Goal: Task Accomplishment & Management: Manage account settings

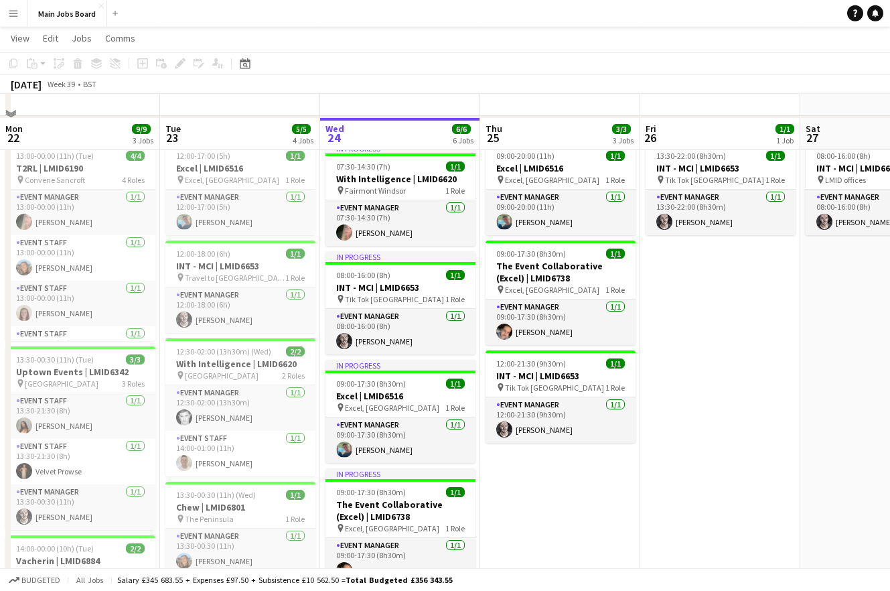
scroll to position [73, 0]
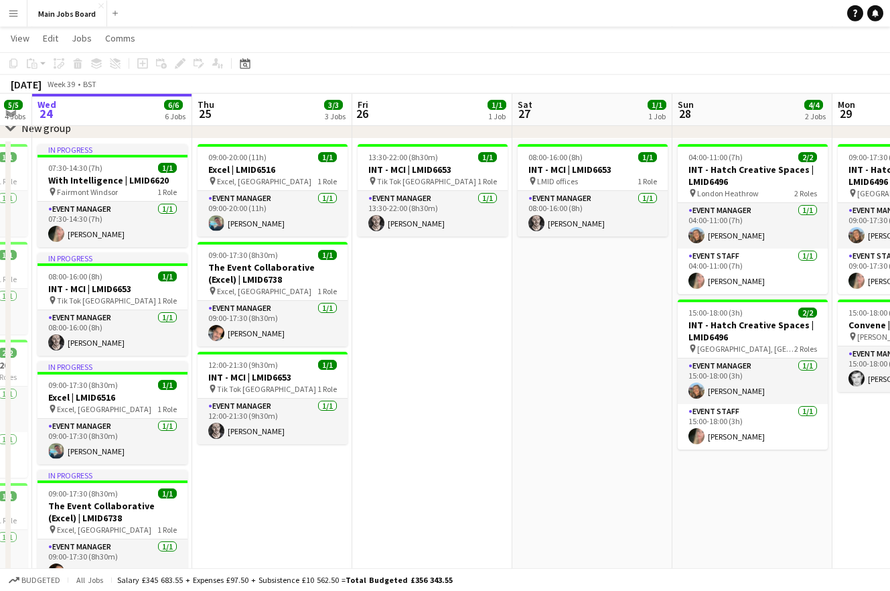
drag, startPoint x: 761, startPoint y: 446, endPoint x: 279, endPoint y: 447, distance: 481.5
click at [294, 447] on app-calendar-viewport "Sun 21 Mon 22 9/9 3 Jobs Tue 23 5/5 4 Jobs Wed 24 6/6 6 Jobs Thu 25 3/3 3 Jobs …" at bounding box center [445, 402] width 890 height 846
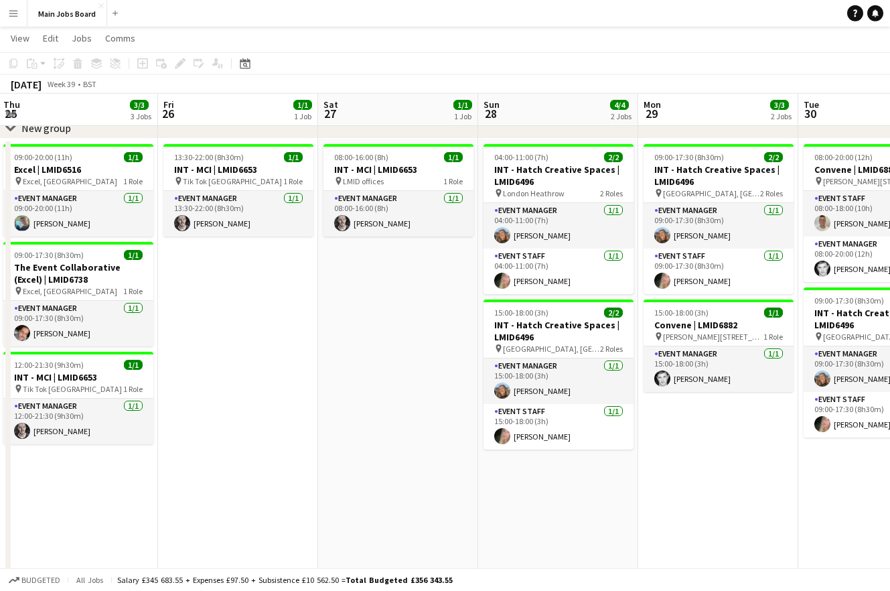
scroll to position [0, 521]
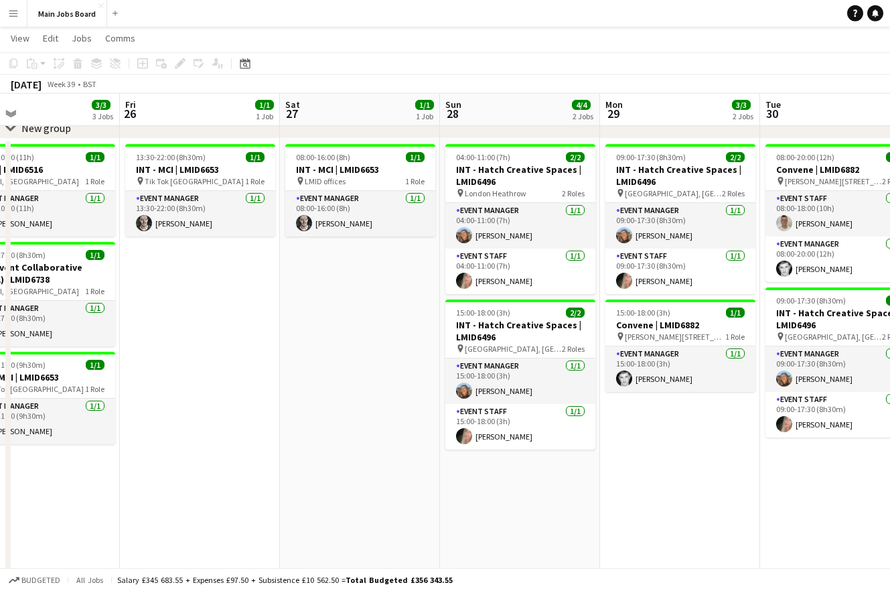
drag, startPoint x: 700, startPoint y: 467, endPoint x: 486, endPoint y: 467, distance: 214.3
click at [486, 467] on app-calendar-viewport "Mon 22 9/9 3 Jobs Tue 23 5/5 4 Jobs Wed 24 6/6 6 Jobs Thu 25 3/3 3 Jobs Fri 26 …" at bounding box center [445, 402] width 890 height 846
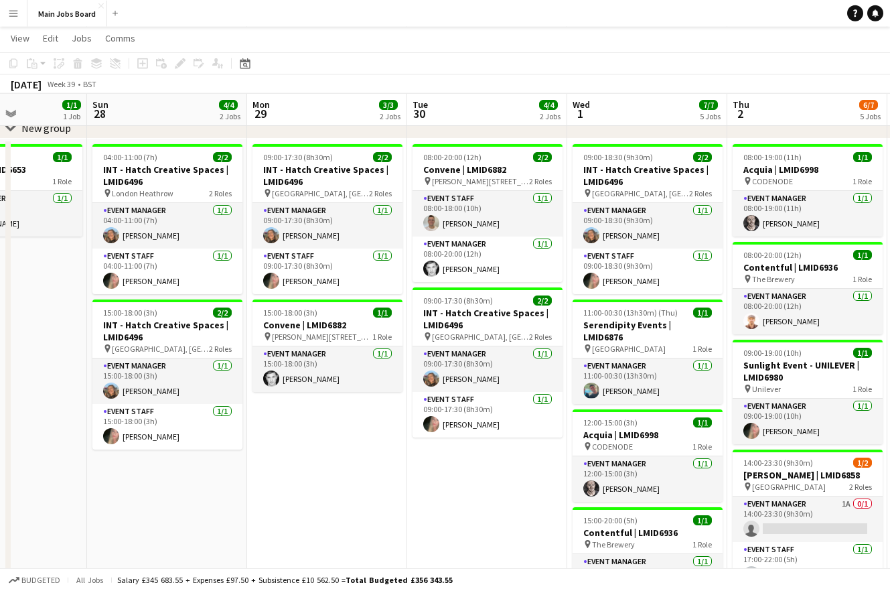
scroll to position [0, 438]
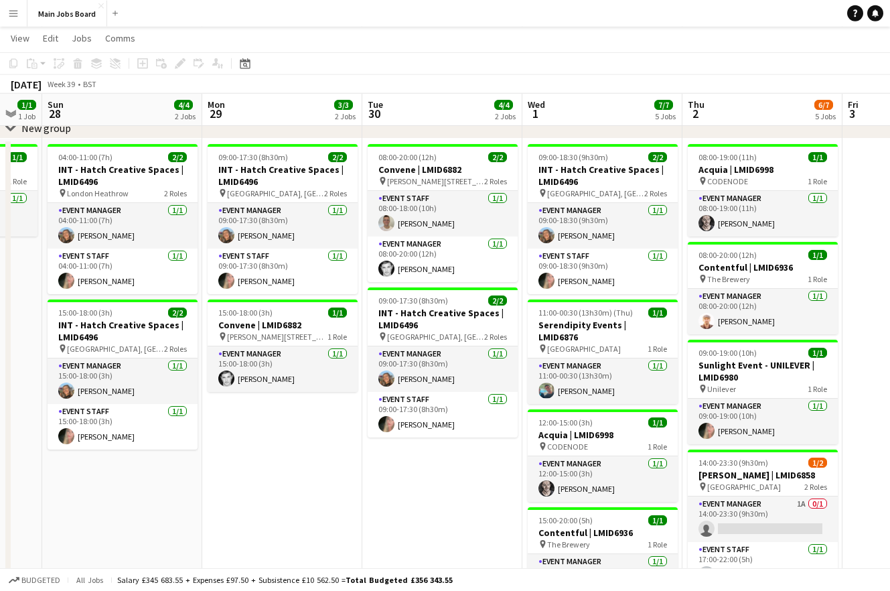
drag, startPoint x: 621, startPoint y: 475, endPoint x: 384, endPoint y: 475, distance: 237.1
click at [384, 475] on app-calendar-viewport "Thu 25 3/3 3 Jobs Fri 26 1/1 1 Job Sat 27 1/1 1 Job Sun 28 4/4 2 Jobs Mon 29 3/…" at bounding box center [445, 402] width 890 height 846
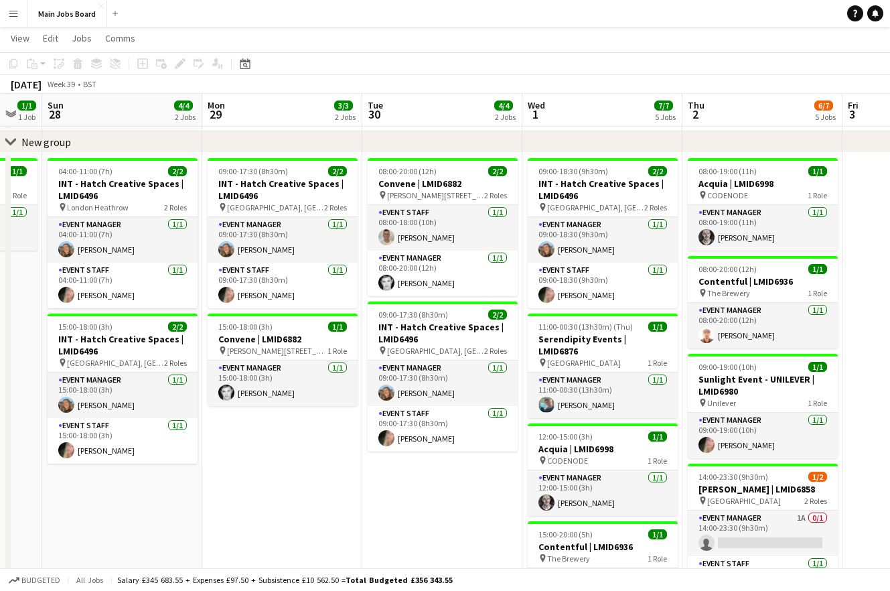
scroll to position [58, 0]
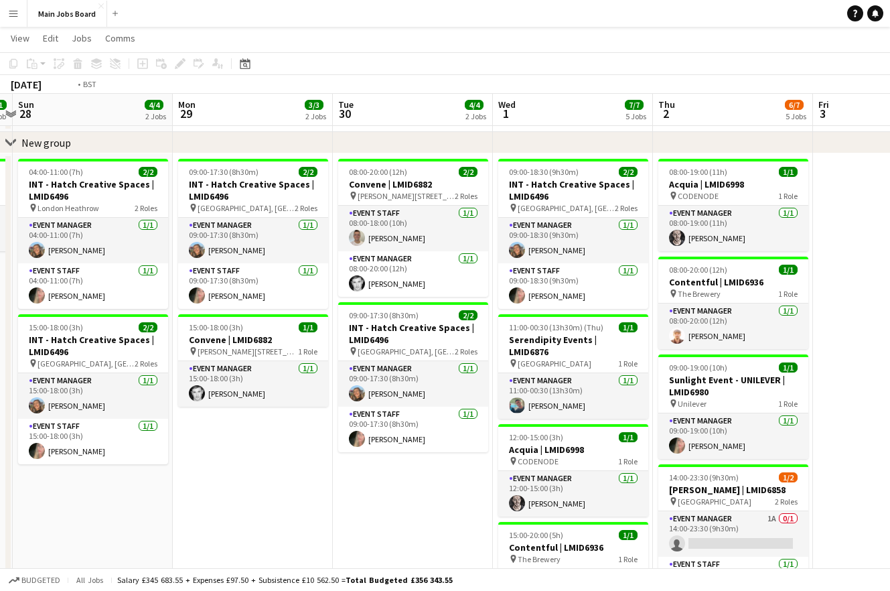
drag, startPoint x: 490, startPoint y: 486, endPoint x: 96, endPoint y: 451, distance: 396.0
click at [97, 451] on app-calendar-viewport "Thu 25 3/3 3 Jobs Fri 26 1/1 1 Job Sat 27 1/1 1 Job Sun 28 4/4 2 Jobs Mon 29 3/…" at bounding box center [445, 417] width 890 height 846
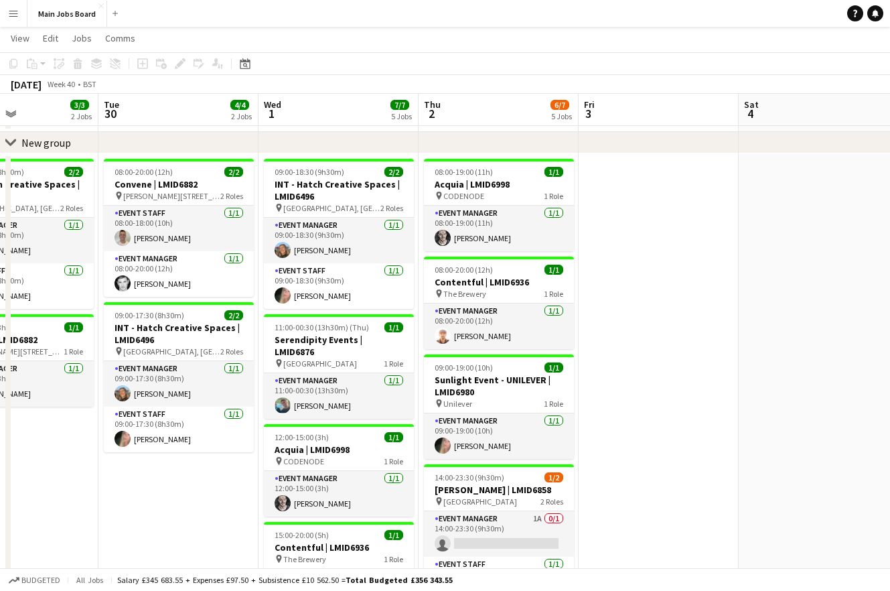
drag, startPoint x: 633, startPoint y: 516, endPoint x: 143, endPoint y: 515, distance: 489.5
click at [143, 515] on app-calendar-viewport "Sat 27 1/1 1 Job Sun 28 4/4 2 Jobs Mon 29 3/3 2 Jobs Tue 30 4/4 2 Jobs Wed 1 7/…" at bounding box center [445, 417] width 890 height 846
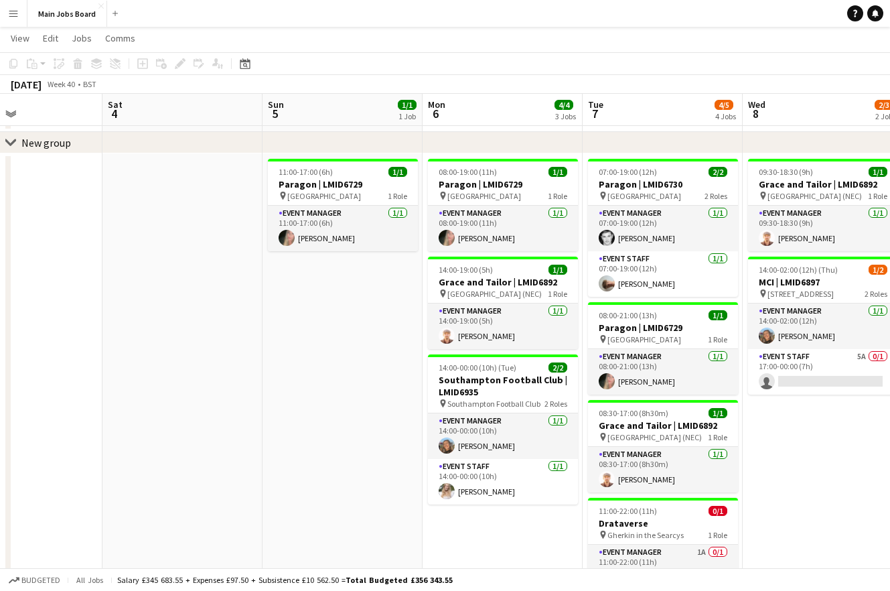
drag, startPoint x: 267, startPoint y: 474, endPoint x: 81, endPoint y: 474, distance: 186.2
click at [81, 474] on app-calendar-viewport "Tue 30 4/4 2 Jobs Wed 1 7/7 5 Jobs Thu 2 6/7 5 Jobs Fri 3 Sat 4 Sun 5 1/1 1 Job…" at bounding box center [445, 417] width 890 height 846
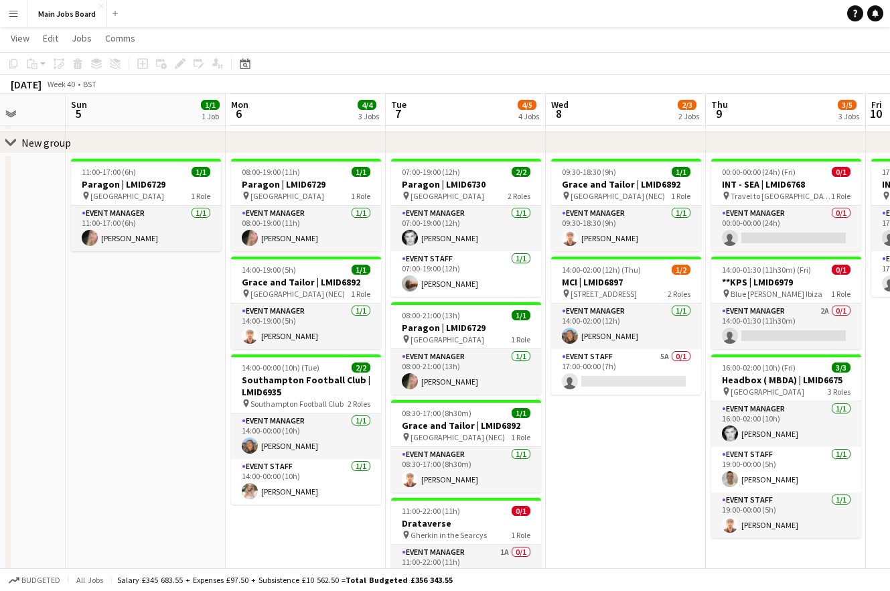
drag, startPoint x: 266, startPoint y: 446, endPoint x: 216, endPoint y: 445, distance: 49.6
click at [219, 446] on app-calendar-viewport "Wed 1 7/7 5 Jobs Thu 2 6/7 5 Jobs Fri 3 Sat 4 Sun 5 1/1 1 Job Mon 6 4/4 3 Jobs …" at bounding box center [445, 417] width 890 height 846
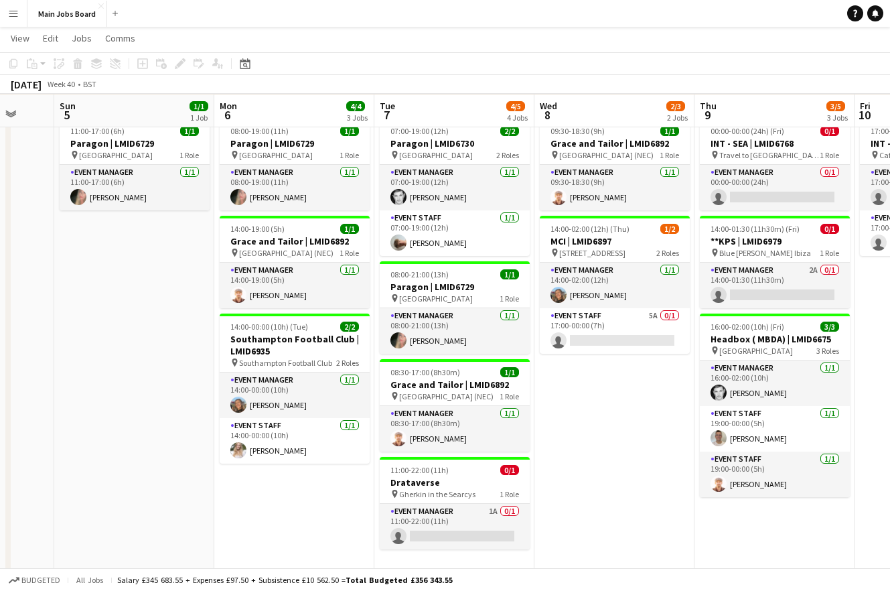
scroll to position [102, 0]
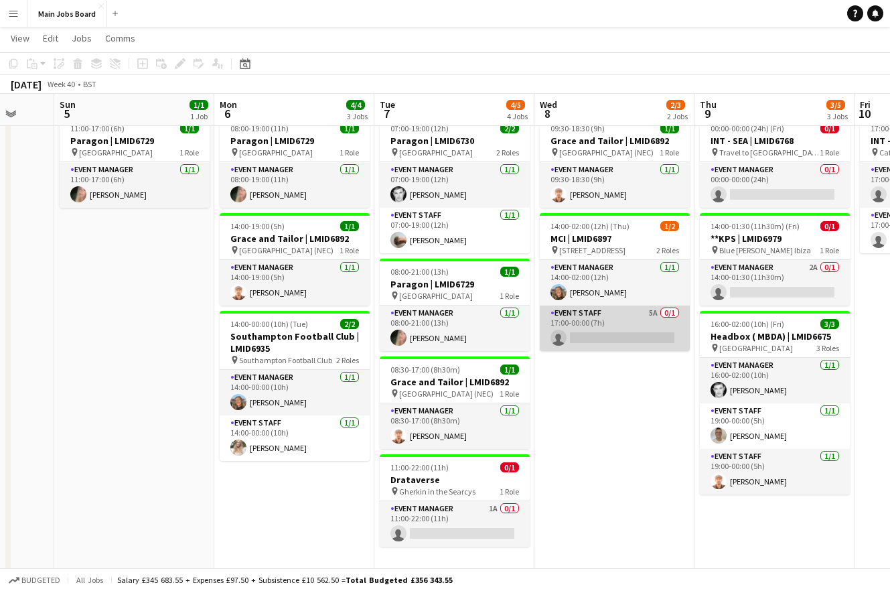
click at [658, 310] on app-card-role "Event Staff 5A 0/1 17:00-00:00 (7h) single-neutral-actions" at bounding box center [615, 328] width 150 height 46
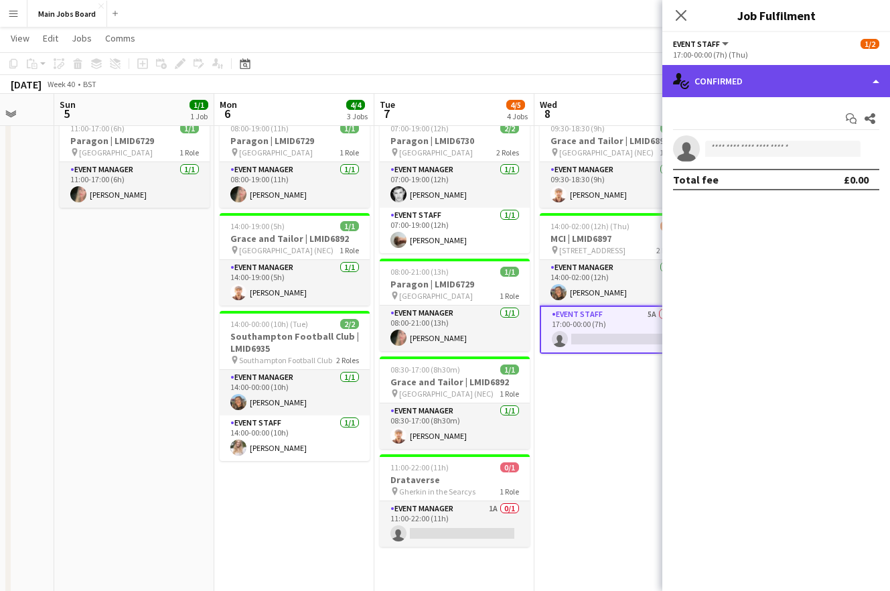
click at [784, 85] on div "single-neutral-actions-check-2 Confirmed" at bounding box center [776, 81] width 228 height 32
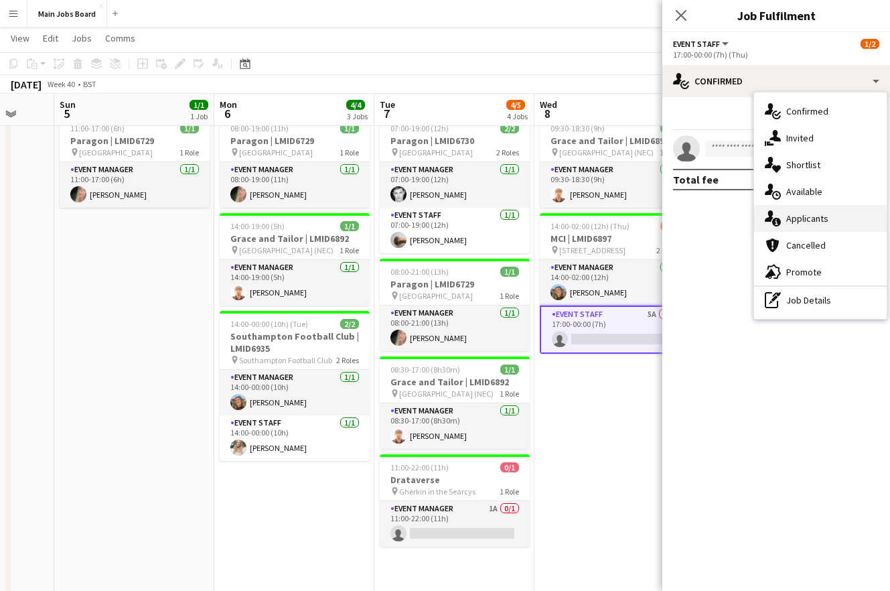
click at [840, 220] on div "single-neutral-actions-information Applicants" at bounding box center [820, 218] width 133 height 27
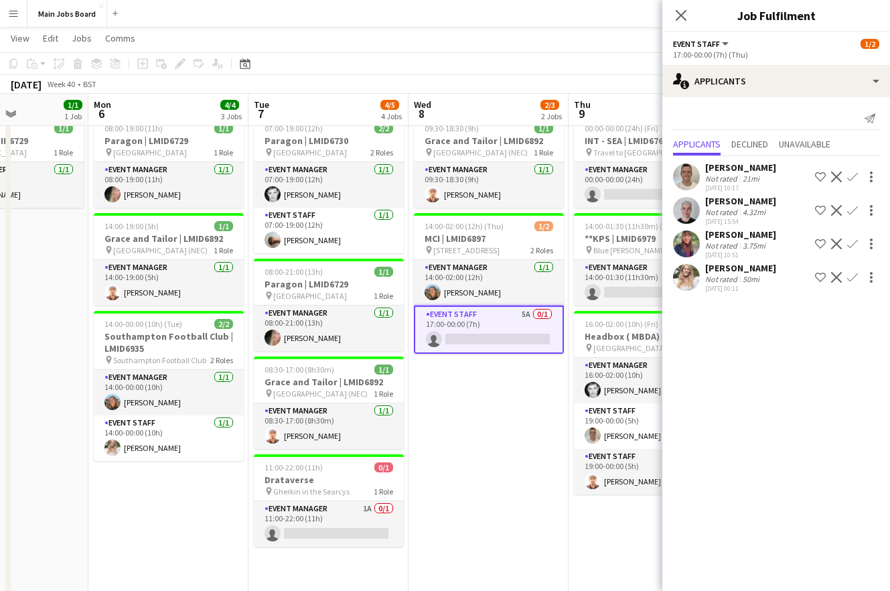
scroll to position [0, 556]
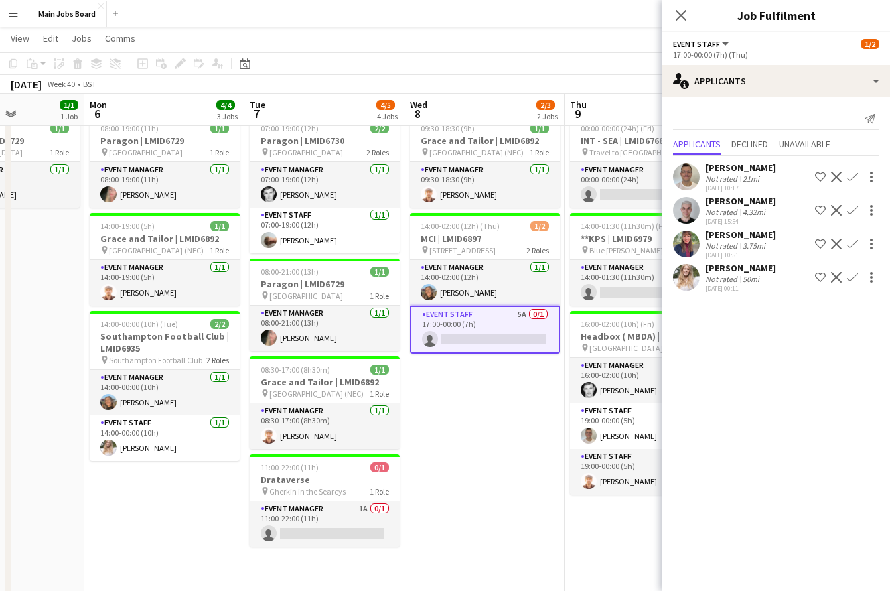
drag, startPoint x: 569, startPoint y: 457, endPoint x: 439, endPoint y: 453, distance: 130.0
click at [439, 456] on app-calendar-viewport "Thu 2 6/7 5 Jobs Fri 3 Sat 4 Sun 5 1/1 1 Job Mon 6 4/4 3 Jobs Tue 7 4/5 4 Jobs …" at bounding box center [445, 373] width 890 height 846
click at [479, 417] on app-date-cell "09:30-18:30 (9h) 1/1 Grace and Tailor | LMID6892 pin National Exhibition Centre…" at bounding box center [484, 453] width 160 height 686
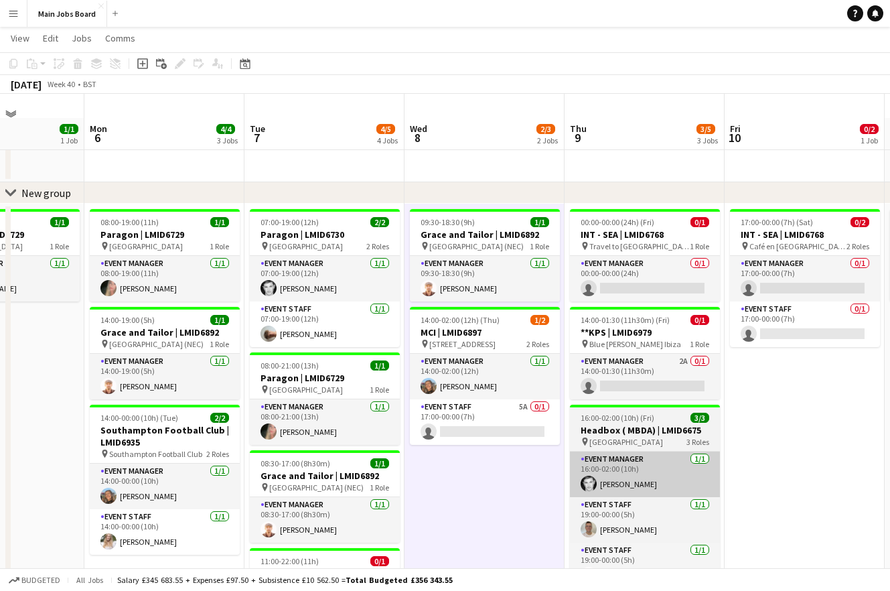
scroll to position [7, 0]
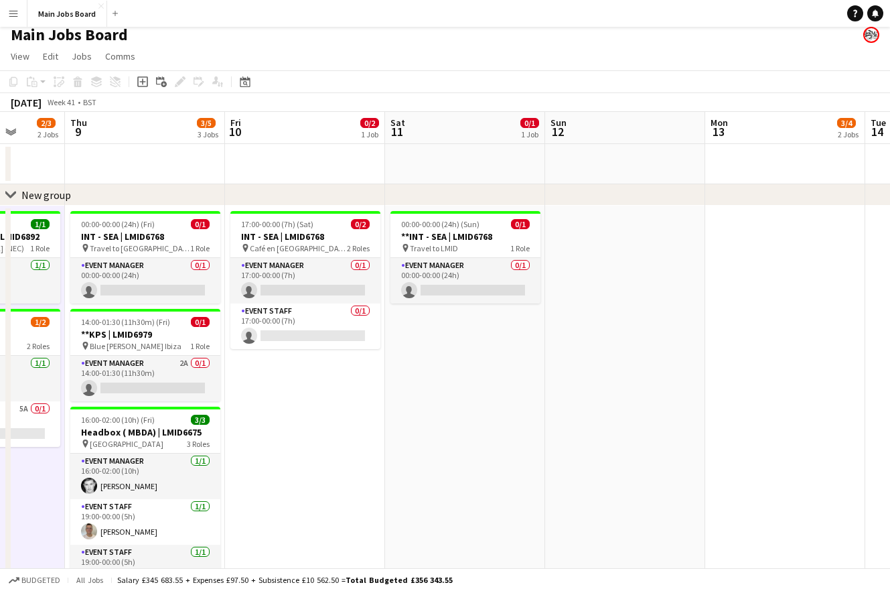
drag, startPoint x: 791, startPoint y: 430, endPoint x: 369, endPoint y: 416, distance: 422.1
click at [369, 416] on app-calendar-viewport "Sun 5 1/1 1 Job Mon 6 4/4 3 Jobs Tue 7 4/5 4 Jobs Wed 8 2/3 2 Jobs Thu 9 3/5 3 …" at bounding box center [445, 502] width 890 height 780
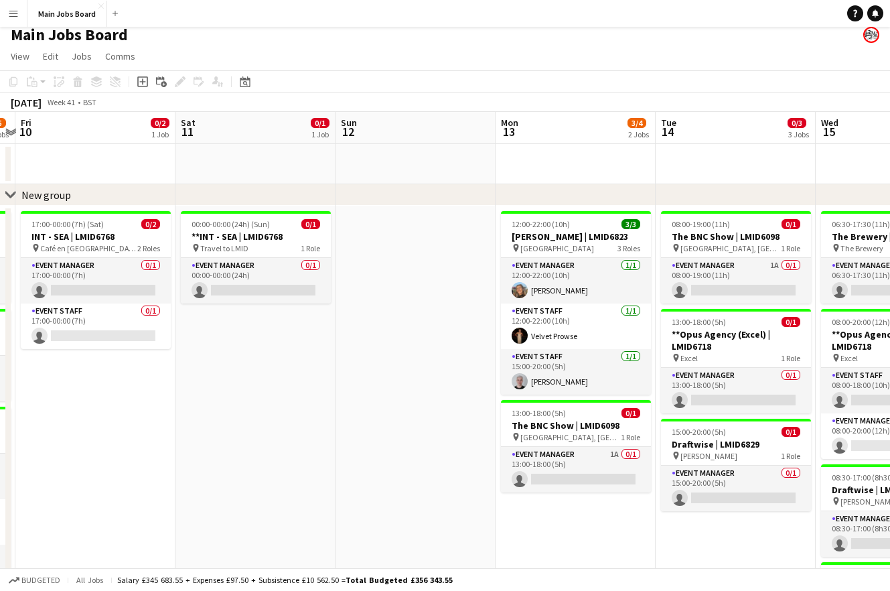
drag, startPoint x: 642, startPoint y: 434, endPoint x: 179, endPoint y: 434, distance: 462.7
click at [180, 434] on app-calendar-viewport "Tue 7 4/5 4 Jobs Wed 8 2/3 2 Jobs Thu 9 3/5 3 Jobs Fri 10 0/2 1 Job Sat 11 0/1 …" at bounding box center [445, 502] width 890 height 780
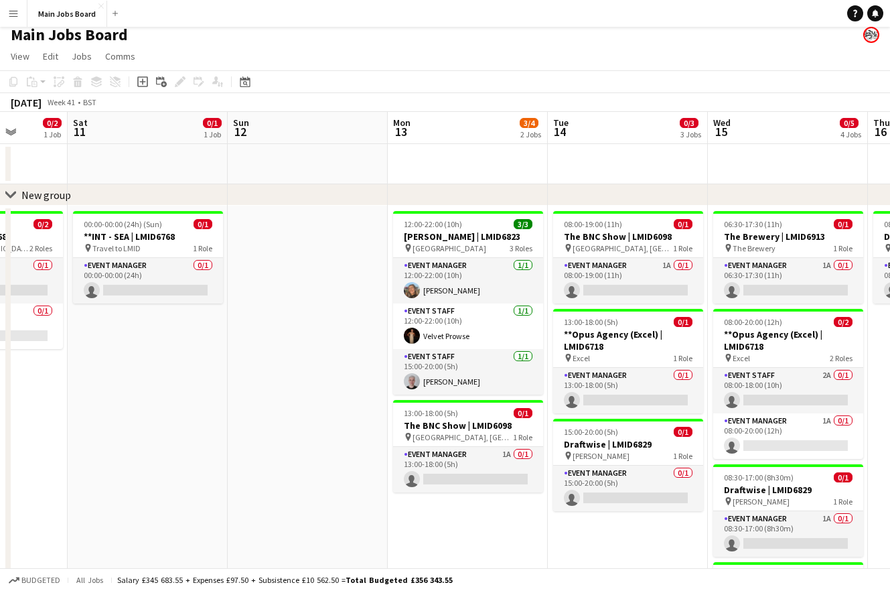
drag, startPoint x: 106, startPoint y: 434, endPoint x: 495, endPoint y: 434, distance: 388.4
click at [494, 434] on app-calendar-viewport "Wed 8 2/3 2 Jobs Thu 9 3/5 3 Jobs Fri 10 0/2 1 Job Sat 11 0/1 1 Job Sun 12 Mon …" at bounding box center [445, 502] width 890 height 780
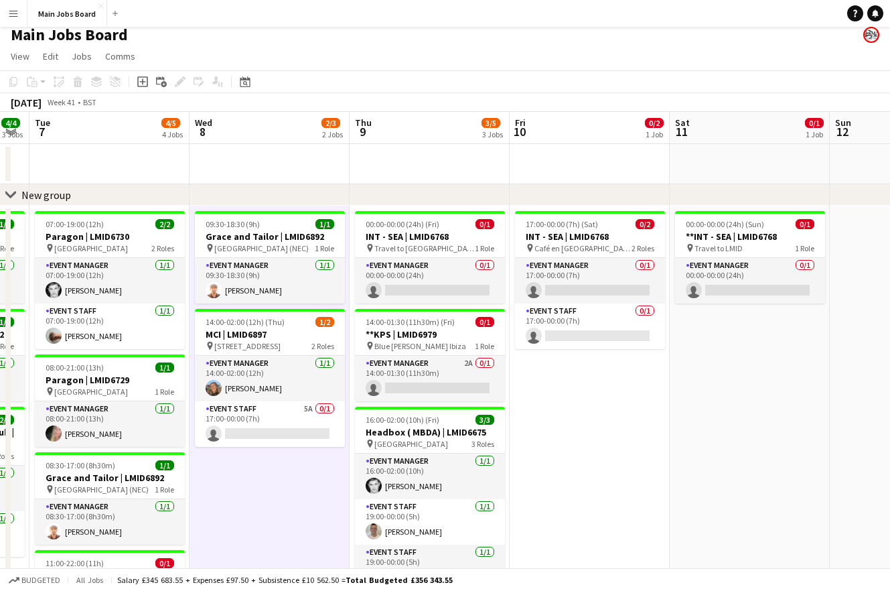
scroll to position [0, 364]
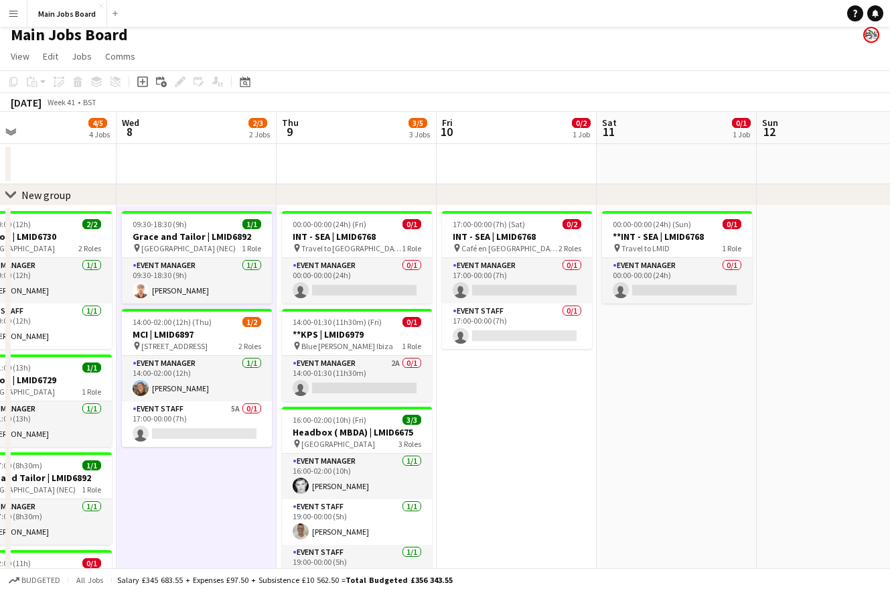
drag, startPoint x: 283, startPoint y: 434, endPoint x: 491, endPoint y: 434, distance: 208.3
click at [491, 434] on app-calendar-viewport "Sun 5 1/1 1 Job Mon 6 4/4 3 Jobs Tue 7 4/5 4 Jobs Wed 8 2/3 2 Jobs Thu 9 3/5 3 …" at bounding box center [445, 502] width 890 height 780
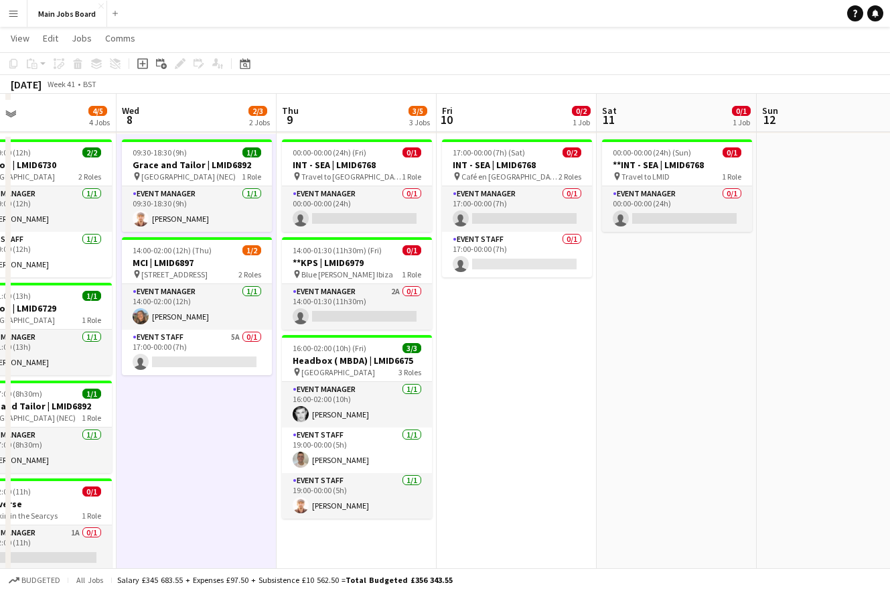
scroll to position [51, 0]
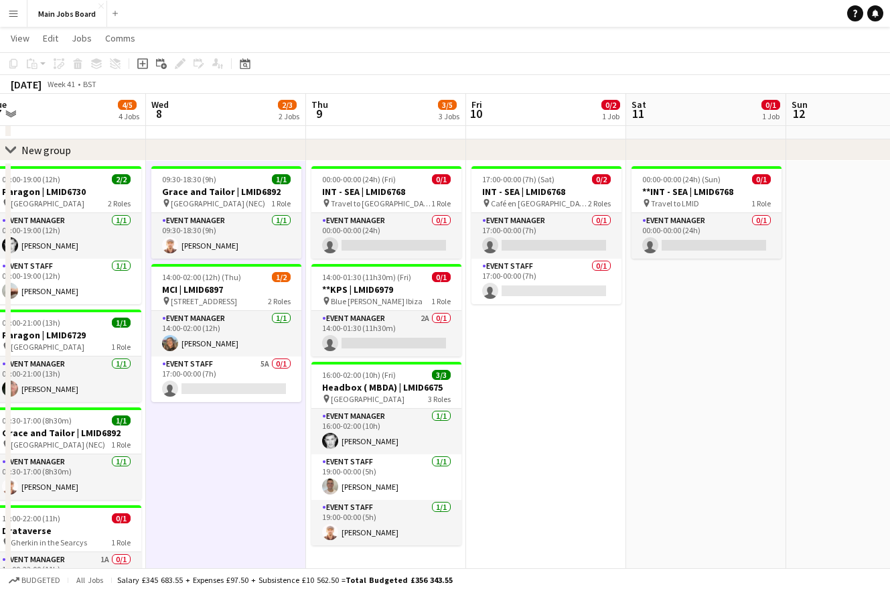
drag, startPoint x: 674, startPoint y: 429, endPoint x: 163, endPoint y: 437, distance: 511.0
click at [175, 437] on app-calendar-viewport "Sun 5 1/1 1 Job Mon 6 4/4 3 Jobs Tue 7 4/5 4 Jobs Wed 8 2/3 2 Jobs Thu 9 3/5 3 …" at bounding box center [445, 424] width 890 height 846
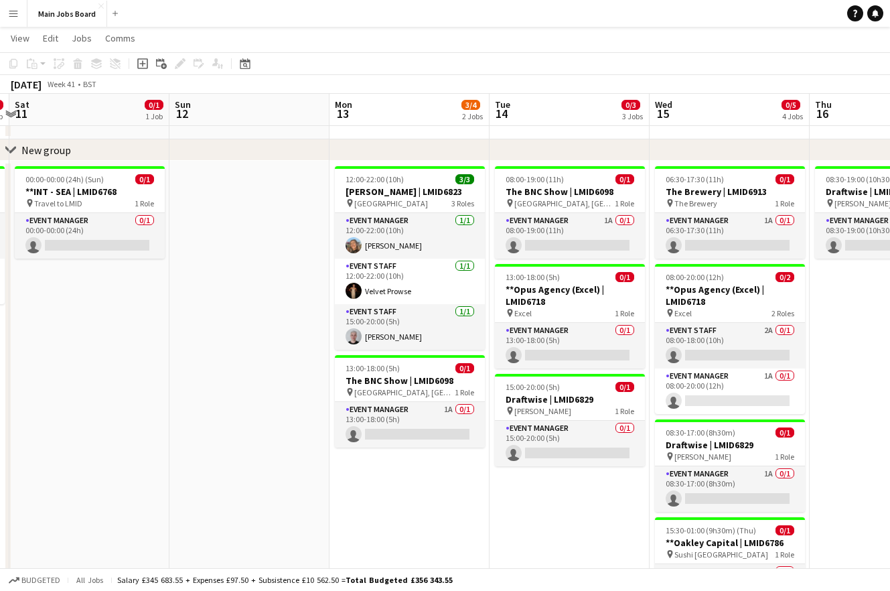
scroll to position [0, 502]
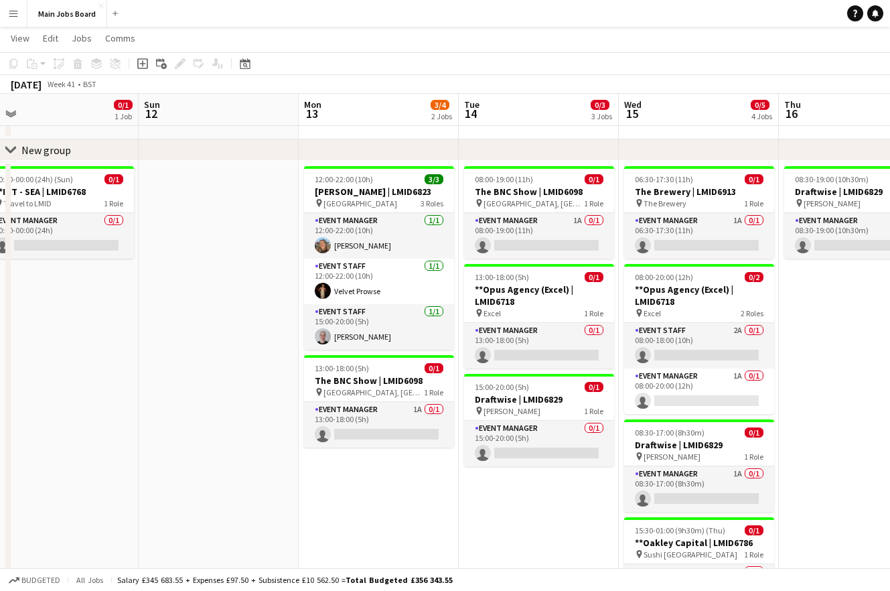
drag, startPoint x: 383, startPoint y: 469, endPoint x: 264, endPoint y: 469, distance: 119.2
click at [264, 469] on app-calendar-viewport "Wed 8 2/3 2 Jobs Thu 9 3/5 3 Jobs Fri 10 0/2 1 Job Sat 11 0/1 1 Job Sun 12 Mon …" at bounding box center [445, 424] width 890 height 846
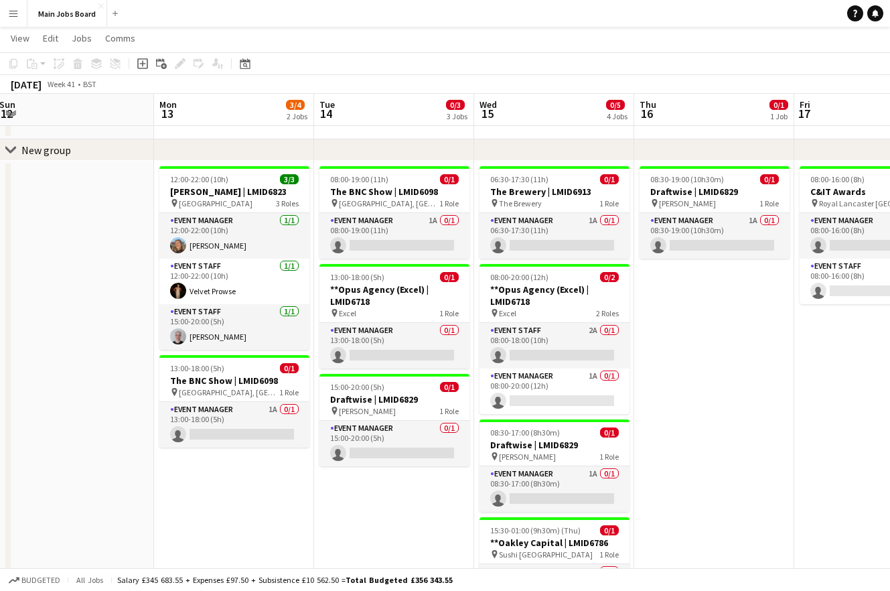
drag, startPoint x: 506, startPoint y: 496, endPoint x: 354, endPoint y: 488, distance: 152.9
click at [354, 490] on app-calendar-viewport "Thu 9 3/5 3 Jobs Fri 10 0/2 1 Job Sat 11 0/1 1 Job Sun 12 Mon 13 3/4 2 Jobs Tue…" at bounding box center [445, 424] width 890 height 846
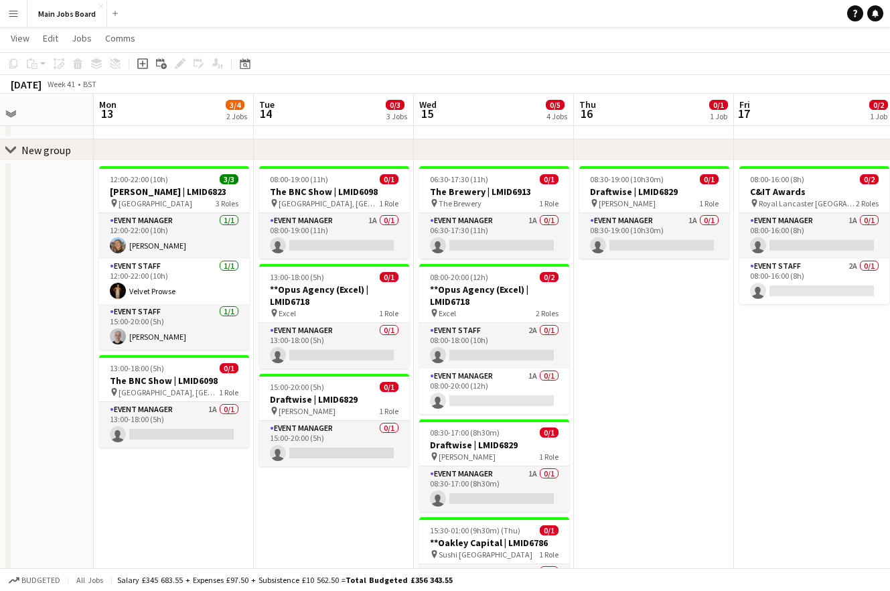
drag, startPoint x: 741, startPoint y: 444, endPoint x: 646, endPoint y: 444, distance: 95.1
click at [646, 444] on app-calendar-viewport "Thu 9 3/5 3 Jobs Fri 10 0/2 1 Job Sat 11 0/1 1 Job Sun 12 Mon 13 3/4 2 Jobs Tue…" at bounding box center [445, 424] width 890 height 846
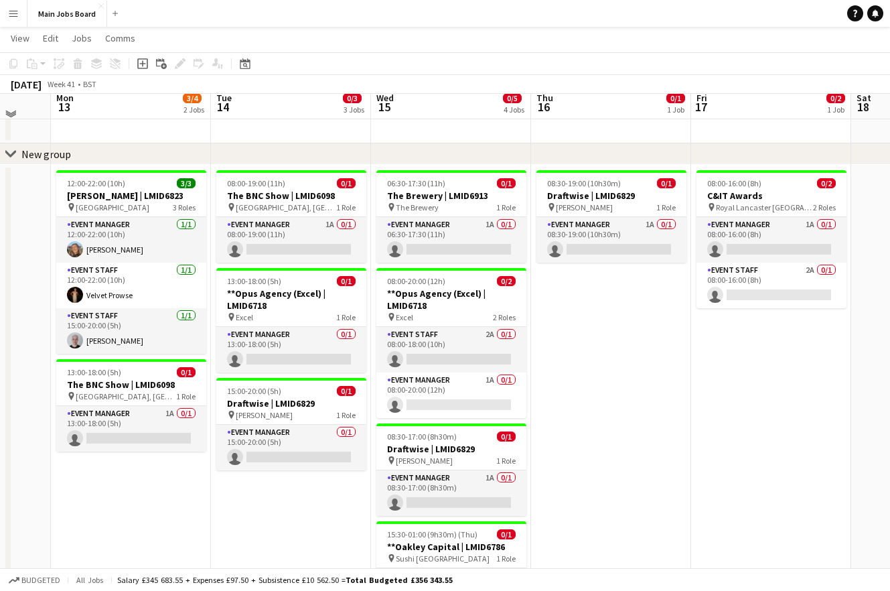
scroll to position [35, 0]
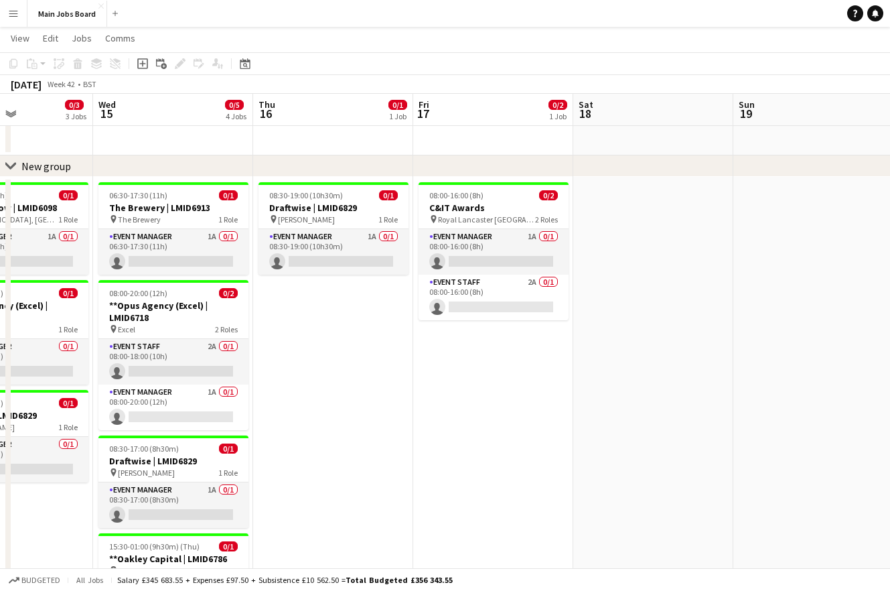
drag, startPoint x: 674, startPoint y: 441, endPoint x: 486, endPoint y: 441, distance: 188.8
click at [486, 441] on app-calendar-viewport "Sat 11 0/1 1 Job Sun 12 Mon 13 3/4 2 Jobs Tue 14 0/3 3 Jobs Wed 15 0/5 4 Jobs T…" at bounding box center [445, 440] width 890 height 846
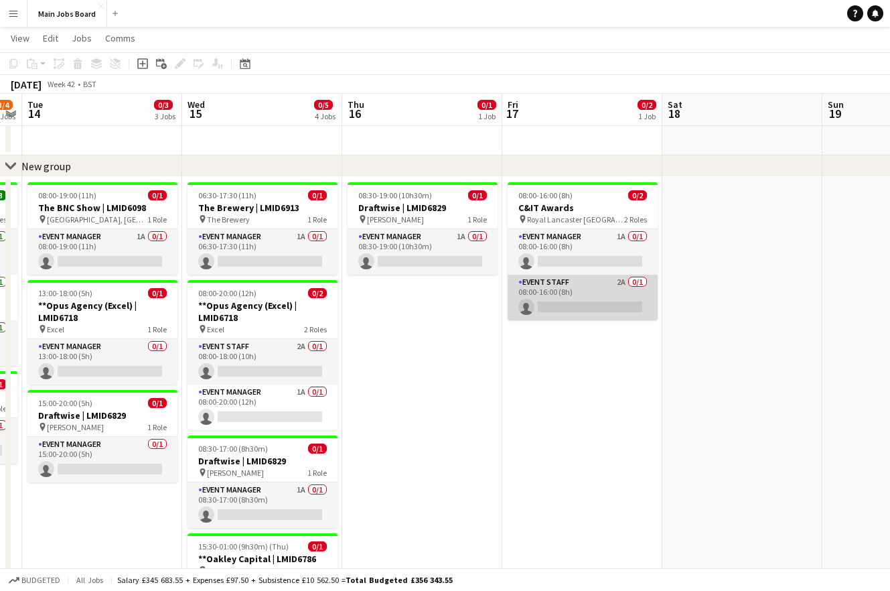
click at [623, 282] on app-card-role "Event Staff 2A 0/1 08:00-16:00 (8h) single-neutral-actions" at bounding box center [583, 298] width 150 height 46
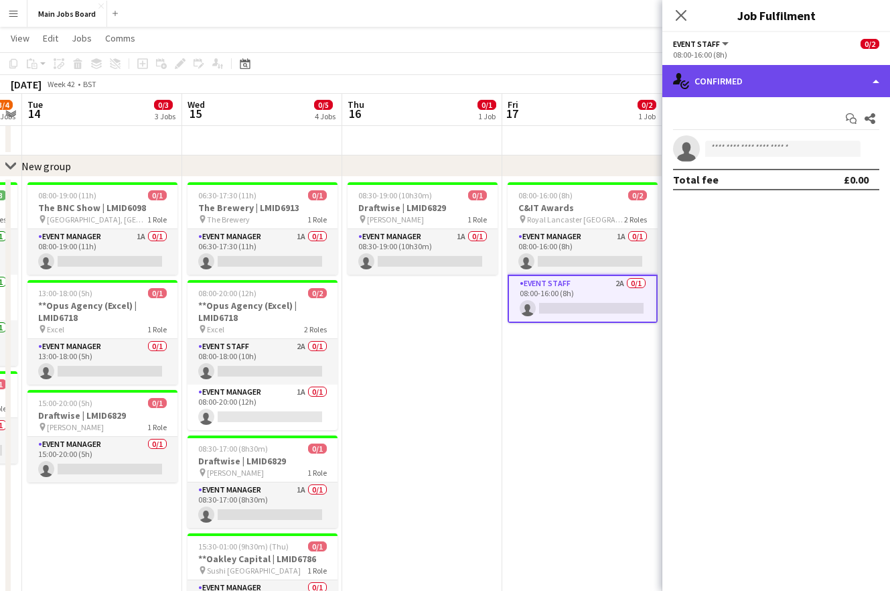
click at [778, 93] on div "single-neutral-actions-check-2 Confirmed" at bounding box center [776, 81] width 228 height 32
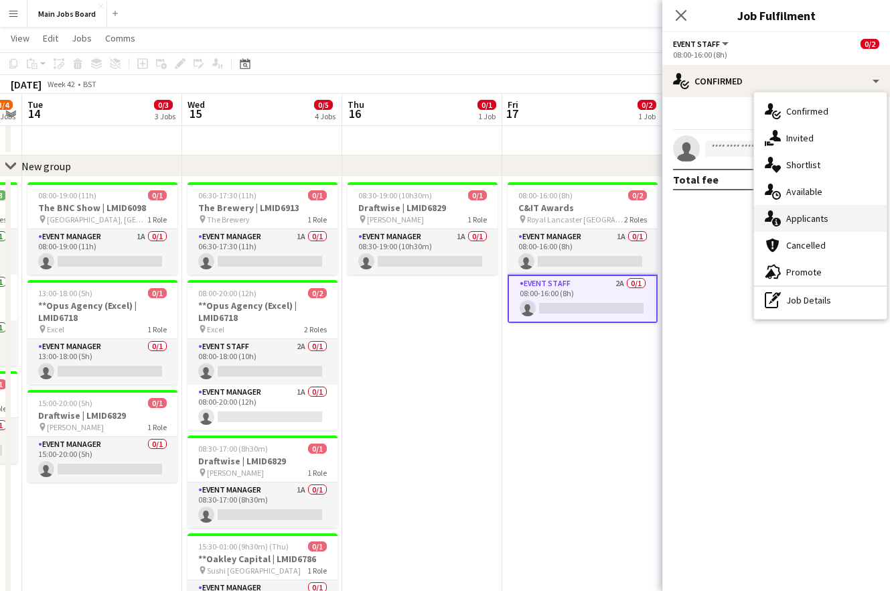
click at [842, 219] on div "single-neutral-actions-information Applicants" at bounding box center [820, 218] width 133 height 27
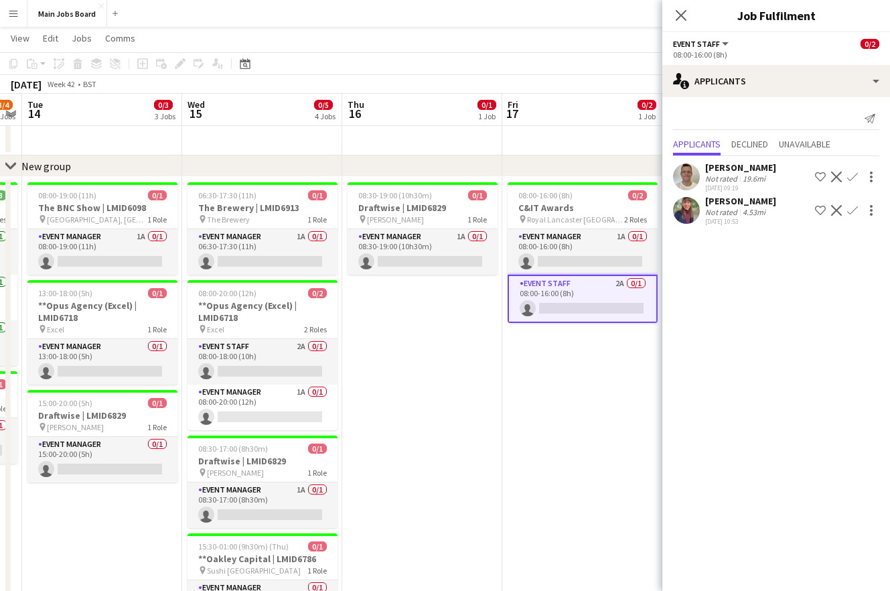
click at [562, 382] on app-date-cell "08:00-16:00 (8h) 0/2 C&IT Awards pin Royal Lancaster London 2 Roles Event Manag…" at bounding box center [582, 520] width 160 height 686
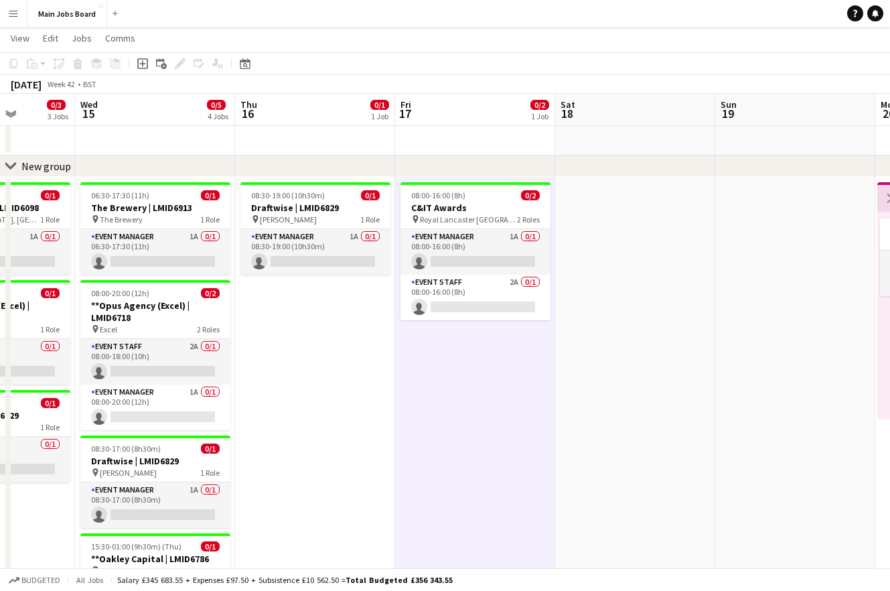
drag, startPoint x: 705, startPoint y: 404, endPoint x: 251, endPoint y: 404, distance: 454.0
click at [251, 404] on app-calendar-viewport "Sat 11 0/1 1 Job Sun 12 Mon 13 3/4 2 Jobs Tue 14 0/3 3 Jobs Wed 15 0/5 4 Jobs T…" at bounding box center [445, 440] width 890 height 846
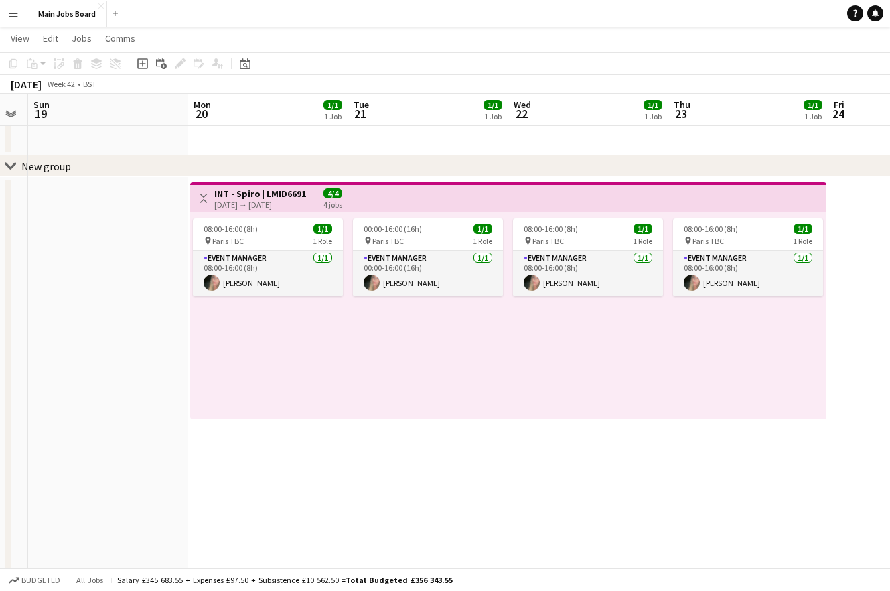
drag, startPoint x: 305, startPoint y: 400, endPoint x: 140, endPoint y: 400, distance: 164.7
click at [145, 400] on app-calendar-viewport "Thu 16 0/1 1 Job Fri 17 0/2 1 Job Sat 18 Sun 19 Mon 20 1/1 1 Job Tue 21 1/1 1 J…" at bounding box center [445, 440] width 890 height 846
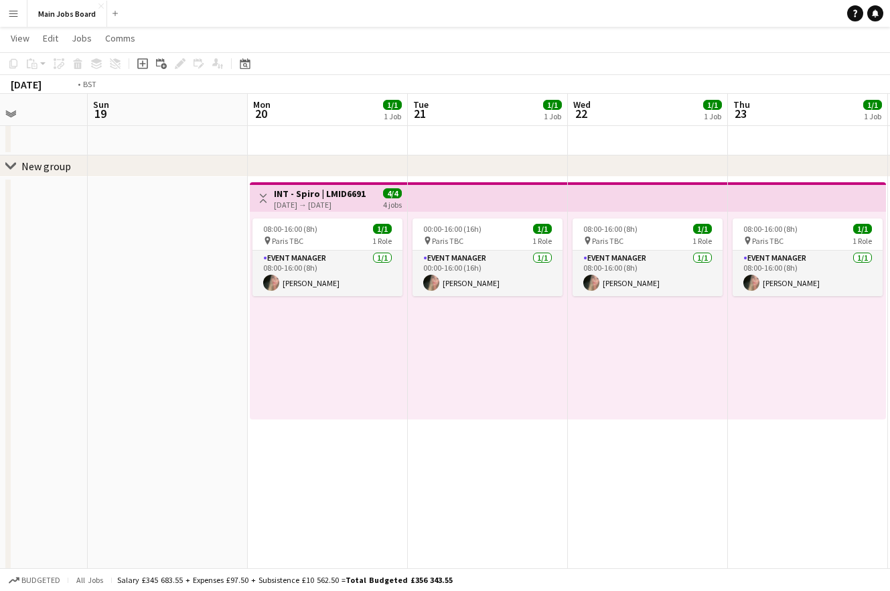
drag, startPoint x: 513, startPoint y: 404, endPoint x: 1, endPoint y: 404, distance: 511.6
click at [23, 404] on app-calendar-viewport "Thu 16 0/1 1 Job Fri 17 0/2 1 Job Sat 18 Sun 19 Mon 20 1/1 1 Job Tue 21 1/1 1 J…" at bounding box center [445, 440] width 890 height 846
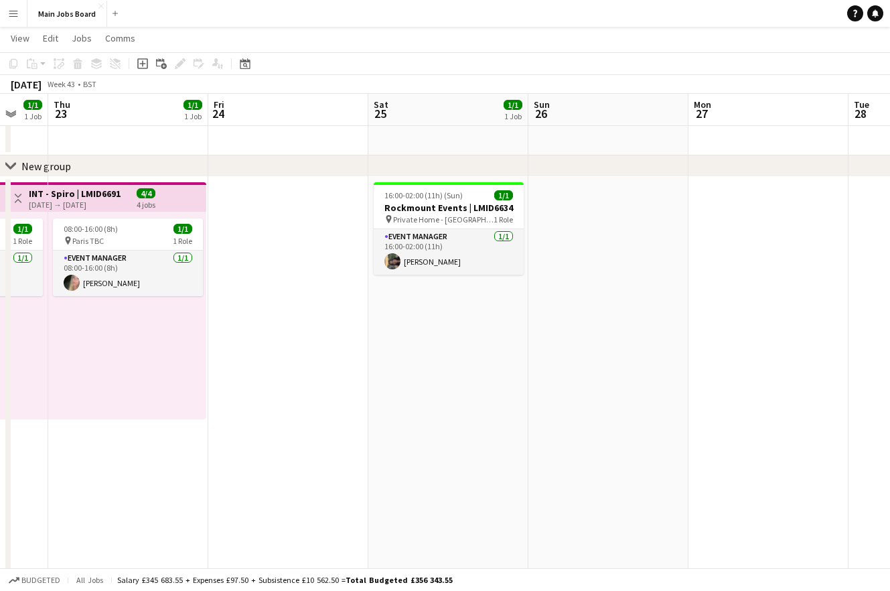
drag, startPoint x: 428, startPoint y: 397, endPoint x: 65, endPoint y: 397, distance: 363.0
click at [70, 397] on app-calendar-viewport "Sun 19 Mon 20 1/1 1 Job Tue 21 1/1 1 Job Wed 22 1/1 1 Job Thu 23 1/1 1 Job Fri …" at bounding box center [445, 440] width 890 height 846
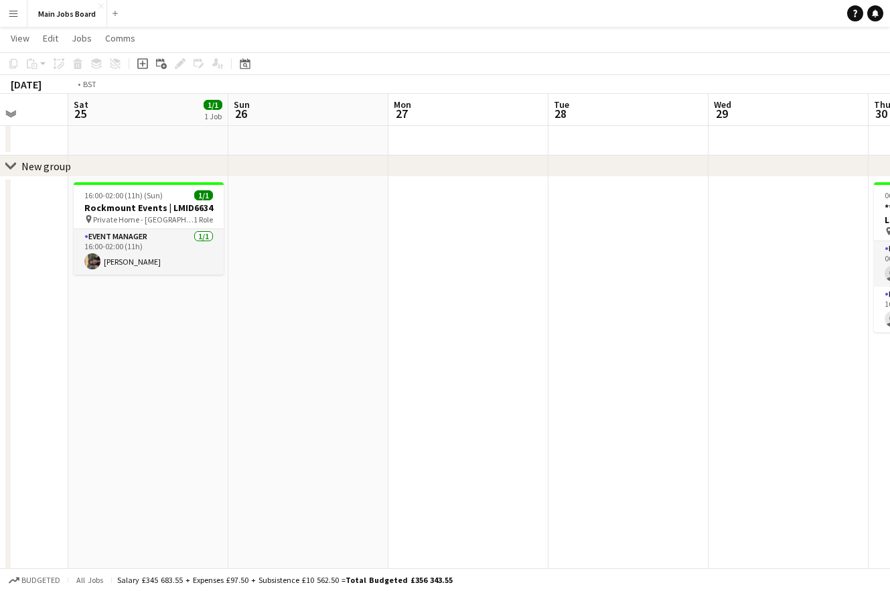
drag, startPoint x: 457, startPoint y: 333, endPoint x: 67, endPoint y: 333, distance: 390.4
click at [95, 333] on app-calendar-viewport "Tue 21 1/1 1 Job Wed 22 1/1 1 Job Thu 23 1/1 1 Job Fri 24 Sat 25 1/1 1 Job Sun …" at bounding box center [445, 440] width 890 height 846
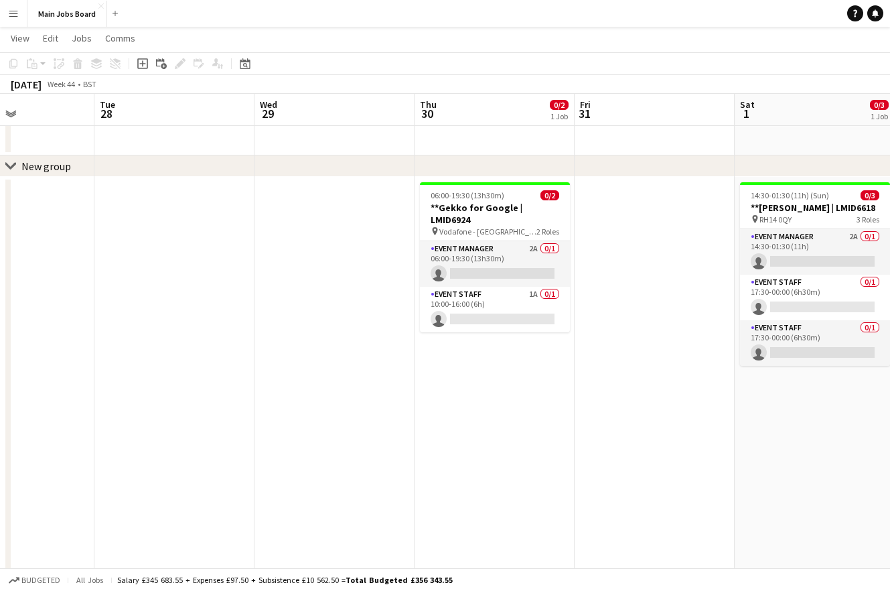
drag, startPoint x: 590, startPoint y: 341, endPoint x: 192, endPoint y: 341, distance: 397.8
click at [192, 341] on app-calendar-viewport "Sat 25 1/1 1 Job Sun 26 Mon 27 Tue 28 Wed 29 Thu 30 0/2 1 Job Fri 31 Sat 1 0/3 …" at bounding box center [445, 440] width 890 height 846
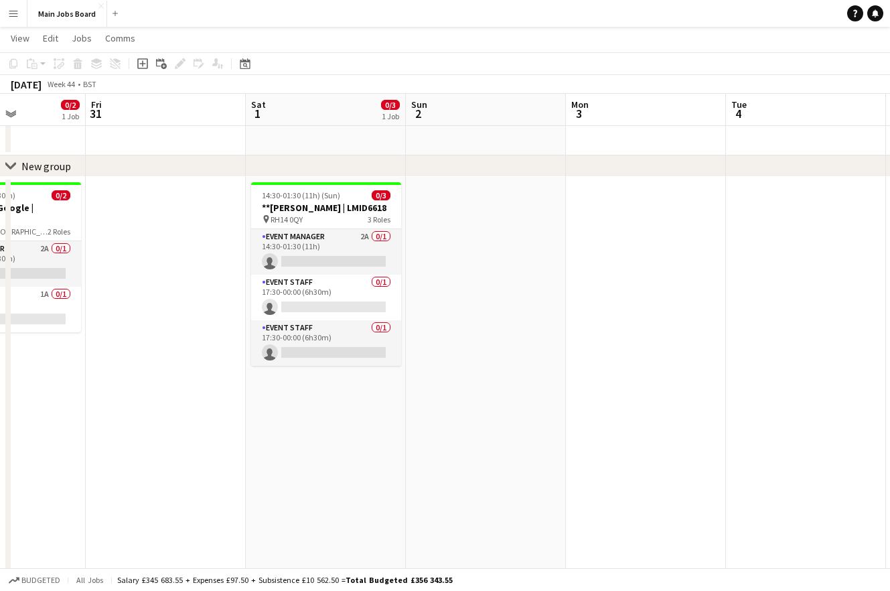
drag, startPoint x: 461, startPoint y: 433, endPoint x: 179, endPoint y: 433, distance: 281.9
click at [179, 433] on app-calendar-viewport "Mon 27 Tue 28 Wed 29 Thu 30 0/2 1 Job Fri 31 Sat 1 0/3 1 Job Sun 2 Mon 3 Tue 4 …" at bounding box center [445, 440] width 890 height 846
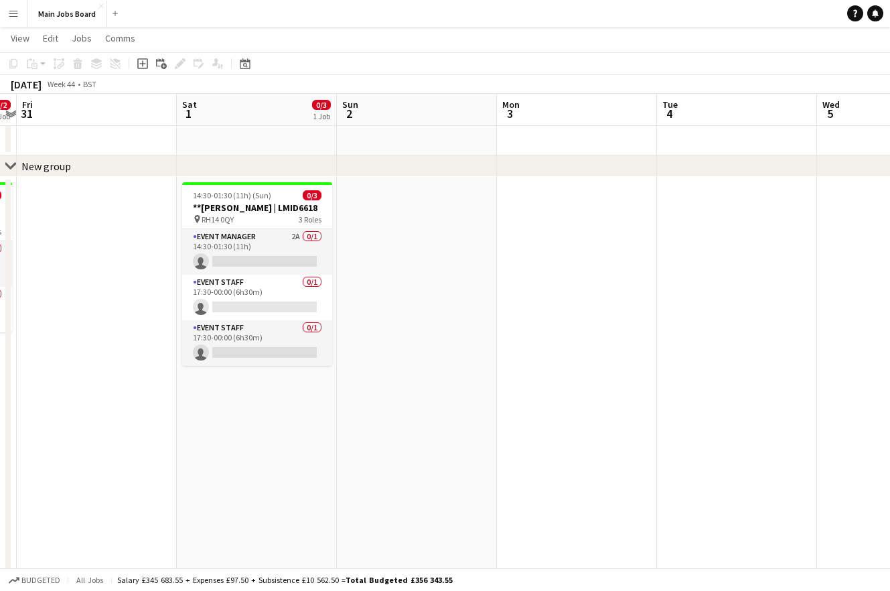
drag, startPoint x: 351, startPoint y: 433, endPoint x: 50, endPoint y: 433, distance: 300.7
click at [61, 433] on app-calendar-viewport "Tue 28 Wed 29 Thu 30 0/2 1 Job Fri 31 Sat 1 0/3 1 Job Sun 2 Mon 3 Tue 4 Wed 5 T…" at bounding box center [445, 440] width 890 height 846
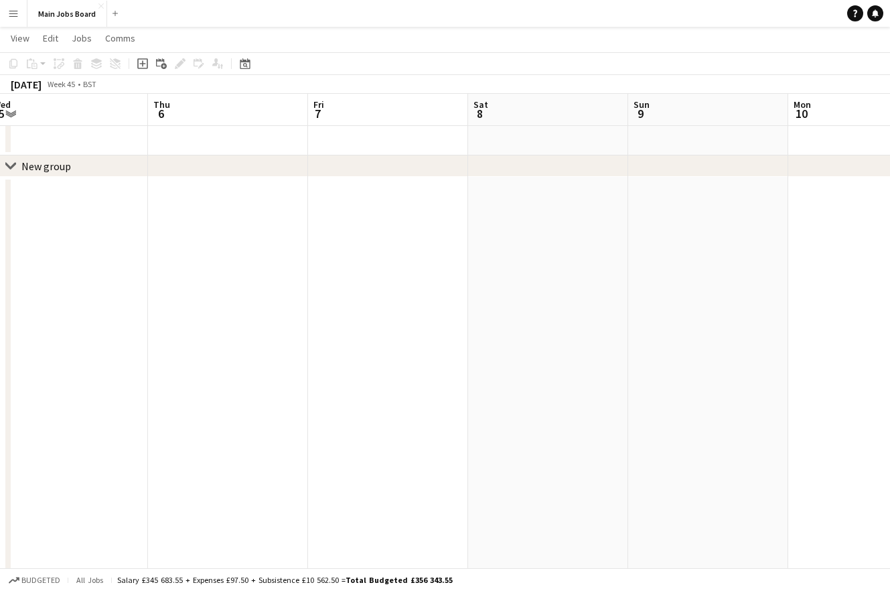
drag, startPoint x: 519, startPoint y: 376, endPoint x: 15, endPoint y: 376, distance: 504.3
click at [27, 376] on app-calendar-viewport "Mon 3 Tue 4 Wed 5 Thu 6 Fri 7 Sat 8 Sun 9 Mon 10 Tue 11 Wed 12 Thu 13" at bounding box center [445, 440] width 890 height 846
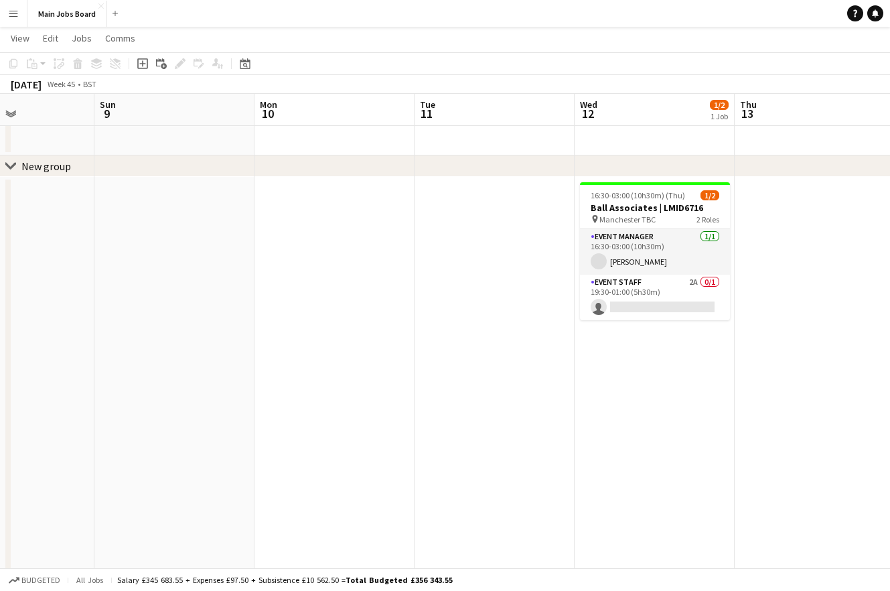
scroll to position [0, 524]
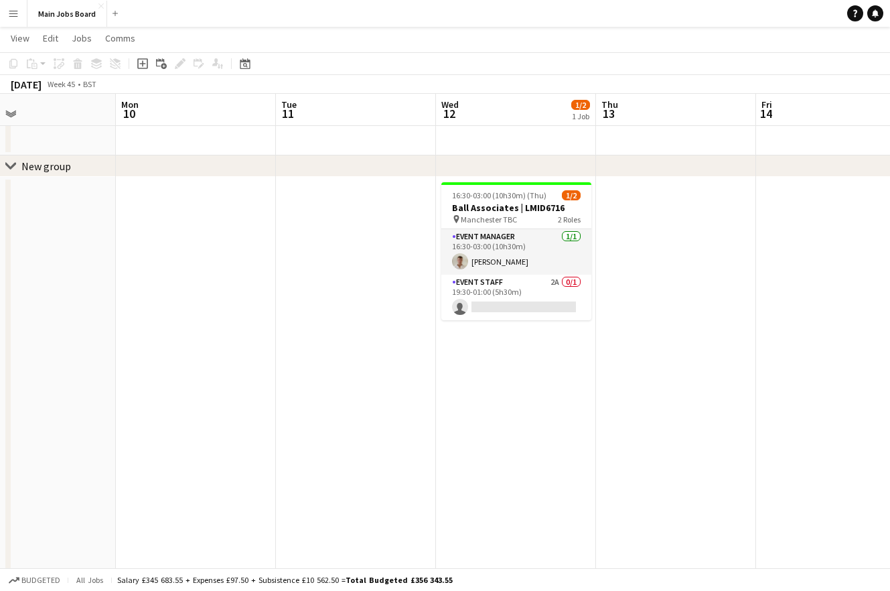
drag, startPoint x: 540, startPoint y: 353, endPoint x: -1, endPoint y: 353, distance: 541.1
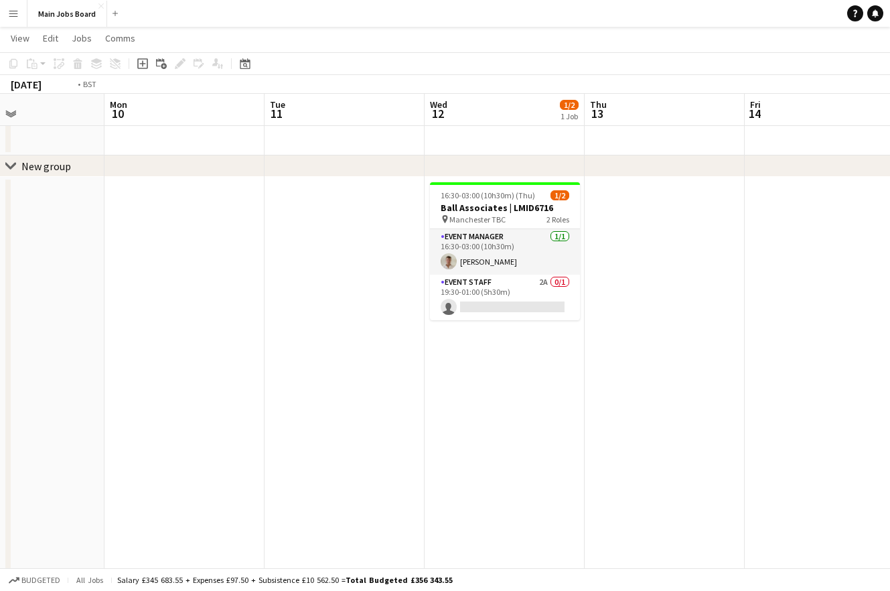
drag, startPoint x: 577, startPoint y: 358, endPoint x: 139, endPoint y: 358, distance: 437.3
click at [141, 358] on app-calendar-viewport "Thu 6 Fri 7 Sat 8 Sun 9 Mon 10 Tue 11 Wed 12 1/2 1 Job Thu 13 Fri 14 Sat 15 Sun…" at bounding box center [445, 440] width 890 height 846
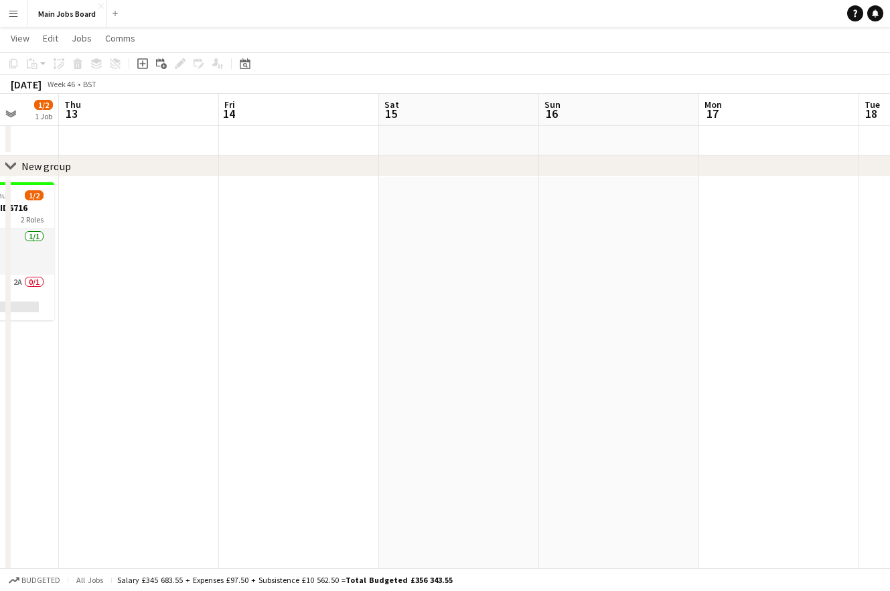
drag, startPoint x: 735, startPoint y: 337, endPoint x: 289, endPoint y: 337, distance: 445.3
click at [296, 337] on app-calendar-viewport "Sun 9 Mon 10 Tue 11 Wed 12 1/2 1 Job Thu 13 Fri 14 Sat 15 Sun 16 Mon 17 Tue 18 …" at bounding box center [445, 440] width 890 height 846
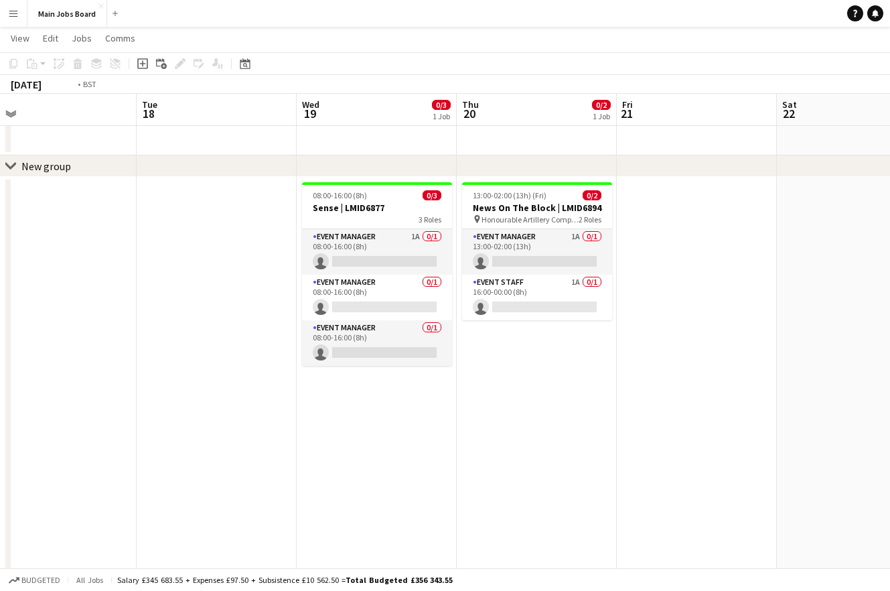
drag, startPoint x: 579, startPoint y: 376, endPoint x: 188, endPoint y: 376, distance: 391.7
click at [188, 376] on app-calendar-viewport "Fri 14 Sat 15 Sun 16 Mon 17 Tue 18 Wed 19 0/3 1 Job Thu 20 0/2 1 Job Fri 21 Sat…" at bounding box center [445, 440] width 890 height 846
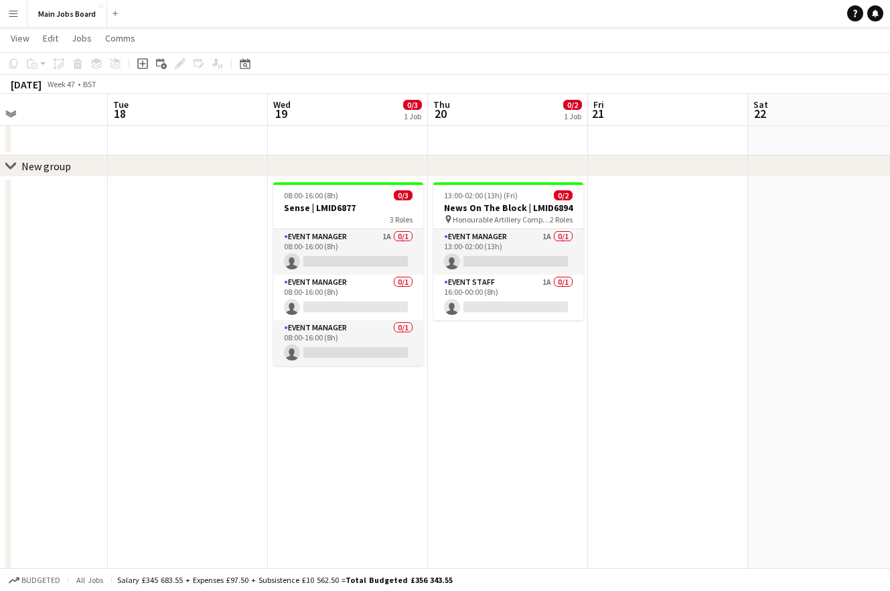
drag, startPoint x: 574, startPoint y: 396, endPoint x: 391, endPoint y: 396, distance: 182.8
click at [398, 396] on app-calendar-viewport "Fri 14 Sat 15 Sun 16 Mon 17 Tue 18 Wed 19 0/3 1 Job Thu 20 0/2 1 Job Fri 21 Sat…" at bounding box center [445, 440] width 890 height 846
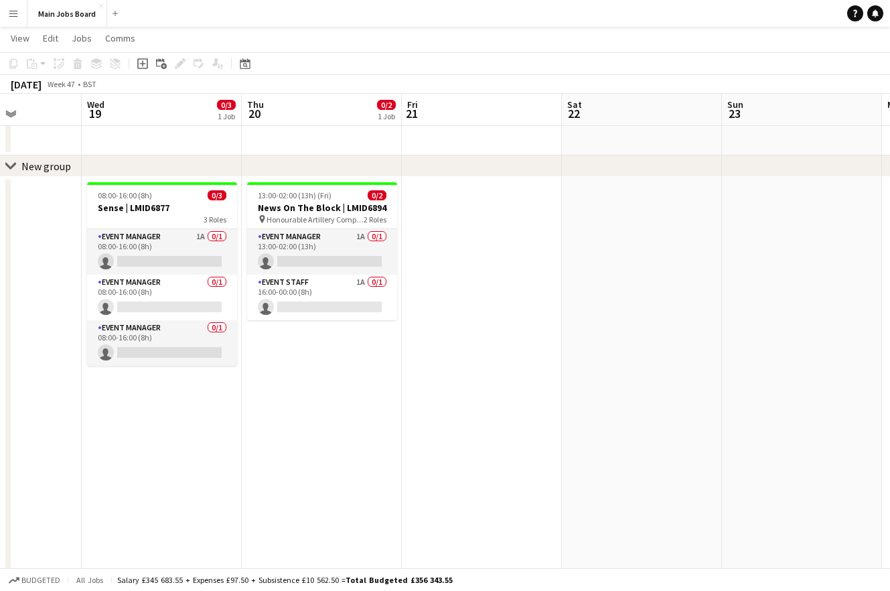
drag, startPoint x: 730, startPoint y: 392, endPoint x: 306, endPoint y: 402, distance: 424.0
click at [308, 402] on app-calendar-viewport "Sat 15 Sun 16 Mon 17 Tue 18 Wed 19 0/3 1 Job Thu 20 0/2 1 Job Fri 21 Sat 22 Sun…" at bounding box center [445, 440] width 890 height 846
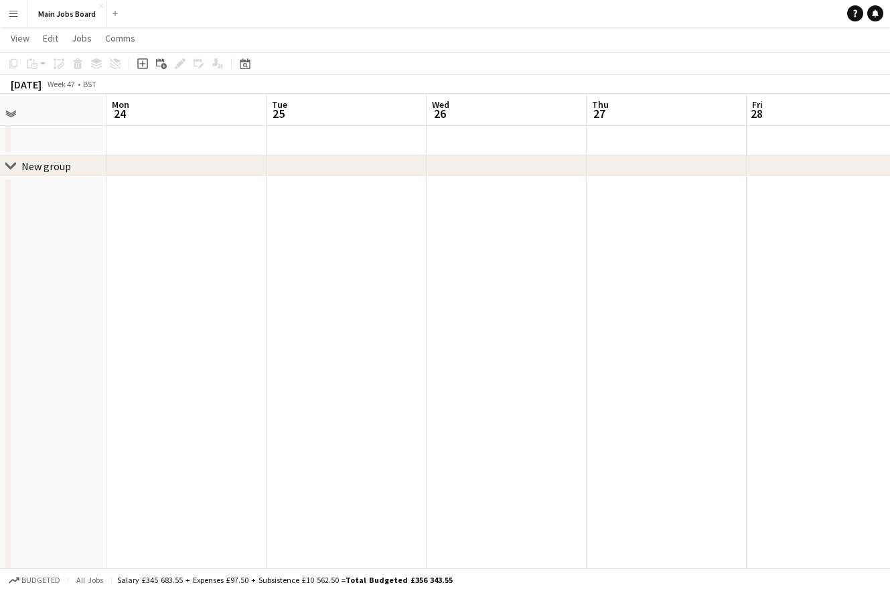
drag, startPoint x: 694, startPoint y: 344, endPoint x: 374, endPoint y: 348, distance: 320.1
click at [378, 348] on app-calendar-viewport "Thu 20 0/2 1 Job Fri 21 Sat 22 Sun 23 Mon 24 Tue 25 Wed 26 Thu 27 Fri 28 Sat 29…" at bounding box center [445, 440] width 890 height 846
click at [72, 12] on button "Main Jobs Board Close" at bounding box center [67, 14] width 80 height 26
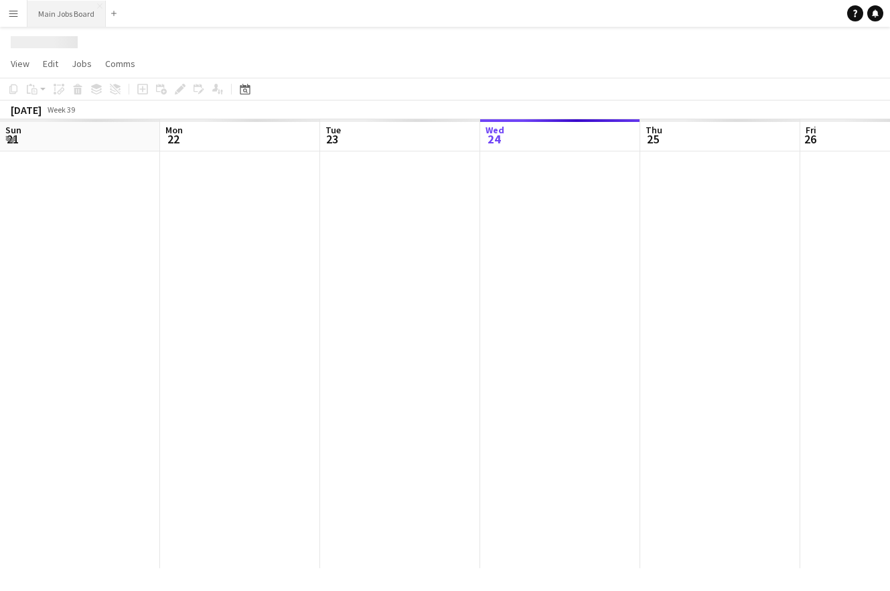
scroll to position [0, 320]
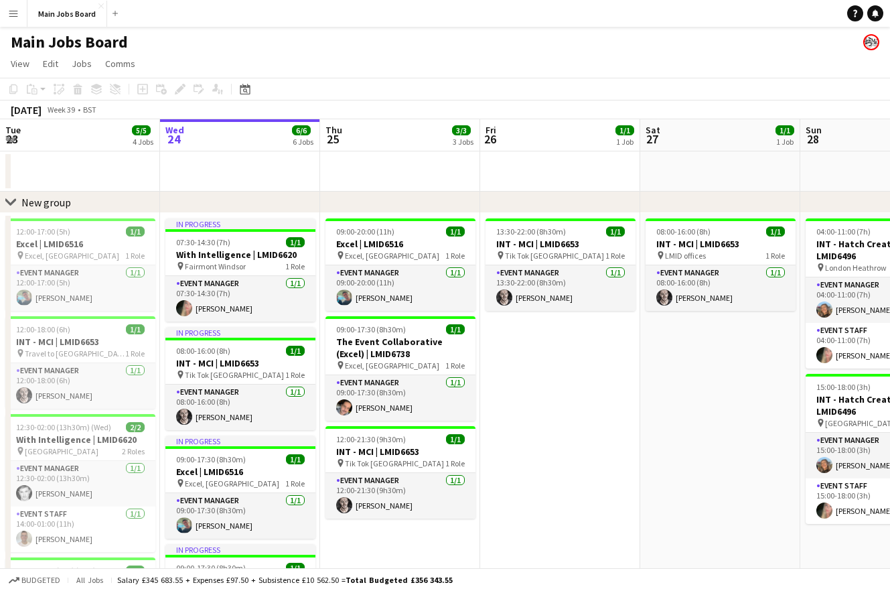
click at [11, 15] on app-icon "Menu" at bounding box center [13, 13] width 11 height 11
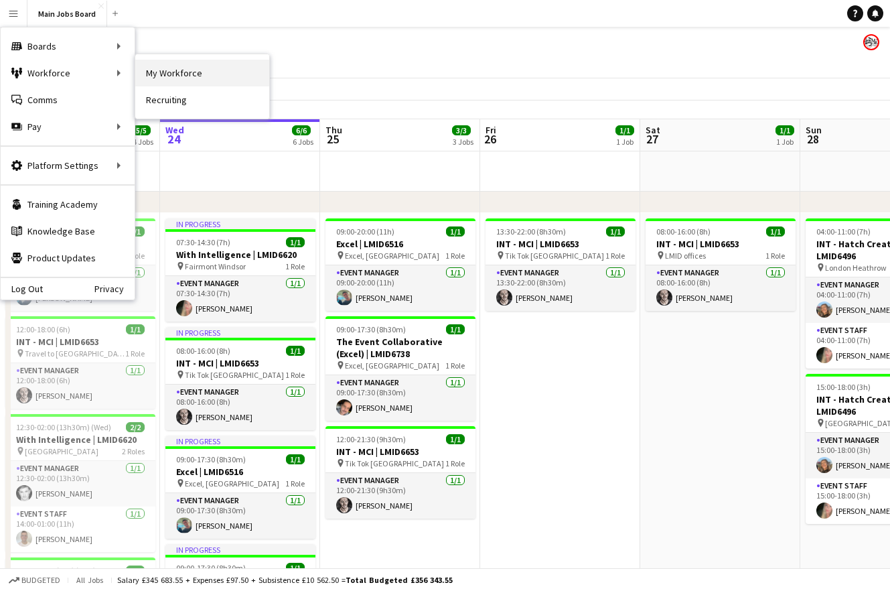
click at [163, 72] on link "My Workforce" at bounding box center [202, 73] width 134 height 27
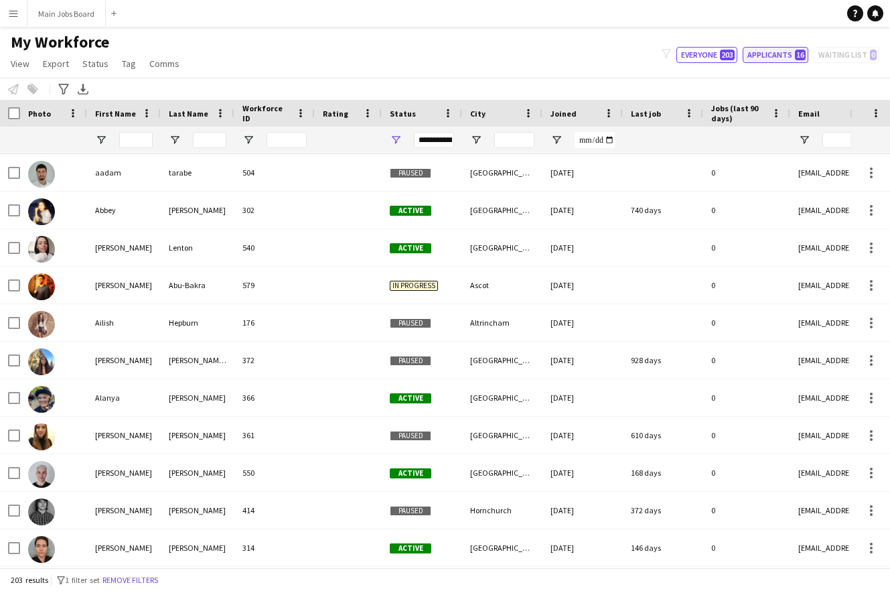
click at [769, 58] on button "Applicants 16" at bounding box center [776, 55] width 66 height 16
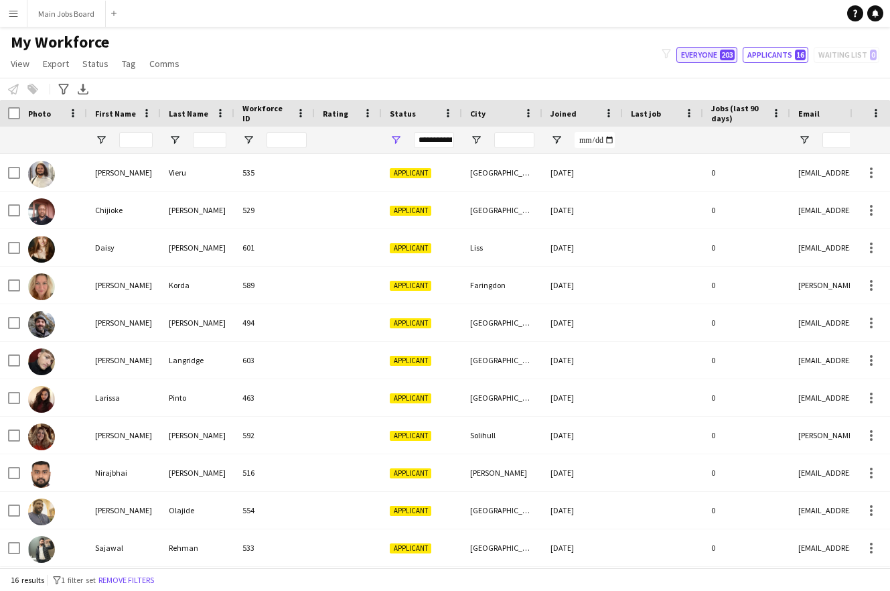
click at [725, 59] on span "203" at bounding box center [727, 55] width 15 height 11
type input "**********"
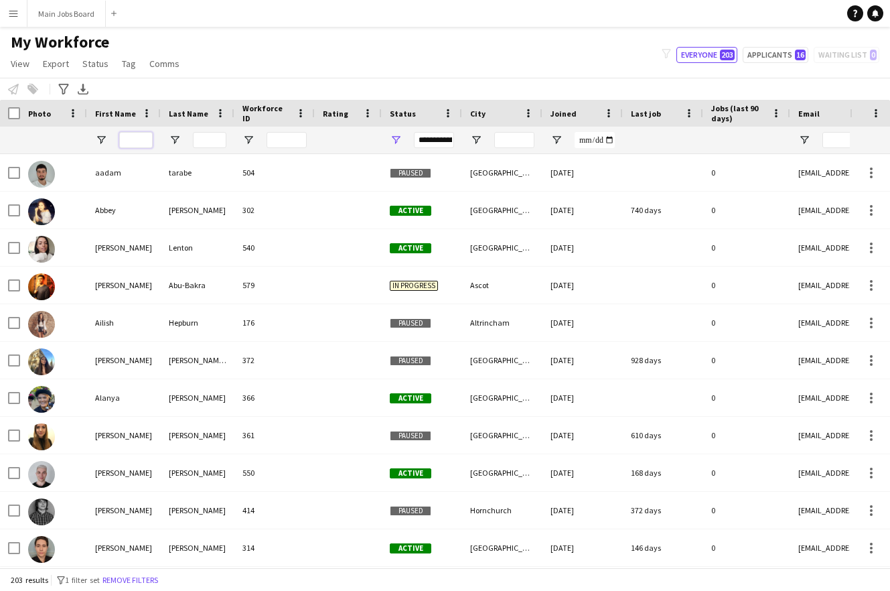
click at [147, 137] on input "First Name Filter Input" at bounding box center [135, 140] width 33 height 16
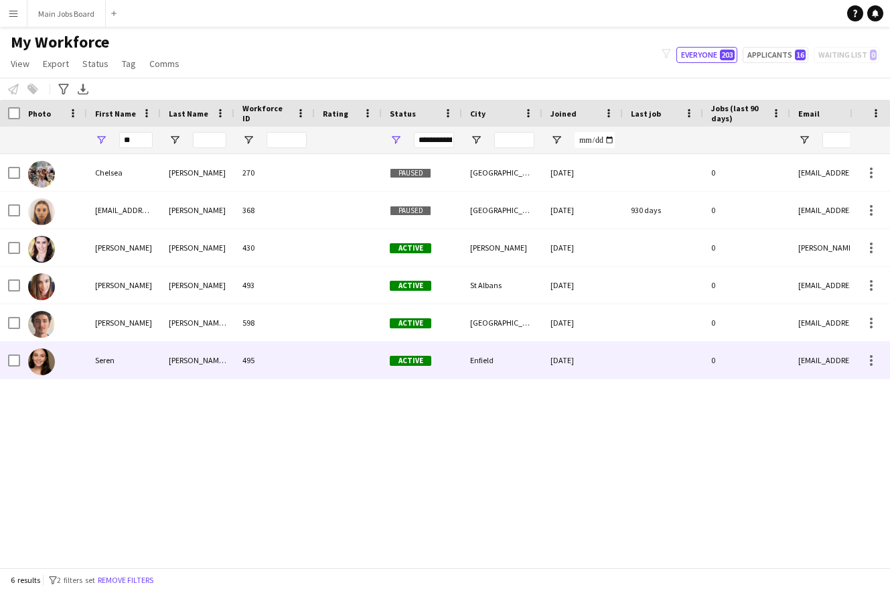
click at [106, 348] on div "Seren" at bounding box center [124, 360] width 74 height 37
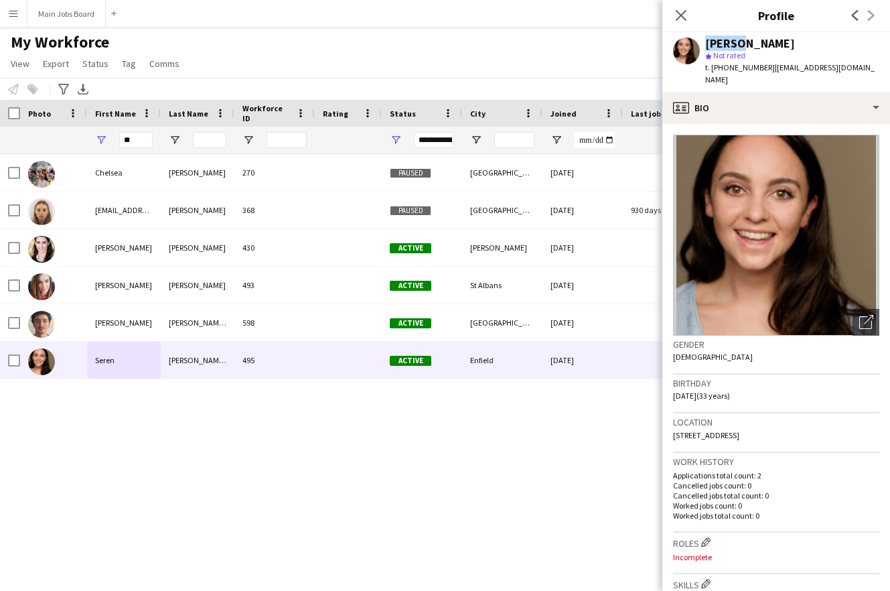
drag, startPoint x: 735, startPoint y: 44, endPoint x: 699, endPoint y: 44, distance: 36.2
click at [698, 44] on div "[PERSON_NAME] star Not rated t. [PHONE_NUMBER] | [EMAIL_ADDRESS][DOMAIN_NAME]" at bounding box center [776, 62] width 228 height 60
copy div "Seren"
click at [690, 15] on div "Close pop-in" at bounding box center [681, 15] width 38 height 31
click at [678, 17] on icon "Close pop-in" at bounding box center [680, 15] width 13 height 13
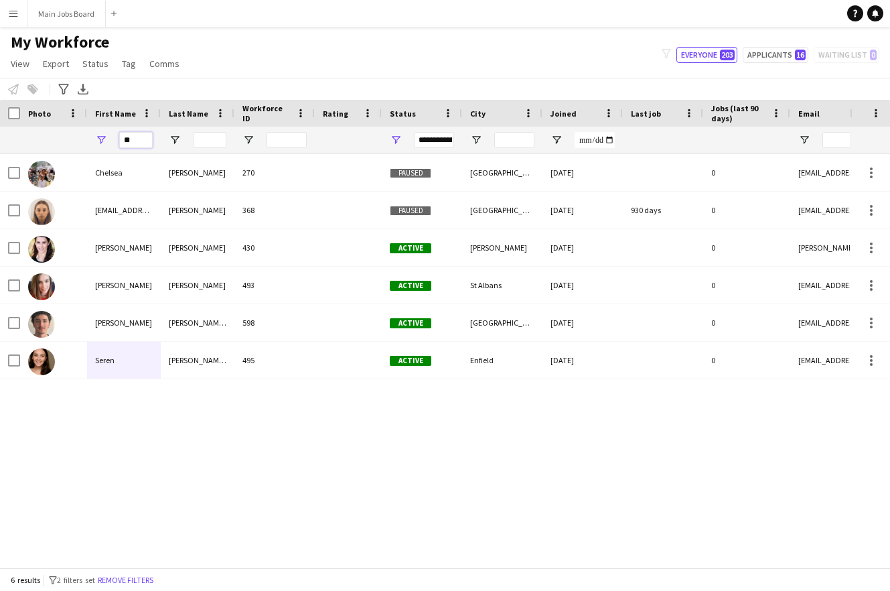
click at [140, 141] on input "**" at bounding box center [135, 140] width 33 height 16
type input "*"
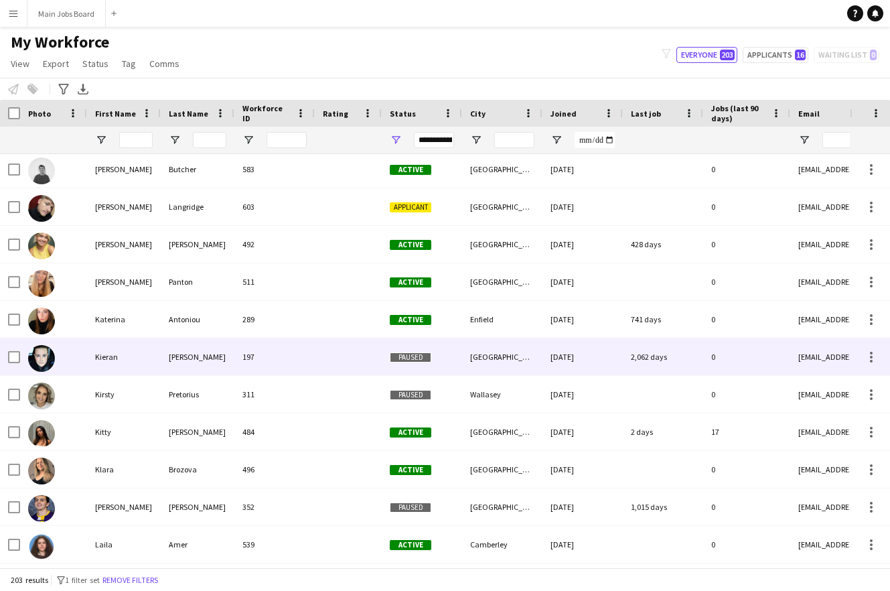
click at [90, 363] on div "Kieran" at bounding box center [124, 356] width 74 height 37
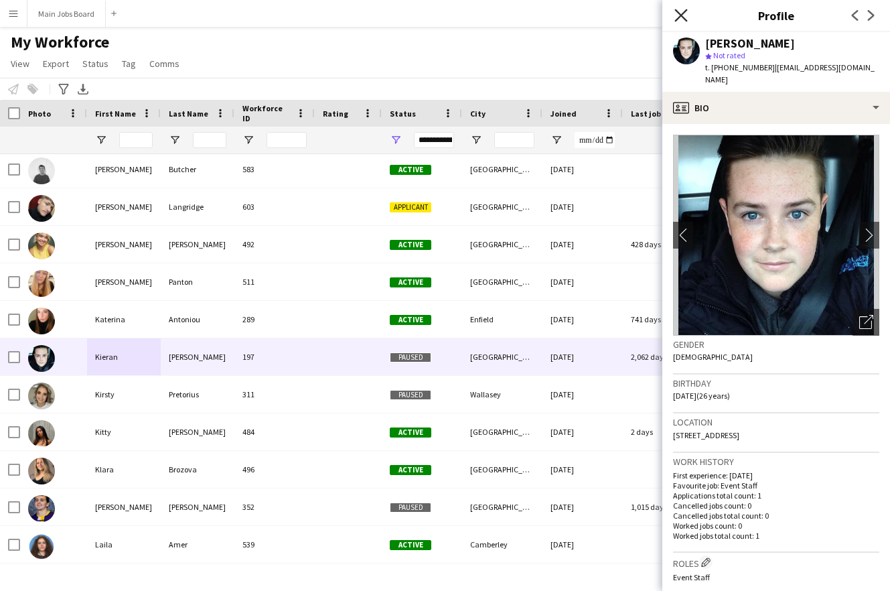
click at [682, 10] on icon "Close pop-in" at bounding box center [680, 15] width 13 height 13
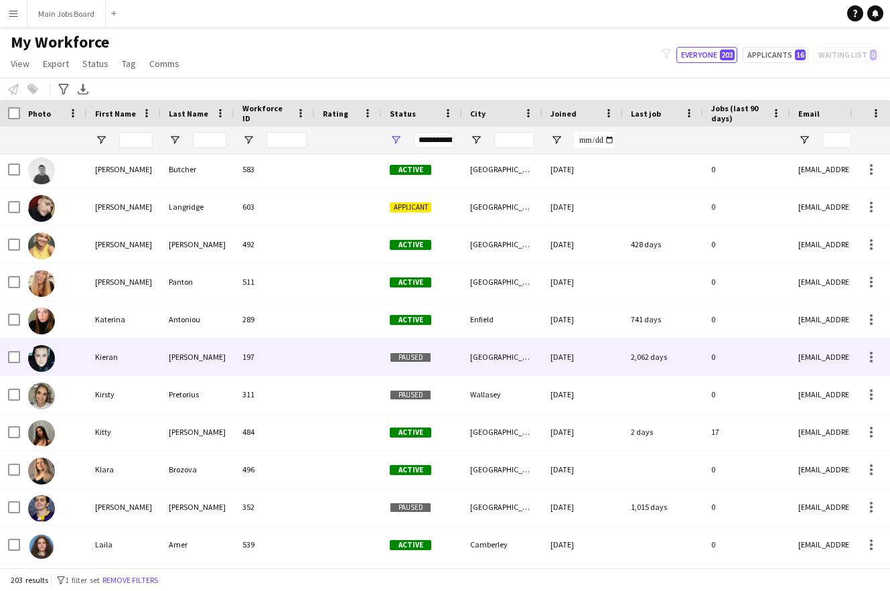
click at [115, 365] on div "Kieran" at bounding box center [124, 356] width 74 height 37
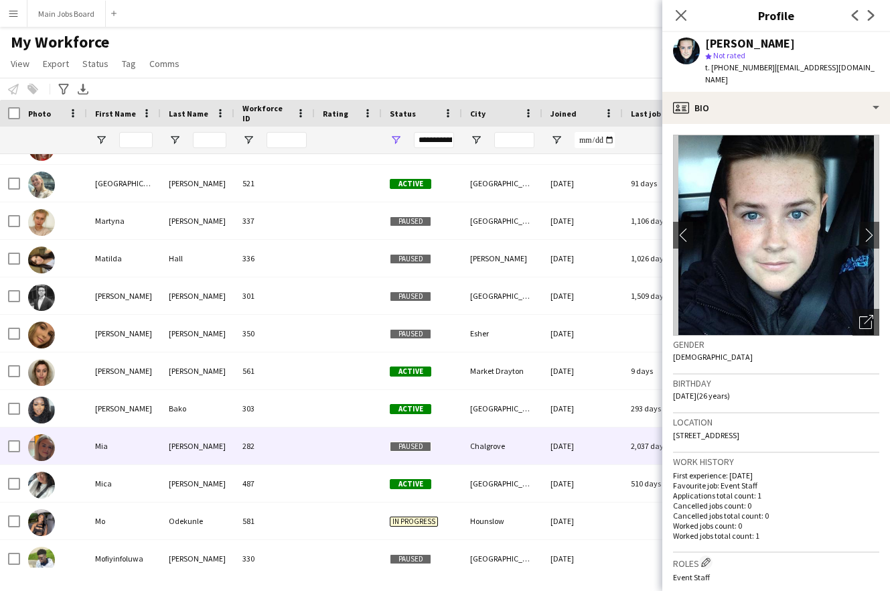
click at [129, 444] on div "Mia" at bounding box center [124, 445] width 74 height 37
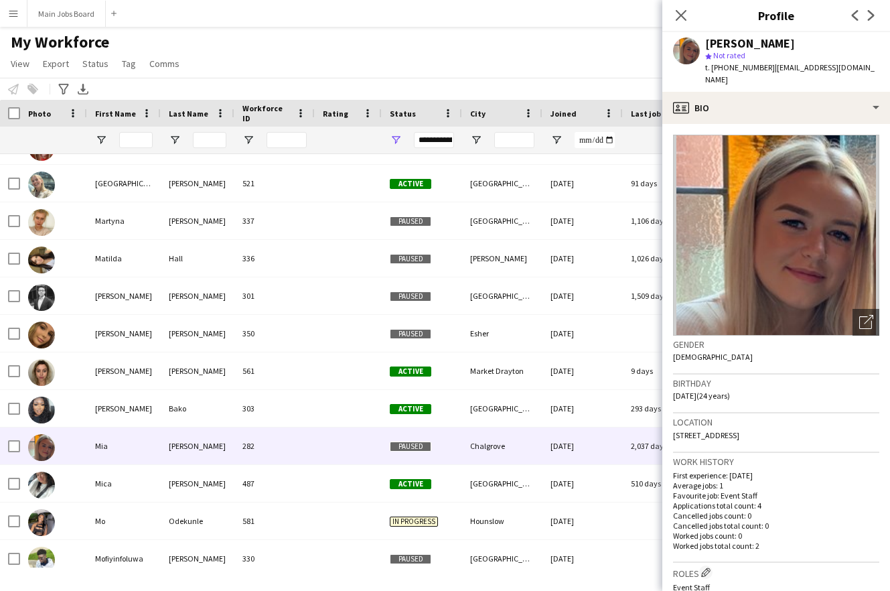
click at [519, 40] on div "My Workforce View Views Default view New view Update view Delete view Edit name…" at bounding box center [445, 55] width 890 height 46
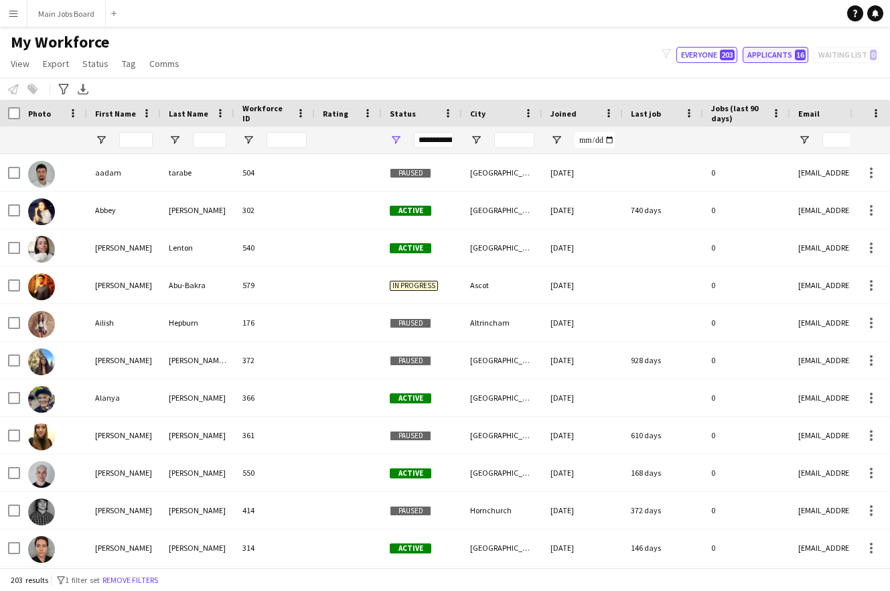
click at [787, 57] on button "Applicants 16" at bounding box center [776, 55] width 66 height 16
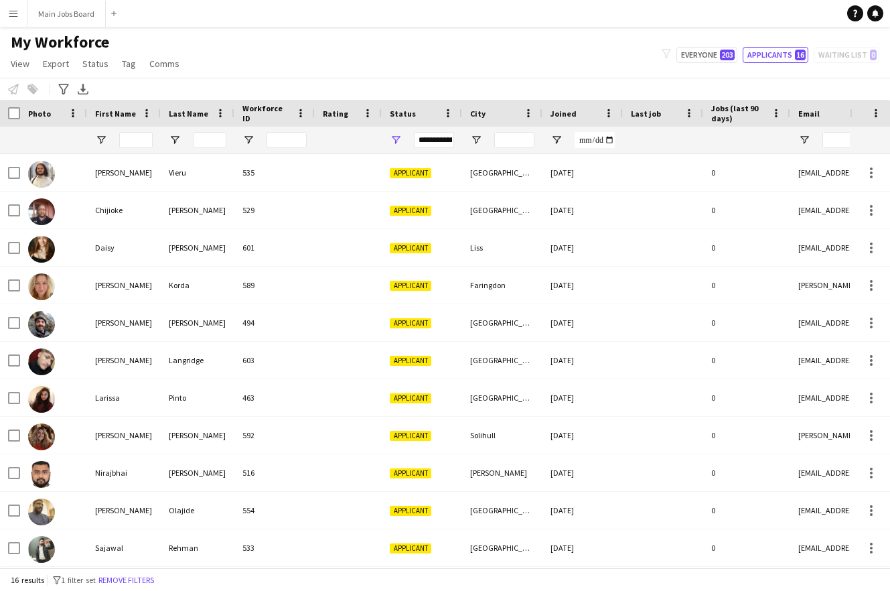
click at [433, 143] on div "**********" at bounding box center [434, 140] width 40 height 16
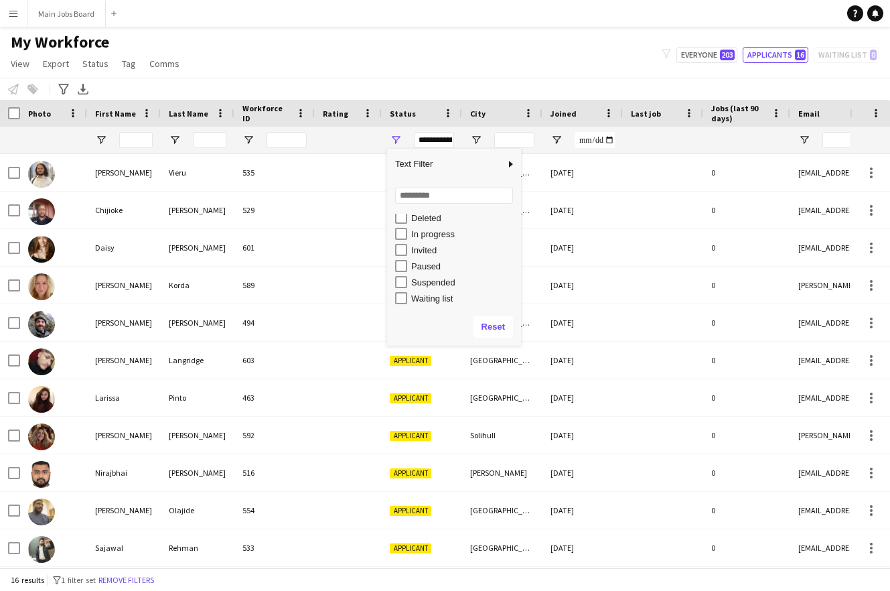
click at [426, 239] on div "In progress" at bounding box center [464, 234] width 106 height 10
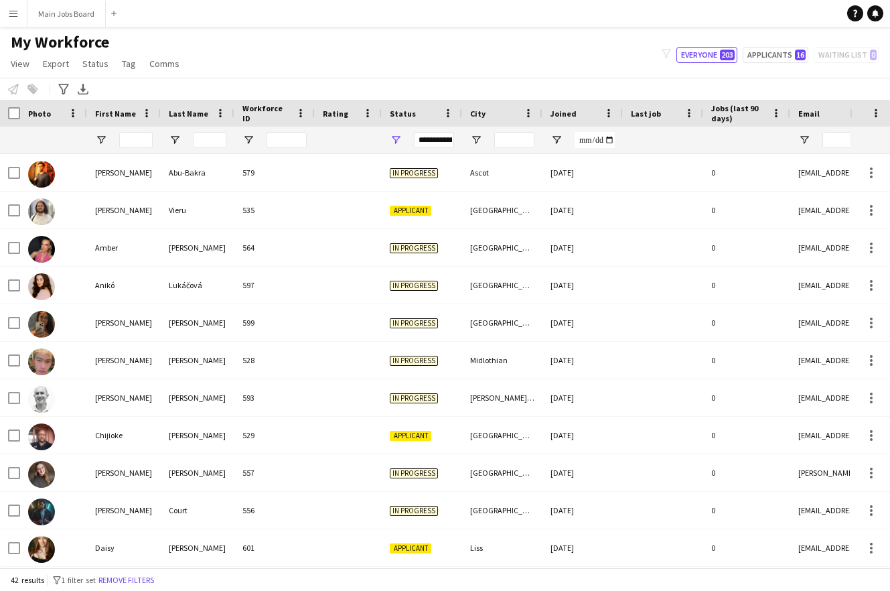
click at [307, 50] on div "My Workforce View Views Default view New view Update view Delete view Edit name…" at bounding box center [445, 55] width 890 height 46
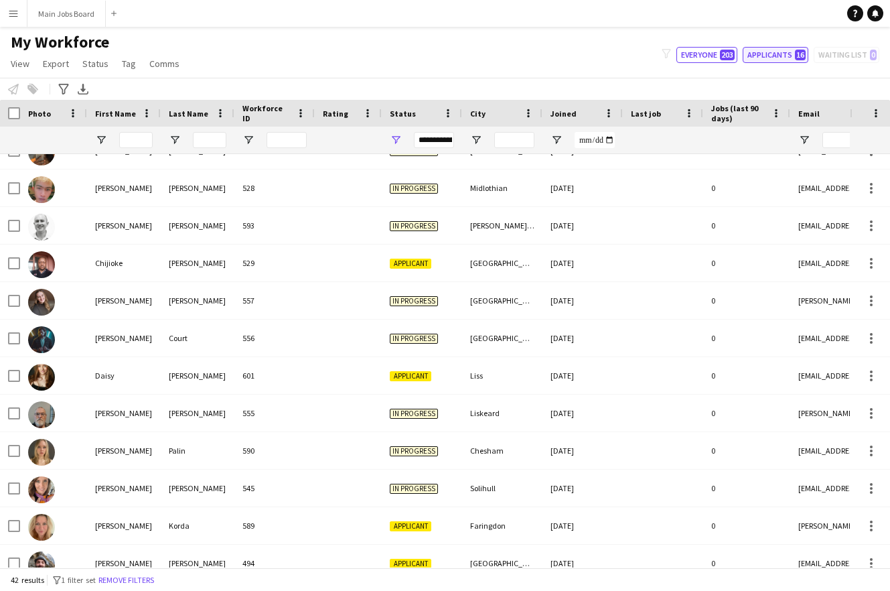
click at [785, 59] on button "Applicants 16" at bounding box center [776, 55] width 66 height 16
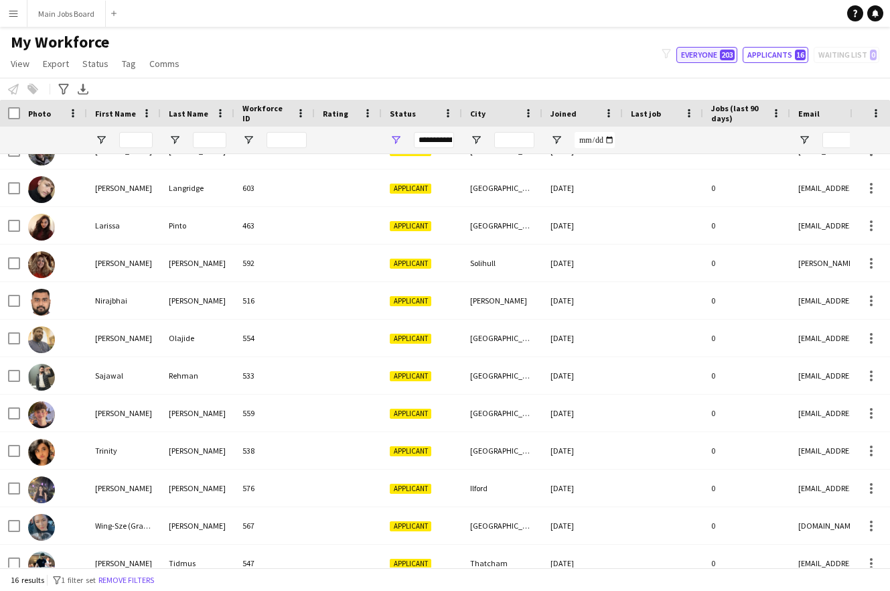
click at [708, 53] on button "Everyone 203" at bounding box center [706, 55] width 61 height 16
type input "**********"
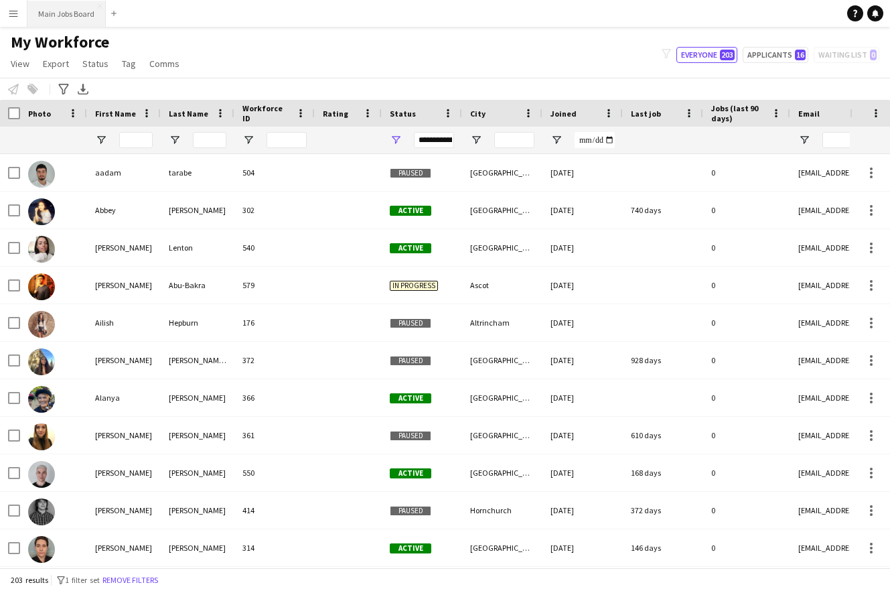
click at [82, 23] on button "Main Jobs Board Close" at bounding box center [66, 14] width 78 height 26
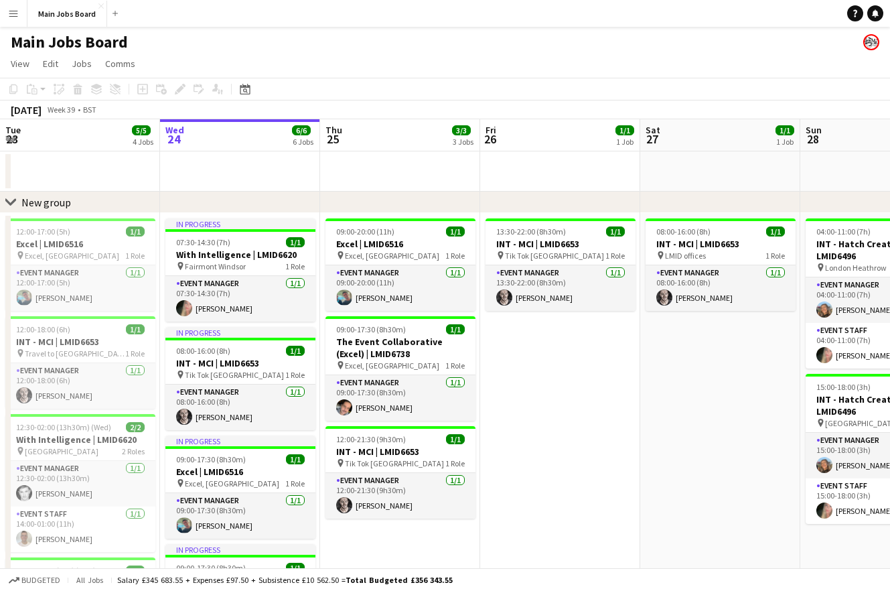
click at [17, 13] on app-icon "Menu" at bounding box center [13, 13] width 11 height 11
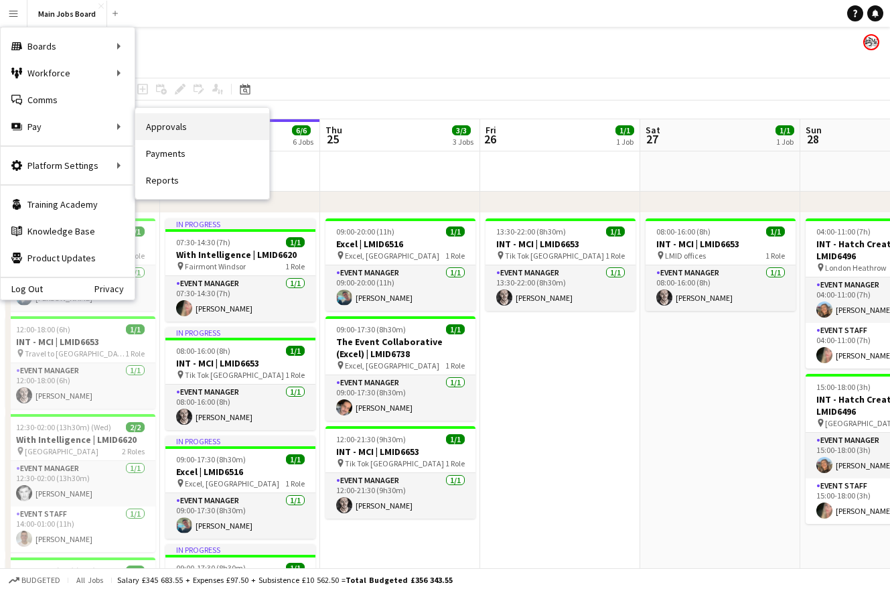
click at [161, 132] on link "Approvals" at bounding box center [202, 126] width 134 height 27
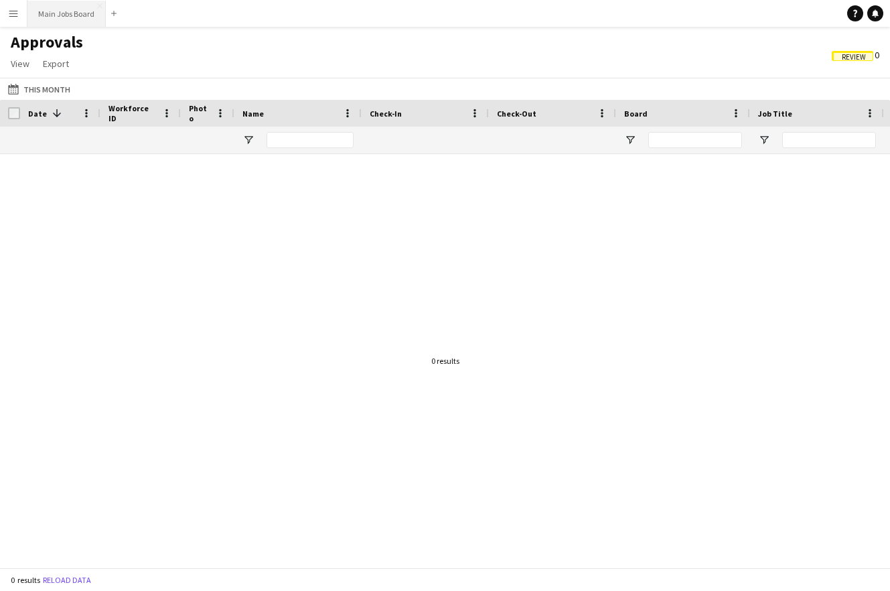
click at [42, 21] on button "Main Jobs Board Close" at bounding box center [66, 14] width 78 height 26
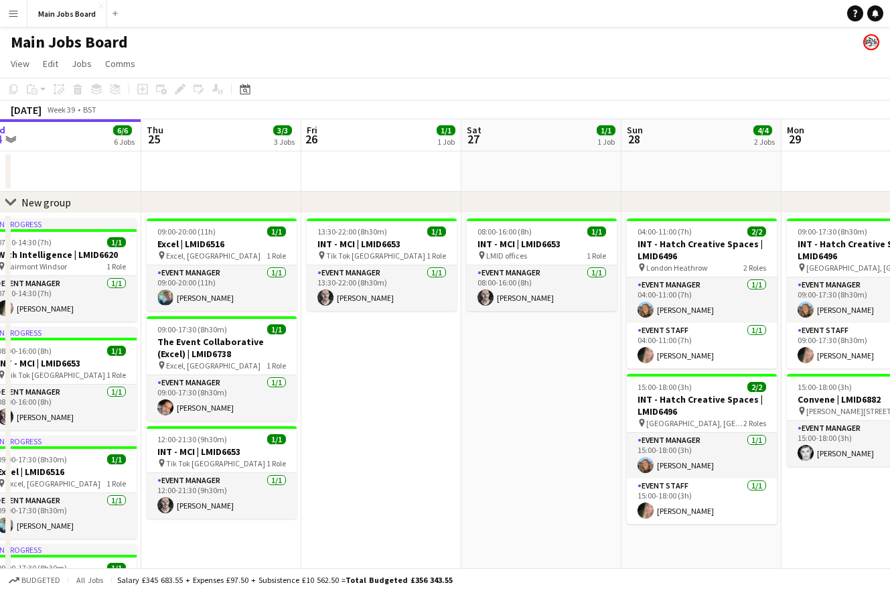
drag, startPoint x: 622, startPoint y: 437, endPoint x: 442, endPoint y: 436, distance: 180.1
click at [442, 437] on app-calendar-viewport "Sun 21 Mon 22 9/9 3 Jobs Tue 23 5/5 4 Jobs Wed 24 6/6 6 Jobs Thu 25 3/3 3 Jobs …" at bounding box center [445, 509] width 890 height 780
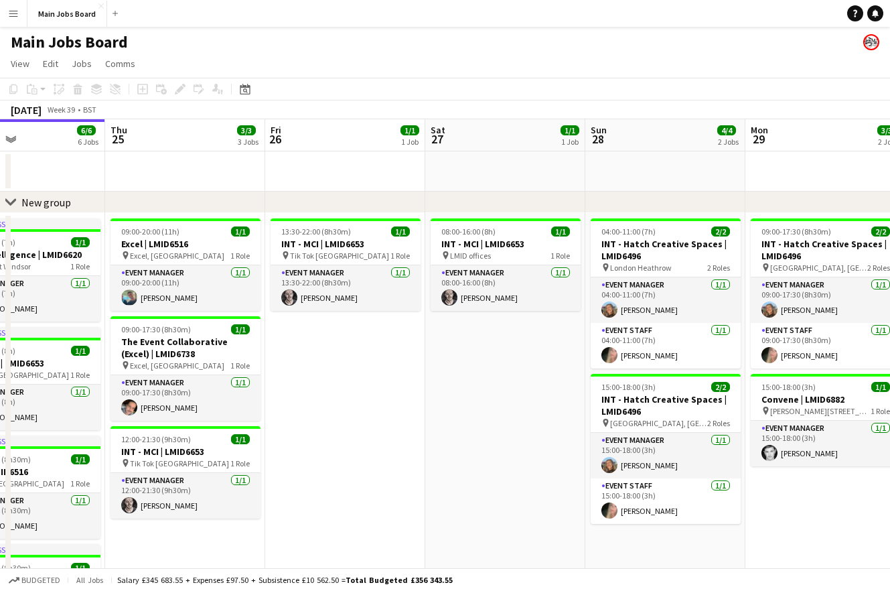
drag, startPoint x: 616, startPoint y: 440, endPoint x: 581, endPoint y: 434, distance: 35.3
click at [581, 434] on app-calendar-viewport "Sun 21 Mon 22 9/9 3 Jobs Tue 23 5/5 4 Jobs Wed 24 6/6 6 Jobs Thu 25 3/3 3 Jobs …" at bounding box center [445, 509] width 890 height 780
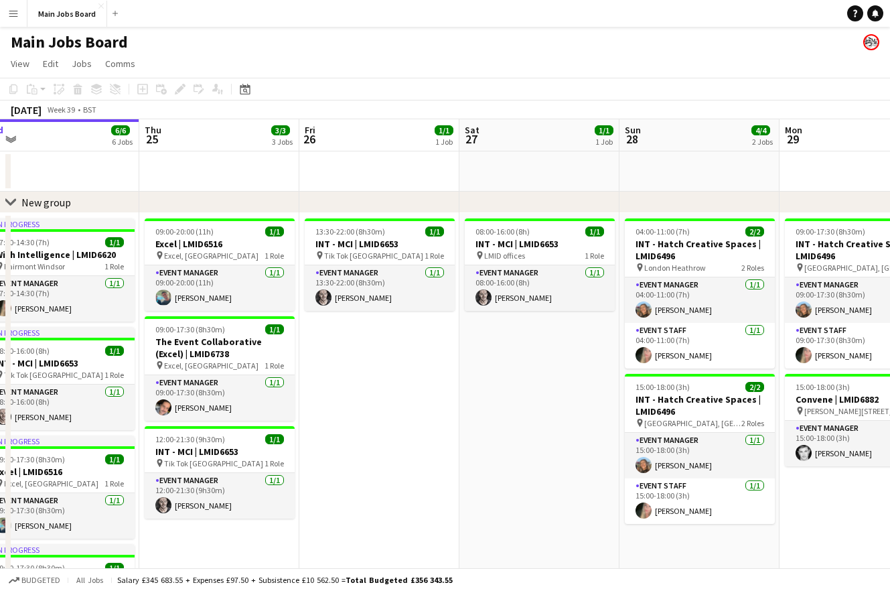
drag, startPoint x: 769, startPoint y: 498, endPoint x: 646, endPoint y: 498, distance: 123.9
click at [644, 498] on app-calendar-viewport "Sun 21 Mon 22 9/9 3 Jobs Tue 23 5/5 4 Jobs Wed 24 6/6 6 Jobs Thu 25 3/3 3 Jobs …" at bounding box center [445, 509] width 890 height 780
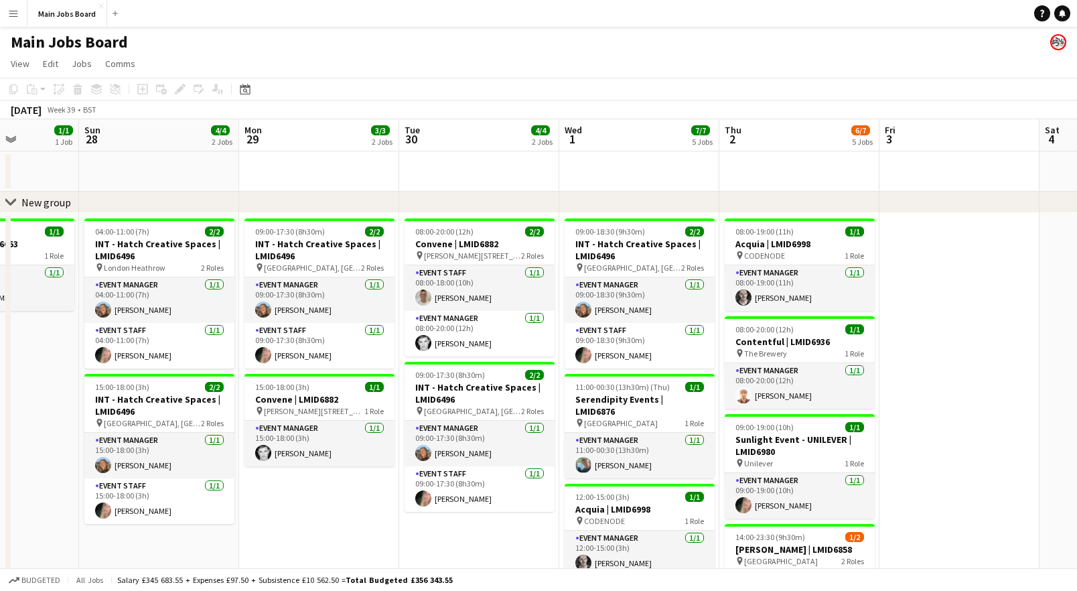
scroll to position [0, 566]
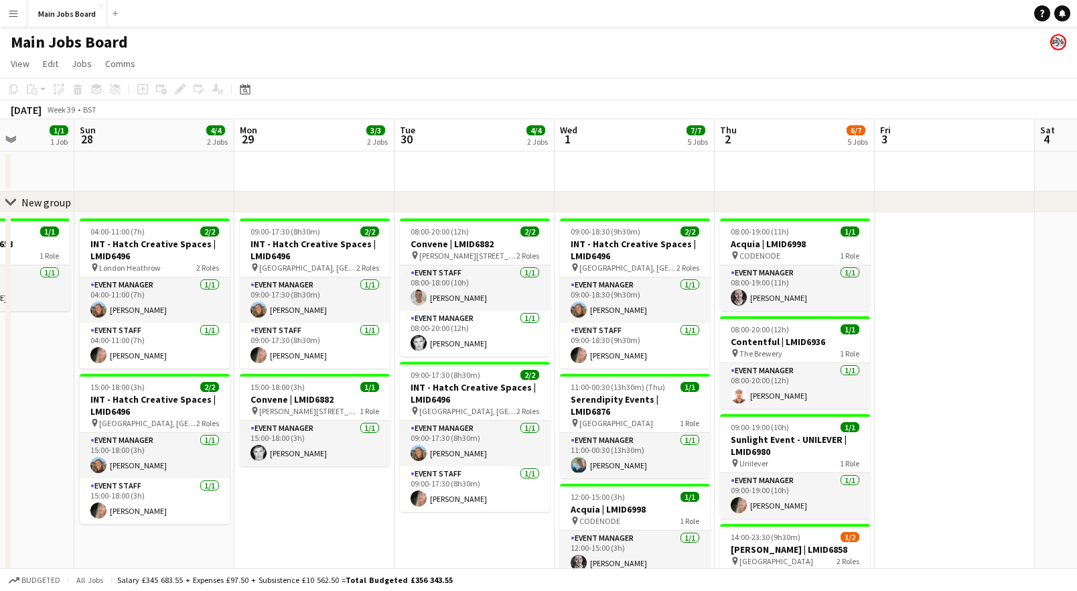
drag, startPoint x: 664, startPoint y: 534, endPoint x: 438, endPoint y: 484, distance: 231.1
click at [438, 486] on app-calendar-viewport "Wed 24 6/6 6 Jobs Thu 25 3/3 3 Jobs Fri 26 1/1 1 Job Sat 27 1/1 1 Job Sun 28 4/…" at bounding box center [538, 509] width 1077 height 780
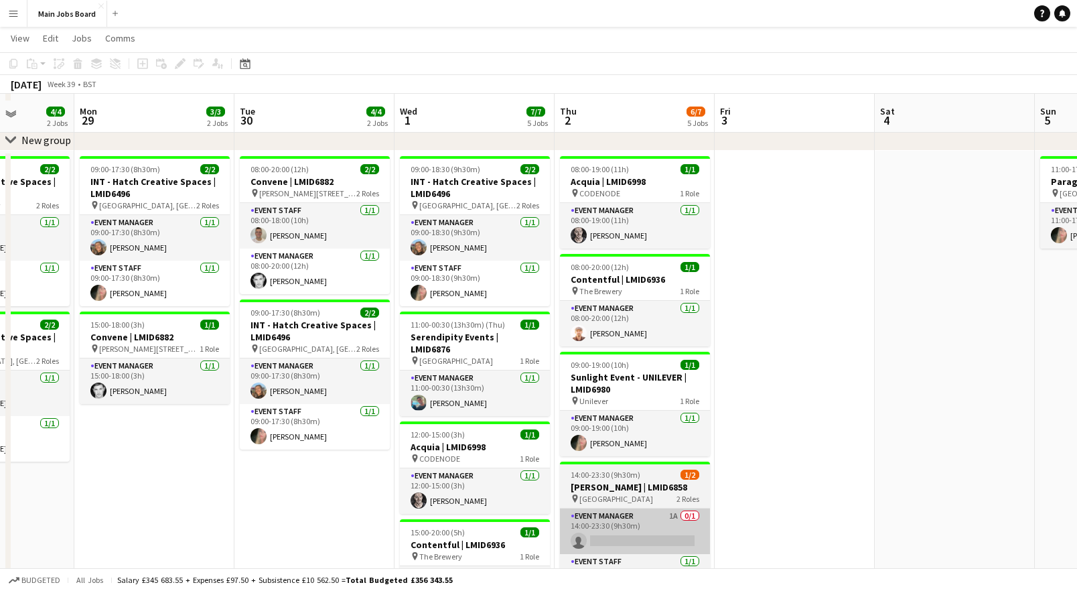
scroll to position [59, 0]
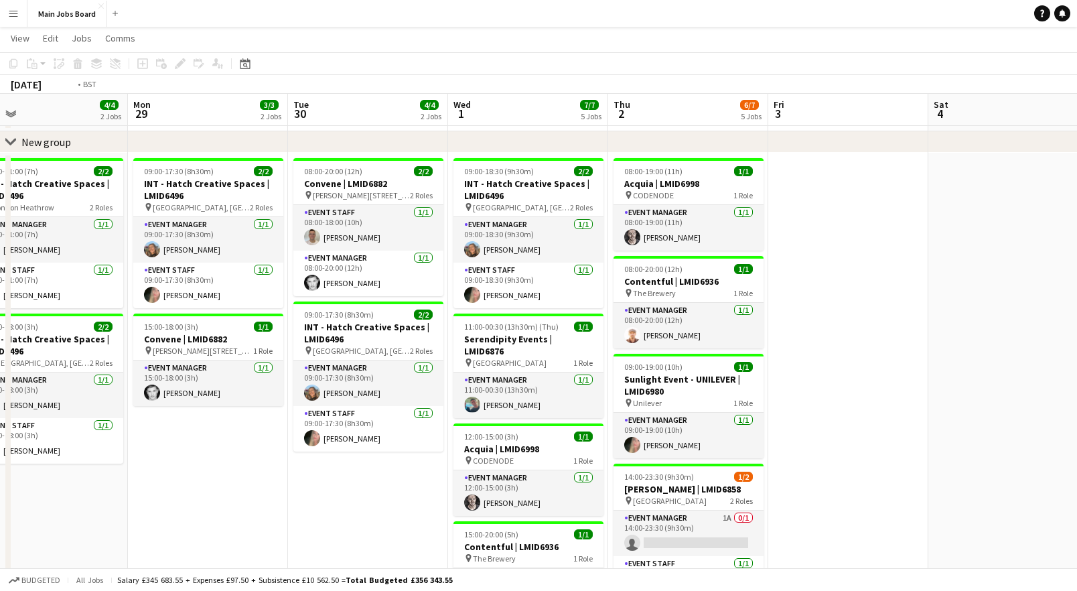
drag, startPoint x: 820, startPoint y: 427, endPoint x: 346, endPoint y: 429, distance: 474.8
click at [354, 428] on app-calendar-viewport "Thu 25 3/3 3 Jobs Fri 26 1/1 1 Job Sat 27 1/1 1 Job Sun 28 4/4 2 Jobs Mon 29 3/…" at bounding box center [538, 416] width 1077 height 846
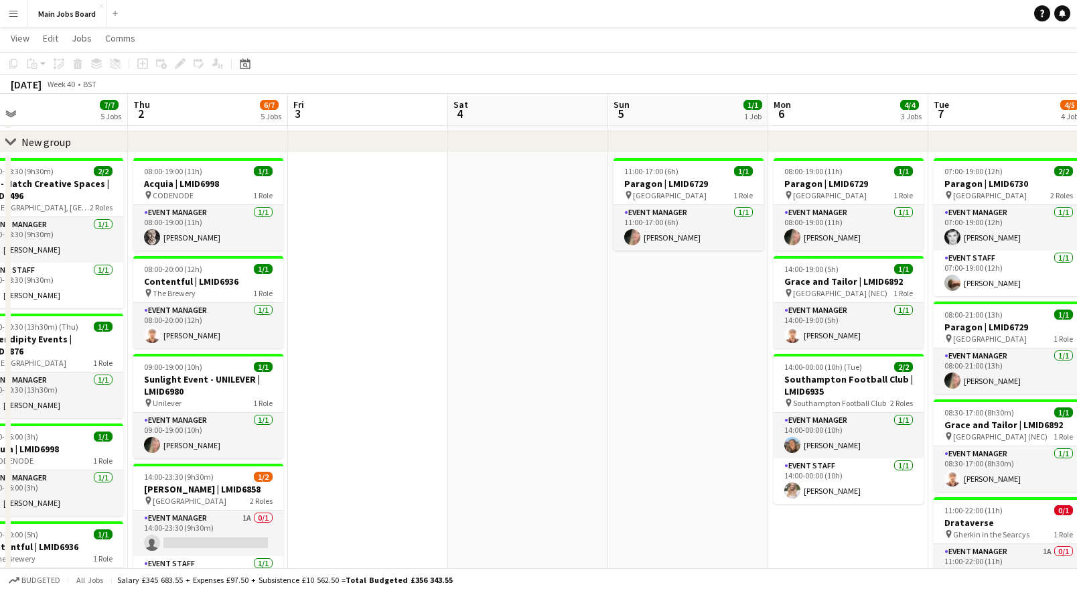
scroll to position [0, 552]
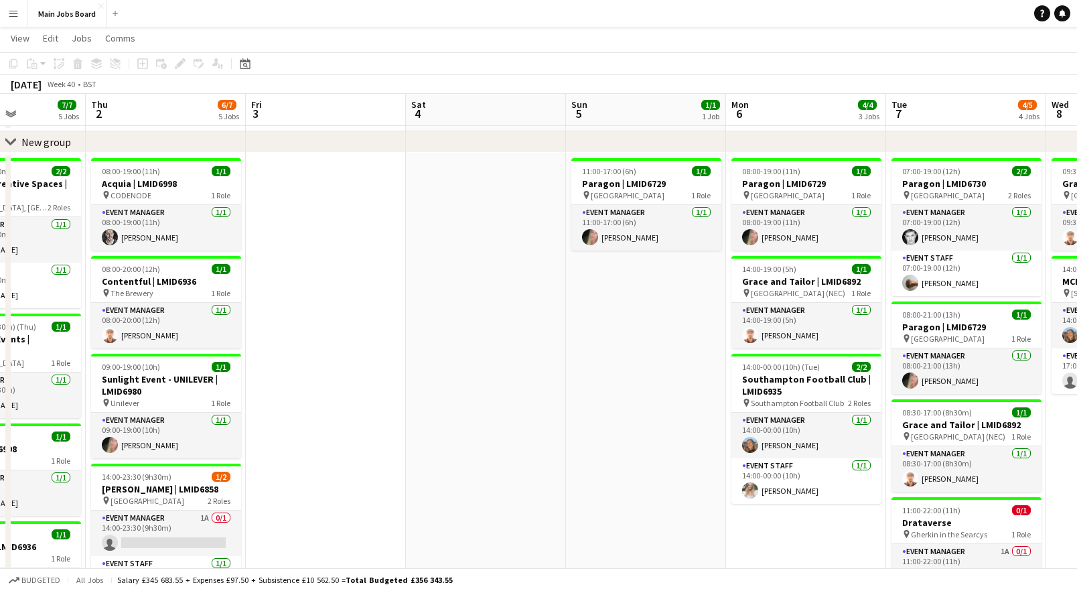
drag, startPoint x: 666, startPoint y: 419, endPoint x: 675, endPoint y: 406, distance: 14.9
click at [665, 414] on app-date-cell "11:00-17:00 (6h) 1/1 Paragon | LMID6729 pin [GEOGRAPHIC_DATA] 1 Role Event Mana…" at bounding box center [647, 496] width 160 height 686
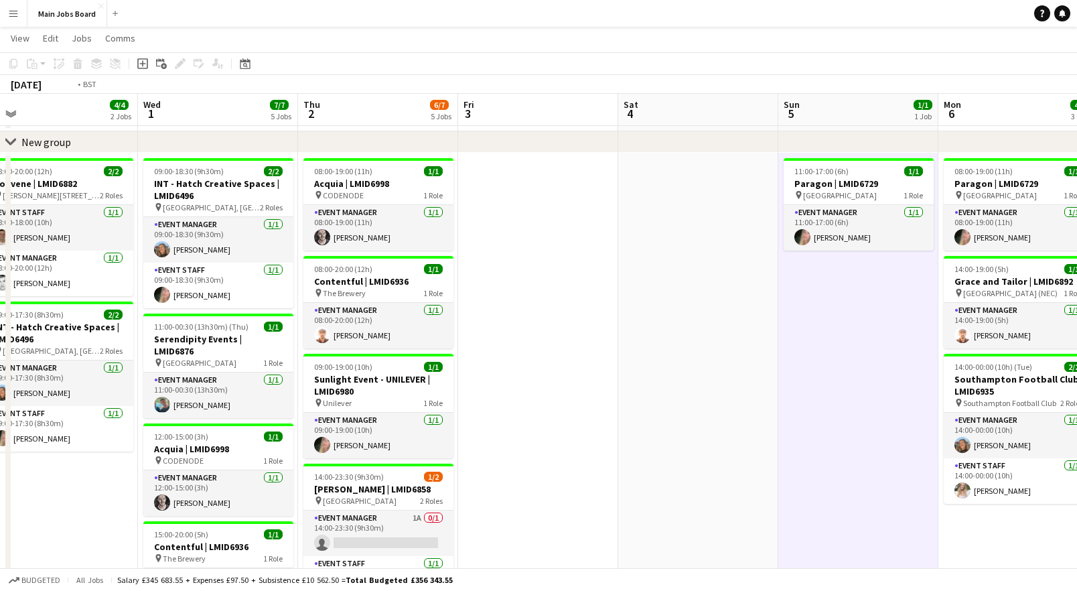
drag, startPoint x: 360, startPoint y: 385, endPoint x: 907, endPoint y: 385, distance: 547.1
click at [889, 385] on app-calendar-viewport "Sun 28 4/4 2 Jobs Mon 29 3/3 2 Jobs Tue 30 4/4 2 Jobs Wed 1 7/7 5 Jobs Thu 2 6/…" at bounding box center [538, 416] width 1077 height 846
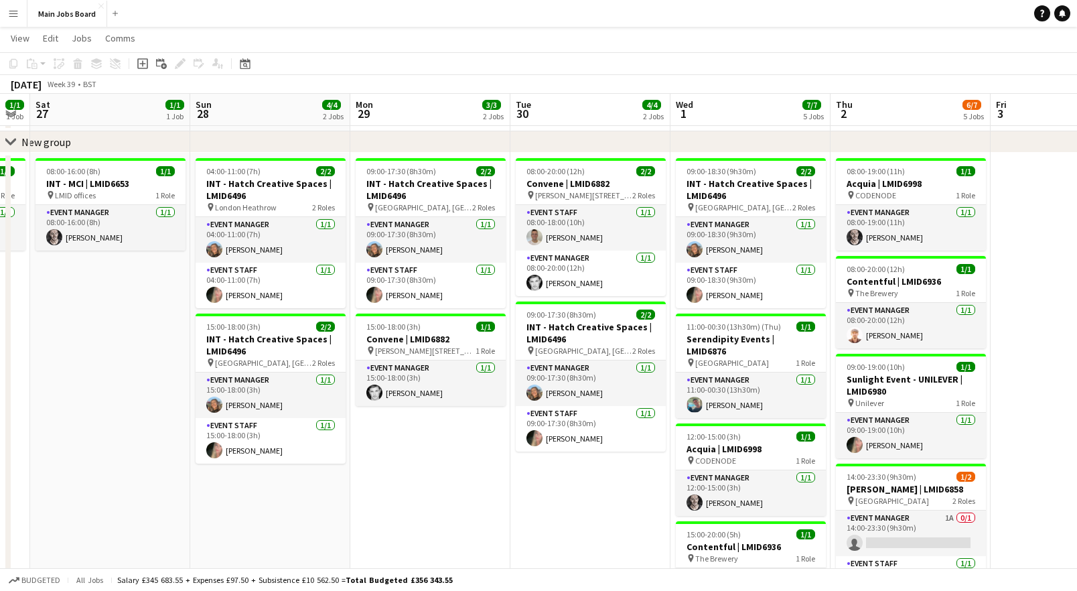
scroll to position [0, 451]
drag, startPoint x: 320, startPoint y: 528, endPoint x: 522, endPoint y: 533, distance: 201.6
click at [522, 533] on app-calendar-viewport "Wed 24 6/6 6 Jobs Thu 25 3/3 3 Jobs Fri 26 1/1 1 Job Sat 27 1/1 1 Job Sun 28 4/…" at bounding box center [538, 416] width 1077 height 846
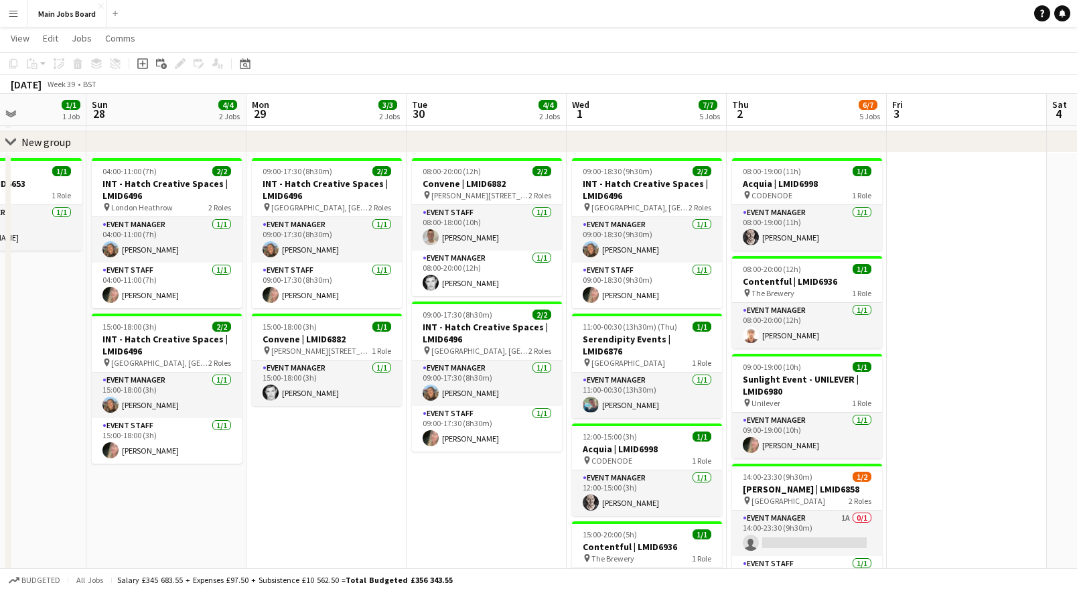
scroll to position [0, 432]
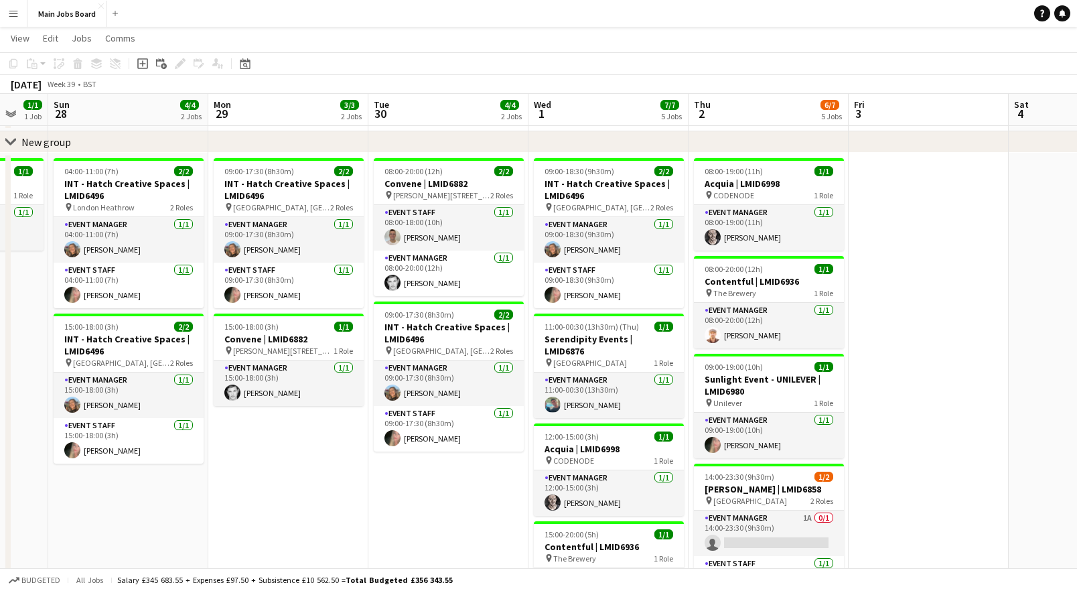
drag, startPoint x: 565, startPoint y: 507, endPoint x: 424, endPoint y: 504, distance: 140.7
click at [424, 504] on app-calendar-viewport "Thu 25 3/3 3 Jobs Fri 26 1/1 1 Job Sat 27 1/1 1 Job Sun 28 4/4 2 Jobs Mon 29 3/…" at bounding box center [538, 416] width 1077 height 846
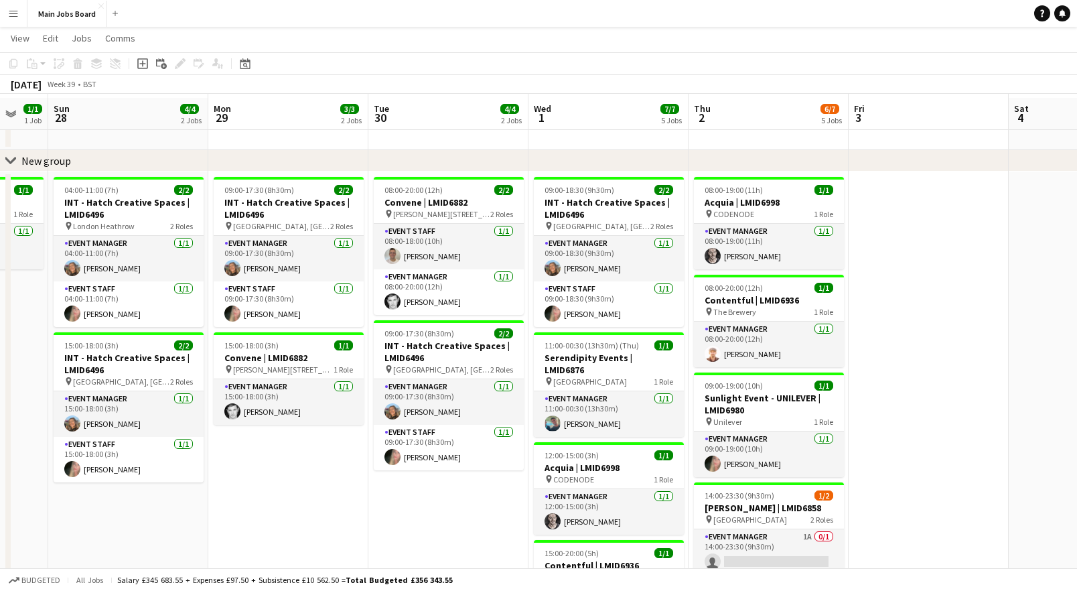
scroll to position [32, 0]
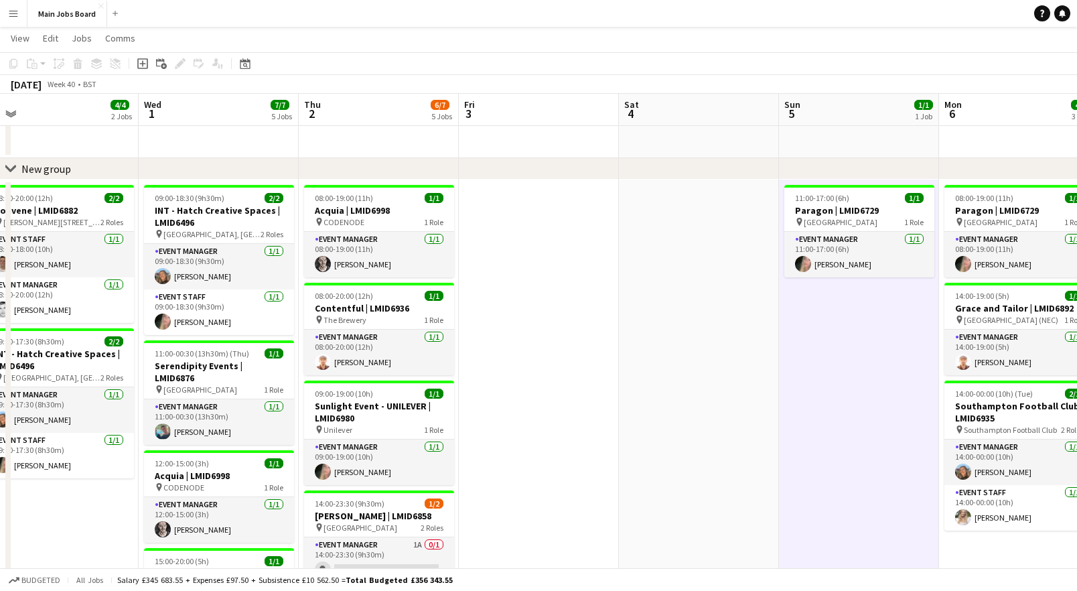
drag, startPoint x: 1010, startPoint y: 433, endPoint x: 591, endPoint y: 470, distance: 420.2
click at [593, 469] on app-calendar-viewport "Sat 27 1/1 1 Job Sun 28 4/4 2 Jobs Mon 29 3/3 2 Jobs Tue 30 4/4 2 Jobs Wed 1 7/…" at bounding box center [538, 443] width 1077 height 846
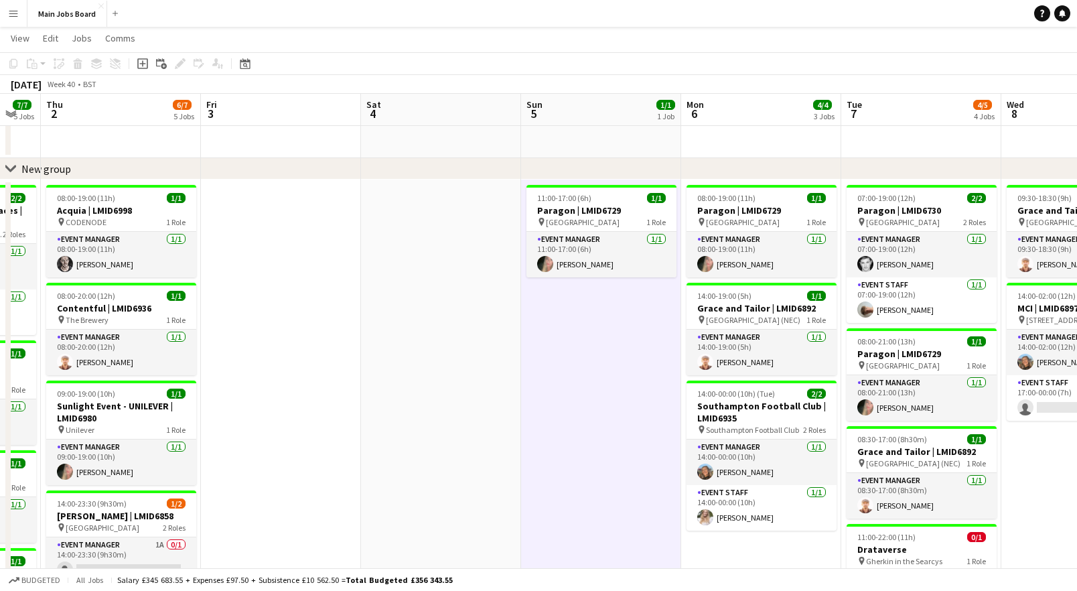
drag, startPoint x: 757, startPoint y: 473, endPoint x: 526, endPoint y: 481, distance: 231.2
click at [526, 481] on app-calendar-viewport "Mon 29 3/3 2 Jobs Tue 30 4/4 2 Jobs Wed 1 7/7 5 Jobs Thu 2 6/7 5 Jobs Fri 3 Sat…" at bounding box center [538, 443] width 1077 height 846
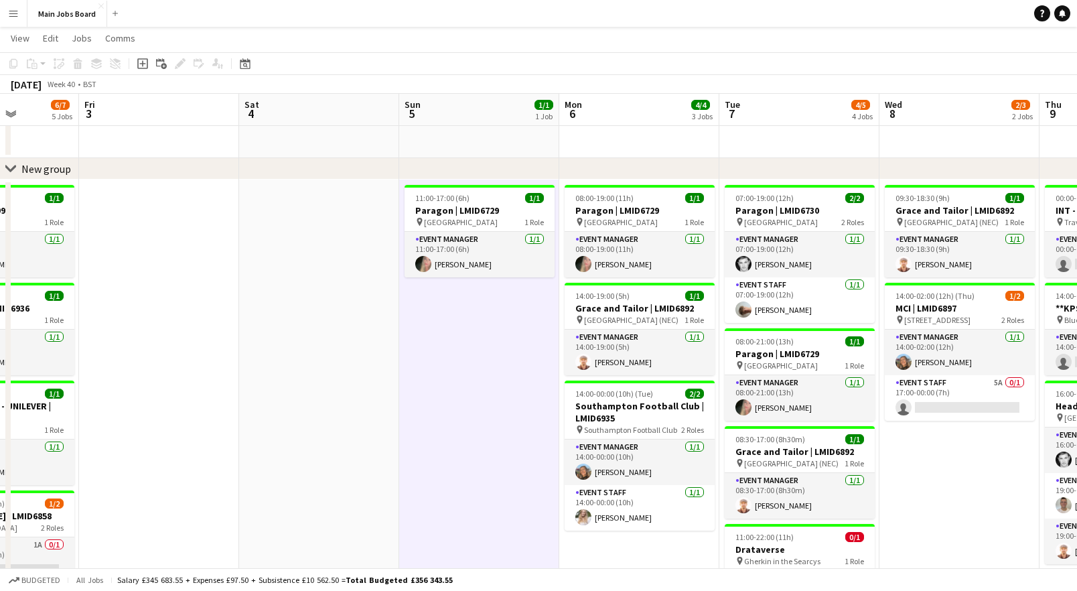
scroll to position [0, 569]
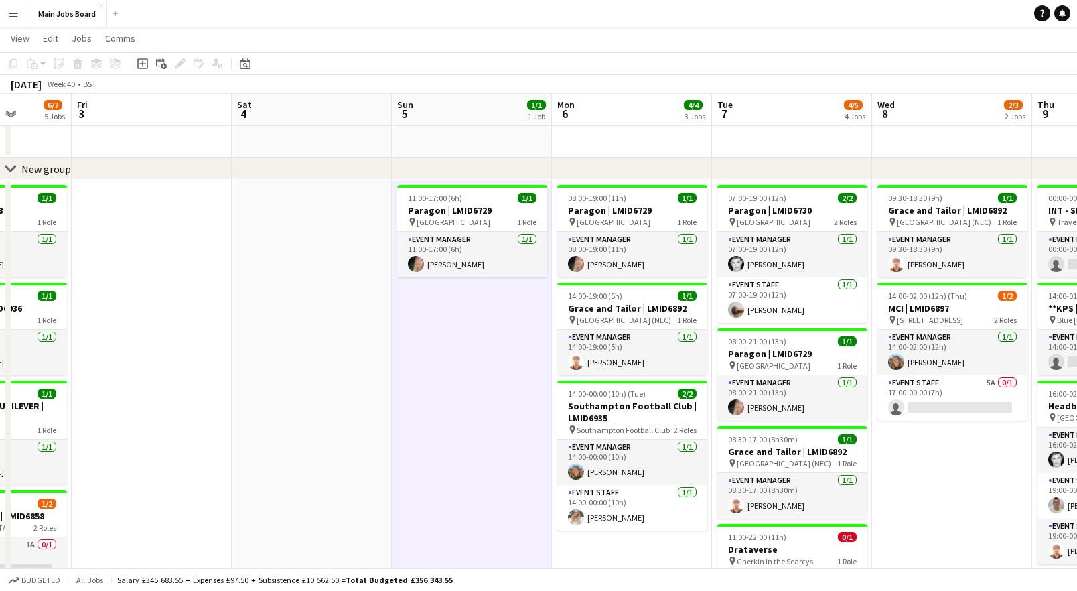
drag, startPoint x: 595, startPoint y: 508, endPoint x: 465, endPoint y: 486, distance: 131.2
click at [465, 486] on app-calendar-viewport "Mon 29 3/3 2 Jobs Tue 30 4/4 2 Jobs Wed 1 7/7 5 Jobs Thu 2 6/7 5 Jobs Fri 3 Sat…" at bounding box center [538, 443] width 1077 height 846
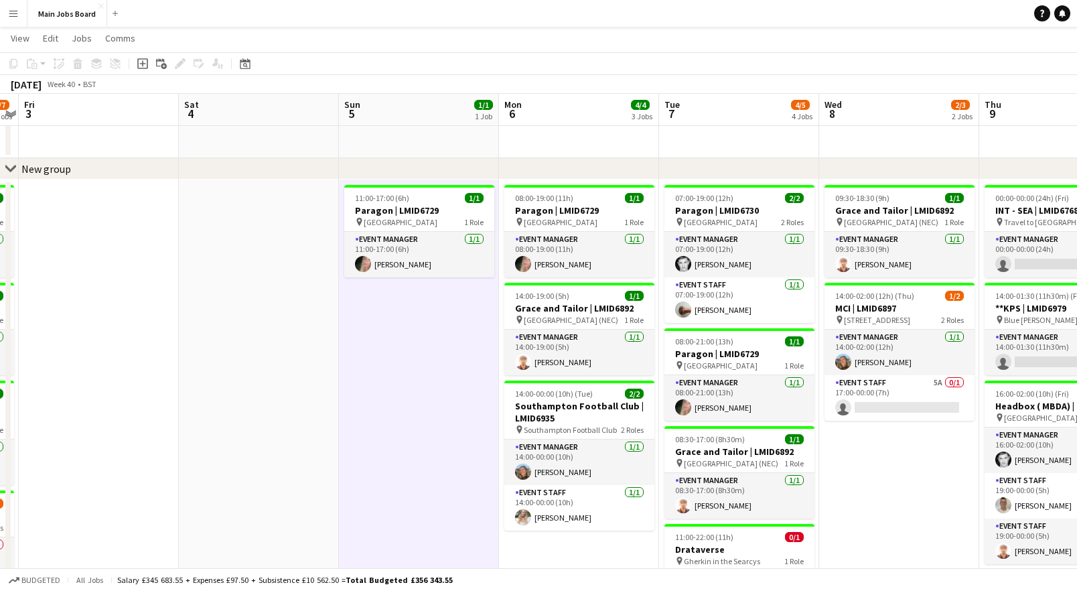
scroll to position [0, 575]
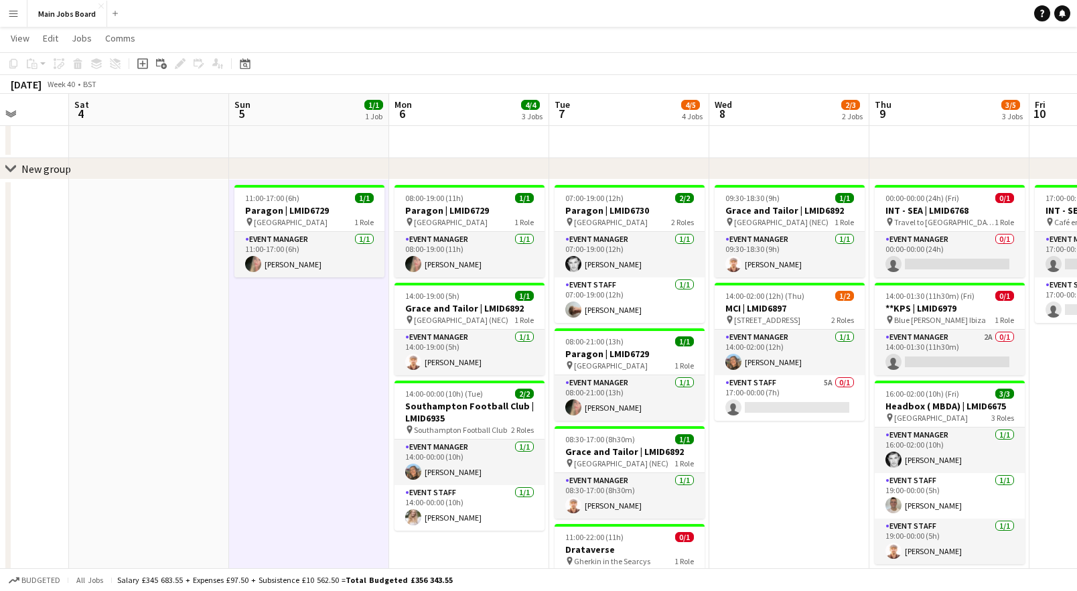
drag, startPoint x: 483, startPoint y: 493, endPoint x: 317, endPoint y: 492, distance: 166.1
click at [317, 492] on app-calendar-viewport "Tue 30 4/4 2 Jobs Wed 1 7/7 5 Jobs Thu 2 6/7 5 Jobs Fri 3 Sat 4 Sun 5 1/1 1 Job…" at bounding box center [538, 443] width 1077 height 846
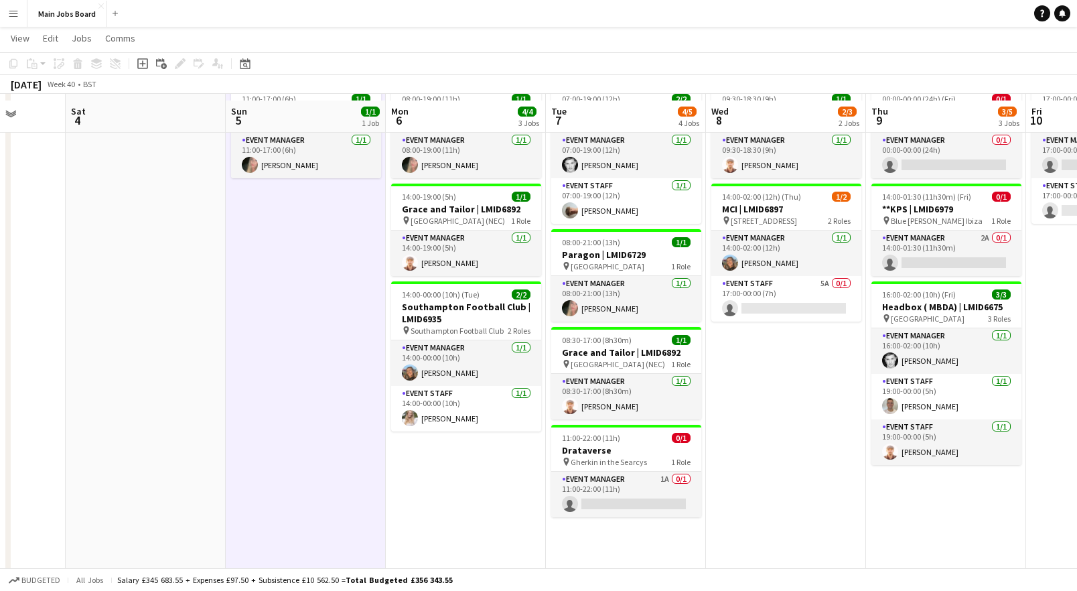
scroll to position [147, 0]
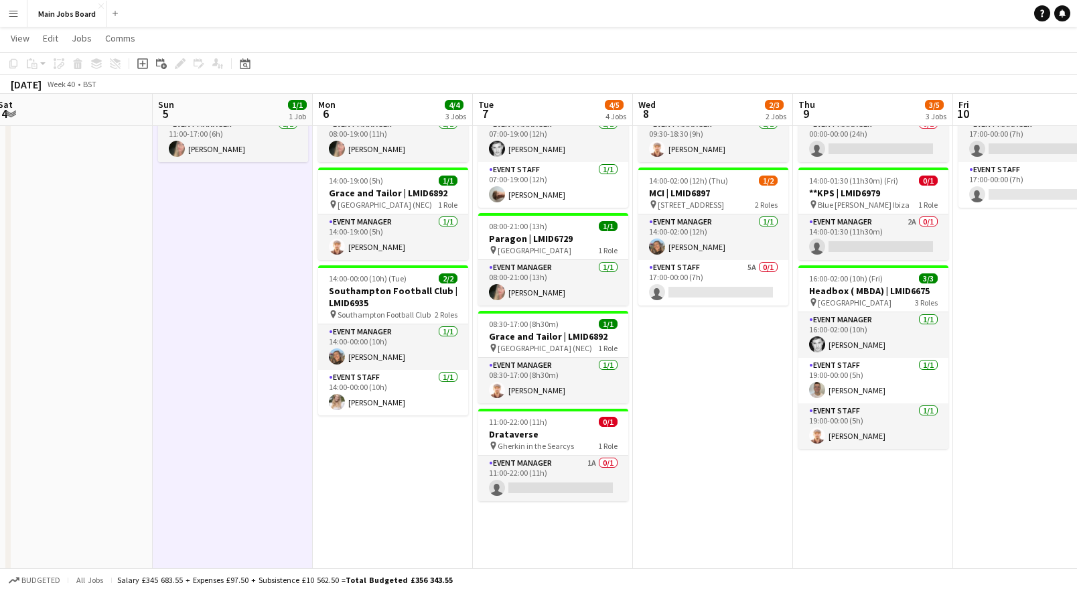
drag, startPoint x: 739, startPoint y: 415, endPoint x: 665, endPoint y: 422, distance: 74.7
click at [666, 422] on app-calendar-viewport "Wed 1 7/7 5 Jobs Thu 2 6/7 5 Jobs Fri 3 Sat 4 Sun 5 1/1 1 Job Mon 6 4/4 3 Jobs …" at bounding box center [538, 328] width 1077 height 846
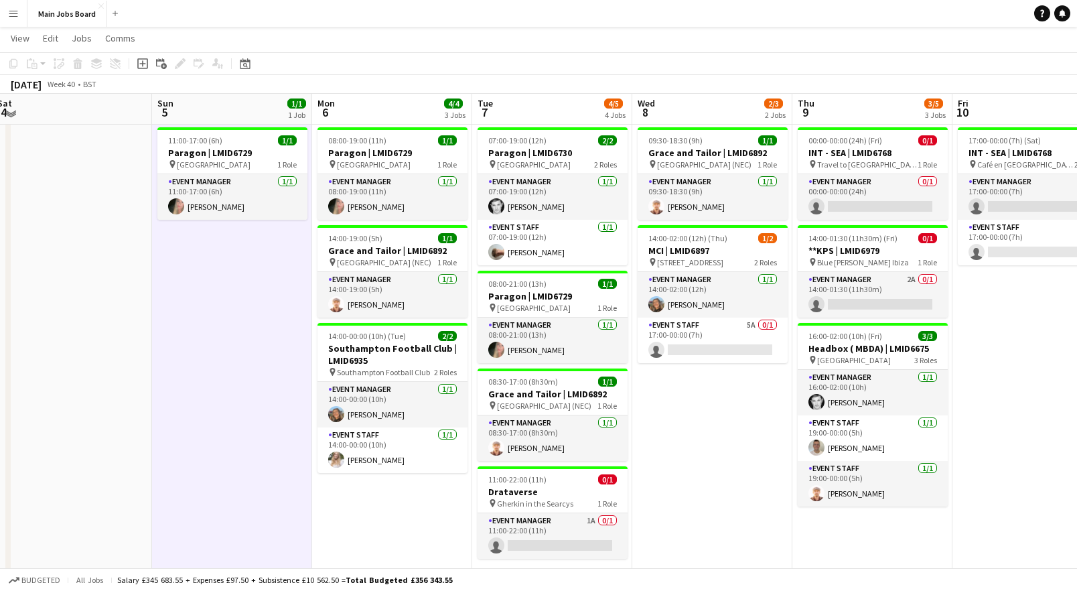
scroll to position [88, 0]
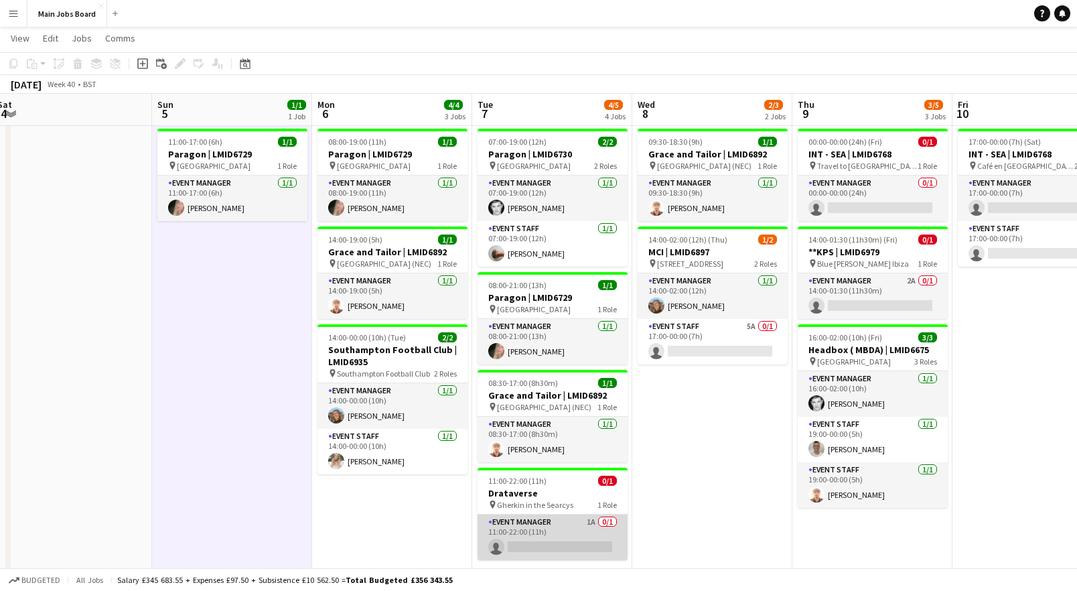
click at [567, 538] on app-card-role "Event Manager 1A 0/1 11:00-22:00 (11h) single-neutral-actions" at bounding box center [552, 537] width 150 height 46
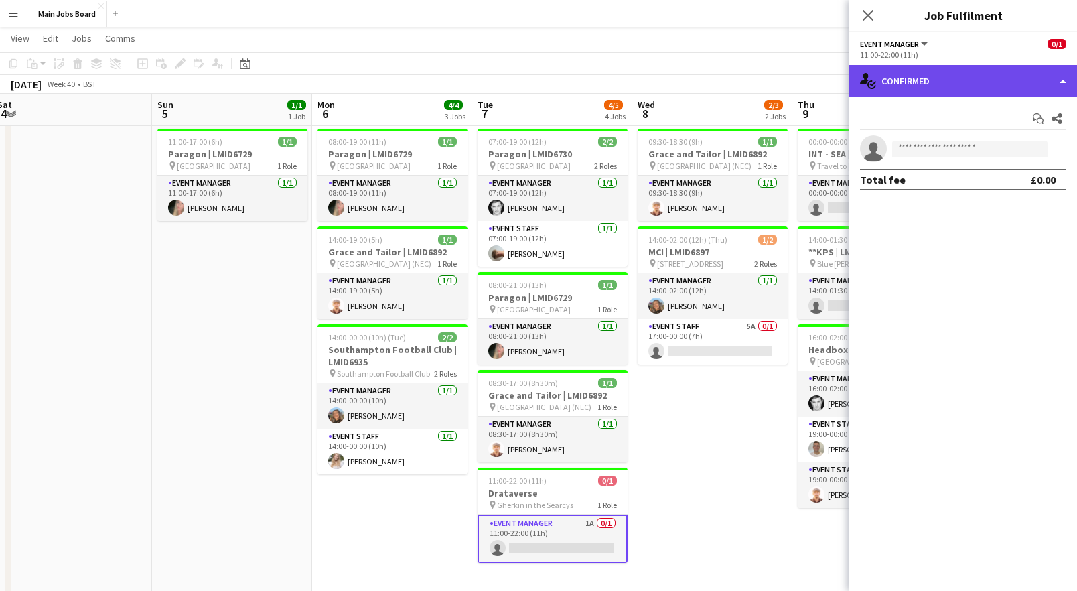
click at [889, 78] on div "single-neutral-actions-check-2 Confirmed" at bounding box center [963, 81] width 228 height 32
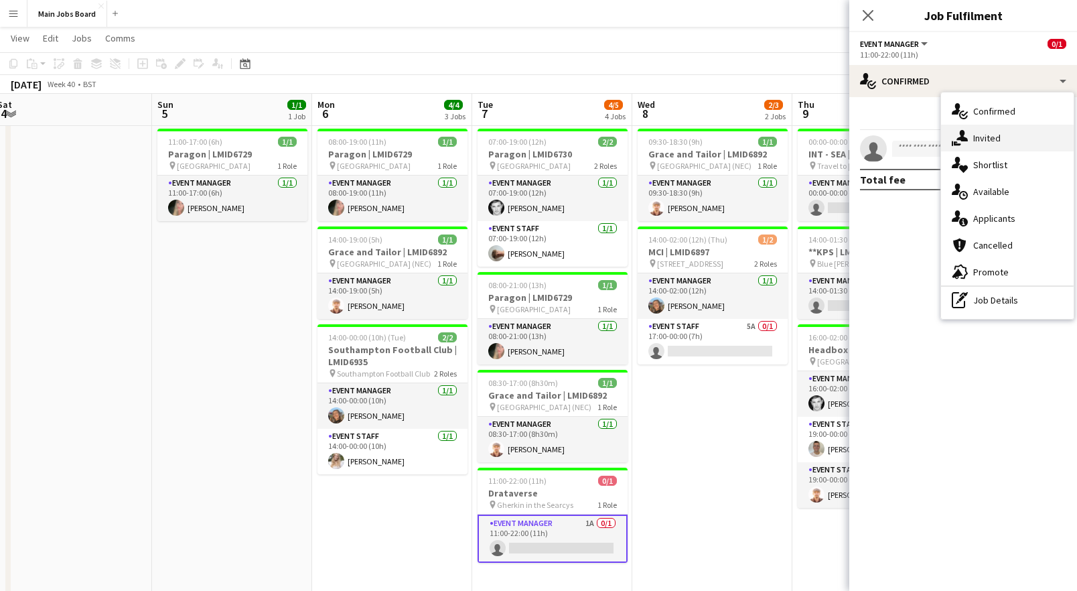
click at [889, 130] on div "single-neutral-actions-share-1 Invited" at bounding box center [1007, 138] width 133 height 27
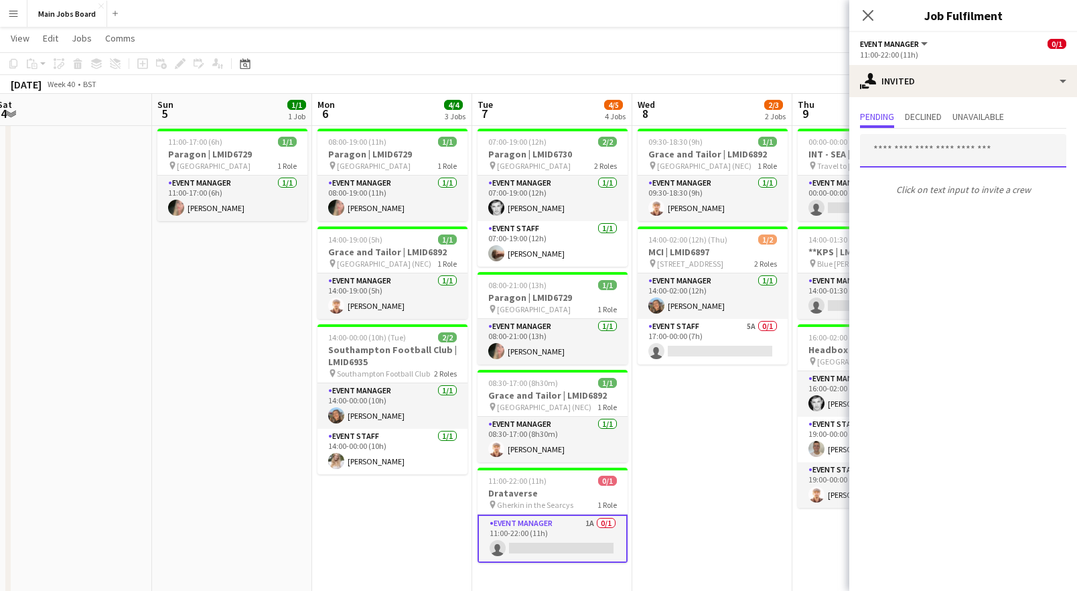
click at [889, 139] on input "text" at bounding box center [963, 150] width 206 height 33
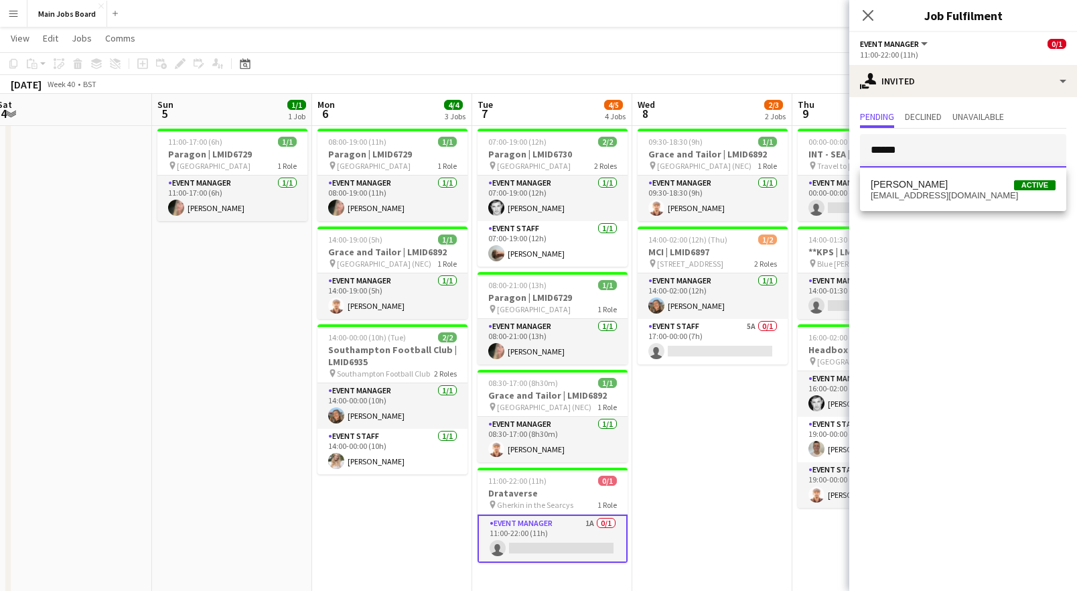
type input "******"
click at [889, 189] on span "[PERSON_NAME] Active" at bounding box center [963, 184] width 185 height 11
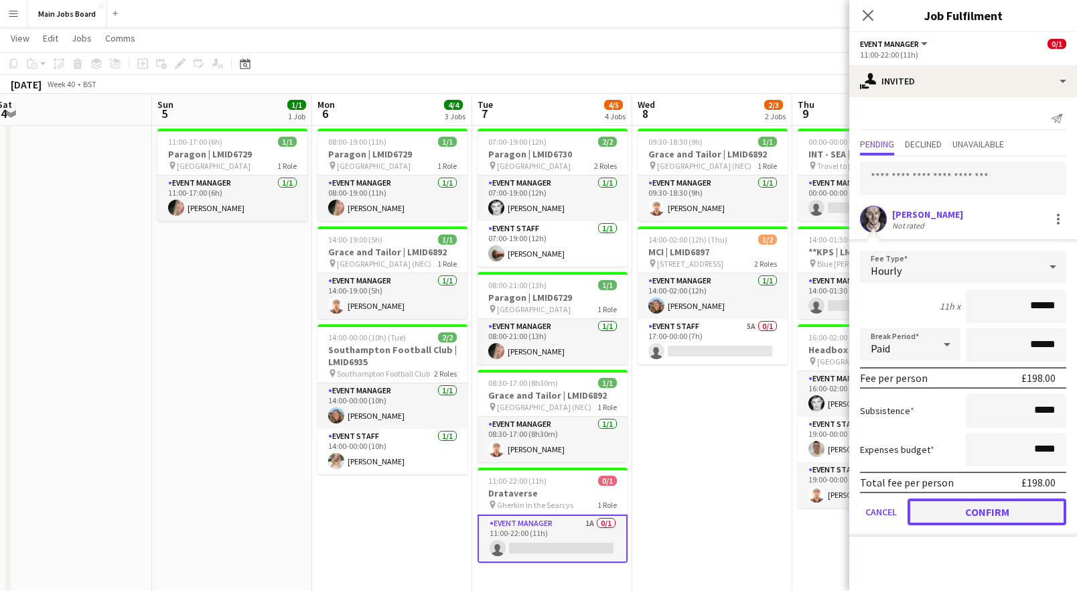
click at [889, 518] on button "Confirm" at bounding box center [986, 511] width 159 height 27
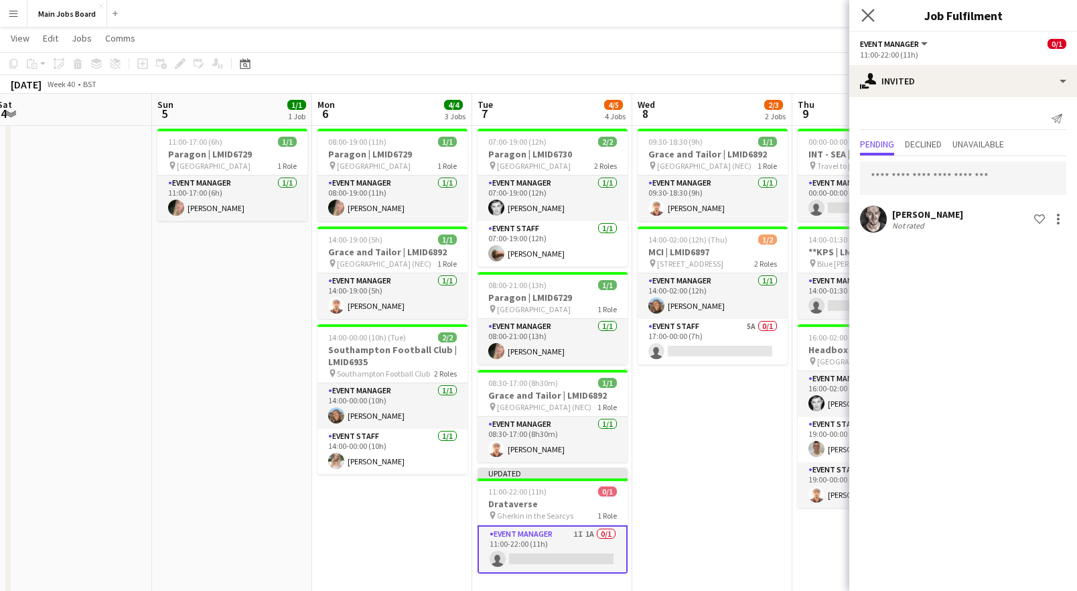
click at [871, 22] on app-icon "Close pop-in" at bounding box center [867, 15] width 19 height 19
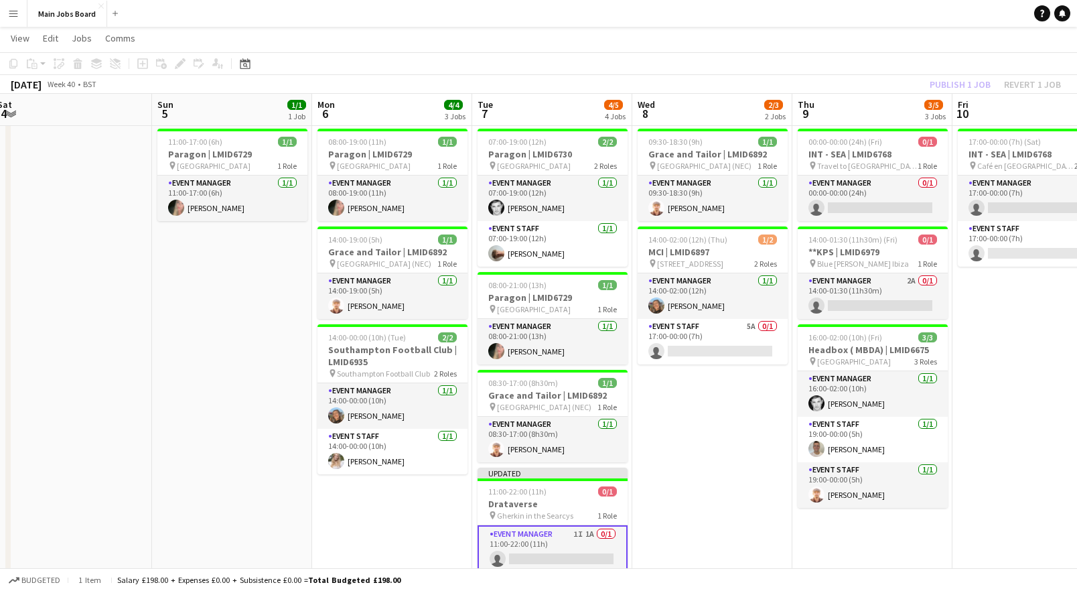
click at [889, 87] on div "Publish 1 job Revert 1 job" at bounding box center [994, 84] width 163 height 17
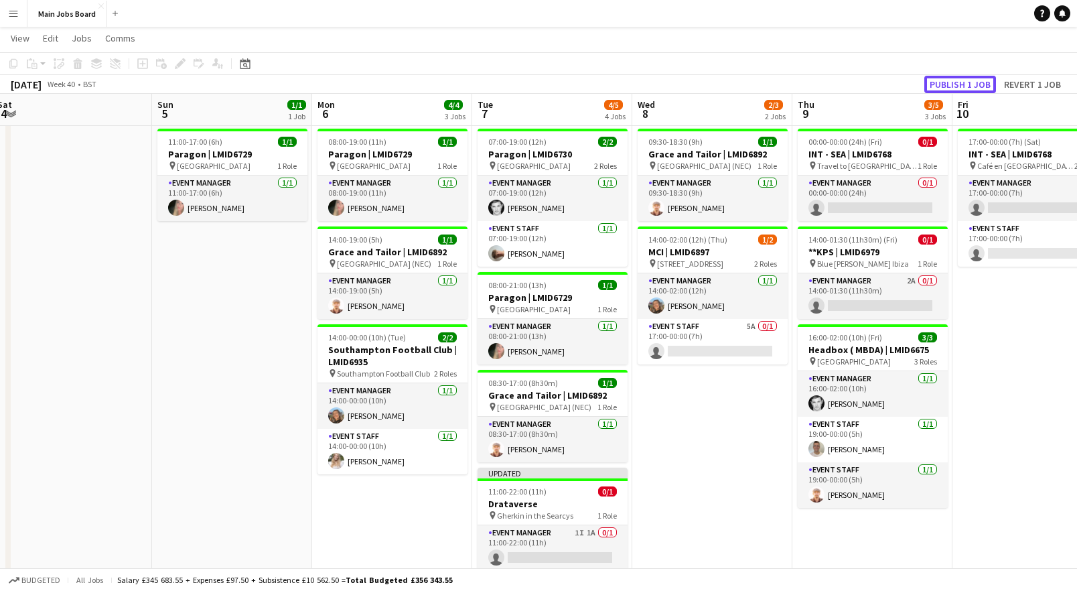
click at [889, 87] on button "Publish 1 job" at bounding box center [960, 84] width 72 height 17
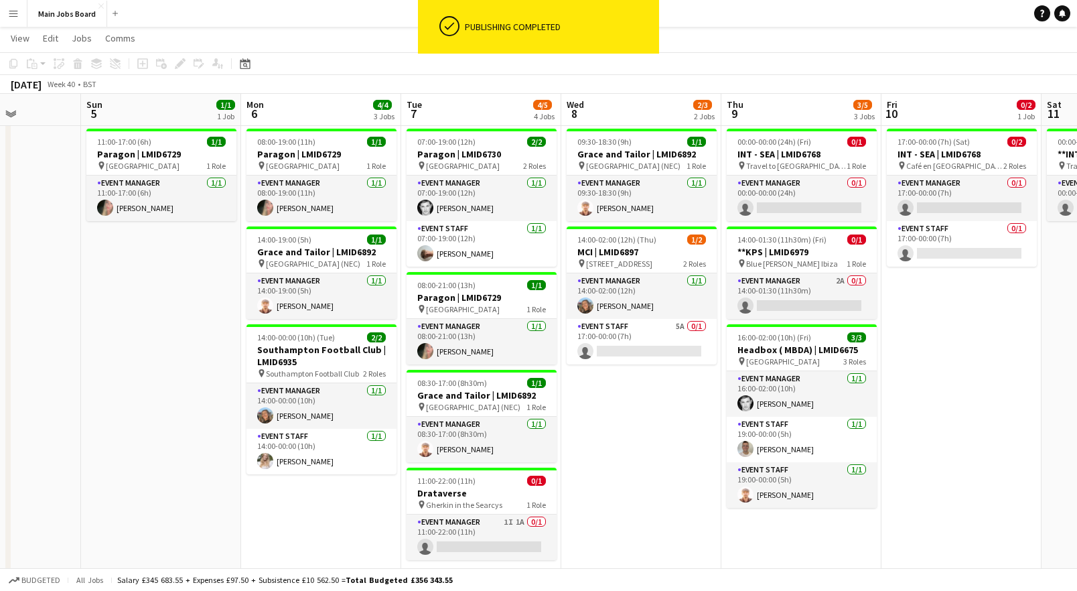
drag, startPoint x: 704, startPoint y: 447, endPoint x: 633, endPoint y: 447, distance: 71.7
click at [633, 447] on app-calendar-viewport "Wed 1 7/7 5 Jobs Thu 2 6/7 5 Jobs Fri 3 Sat 4 Sun 5 1/1 1 Job Mon 6 4/4 3 Jobs …" at bounding box center [538, 387] width 1077 height 846
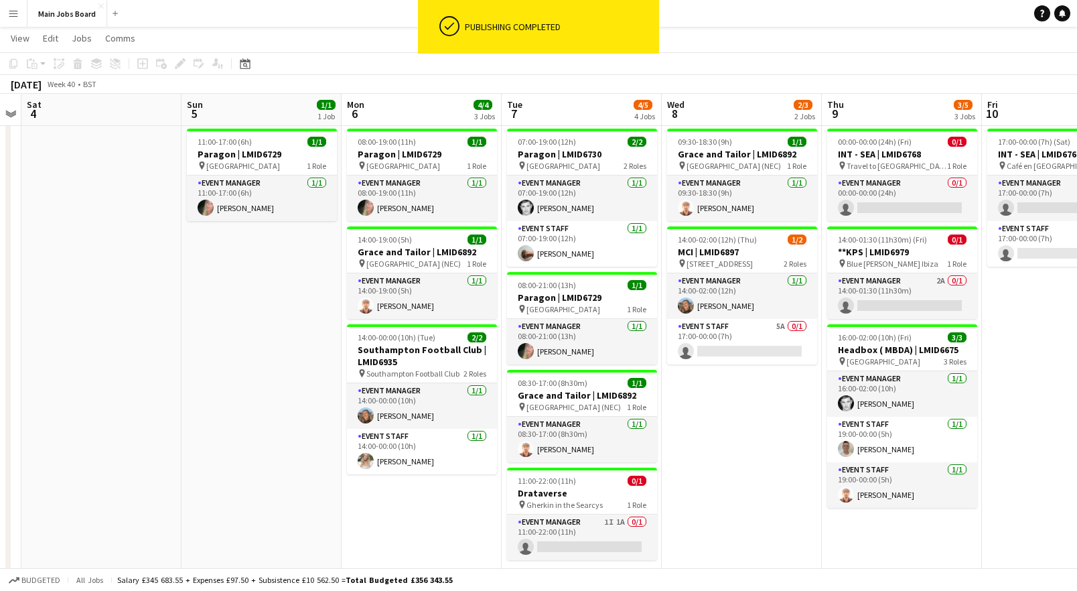
scroll to position [0, 467]
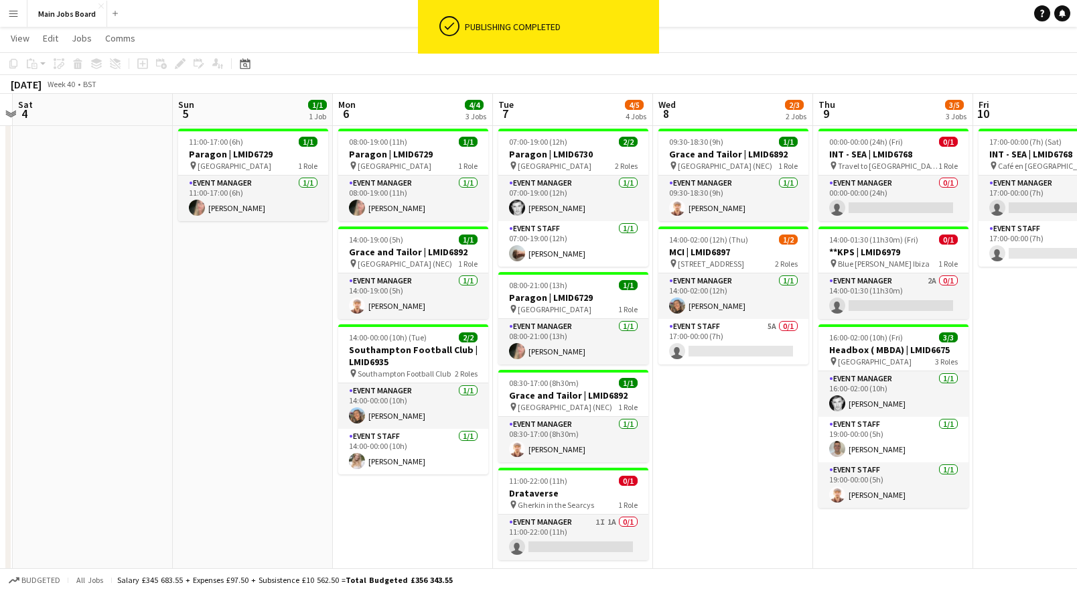
drag, startPoint x: 660, startPoint y: 415, endPoint x: 592, endPoint y: 415, distance: 67.6
click at [592, 415] on app-calendar-viewport "Wed 1 7/7 5 Jobs Thu 2 6/7 5 Jobs Fri 3 Sat 4 Sun 5 1/1 1 Job Mon 6 4/4 3 Jobs …" at bounding box center [538, 387] width 1077 height 846
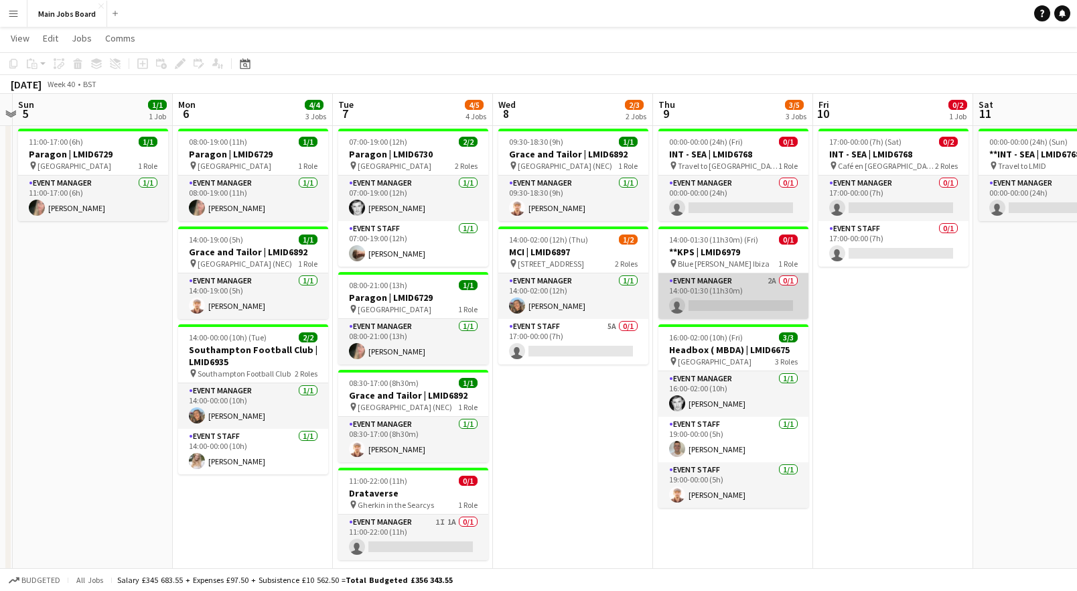
click at [769, 282] on app-card-role "Event Manager 2A 0/1 14:00-01:30 (11h30m) single-neutral-actions" at bounding box center [733, 296] width 150 height 46
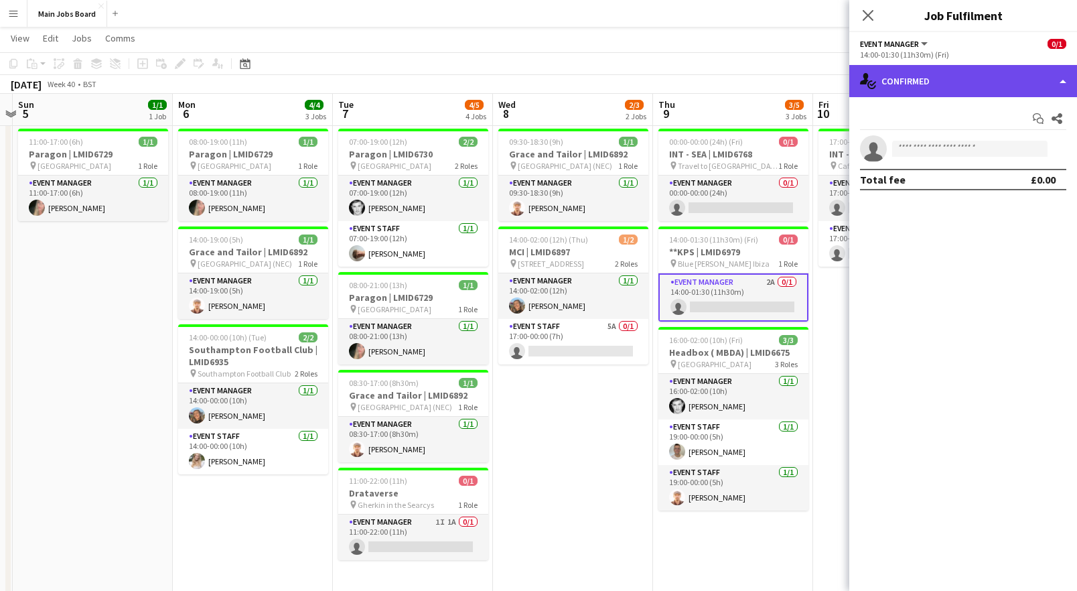
click at [889, 80] on div "single-neutral-actions-check-2 Confirmed" at bounding box center [963, 81] width 228 height 32
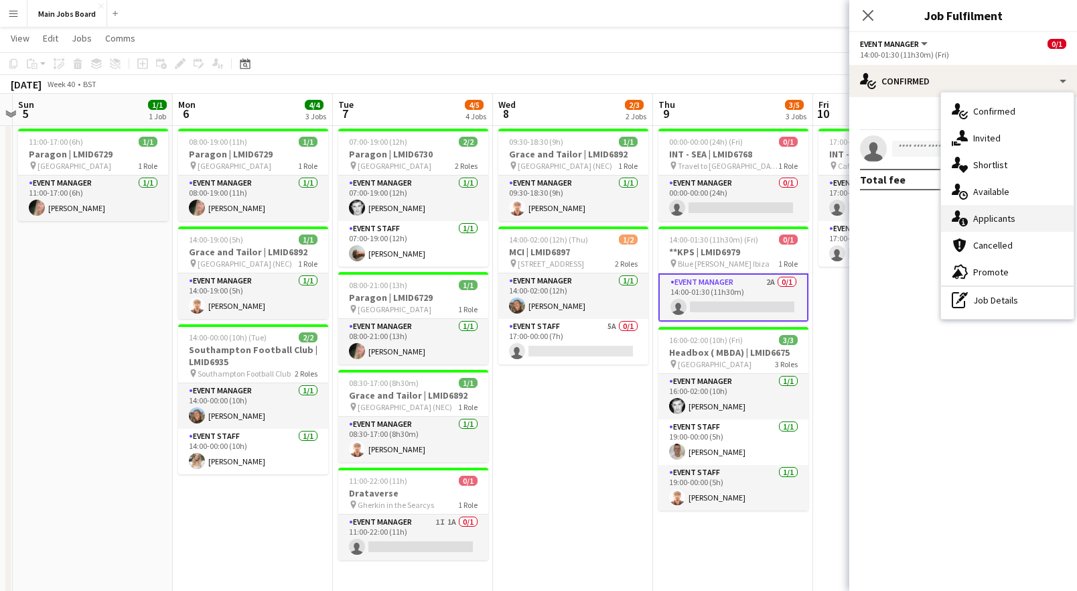
click at [889, 216] on div "single-neutral-actions-information Applicants" at bounding box center [1007, 218] width 133 height 27
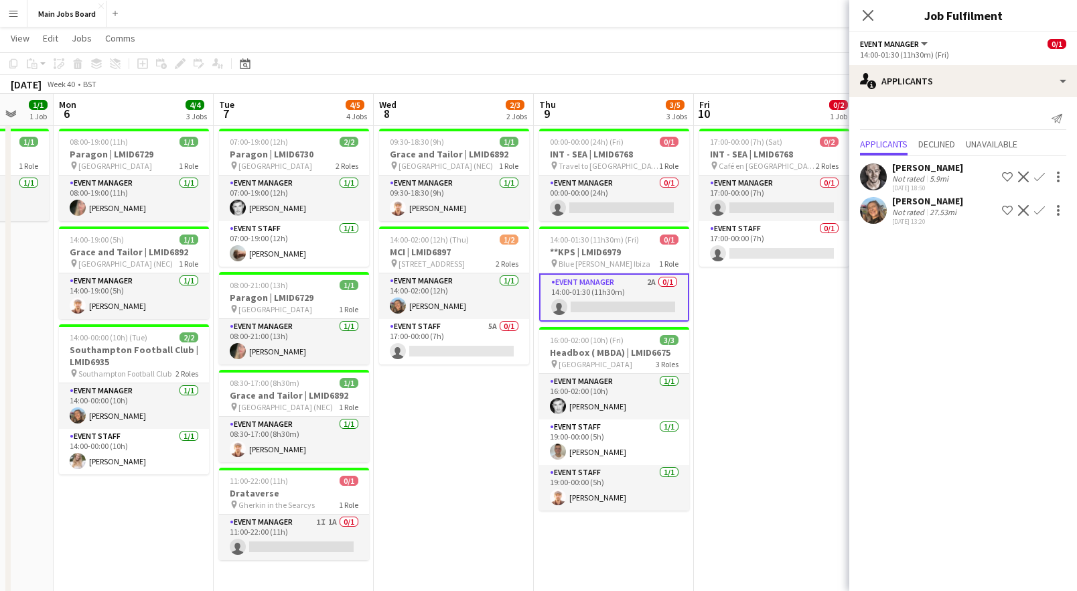
scroll to position [0, 429]
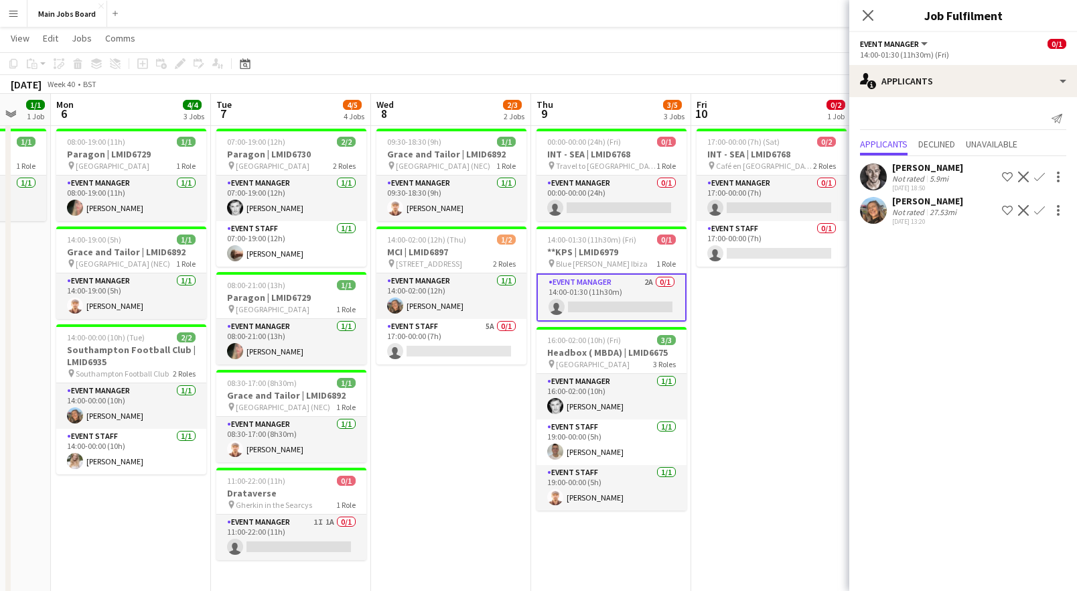
drag, startPoint x: 593, startPoint y: 439, endPoint x: 471, endPoint y: 433, distance: 122.0
click at [471, 433] on app-calendar-viewport "Fri 3 Sat 4 Sun 5 1/1 1 Job Mon 6 4/4 3 Jobs Tue 7 4/5 4 Jobs Wed 8 2/3 2 Jobs …" at bounding box center [538, 387] width 1077 height 846
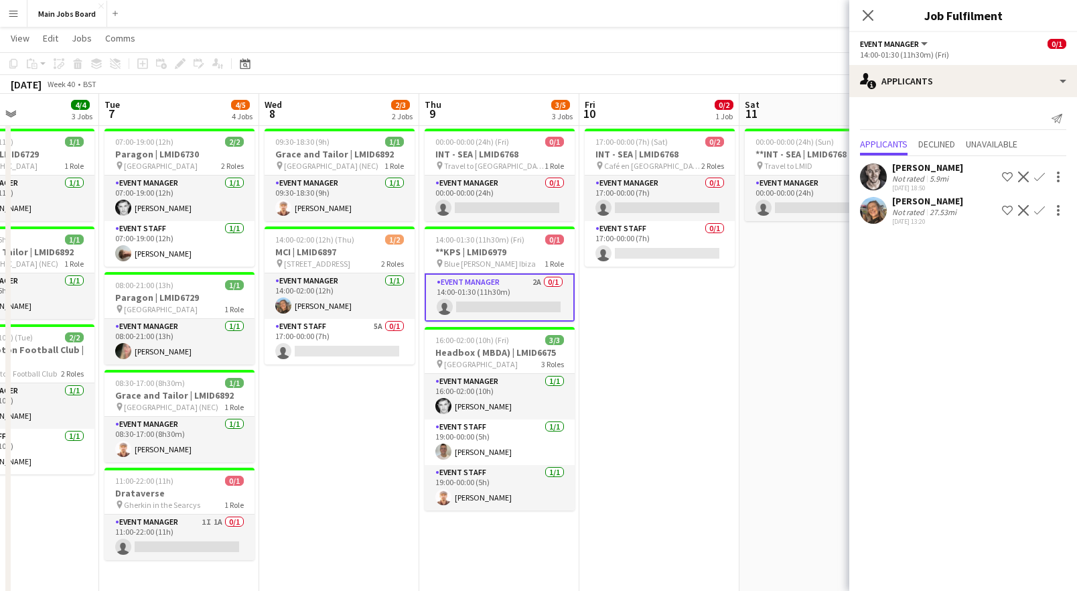
drag, startPoint x: 767, startPoint y: 412, endPoint x: 656, endPoint y: 412, distance: 110.5
click at [656, 412] on app-calendar-viewport "Fri 3 Sat 4 Sun 5 1/1 1 Job Mon 6 4/4 3 Jobs Tue 7 4/5 4 Jobs Wed 8 2/3 2 Jobs …" at bounding box center [538, 387] width 1077 height 846
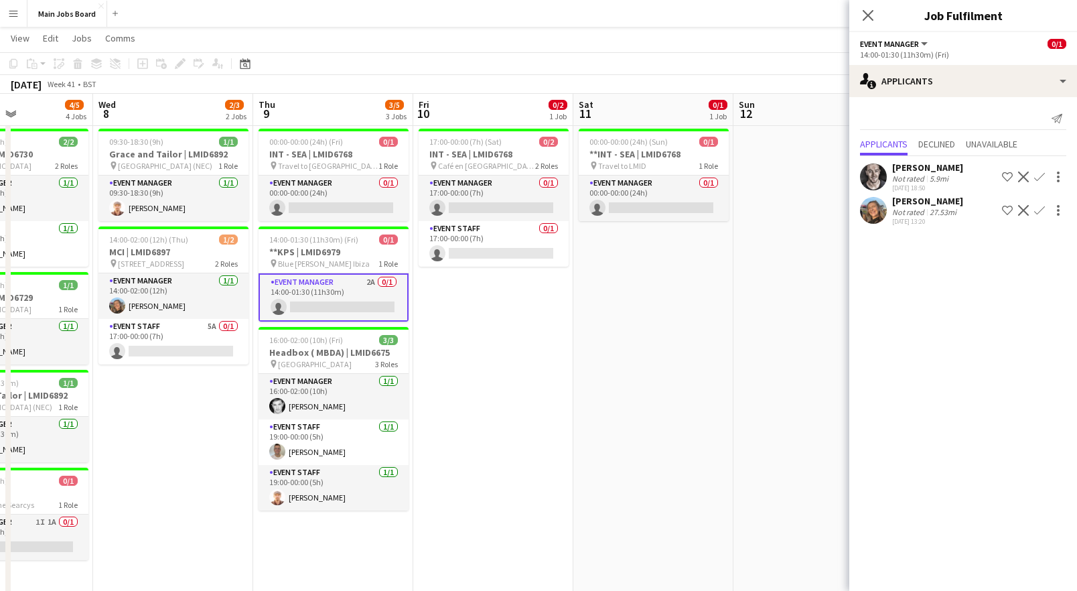
drag, startPoint x: 697, startPoint y: 328, endPoint x: 496, endPoint y: 328, distance: 200.9
click at [497, 328] on app-calendar-viewport "Sat 4 Sun 5 1/1 1 Job Mon 6 4/4 3 Jobs Tue 7 4/5 4 Jobs Wed 8 2/3 2 Jobs Thu 9 …" at bounding box center [538, 387] width 1077 height 846
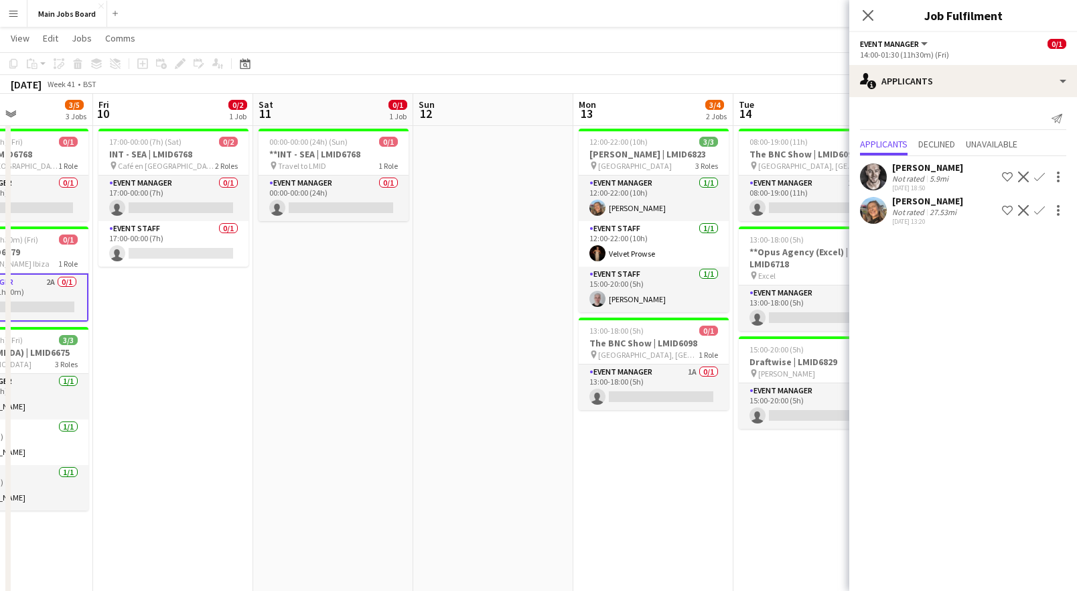
drag, startPoint x: 598, startPoint y: 348, endPoint x: 260, endPoint y: 348, distance: 337.5
click at [261, 348] on app-calendar-viewport "Mon 6 4/4 3 Jobs Tue 7 4/5 4 Jobs Wed 8 2/3 2 Jobs Thu 9 3/5 3 Jobs Fri 10 0/2 …" at bounding box center [538, 387] width 1077 height 846
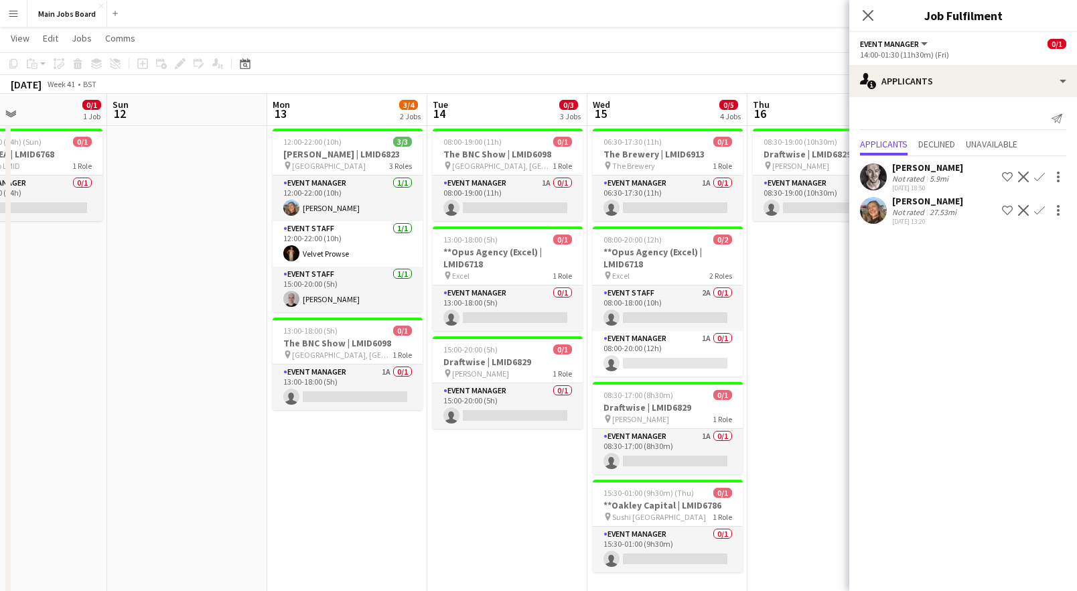
scroll to position [0, 556]
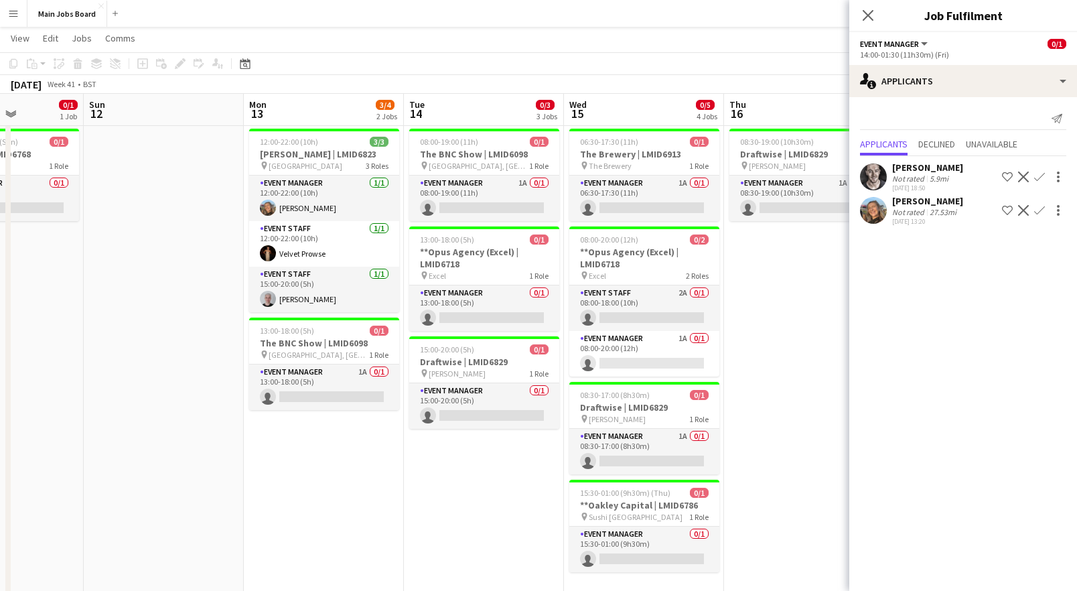
drag, startPoint x: 512, startPoint y: 451, endPoint x: 233, endPoint y: 458, distance: 279.3
click at [233, 458] on app-calendar-viewport "Wed 8 2/3 2 Jobs Thu 9 3/5 3 Jobs Fri 10 0/2 1 Job Sat 11 0/1 1 Job Sun 12 Mon …" at bounding box center [538, 387] width 1077 height 846
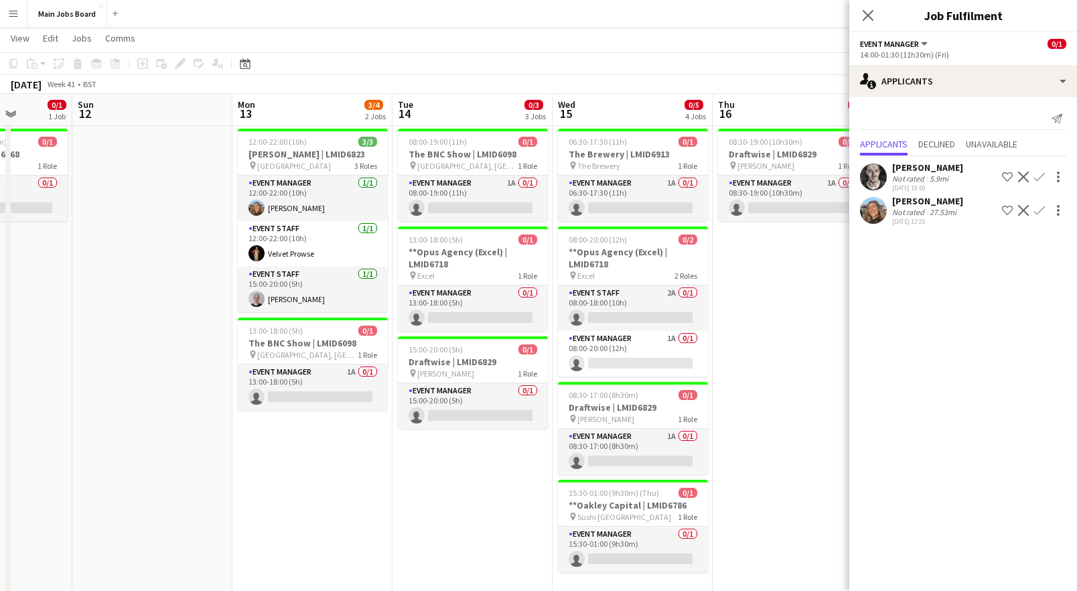
scroll to position [0, 421]
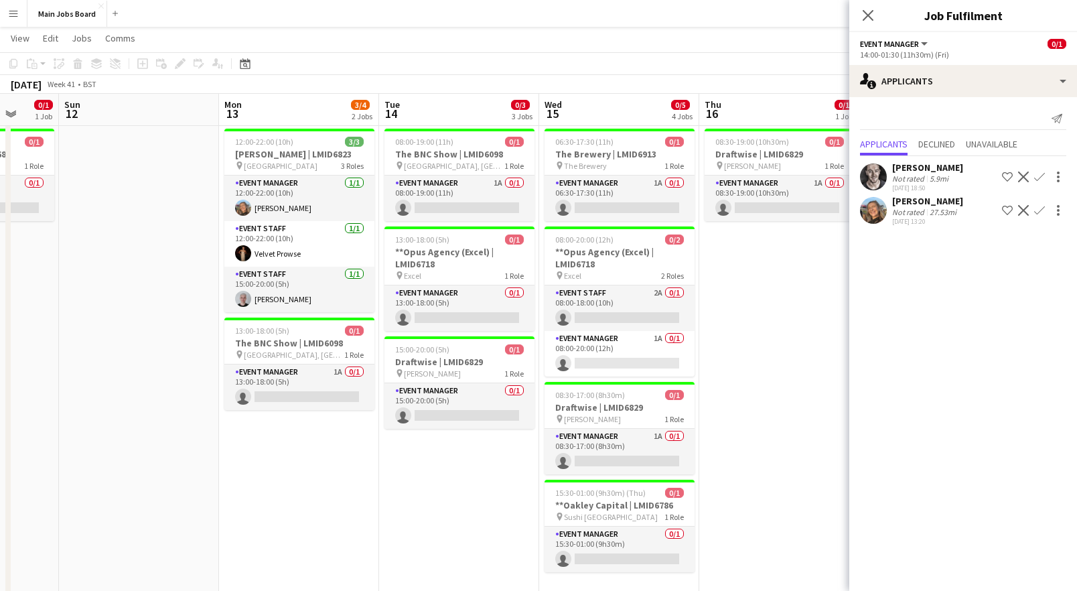
drag, startPoint x: 356, startPoint y: 483, endPoint x: 331, endPoint y: 483, distance: 24.8
click at [331, 483] on app-calendar-viewport "Thu 9 3/5 3 Jobs Fri 10 0/2 1 Job Sat 11 0/1 1 Job Sun 12 Mon 13 3/4 2 Jobs Tue…" at bounding box center [538, 387] width 1077 height 846
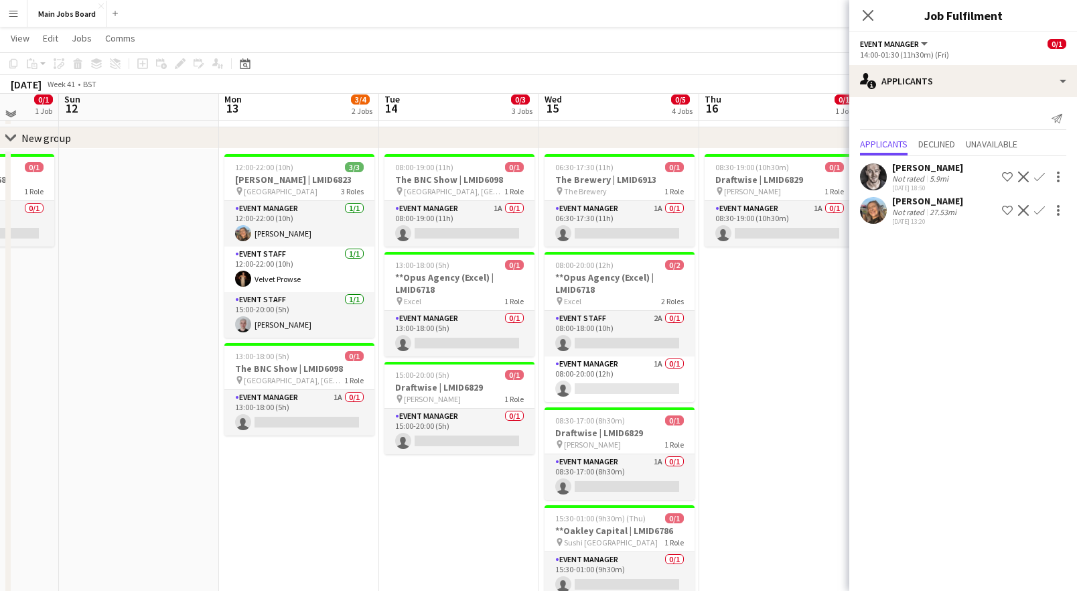
scroll to position [47, 0]
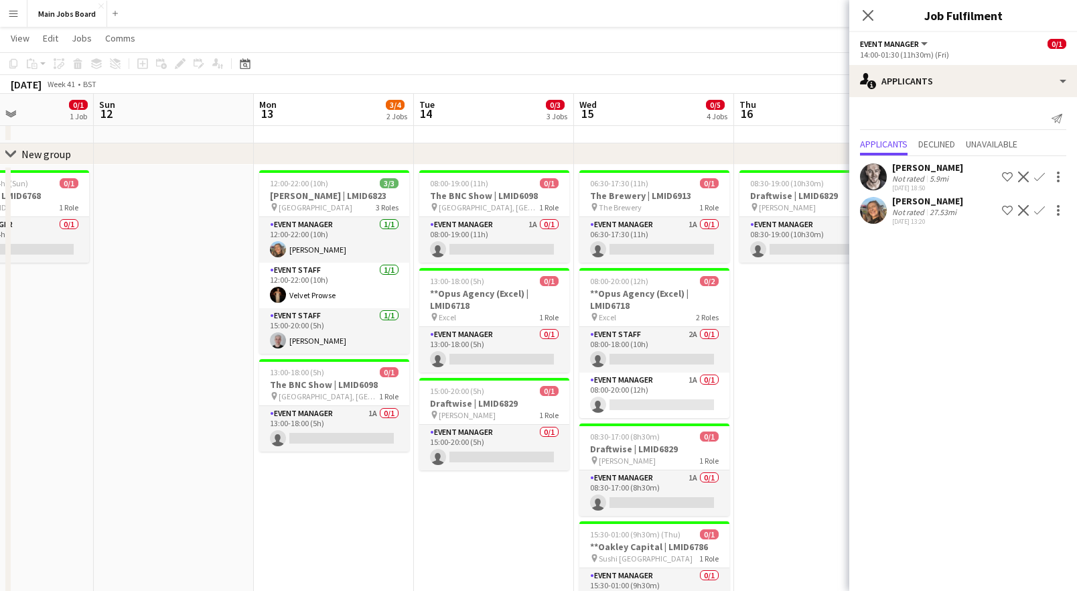
drag, startPoint x: 198, startPoint y: 465, endPoint x: 559, endPoint y: 453, distance: 361.8
click at [558, 453] on app-calendar-viewport "Thu 9 3/5 3 Jobs Fri 10 0/2 1 Job Sat 11 0/1 1 Job Sun 12 Mon 13 3/4 2 Jobs Tue…" at bounding box center [538, 428] width 1077 height 846
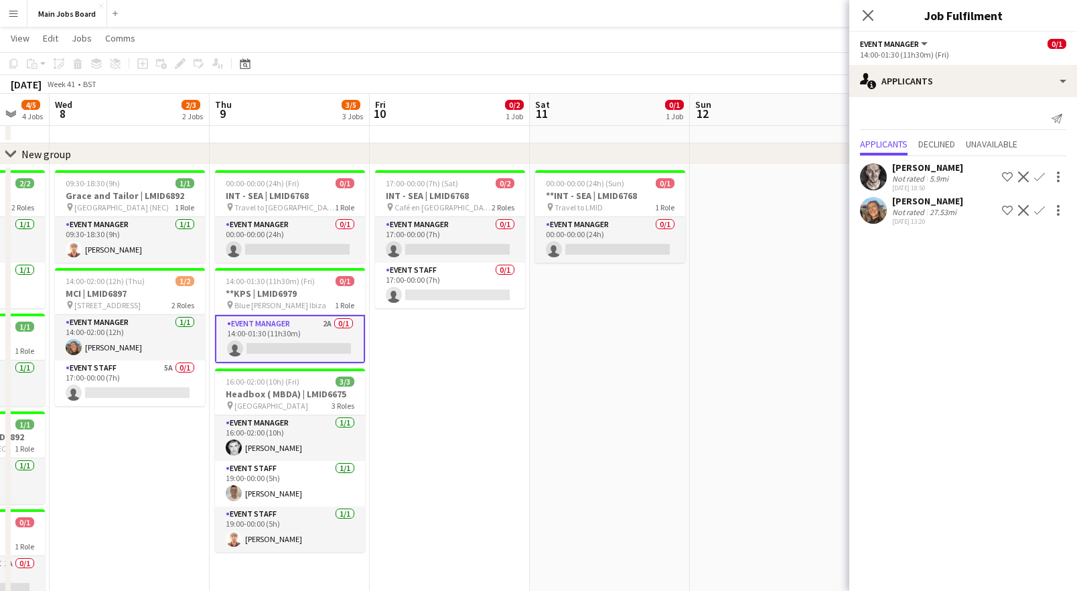
drag, startPoint x: 392, startPoint y: 440, endPoint x: 673, endPoint y: 439, distance: 280.6
click at [673, 439] on app-calendar-viewport "Mon 6 4/4 3 Jobs Tue 7 4/5 4 Jobs Wed 8 2/3 2 Jobs Thu 9 3/5 3 Jobs Fri 10 0/2 …" at bounding box center [538, 428] width 1077 height 846
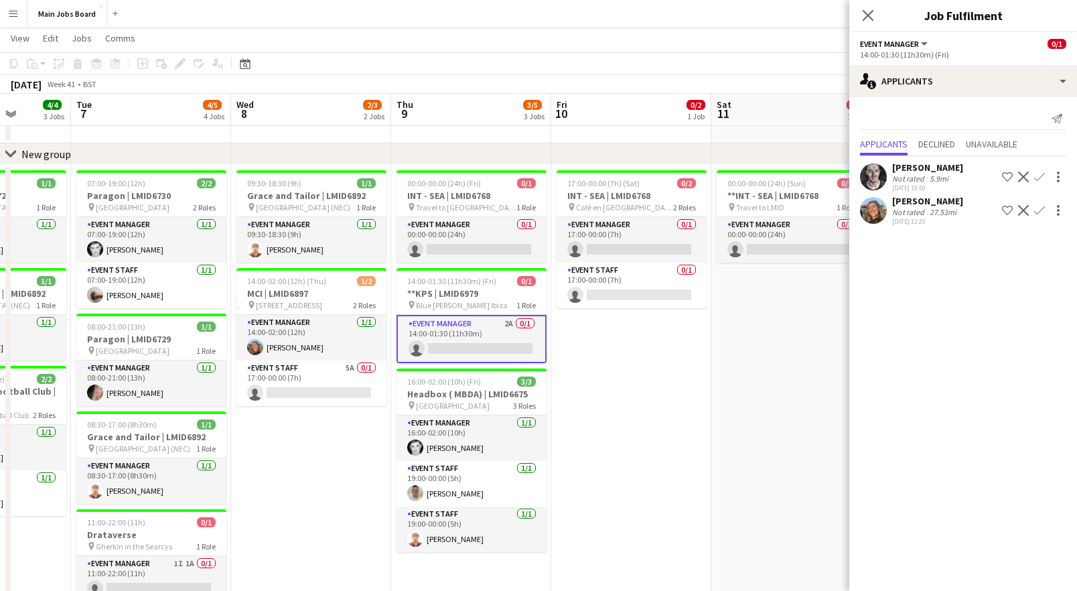
scroll to position [0, 378]
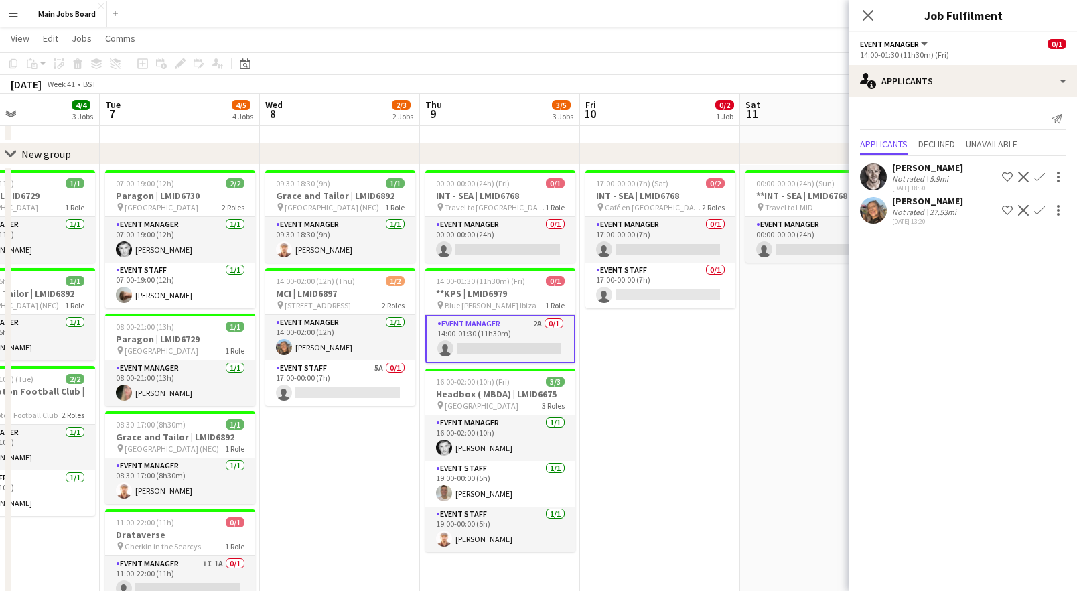
drag, startPoint x: 508, startPoint y: 442, endPoint x: 711, endPoint y: 430, distance: 203.3
click at [711, 430] on app-calendar-viewport "Sat 4 Sun 5 1/1 1 Job Mon 6 4/4 3 Jobs Tue 7 4/5 4 Jobs Wed 8 2/3 2 Jobs Thu 9 …" at bounding box center [538, 428] width 1077 height 846
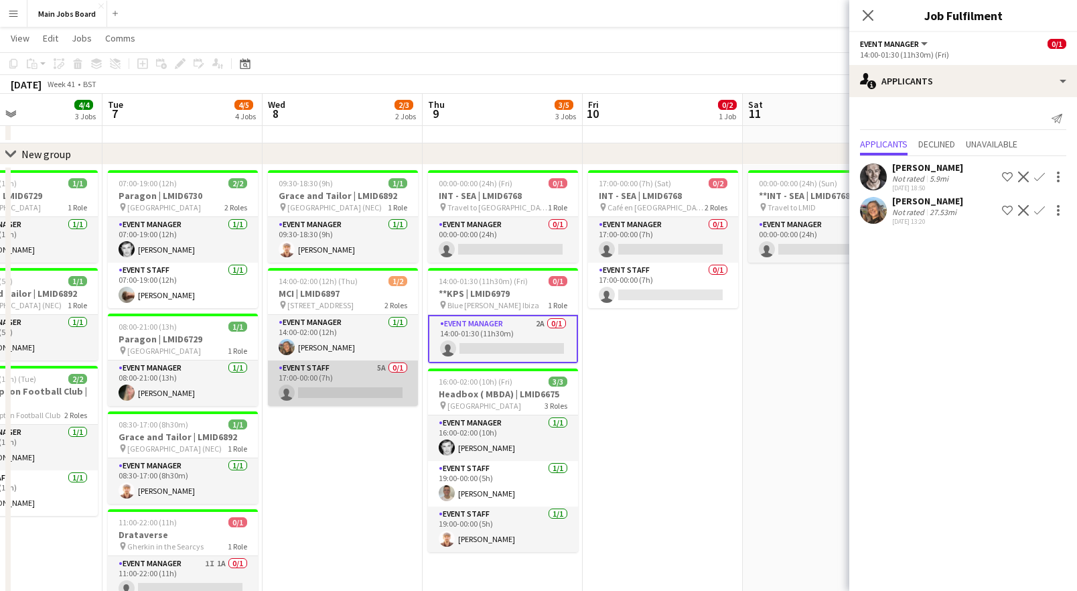
click at [376, 369] on app-card-role "Event Staff 5A 0/1 17:00-00:00 (7h) single-neutral-actions" at bounding box center [343, 383] width 150 height 46
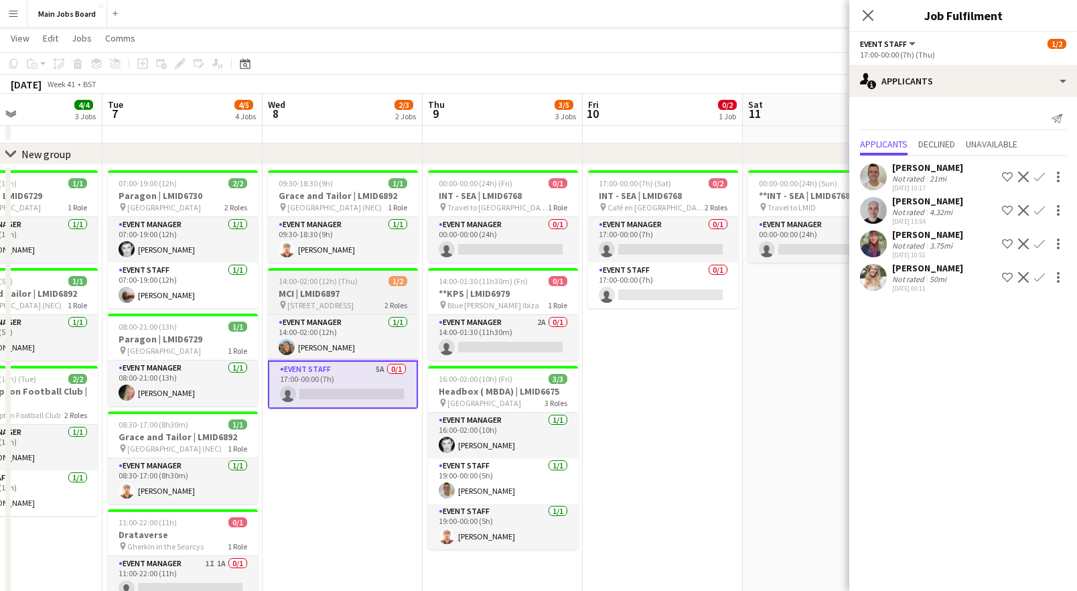
click at [344, 291] on h3 "MCI | LMID6897" at bounding box center [343, 293] width 150 height 12
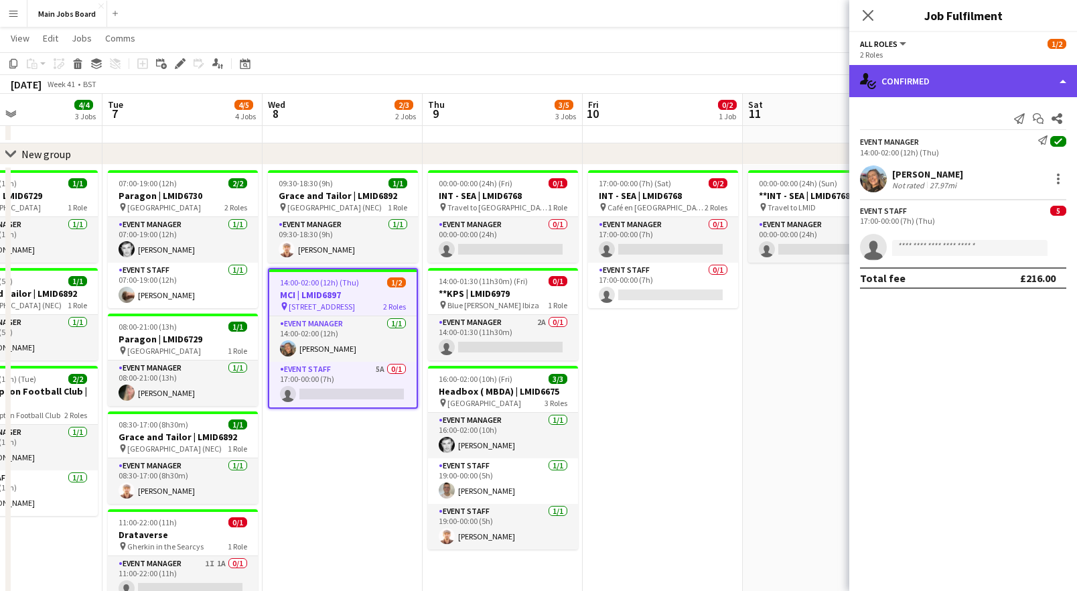
click at [889, 76] on div "single-neutral-actions-check-2 Confirmed" at bounding box center [963, 81] width 228 height 32
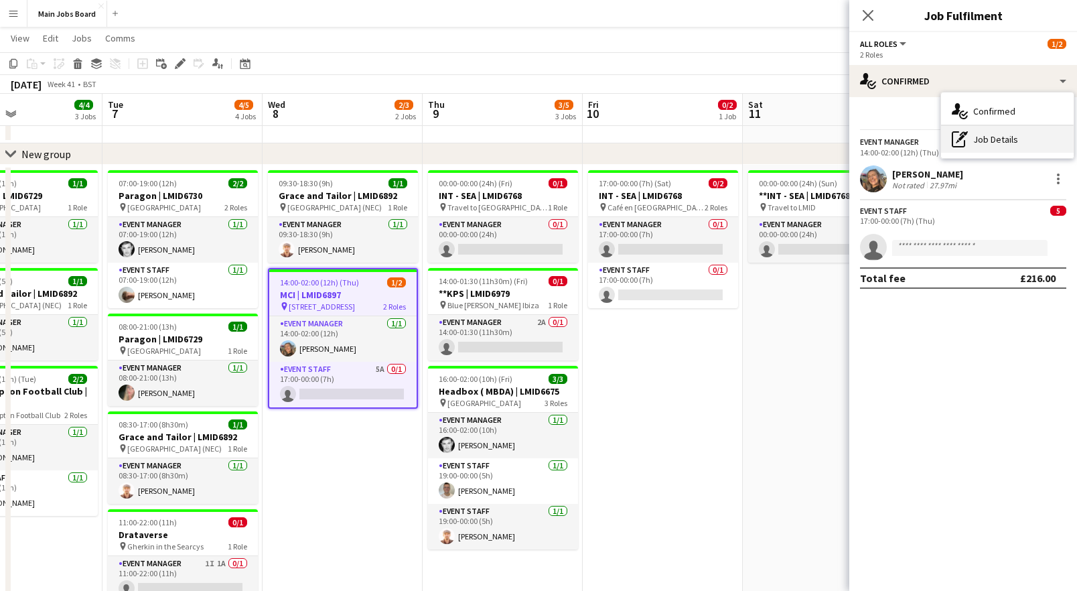
click at [889, 146] on div "pen-write Job Details" at bounding box center [1007, 139] width 133 height 27
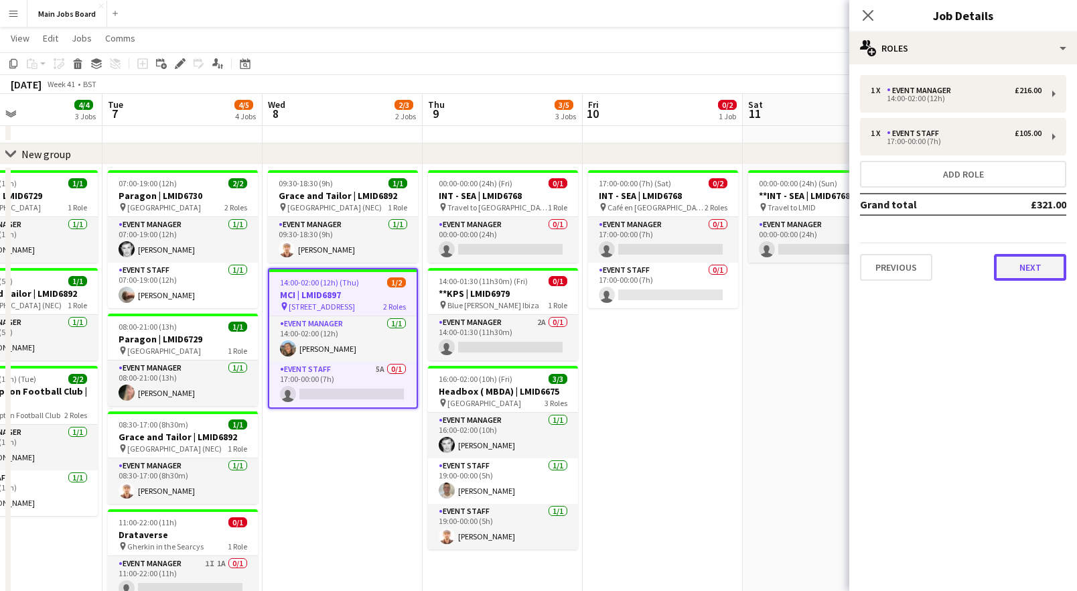
click at [889, 263] on button "Next" at bounding box center [1030, 267] width 72 height 27
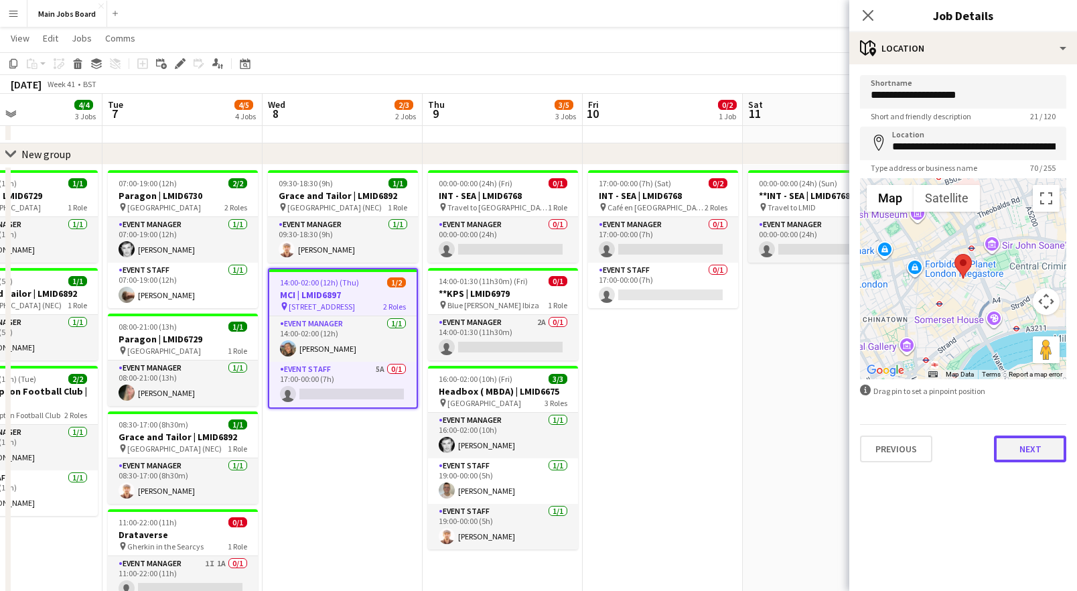
click at [889, 449] on button "Next" at bounding box center [1030, 448] width 72 height 27
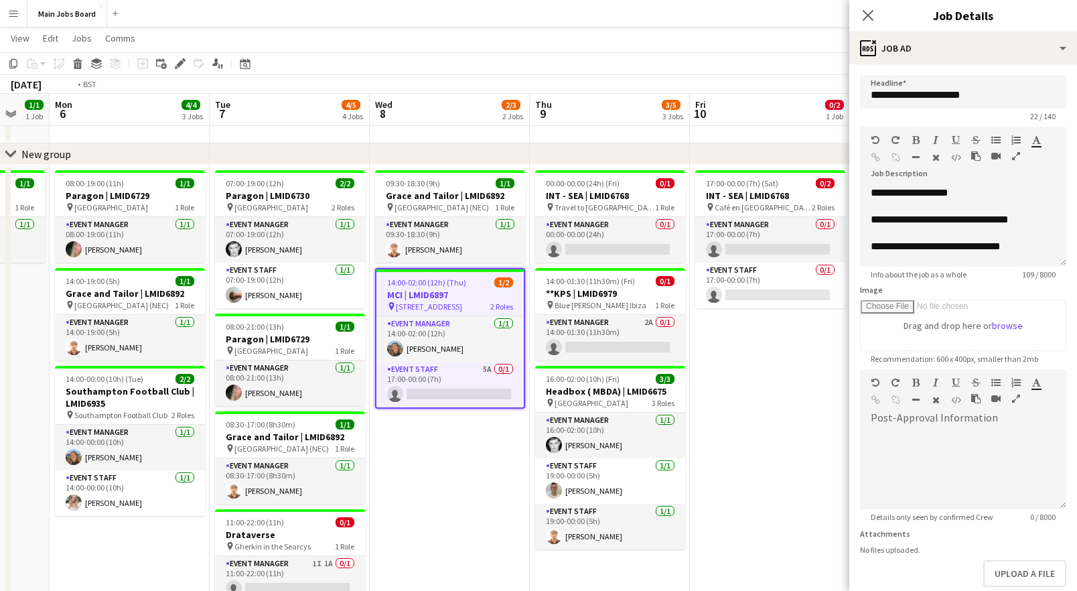
drag, startPoint x: 337, startPoint y: 469, endPoint x: 440, endPoint y: 469, distance: 103.1
click at [443, 469] on app-calendar-viewport "Sat 4 Sun 5 1/1 1 Job Mon 6 4/4 3 Jobs Tue 7 4/5 4 Jobs Wed 8 2/3 2 Jobs Thu 9 …" at bounding box center [538, 428] width 1077 height 846
click at [488, 373] on app-card-role "Event Staff 5A 0/1 17:00-00:00 (7h) single-neutral-actions" at bounding box center [448, 385] width 147 height 46
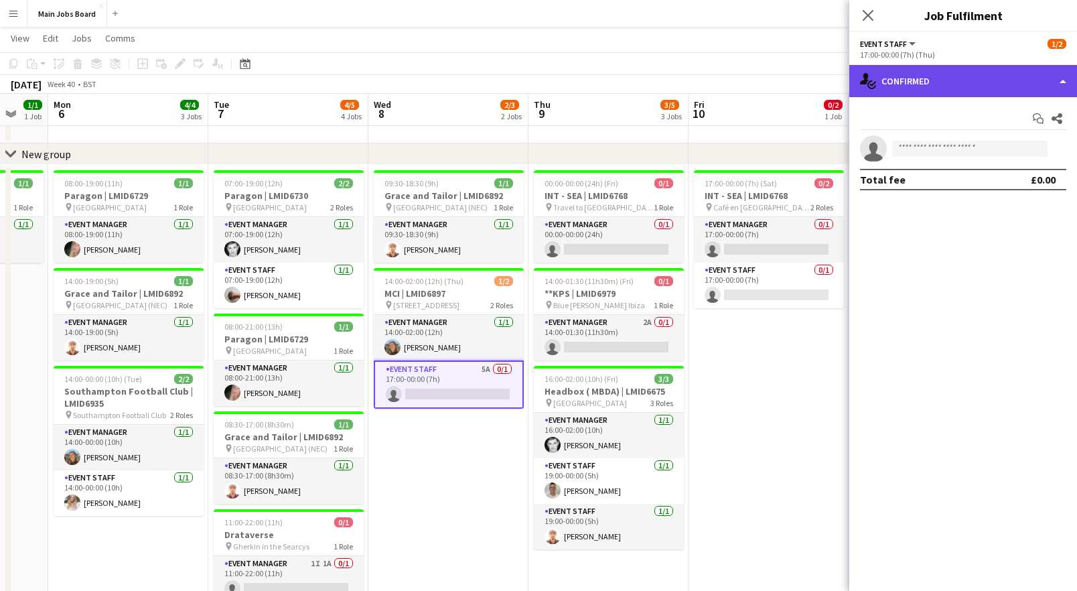
click at [889, 81] on div "single-neutral-actions-check-2 Confirmed" at bounding box center [963, 81] width 228 height 32
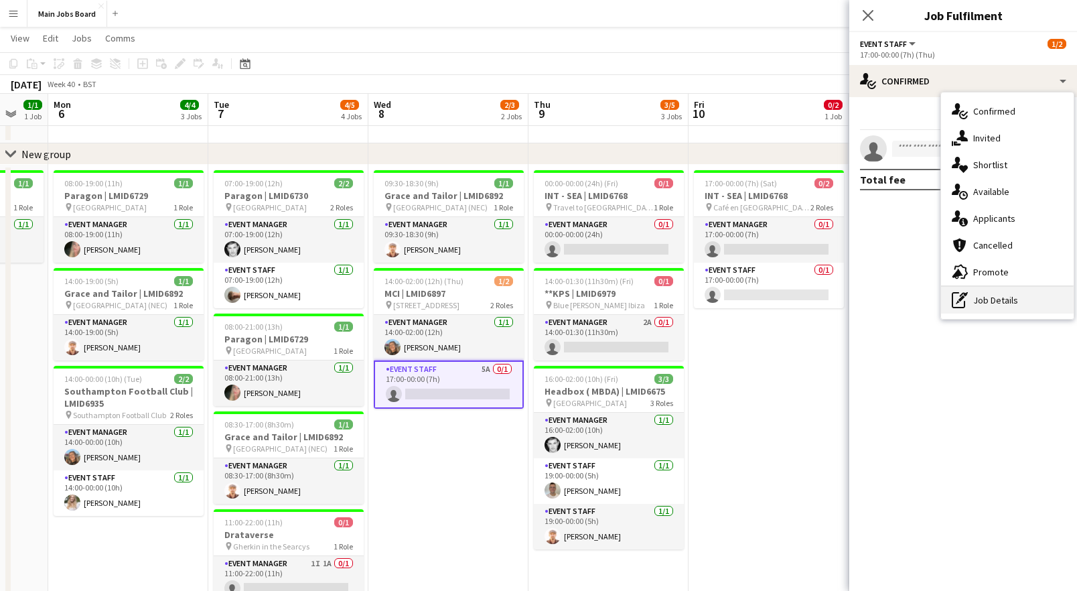
click at [889, 306] on div "pen-write Job Details" at bounding box center [1007, 300] width 133 height 27
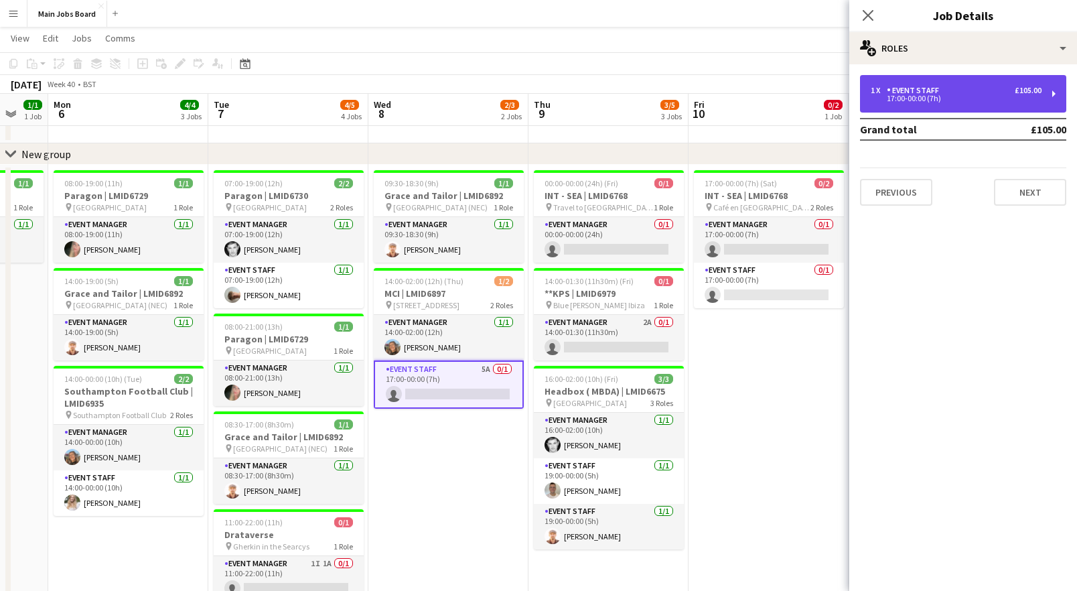
click at [889, 84] on div "1 x Event Staff £105.00 17:00-00:00 (7h)" at bounding box center [963, 94] width 206 height 38
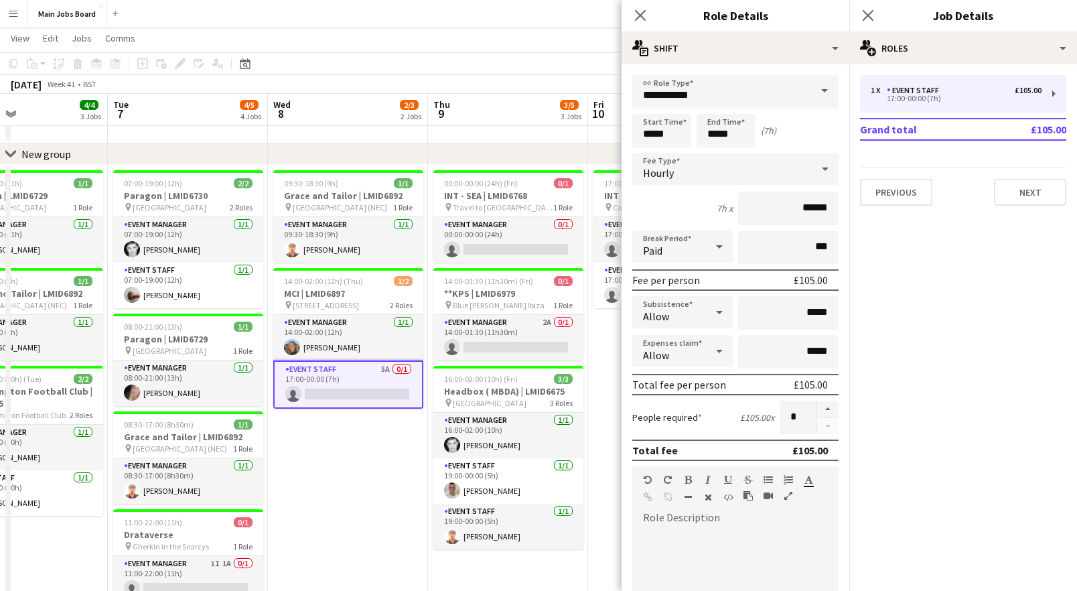
scroll to position [0, 397]
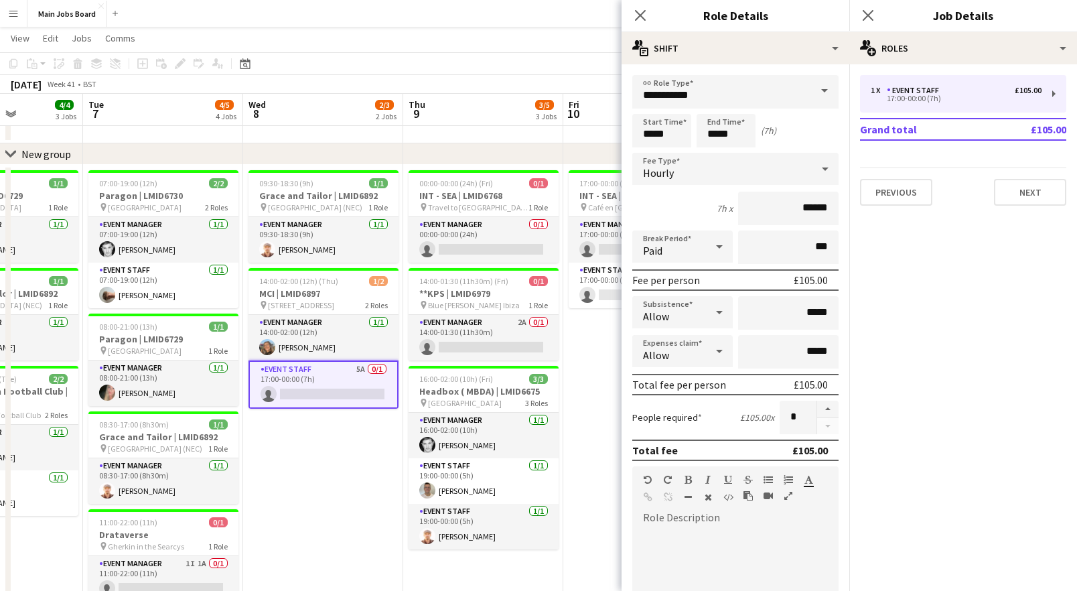
drag, startPoint x: 496, startPoint y: 468, endPoint x: 370, endPoint y: 471, distance: 125.3
click at [370, 471] on app-calendar-viewport "Sat 4 Sun 5 1/1 1 Job Mon 6 4/4 3 Jobs Tue 7 4/5 4 Jobs Wed 8 2/3 2 Jobs Thu 9 …" at bounding box center [538, 428] width 1077 height 846
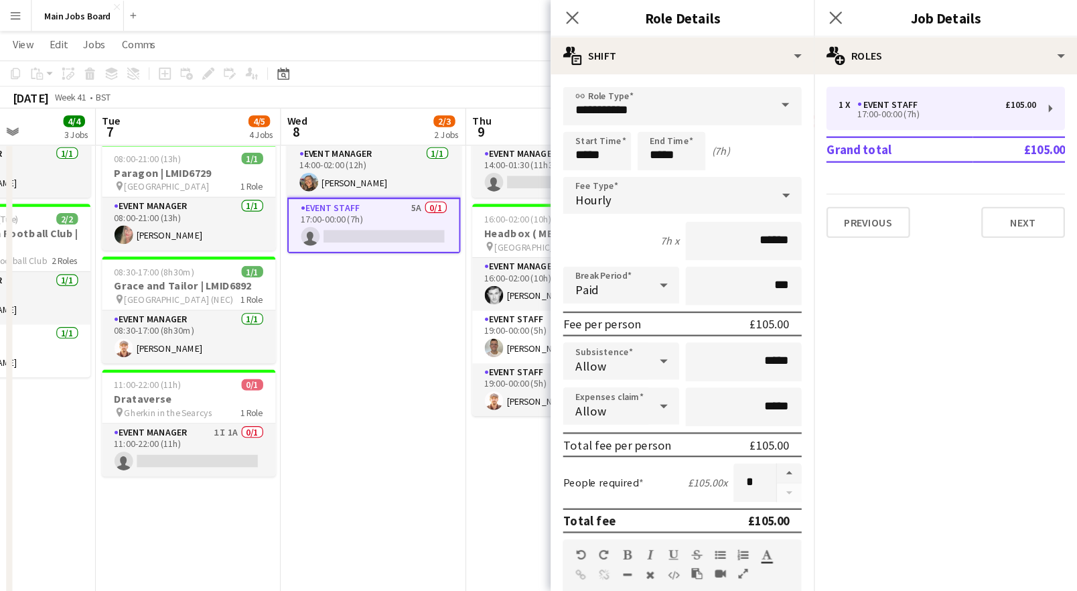
scroll to position [0, 0]
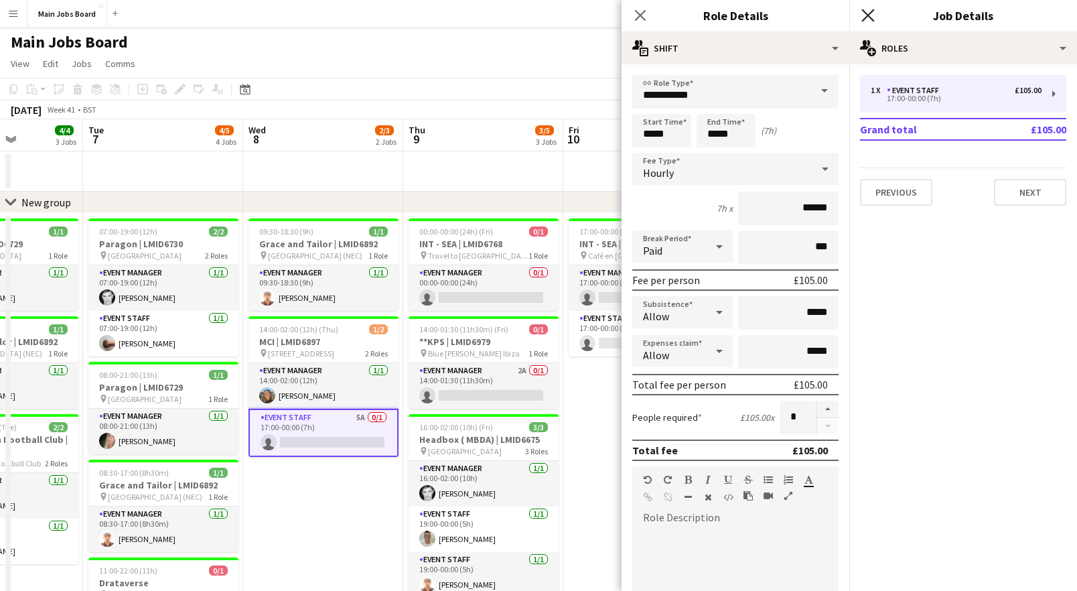
click at [871, 13] on icon at bounding box center [867, 15] width 13 height 13
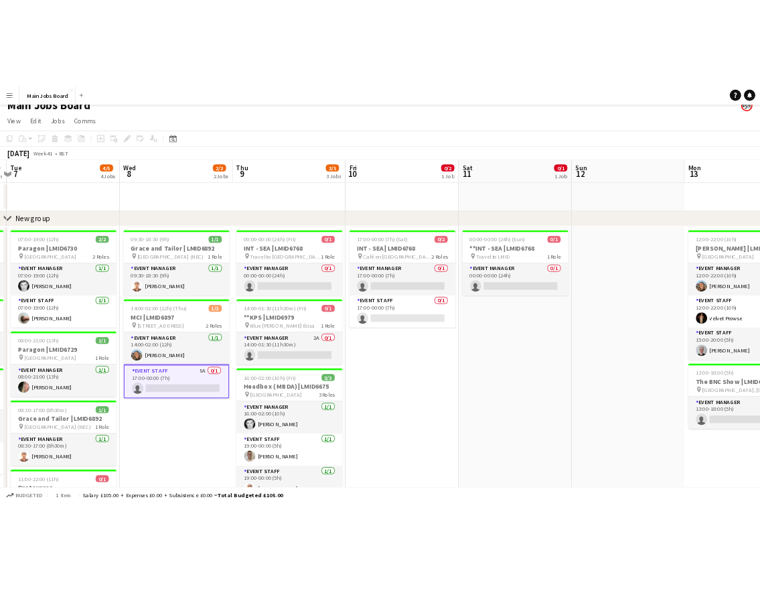
scroll to position [0, 508]
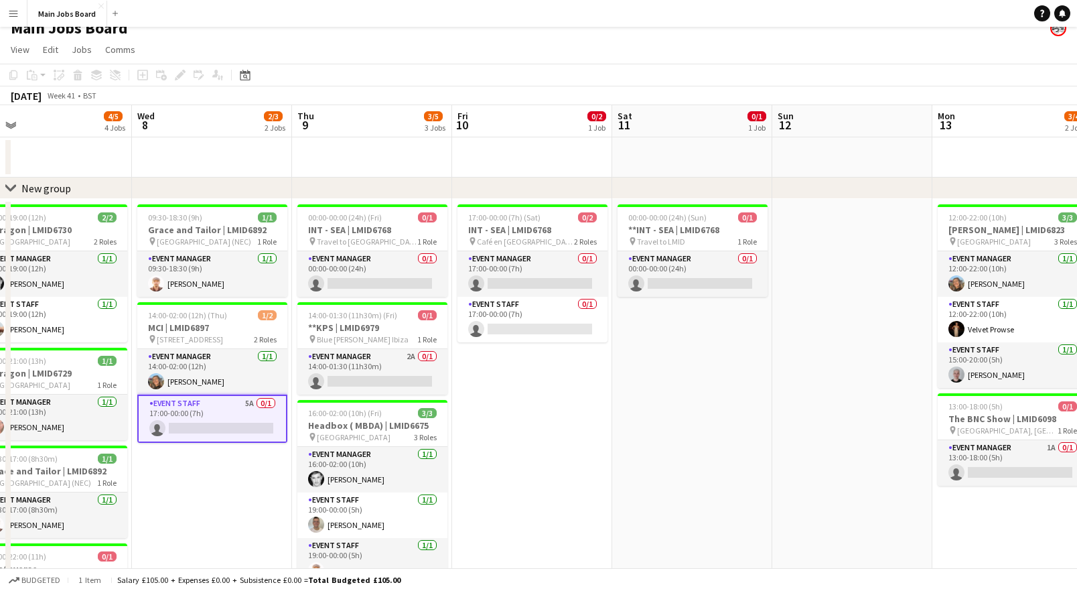
drag, startPoint x: 872, startPoint y: 419, endPoint x: 761, endPoint y: 419, distance: 111.2
click at [761, 419] on app-calendar-viewport "Sat 4 Sun 5 1/1 1 Job Mon 6 4/4 3 Jobs Tue 7 4/5 4 Jobs Wed 8 2/3 2 Jobs Thu 9 …" at bounding box center [538, 495] width 1077 height 780
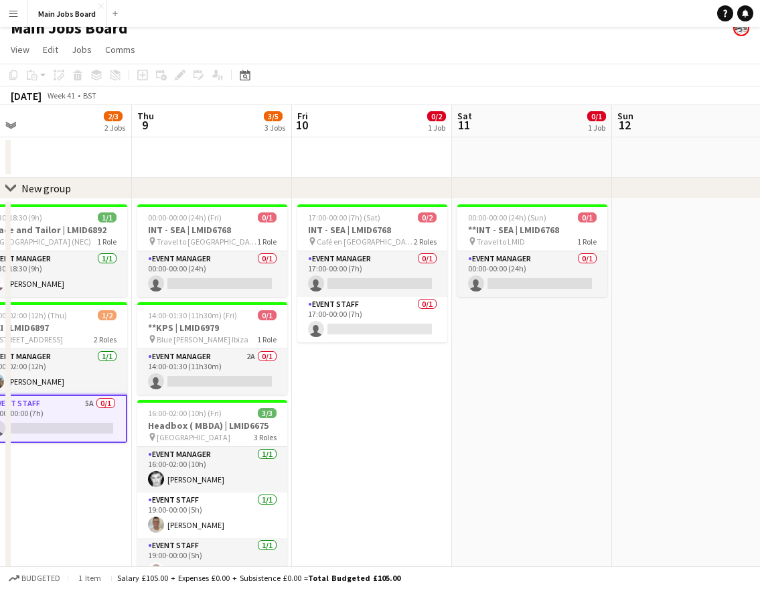
click at [443, 378] on app-date-cell "17:00-00:00 (7h) (Sat) 0/2 INT - SEA | LMID6768 pin Café en [GEOGRAPHIC_DATA], …" at bounding box center [372, 542] width 160 height 686
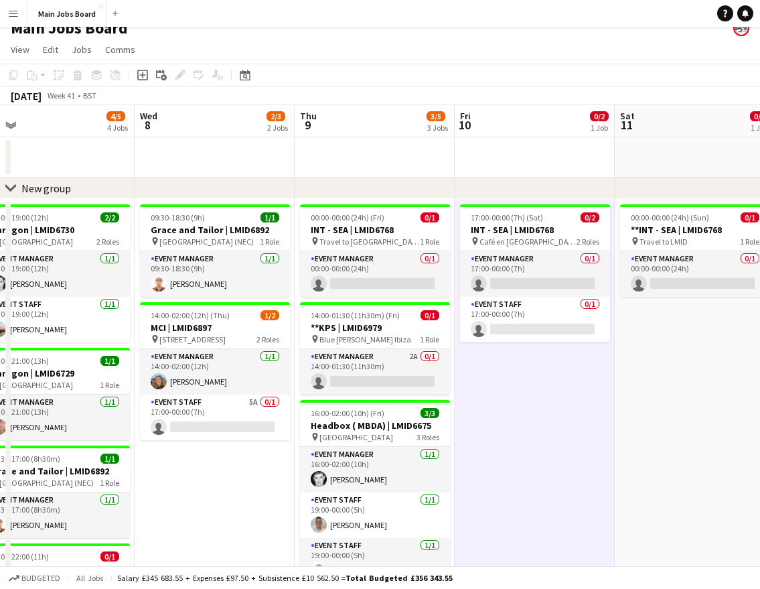
drag, startPoint x: 344, startPoint y: 429, endPoint x: 507, endPoint y: 429, distance: 162.7
click at [507, 429] on app-calendar-viewport "Sun 5 1/1 1 Job Mon 6 4/4 3 Jobs Tue 7 4/5 4 Jobs Wed 8 2/3 2 Jobs Thu 9 3/5 3 …" at bounding box center [380, 495] width 760 height 780
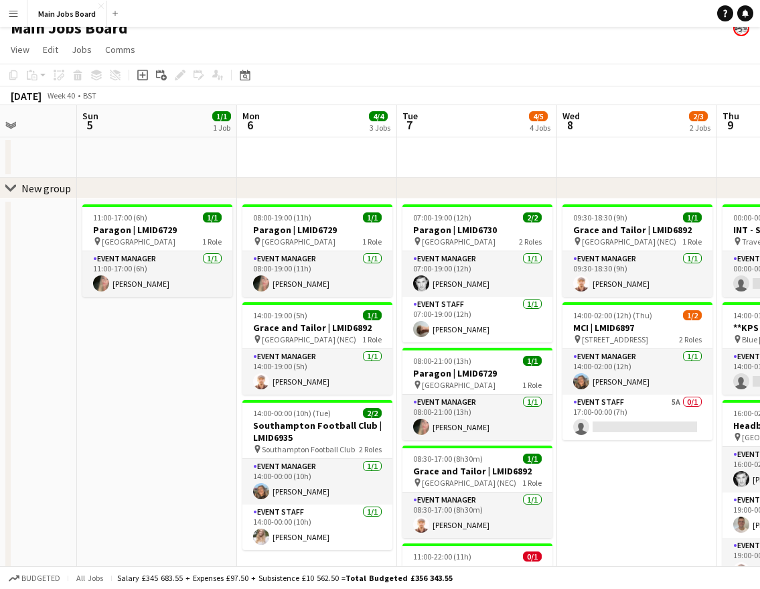
scroll to position [0, 388]
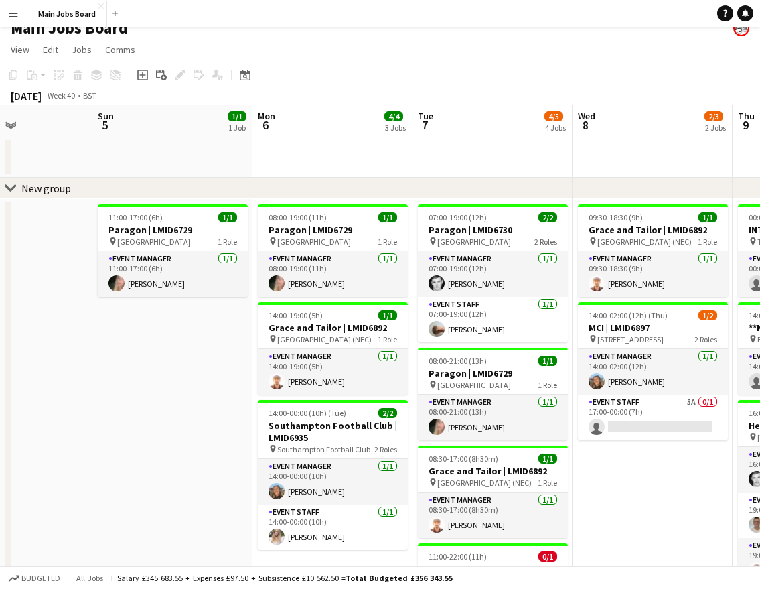
drag, startPoint x: 189, startPoint y: 486, endPoint x: 627, endPoint y: 483, distance: 438.0
click at [627, 483] on app-calendar-viewport "Thu 2 6/7 5 Jobs Fri 3 Sat 4 Sun 5 1/1 1 Job Mon 6 4/4 3 Jobs Tue 7 4/5 4 Jobs …" at bounding box center [380, 495] width 760 height 780
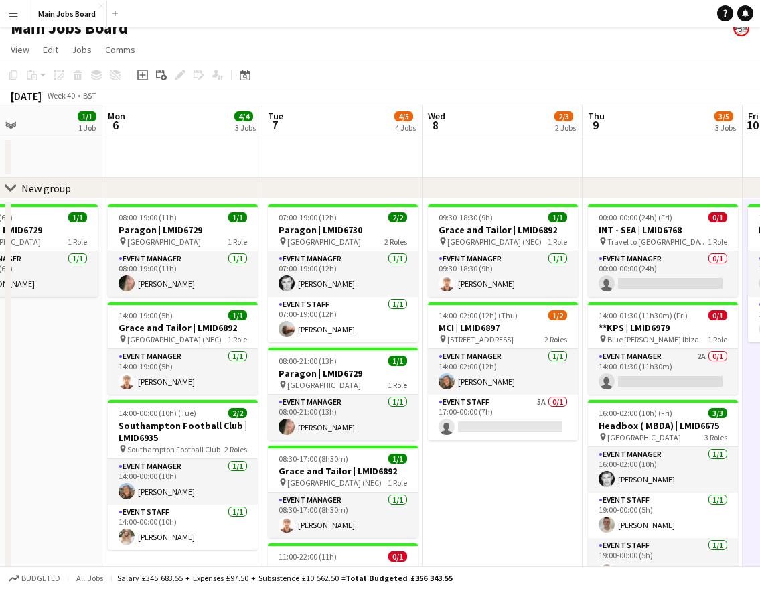
scroll to position [0, 433]
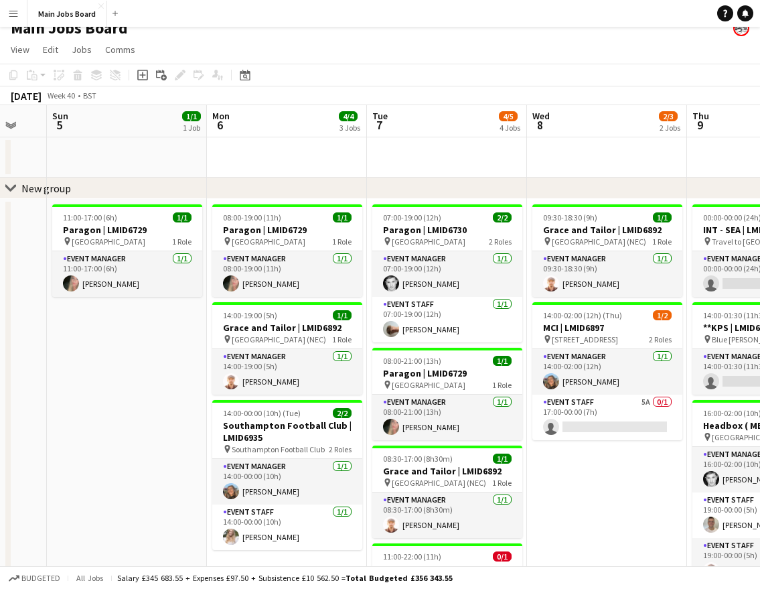
drag, startPoint x: 496, startPoint y: 449, endPoint x: 294, endPoint y: 449, distance: 201.6
click at [294, 449] on app-calendar-viewport "Thu 2 6/7 5 Jobs Fri 3 Sat 4 Sun 5 1/1 1 Job Mon 6 4/4 3 Jobs Tue 7 4/5 4 Jobs …" at bounding box center [380, 495] width 760 height 780
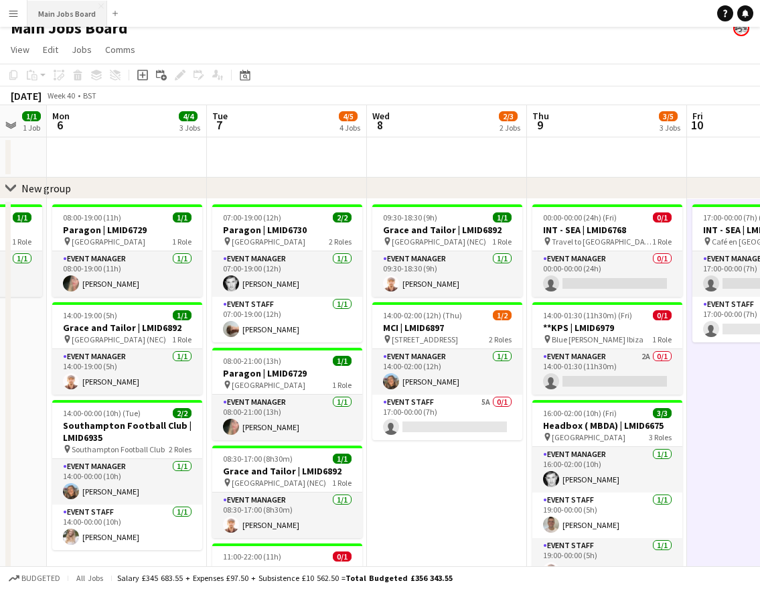
click at [68, 9] on button "Main Jobs Board Close" at bounding box center [67, 14] width 80 height 26
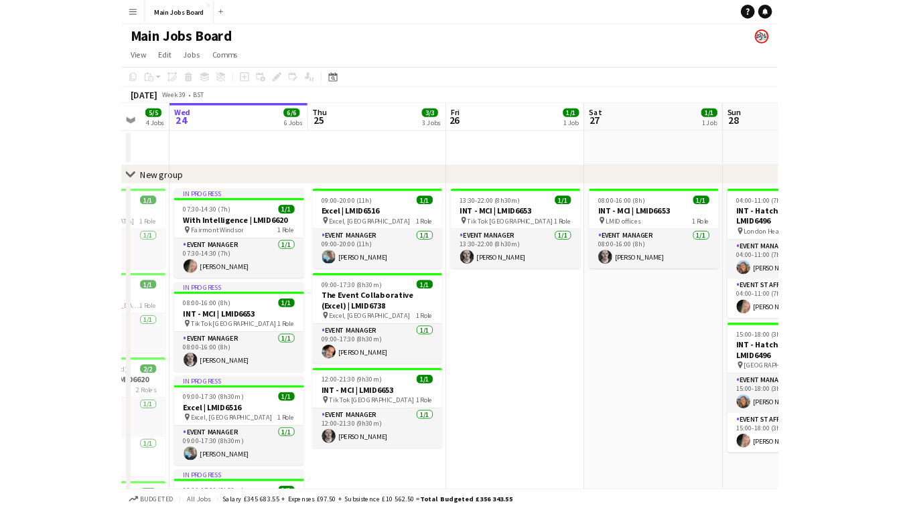
scroll to position [0, 522]
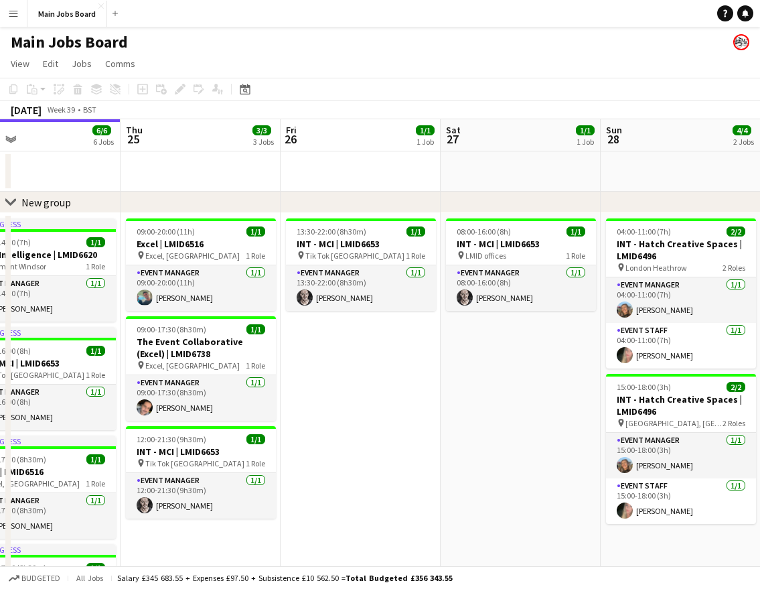
drag, startPoint x: 503, startPoint y: 447, endPoint x: 301, endPoint y: 447, distance: 201.6
click at [301, 447] on app-calendar-viewport "Sun 21 Mon 22 9/9 3 Jobs Tue 23 5/5 4 Jobs Wed 24 6/6 6 Jobs Thu 25 3/3 3 Jobs …" at bounding box center [380, 509] width 760 height 780
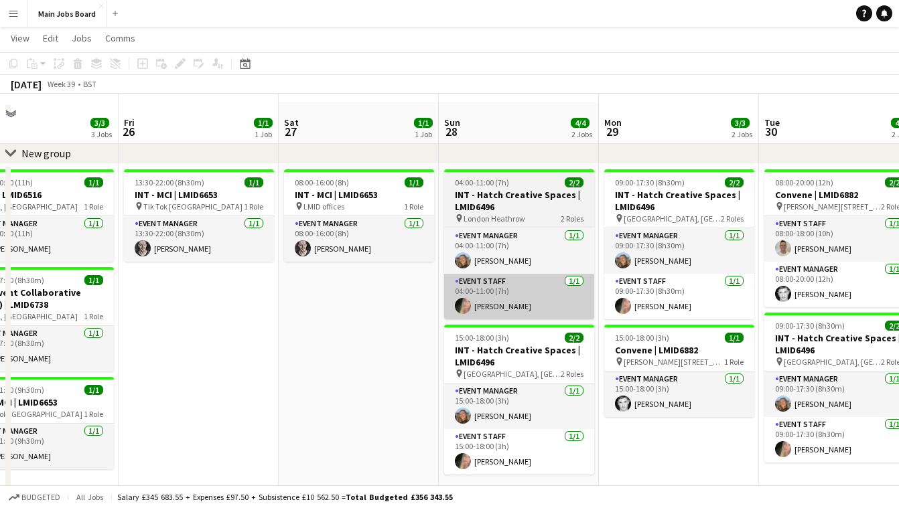
scroll to position [39, 0]
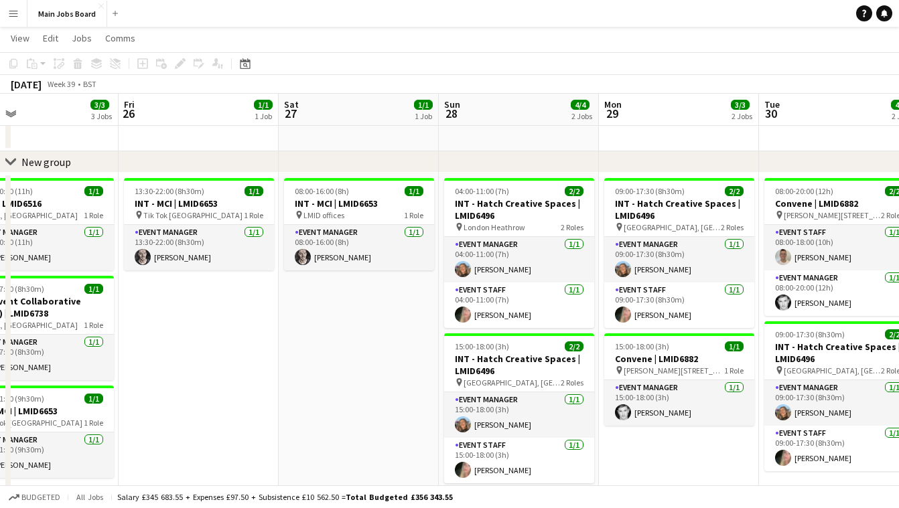
click at [20, 10] on button "Menu" at bounding box center [13, 13] width 27 height 27
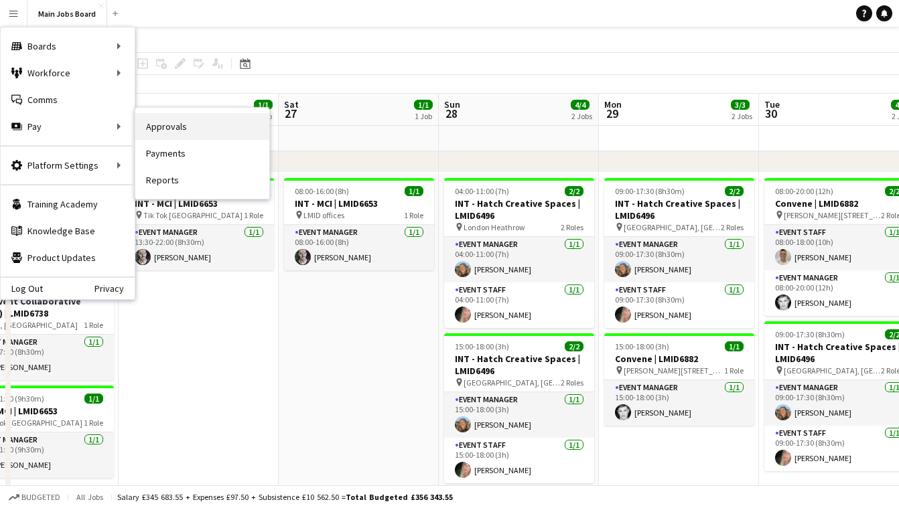
click at [180, 123] on link "Approvals" at bounding box center [202, 126] width 134 height 27
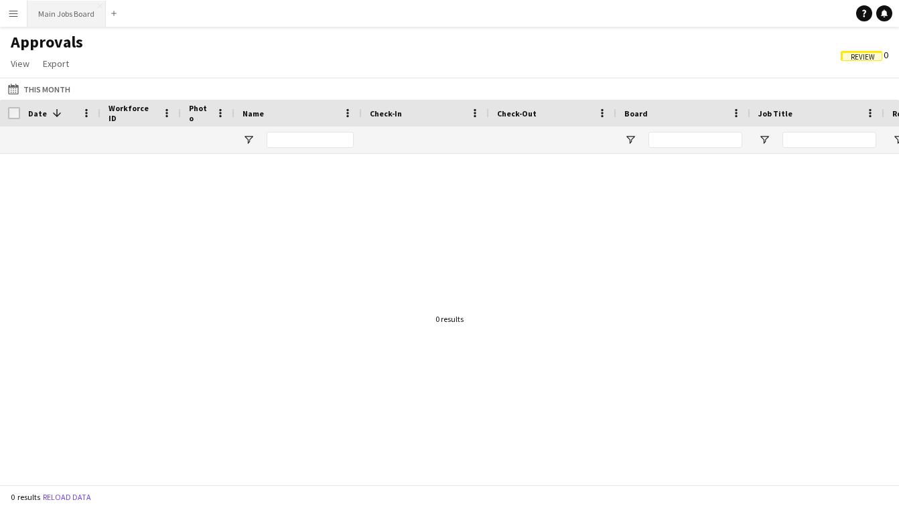
click at [63, 8] on button "Main Jobs Board Close" at bounding box center [66, 14] width 78 height 26
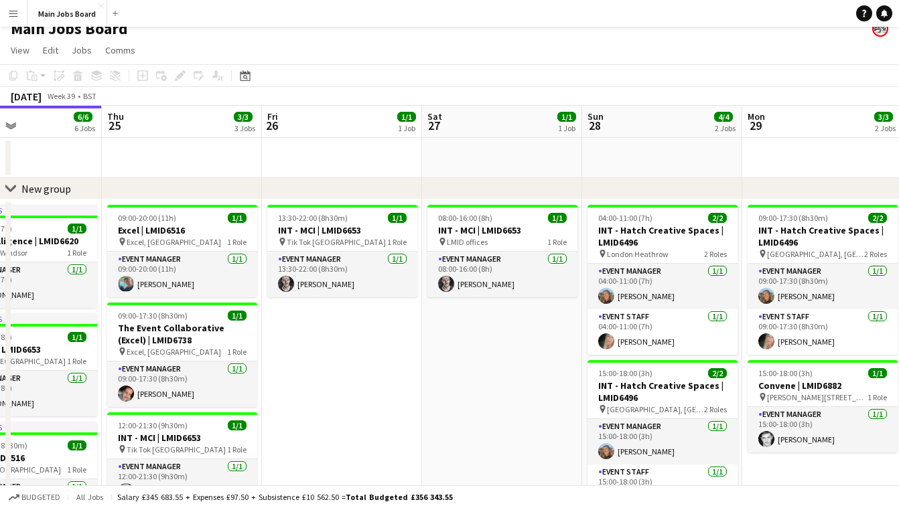
scroll to position [0, 544]
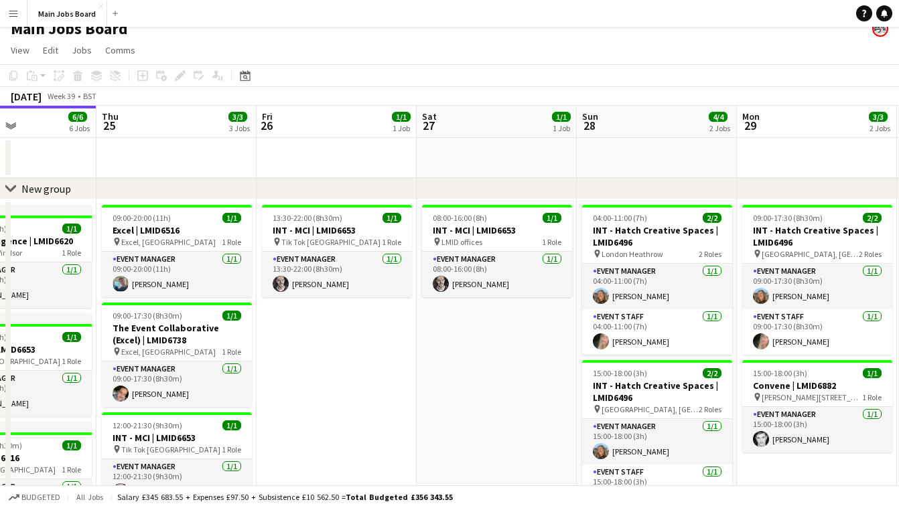
drag, startPoint x: 659, startPoint y: 378, endPoint x: 435, endPoint y: 376, distance: 224.3
click at [435, 377] on app-calendar-viewport "Sun 21 Mon 22 9/9 3 Jobs Tue 23 5/5 4 Jobs Wed 24 6/6 6 Jobs Thu 25 3/3 3 Jobs …" at bounding box center [449, 496] width 899 height 780
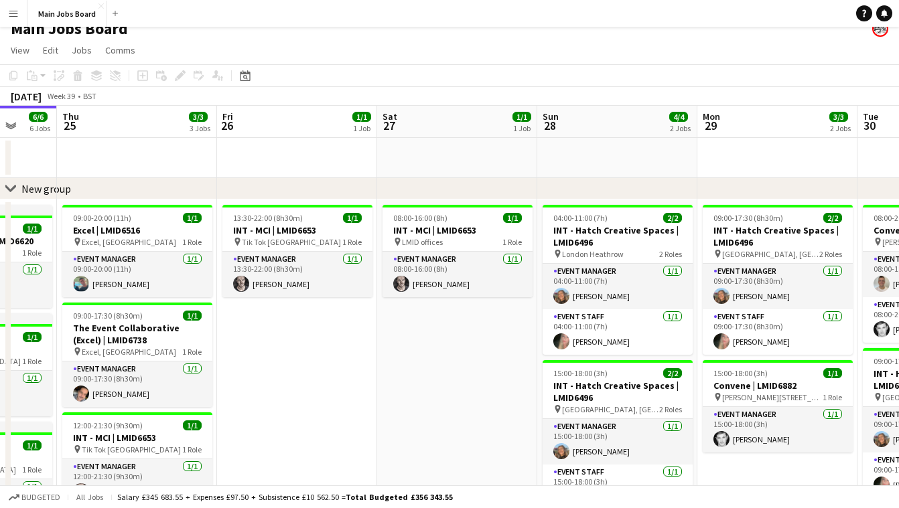
scroll to position [0, 535]
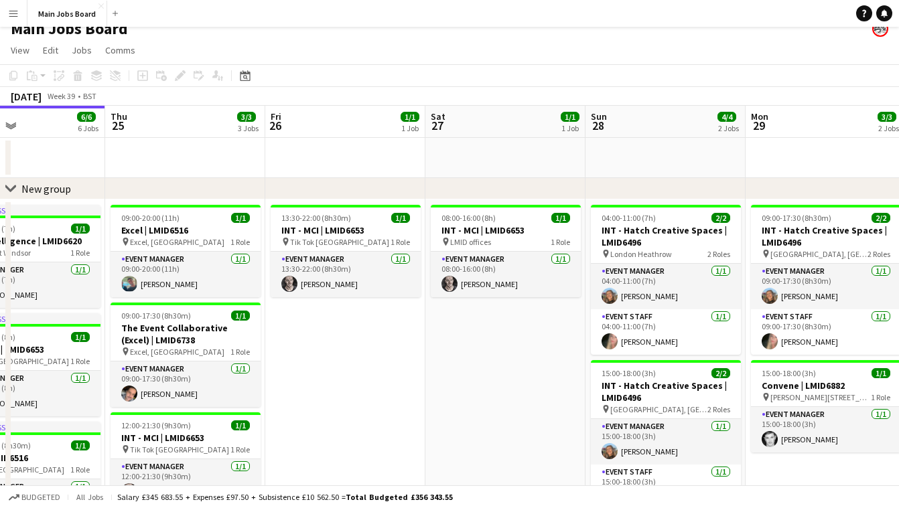
drag, startPoint x: 469, startPoint y: 390, endPoint x: 318, endPoint y: 398, distance: 151.6
click at [318, 398] on app-calendar-viewport "Sun 21 Mon 22 9/9 3 Jobs Tue 23 5/5 4 Jobs Wed 24 6/6 6 Jobs Thu 25 3/3 3 Jobs …" at bounding box center [449, 496] width 899 height 780
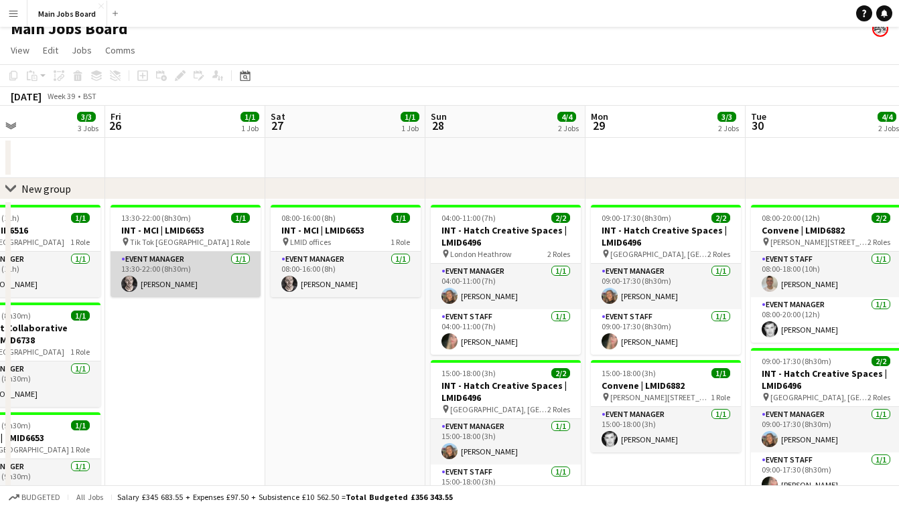
click at [185, 282] on app-card-role "Event Manager [DATE] 13:30-22:00 (8h30m) [PERSON_NAME]" at bounding box center [185, 275] width 150 height 46
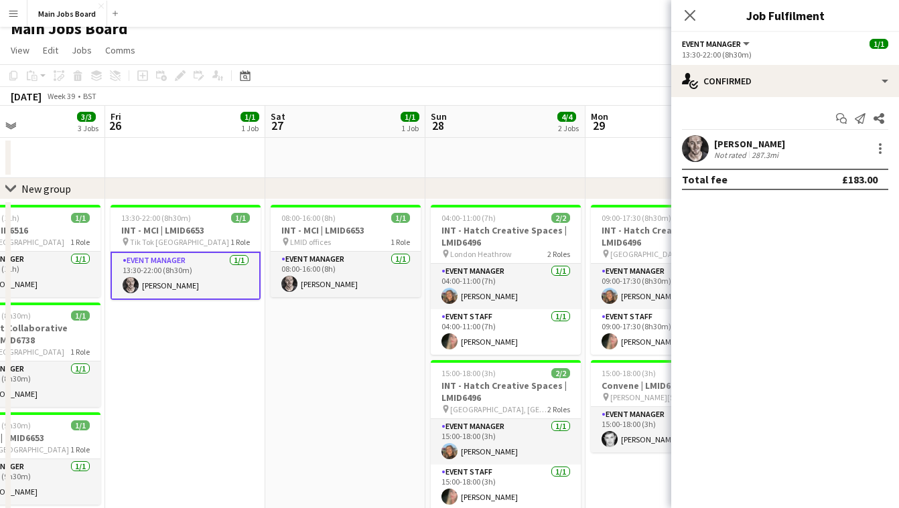
click at [696, 146] on app-user-avatar at bounding box center [695, 148] width 27 height 27
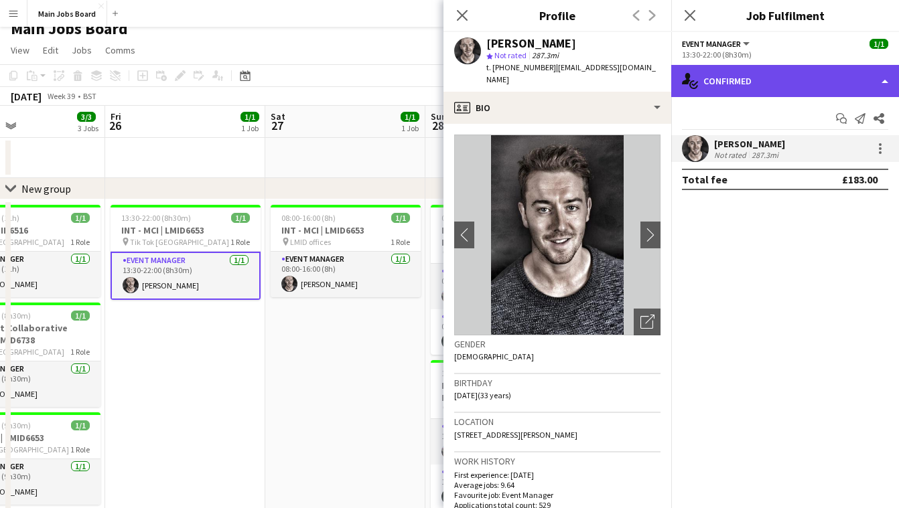
click at [717, 75] on div "single-neutral-actions-check-2 Confirmed" at bounding box center [785, 81] width 228 height 32
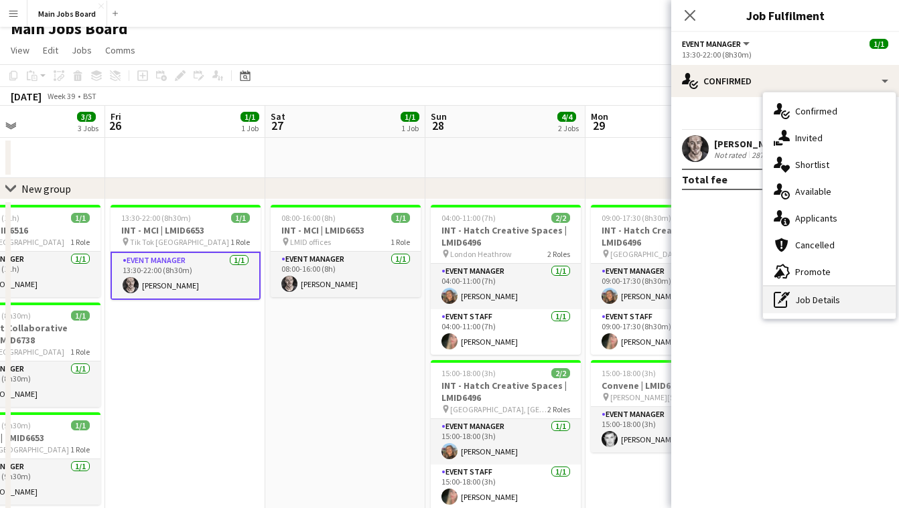
click at [803, 291] on div "pen-write Job Details" at bounding box center [829, 300] width 133 height 27
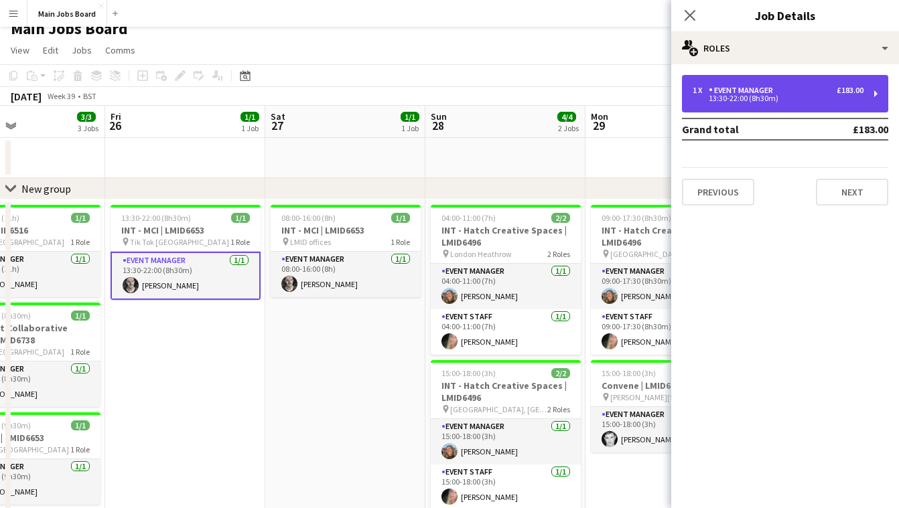
click at [734, 96] on div "13:30-22:00 (8h30m)" at bounding box center [777, 98] width 171 height 7
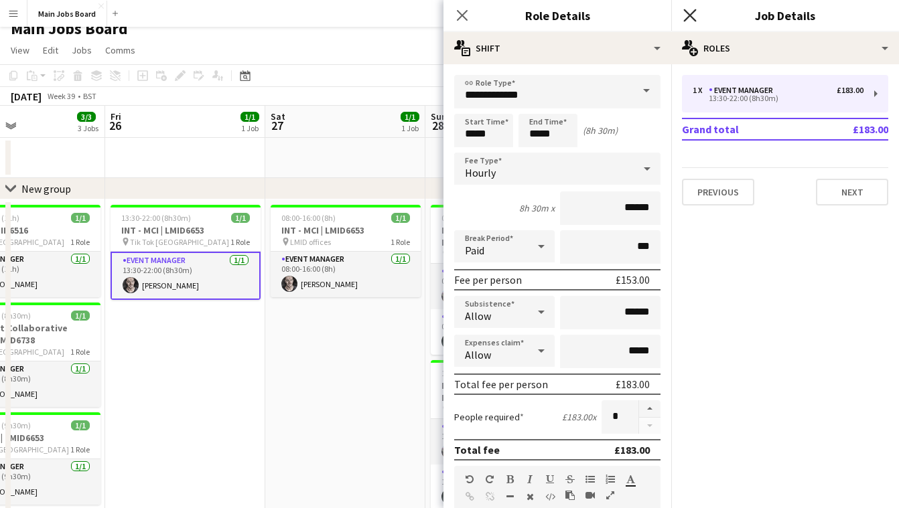
click at [690, 17] on icon "Close pop-in" at bounding box center [689, 15] width 13 height 13
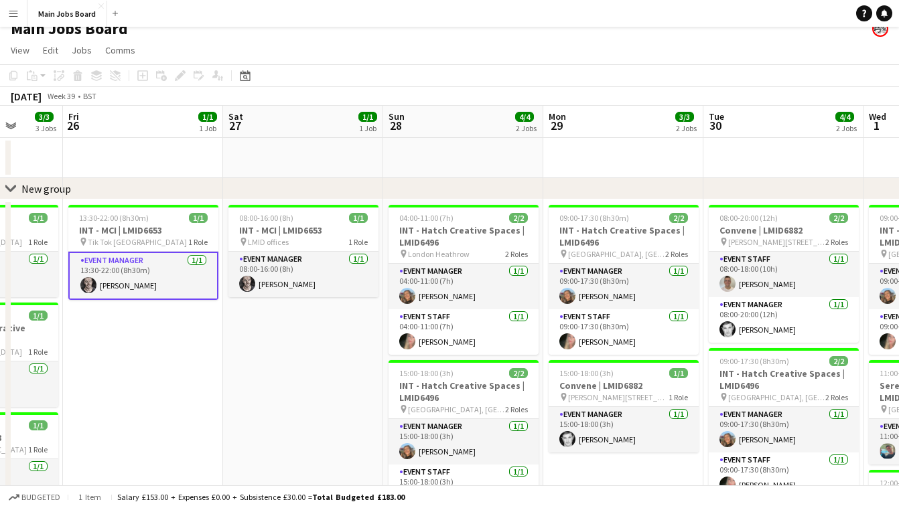
scroll to position [0, 462]
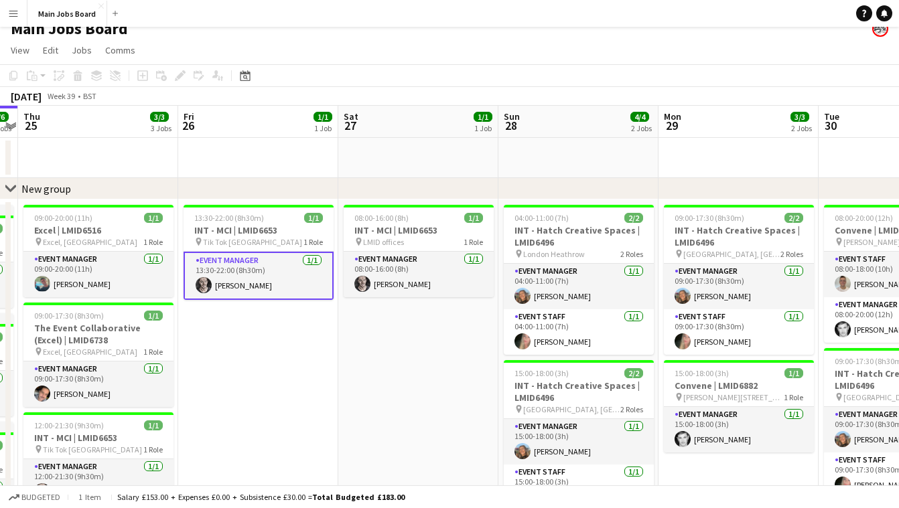
drag, startPoint x: 411, startPoint y: 364, endPoint x: 323, endPoint y: 364, distance: 87.7
click at [324, 364] on app-calendar-viewport "Mon 22 9/9 3 Jobs Tue 23 5/5 4 Jobs Wed 24 6/6 6 Jobs Thu 25 3/3 3 Jobs Fri 26 …" at bounding box center [449, 496] width 899 height 780
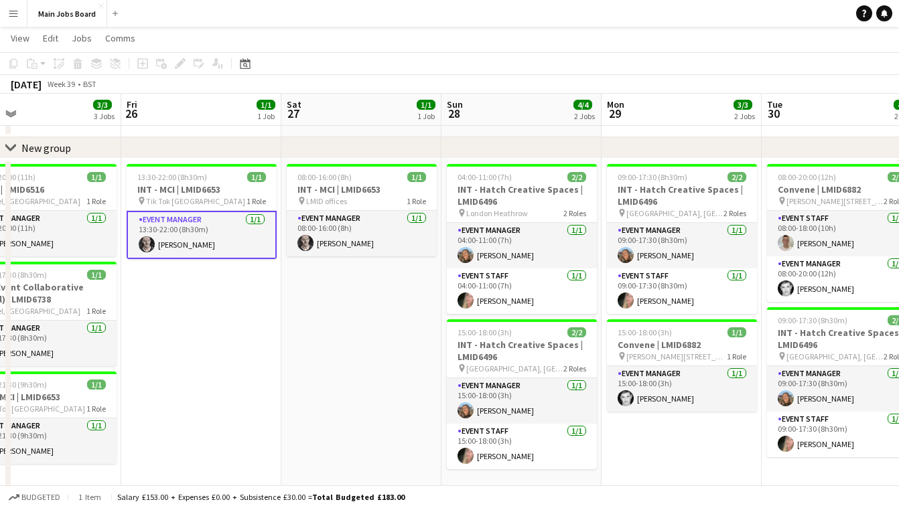
scroll to position [0, 289]
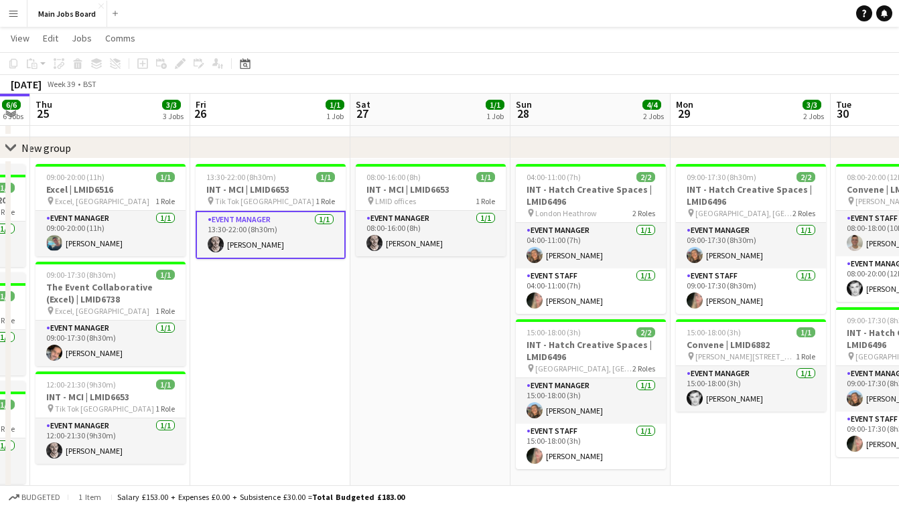
drag, startPoint x: 200, startPoint y: 357, endPoint x: 534, endPoint y: 357, distance: 333.5
click at [534, 357] on app-calendar-viewport "Tue 23 5/5 4 Jobs Wed 24 6/6 6 Jobs Thu 25 3/3 3 Jobs Fri 26 1/1 1 Job Sat 27 1…" at bounding box center [449, 422] width 899 height 846
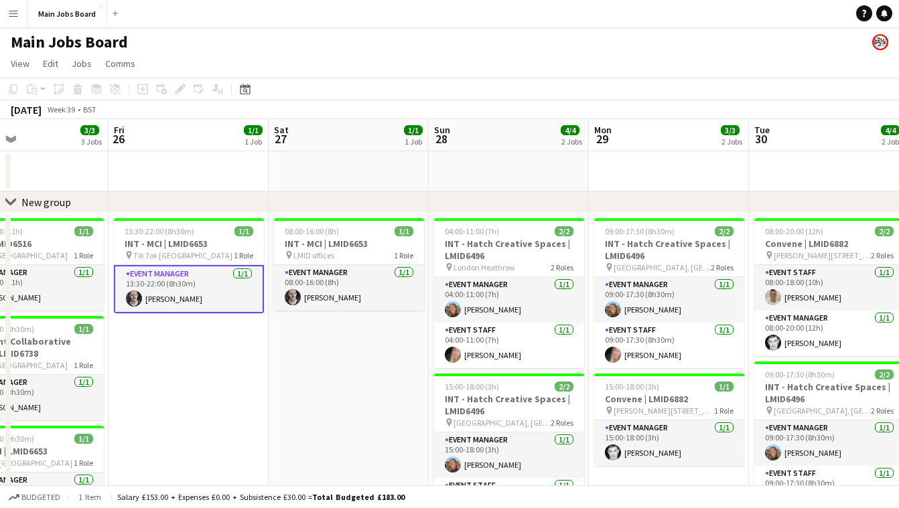
scroll to position [0, 580]
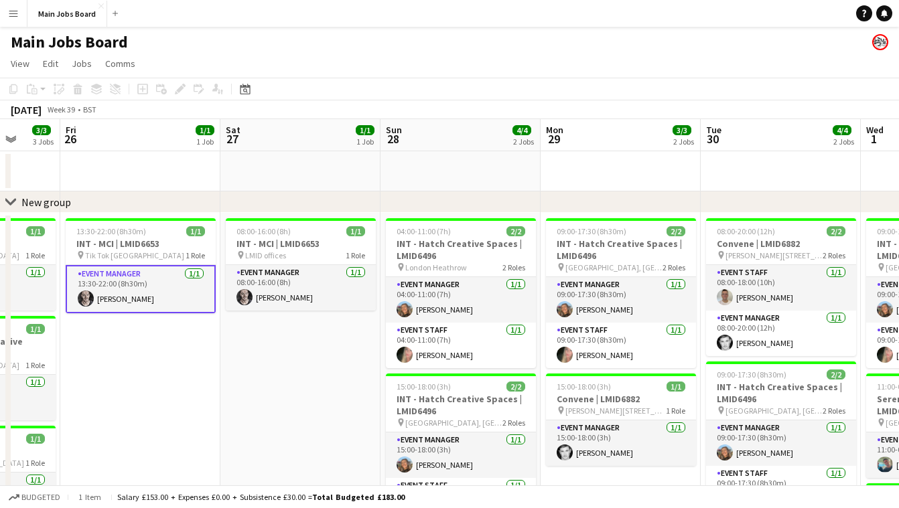
drag, startPoint x: 513, startPoint y: 399, endPoint x: 285, endPoint y: 399, distance: 227.7
click at [285, 399] on app-calendar-viewport "Mon 22 9/9 3 Jobs Tue 23 5/5 4 Jobs Wed 24 6/6 6 Jobs Thu 25 3/3 3 Jobs Fri 26 …" at bounding box center [449, 509] width 899 height 780
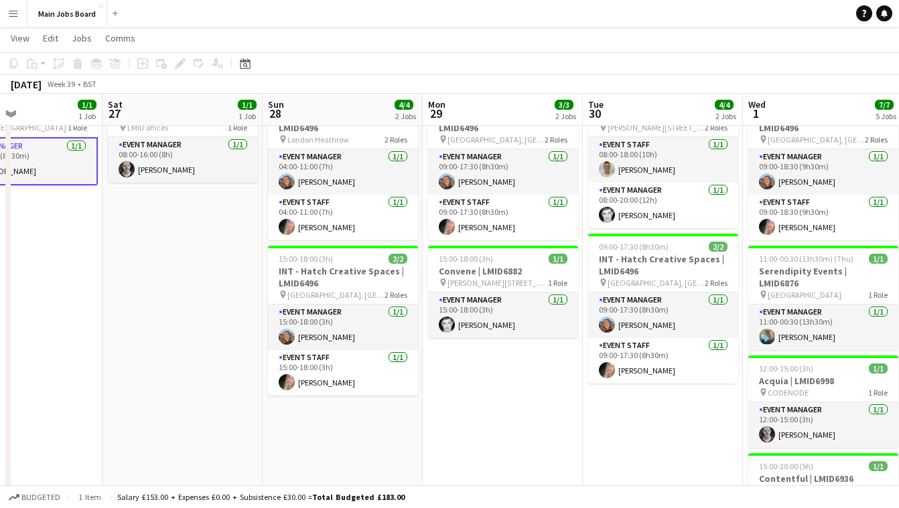
scroll to position [0, 565]
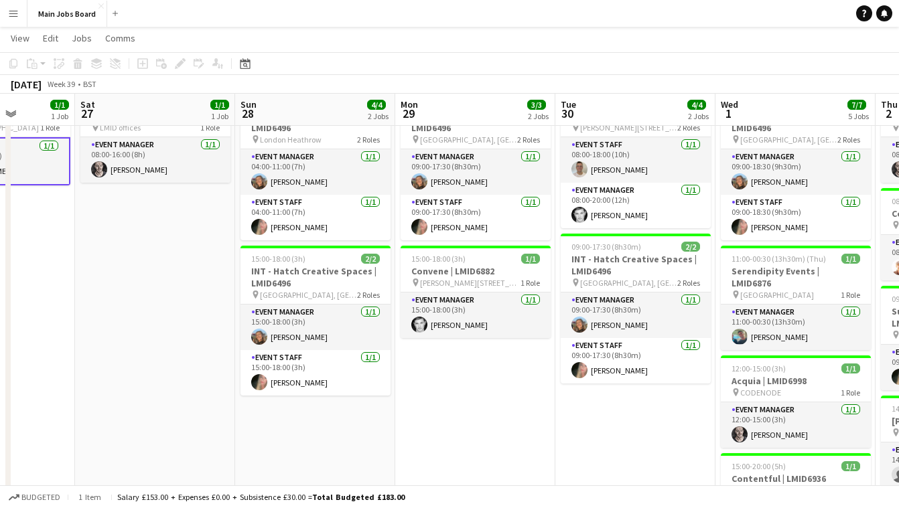
drag, startPoint x: 597, startPoint y: 435, endPoint x: 451, endPoint y: 435, distance: 146.0
click at [452, 435] on app-calendar-viewport "Tue 23 5/5 4 Jobs Wed 24 6/6 6 Jobs Thu 25 3/3 3 Jobs Fri 26 1/1 1 Job Sat 27 1…" at bounding box center [449, 349] width 899 height 846
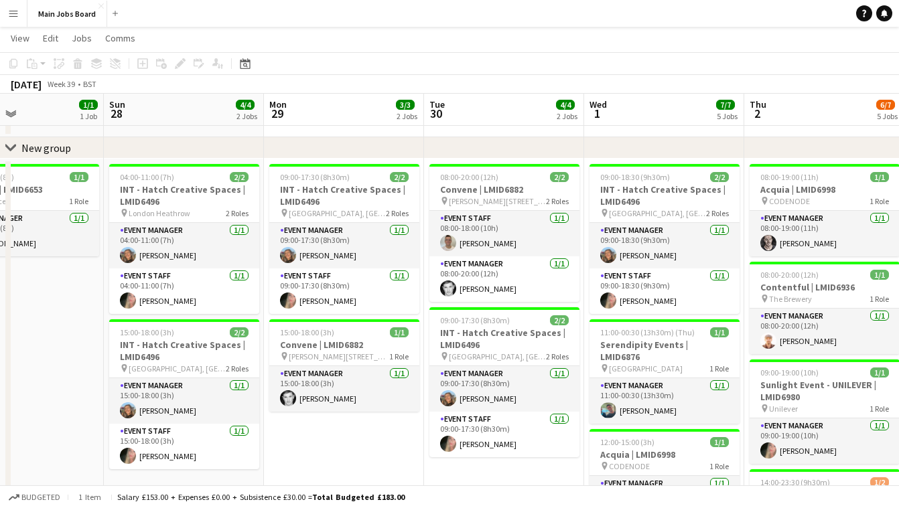
scroll to position [0, 562]
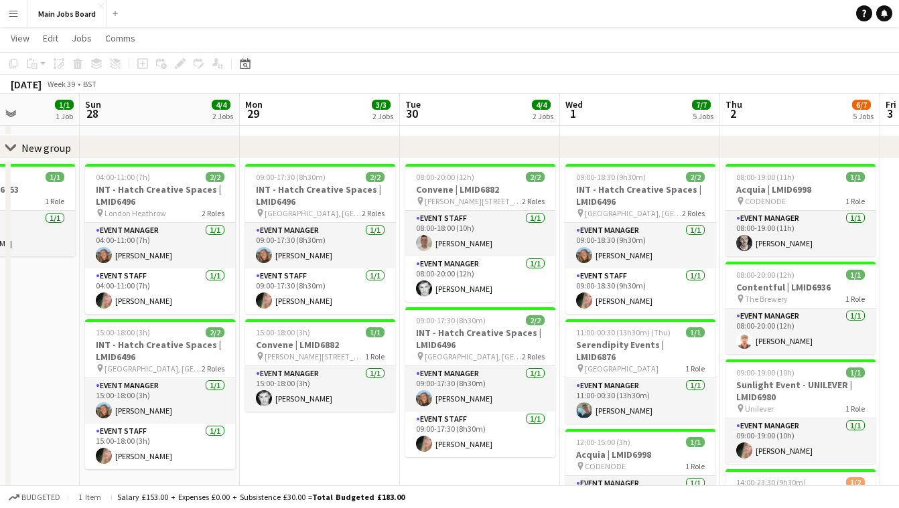
drag, startPoint x: 506, startPoint y: 455, endPoint x: 349, endPoint y: 455, distance: 156.7
click at [349, 455] on app-calendar-viewport "Wed 24 6/6 6 Jobs Thu 25 3/3 3 Jobs Fri 26 1/1 1 Job Sat 27 1/1 1 Job Sun 28 4/…" at bounding box center [449, 422] width 899 height 846
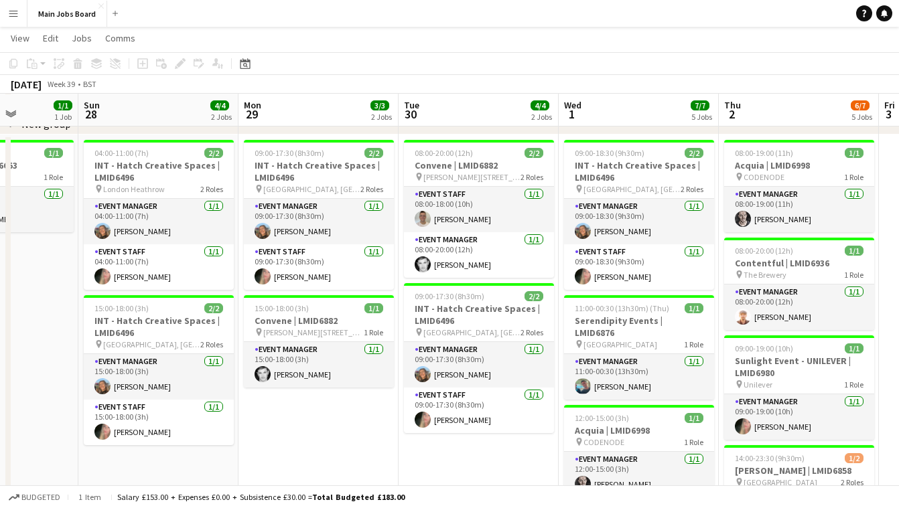
scroll to position [78, 0]
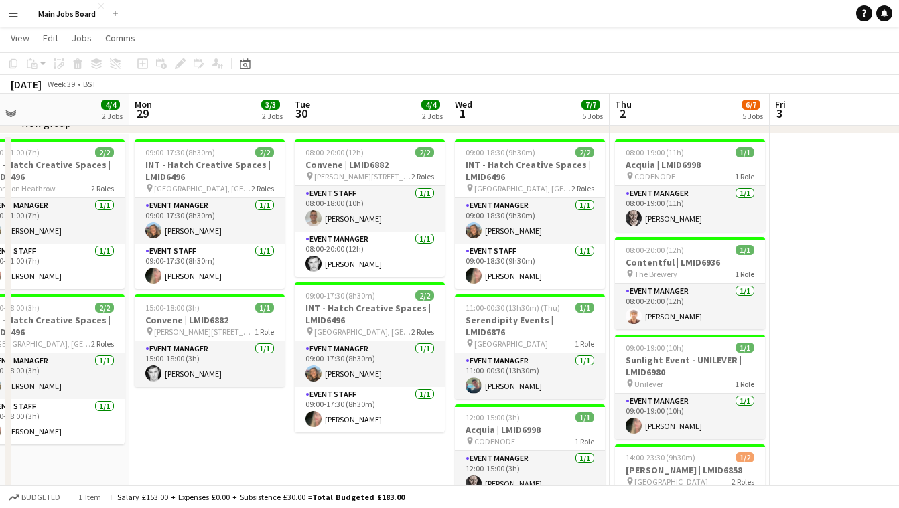
drag, startPoint x: 459, startPoint y: 417, endPoint x: 337, endPoint y: 418, distance: 122.5
click at [337, 418] on app-calendar-viewport "Thu 25 3/3 3 Jobs Fri 26 1/1 1 Job Sat 27 1/1 1 Job Sun 28 4/4 2 Jobs Mon 29 3/…" at bounding box center [449, 398] width 899 height 846
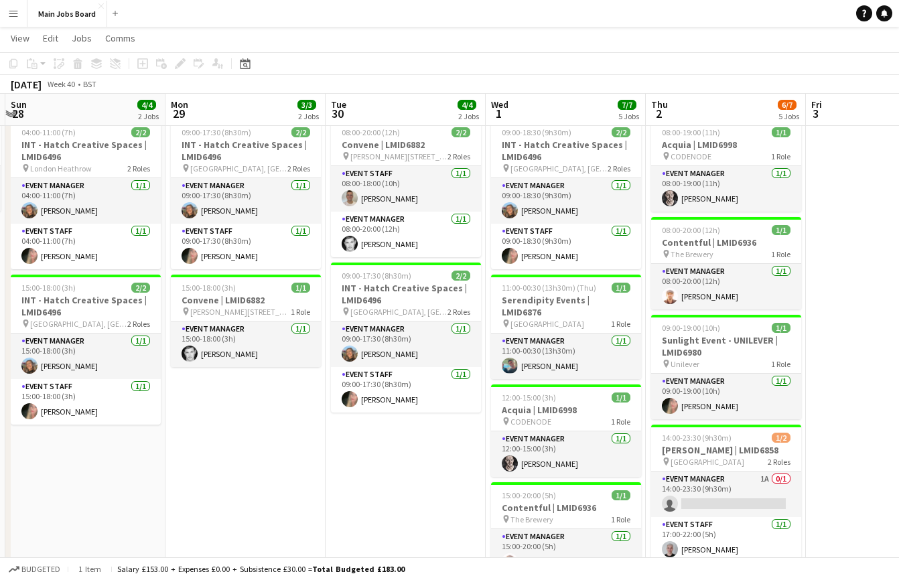
scroll to position [0, 313]
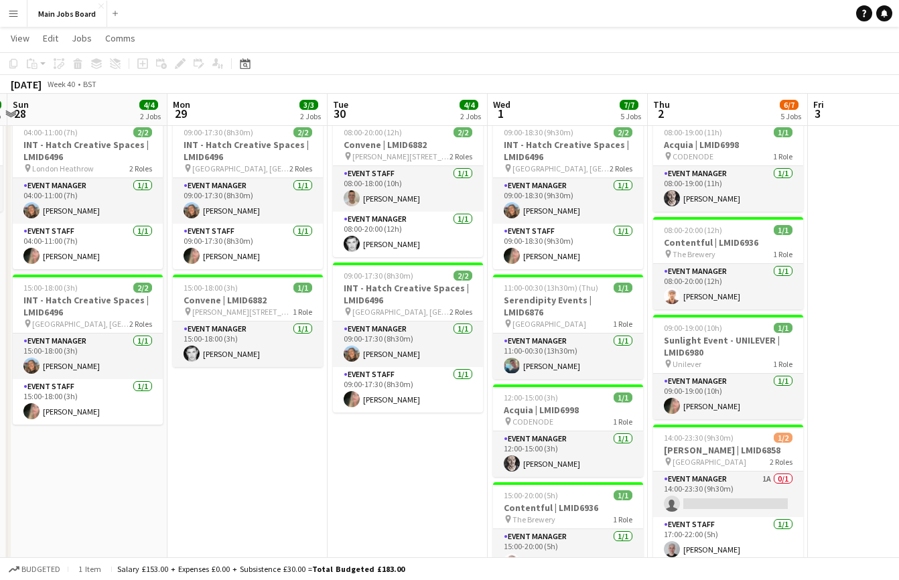
drag, startPoint x: 116, startPoint y: 465, endPoint x: 327, endPoint y: 465, distance: 211.6
click at [327, 465] on app-calendar-viewport "Fri 26 1/1 1 Job Sat 27 1/1 1 Job Sun 28 4/4 2 Jobs Mon 29 3/3 2 Jobs Tue 30 4/…" at bounding box center [449, 377] width 899 height 846
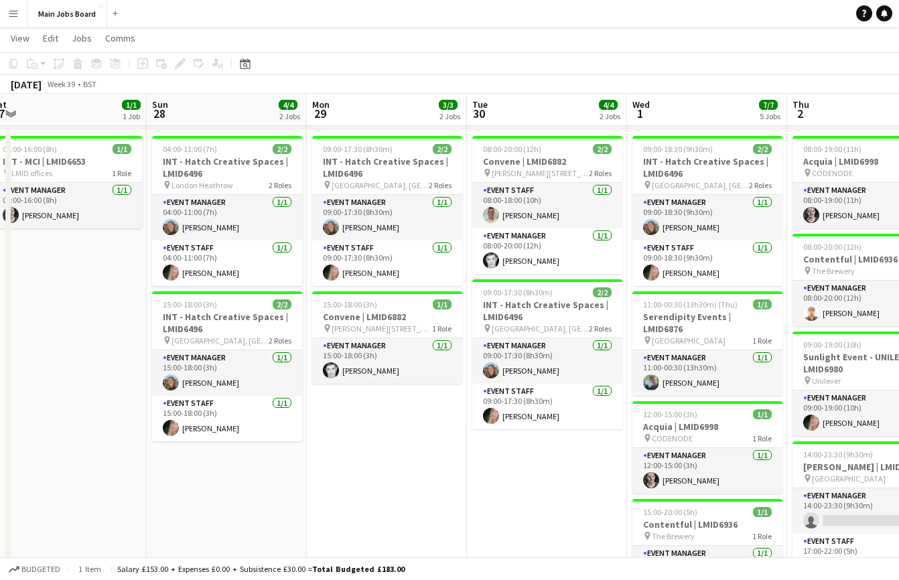
scroll to position [0, 298]
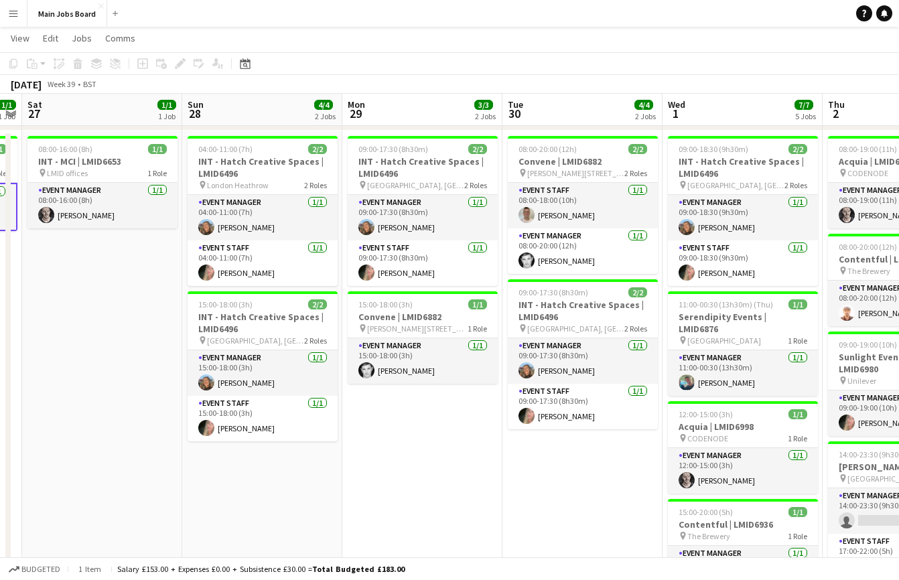
drag, startPoint x: 276, startPoint y: 472, endPoint x: 451, endPoint y: 469, distance: 174.8
click at [451, 469] on app-calendar-viewport "Thu 25 3/3 3 Jobs Fri 26 1/1 1 Job Sat 27 1/1 1 Job Sun 28 4/4 2 Jobs Mon 29 3/…" at bounding box center [449, 394] width 899 height 846
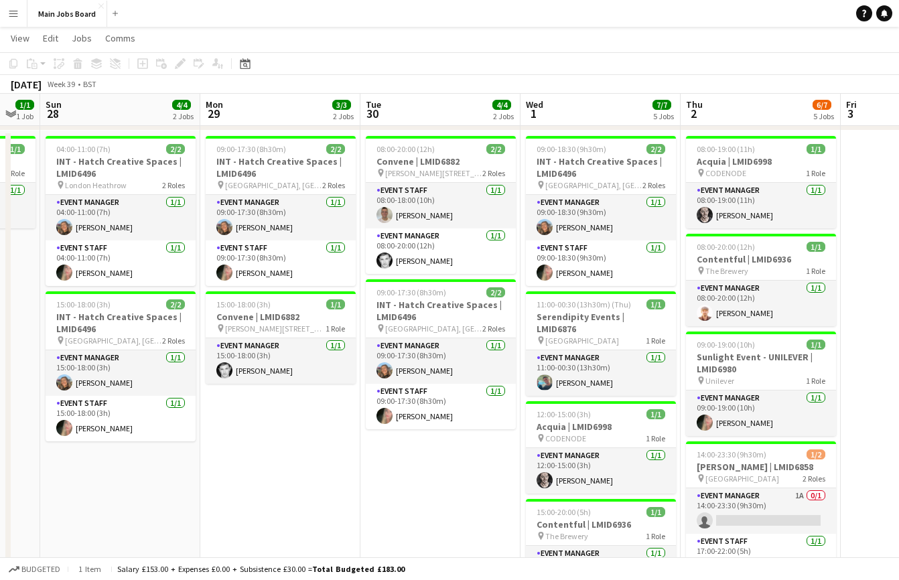
drag, startPoint x: 527, startPoint y: 470, endPoint x: 378, endPoint y: 475, distance: 149.4
click at [379, 475] on app-calendar-viewport "Thu 25 3/3 3 Jobs Fri 26 1/1 1 Job Sat 27 1/1 1 Job Sun 28 4/4 2 Jobs Mon 29 3/…" at bounding box center [449, 394] width 899 height 846
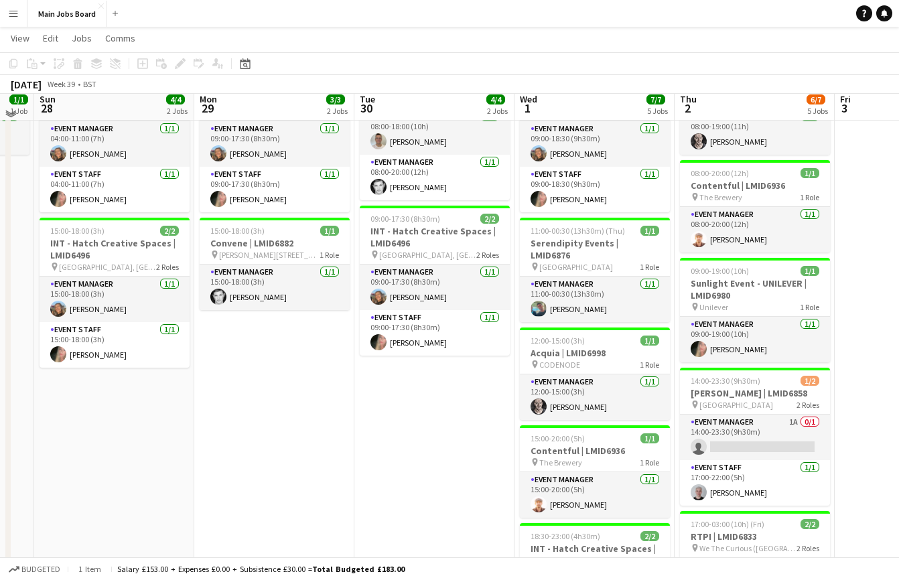
scroll to position [164, 0]
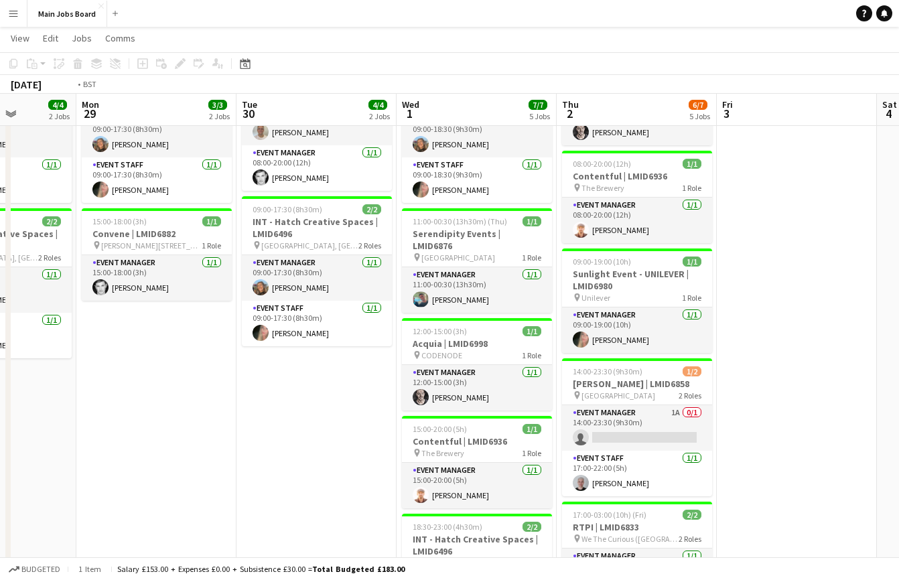
drag, startPoint x: 670, startPoint y: 400, endPoint x: 331, endPoint y: 404, distance: 338.9
click at [331, 404] on app-calendar-viewport "Thu 25 3/3 3 Jobs Fri 26 1/1 1 Job Sat 27 1/1 1 Job Sun 28 4/4 2 Jobs Mon 29 3/…" at bounding box center [449, 311] width 899 height 846
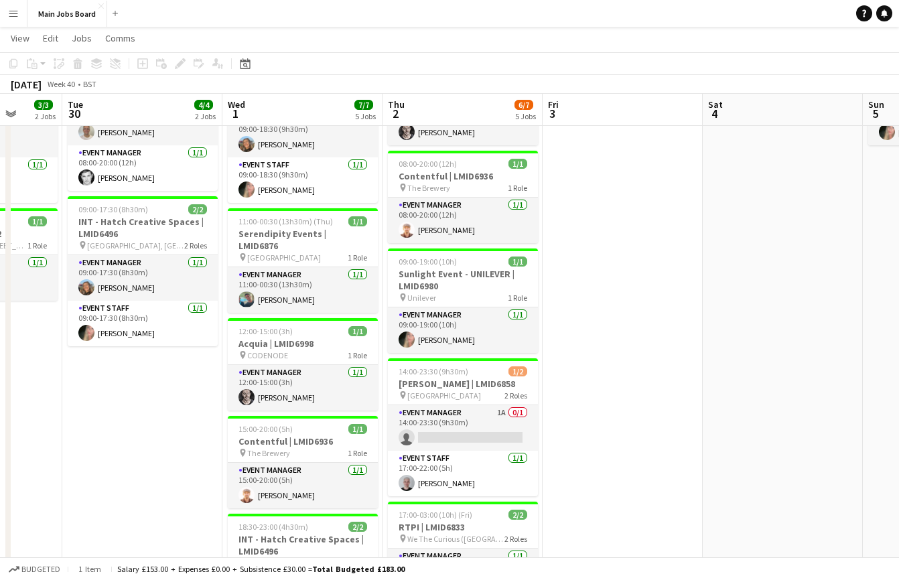
drag, startPoint x: 599, startPoint y: 407, endPoint x: 270, endPoint y: 407, distance: 329.5
click at [277, 407] on app-calendar-viewport "Sat 27 1/1 1 Job Sun 28 4/4 2 Jobs Mon 29 3/3 2 Jobs Tue 30 4/4 2 Jobs Wed 1 7/…" at bounding box center [449, 311] width 899 height 846
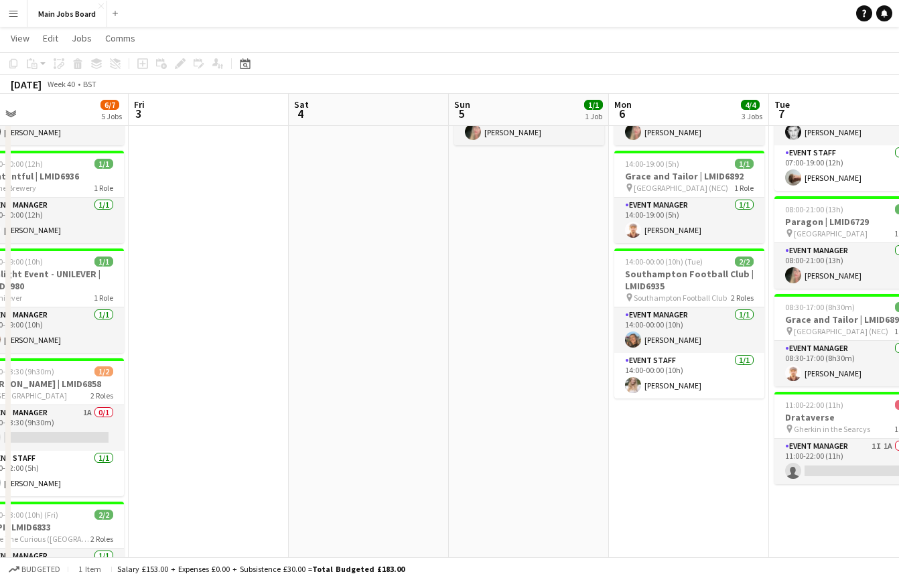
drag, startPoint x: 563, startPoint y: 381, endPoint x: 31, endPoint y: 396, distance: 532.6
click at [33, 396] on app-calendar-viewport "Mon 29 3/3 2 Jobs Tue 30 4/4 2 Jobs Wed 1 7/7 5 Jobs Thu 2 6/7 5 Jobs Fri 3 Sat…" at bounding box center [449, 311] width 899 height 846
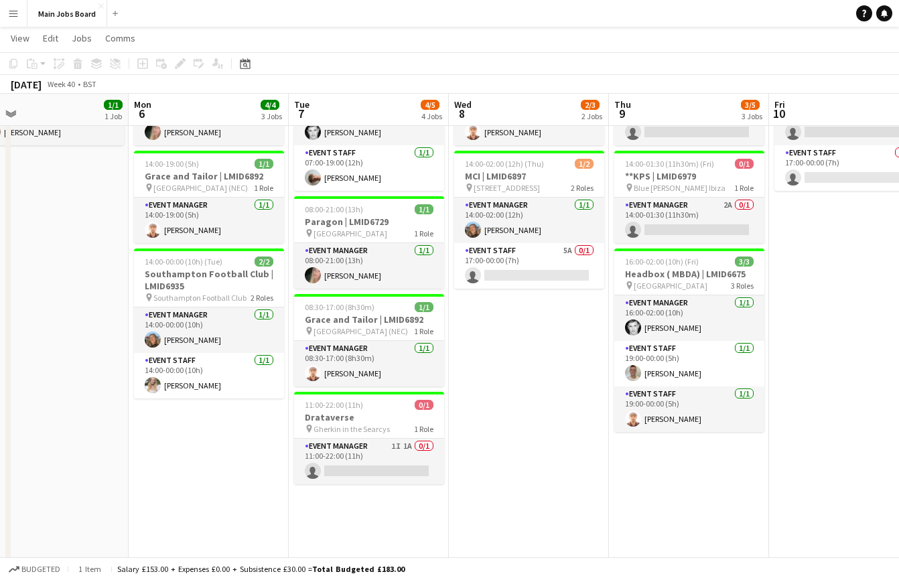
scroll to position [0, 516]
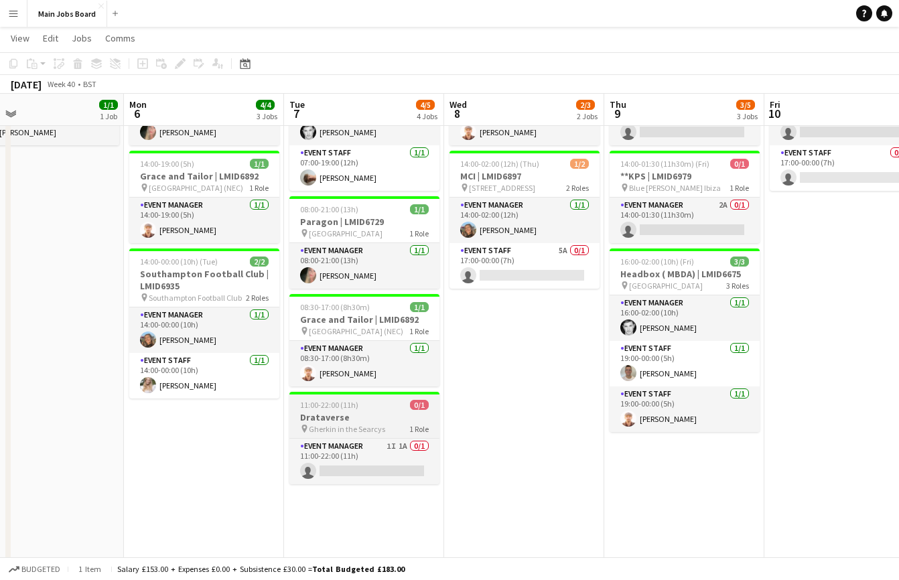
click at [338, 404] on span "11:00-22:00 (11h)" at bounding box center [329, 405] width 58 height 10
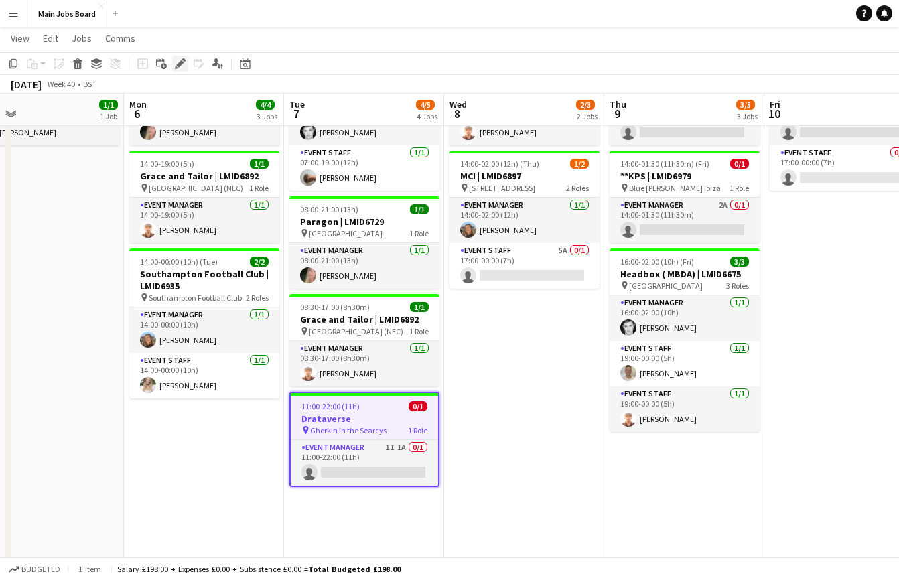
click at [177, 68] on icon at bounding box center [176, 67] width 3 height 3
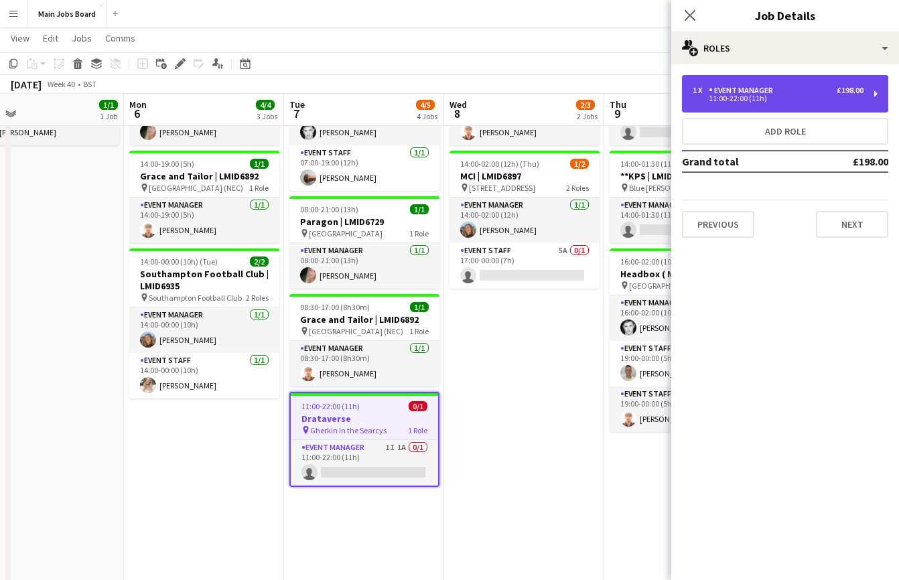
click at [784, 98] on div "11:00-22:00 (11h)" at bounding box center [777, 98] width 171 height 7
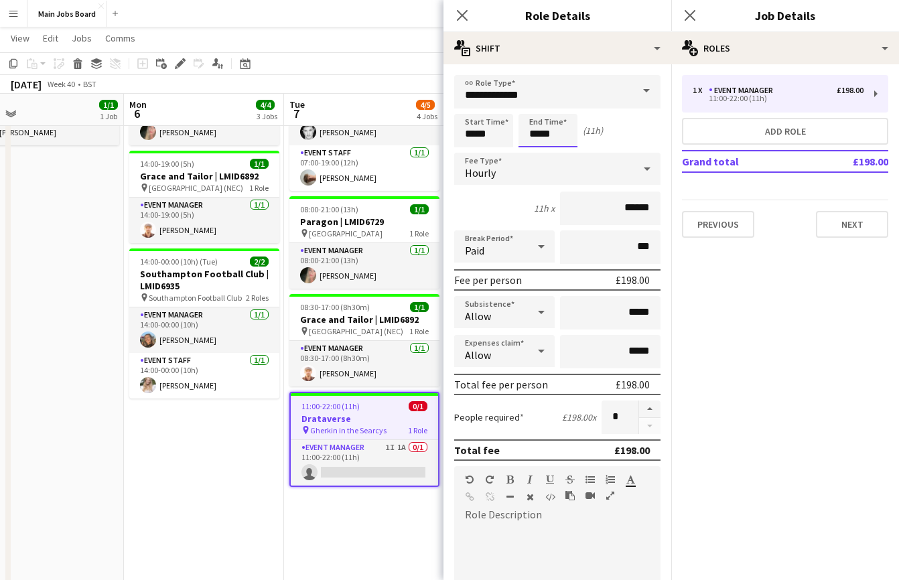
click at [561, 131] on input "*****" at bounding box center [547, 130] width 59 height 33
type input "*****"
click at [751, 307] on mat-expansion-panel "pencil3 General details 1 x Event Manager £198.00 11:00-22:00 (11h) Add role Gr…" at bounding box center [785, 322] width 228 height 516
click at [689, 15] on icon at bounding box center [689, 15] width 13 height 13
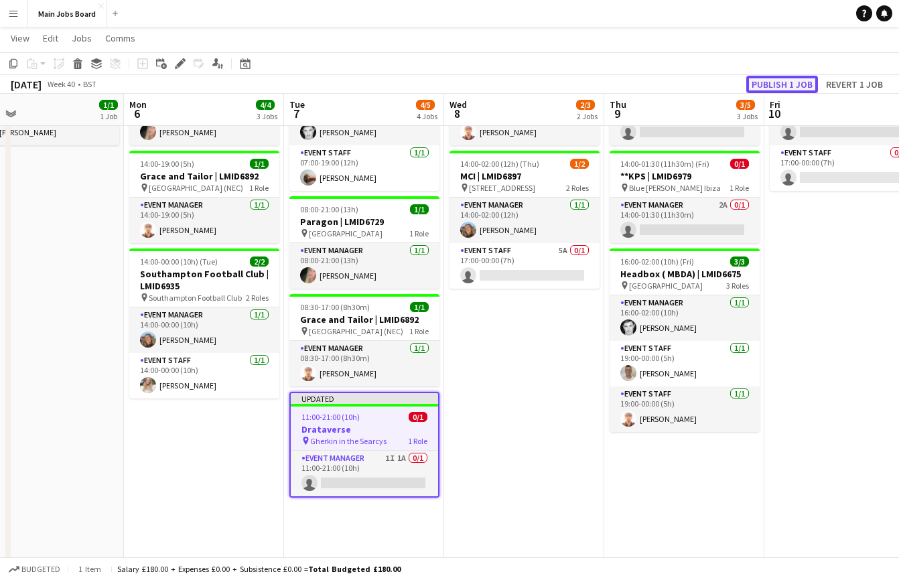
click at [763, 78] on button "Publish 1 job" at bounding box center [782, 84] width 72 height 17
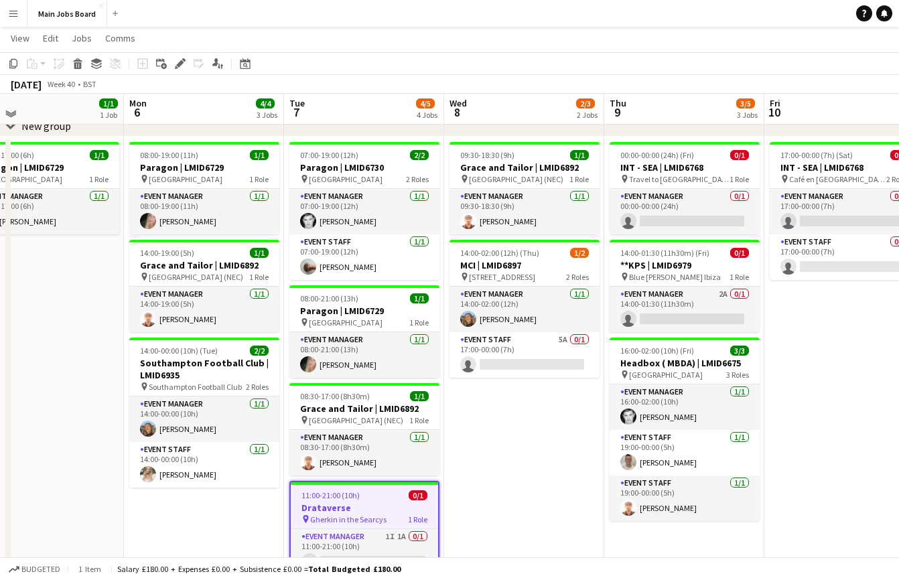
scroll to position [72, 0]
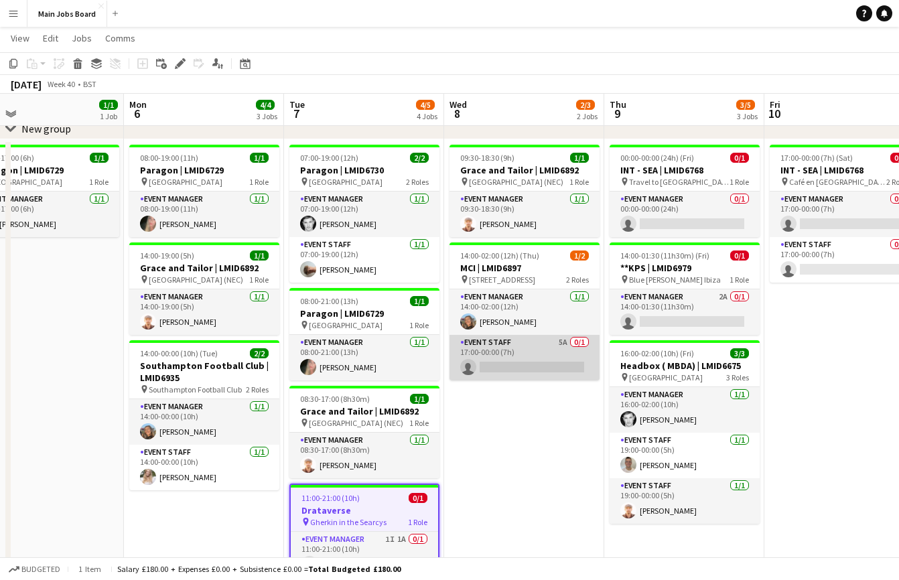
click at [532, 362] on app-card-role "Event Staff 5A 0/1 17:00-00:00 (7h) single-neutral-actions" at bounding box center [524, 358] width 150 height 46
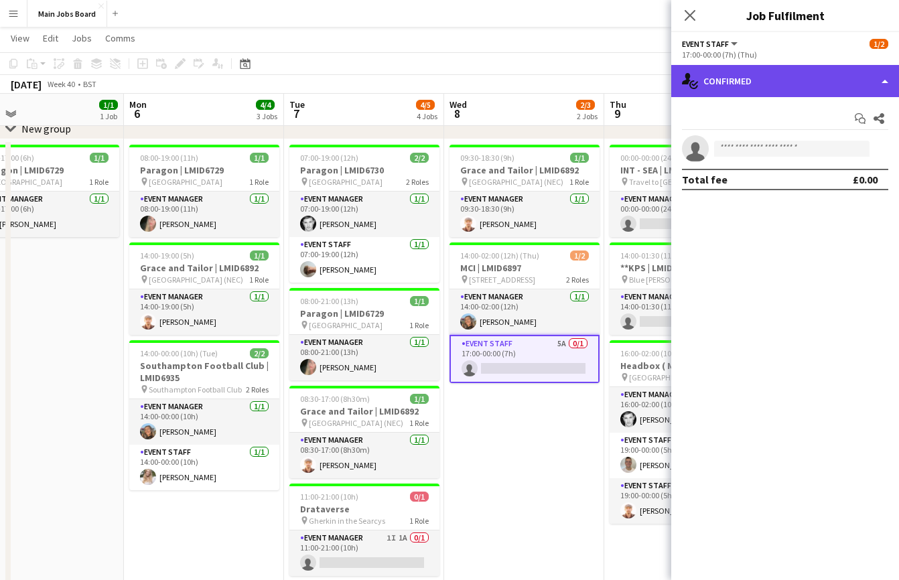
click at [769, 82] on div "single-neutral-actions-check-2 Confirmed" at bounding box center [785, 81] width 228 height 32
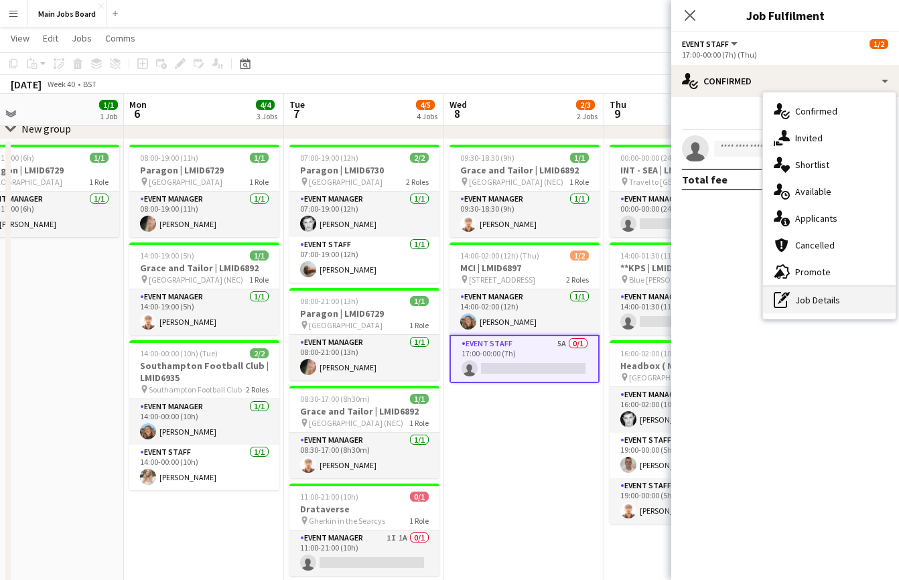
click at [816, 301] on div "pen-write Job Details" at bounding box center [829, 300] width 133 height 27
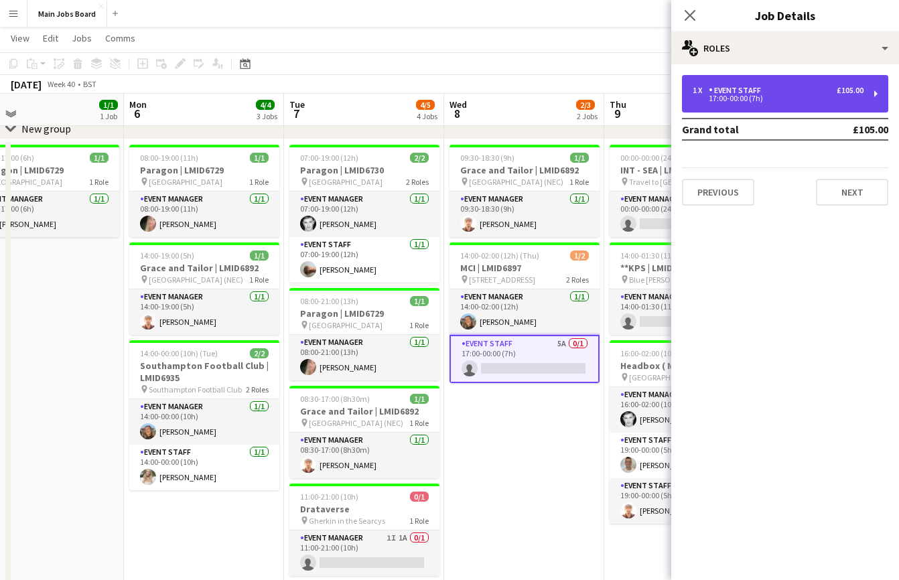
click at [783, 98] on div "17:00-00:00 (7h)" at bounding box center [777, 98] width 171 height 7
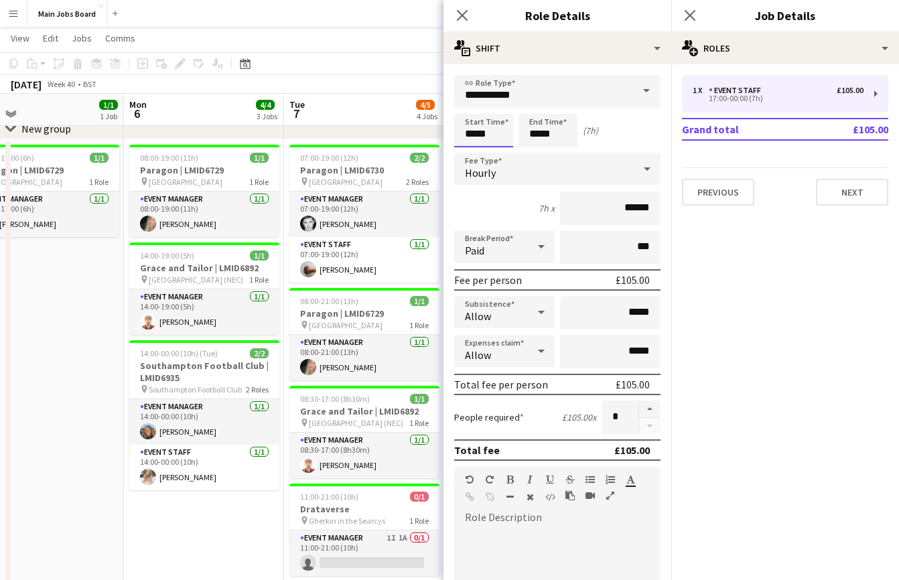
click at [473, 131] on input "*****" at bounding box center [483, 130] width 59 height 33
type input "*****"
click at [539, 130] on input "*****" at bounding box center [547, 130] width 59 height 33
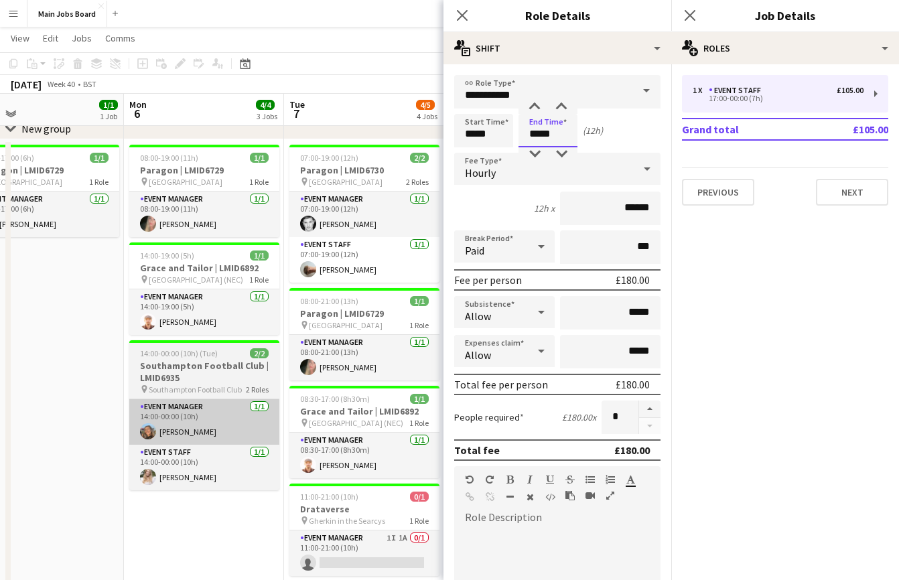
type input "*****"
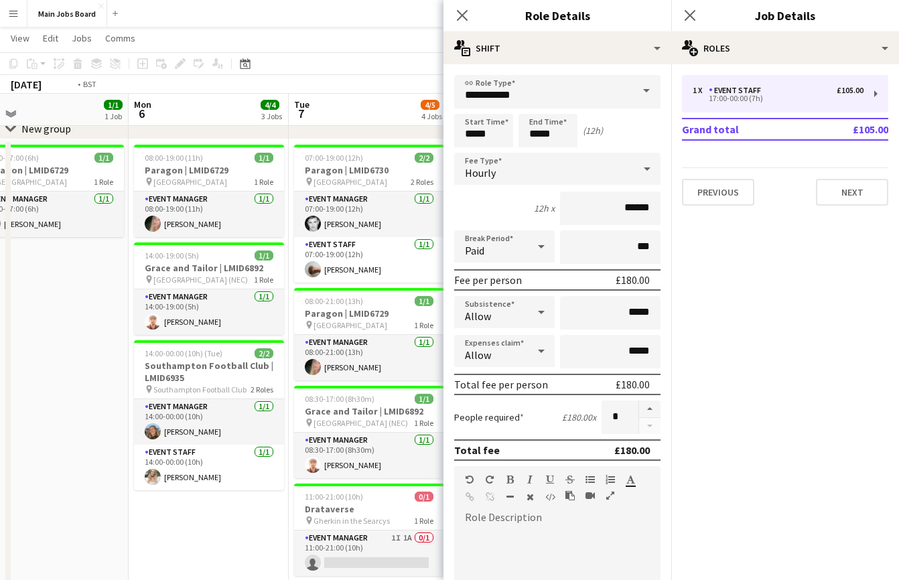
scroll to position [0, 541]
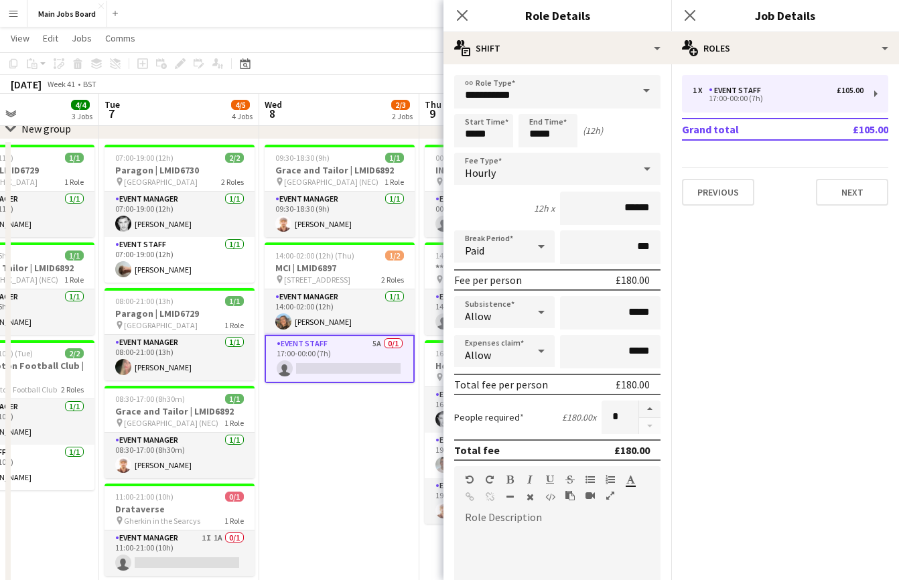
drag, startPoint x: 275, startPoint y: 415, endPoint x: 90, endPoint y: 415, distance: 184.8
click at [90, 415] on app-calendar-viewport "Fri 3 Sat 4 Sun 5 1/1 1 Job Mon 6 4/4 3 Jobs Tue 7 4/5 4 Jobs Wed 8 2/3 2 Jobs …" at bounding box center [449, 403] width 899 height 846
click at [521, 253] on div "Paid" at bounding box center [491, 246] width 74 height 32
click at [504, 323] on span "Unpaid" at bounding box center [504, 320] width 79 height 13
click at [601, 255] on input "***" at bounding box center [610, 246] width 100 height 33
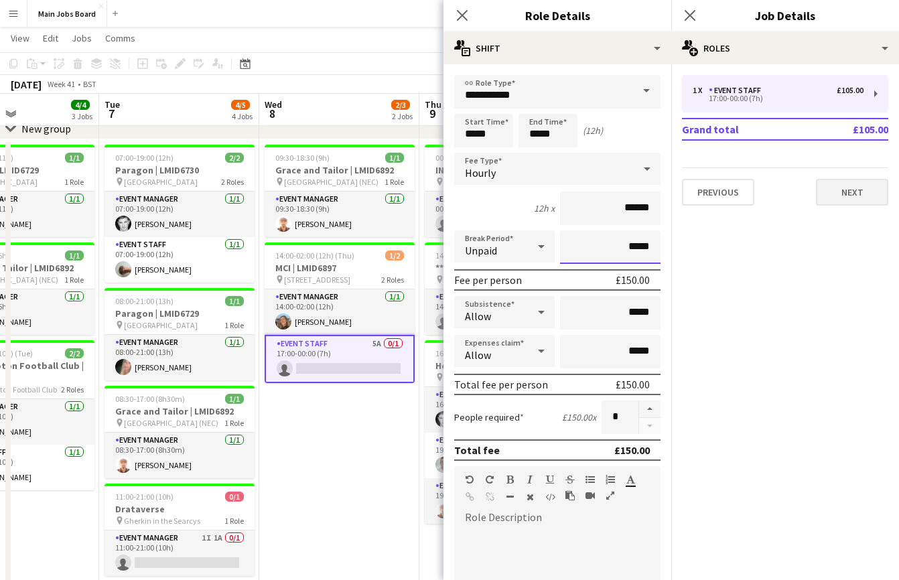
type input "*****"
click at [828, 189] on button "Next" at bounding box center [852, 192] width 72 height 27
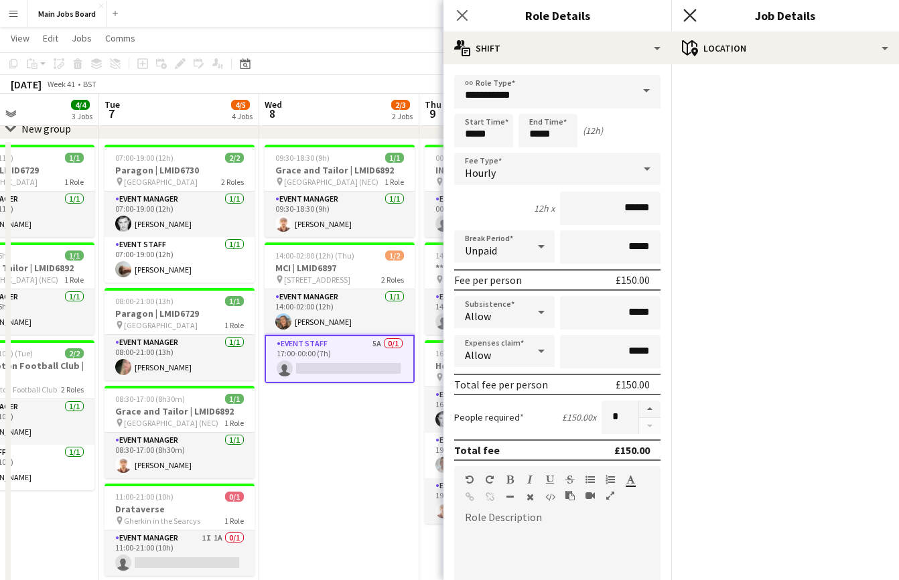
click at [689, 18] on icon "Close pop-in" at bounding box center [689, 15] width 13 height 13
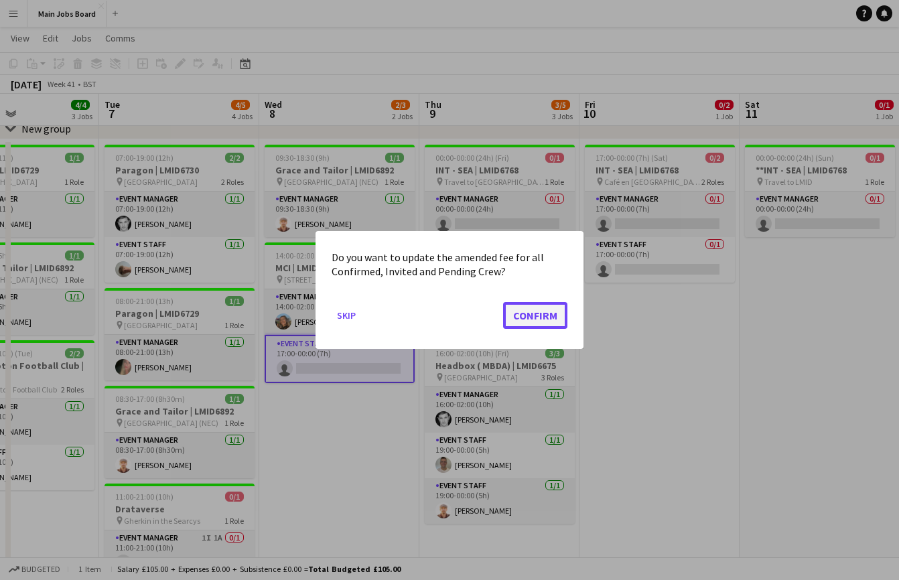
click at [529, 310] on button "Confirm" at bounding box center [535, 315] width 64 height 27
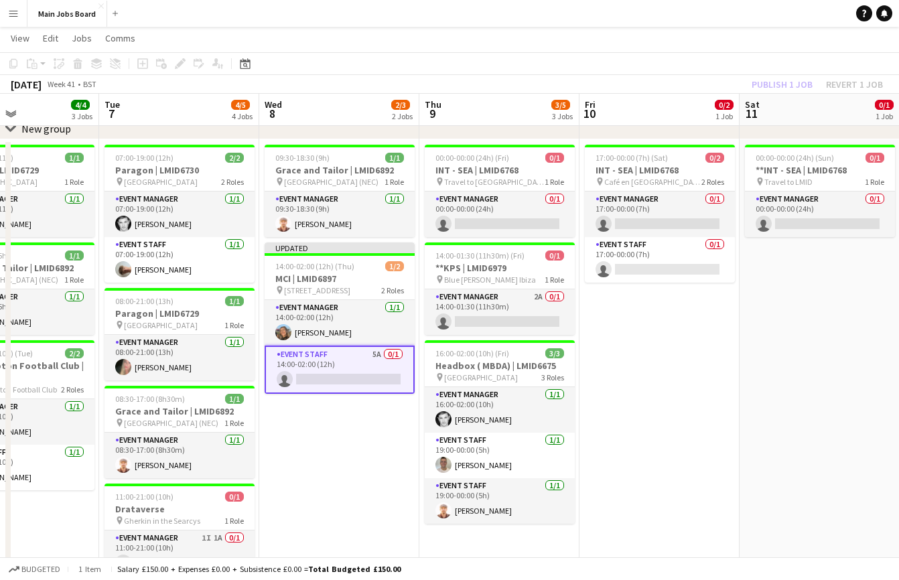
click at [380, 357] on app-card-role "Event Staff 5A 0/1 14:00-02:00 (12h) single-neutral-actions" at bounding box center [340, 370] width 150 height 48
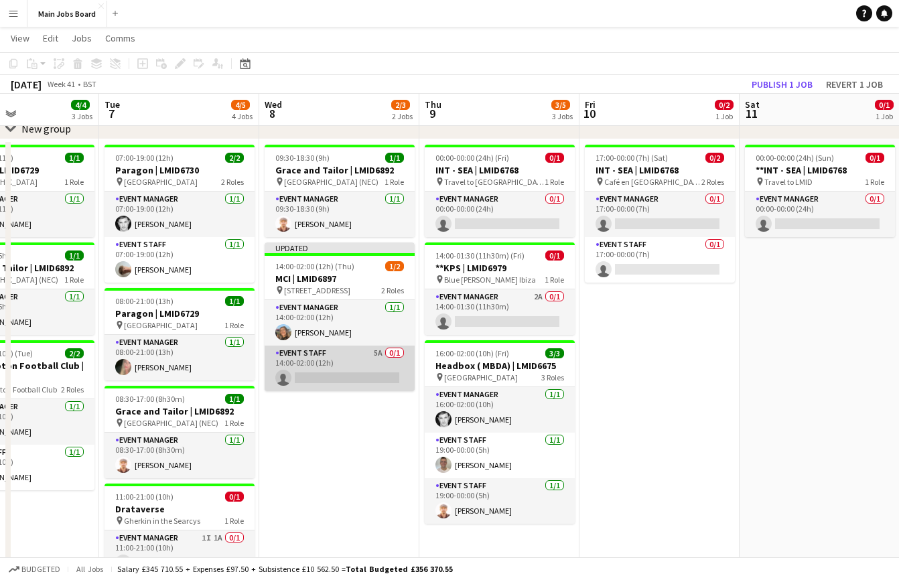
click at [374, 362] on app-card-role "Event Staff 5A 0/1 14:00-02:00 (12h) single-neutral-actions" at bounding box center [340, 369] width 150 height 46
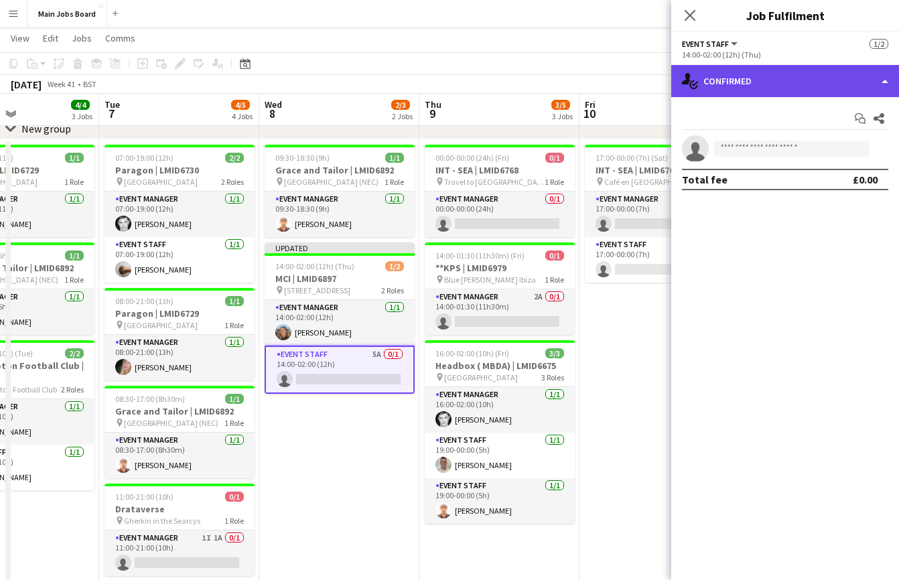
click at [788, 67] on div "single-neutral-actions-check-2 Confirmed" at bounding box center [785, 81] width 228 height 32
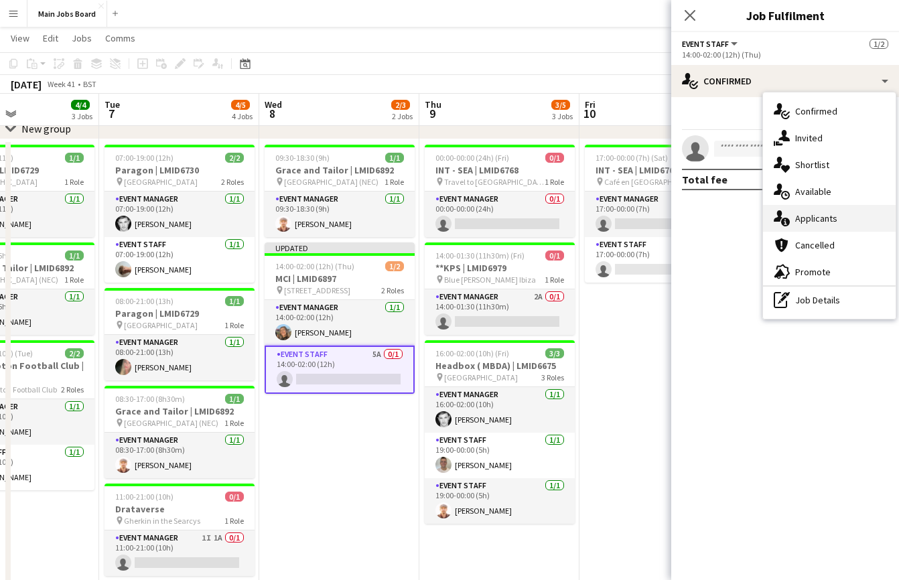
click at [824, 213] on span "Applicants" at bounding box center [816, 218] width 42 height 12
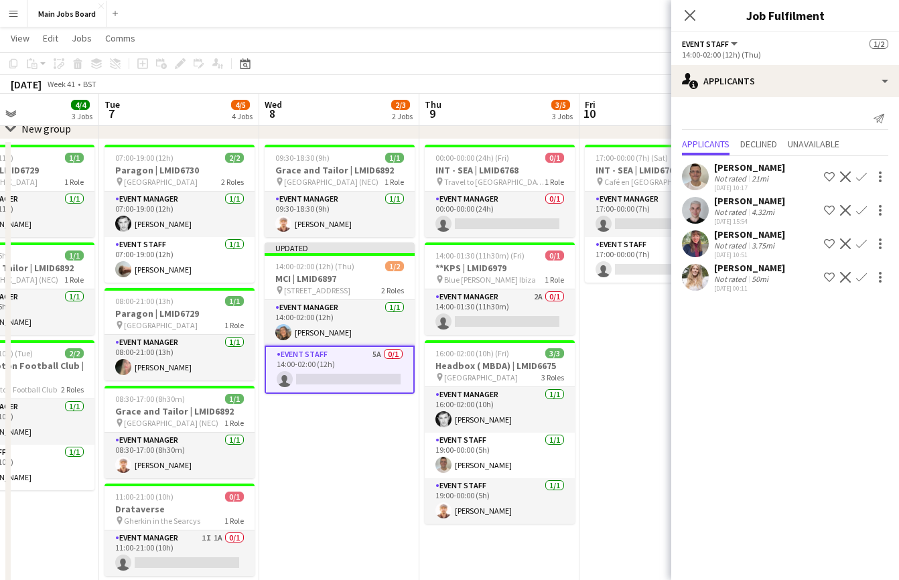
click at [854, 277] on button "Confirm" at bounding box center [861, 277] width 16 height 16
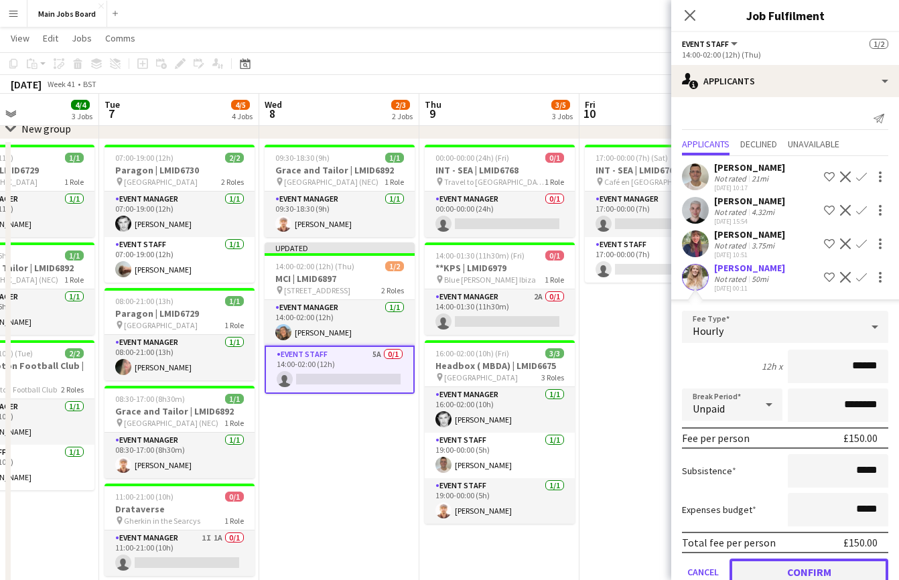
click at [762, 573] on button "Confirm" at bounding box center [808, 571] width 159 height 27
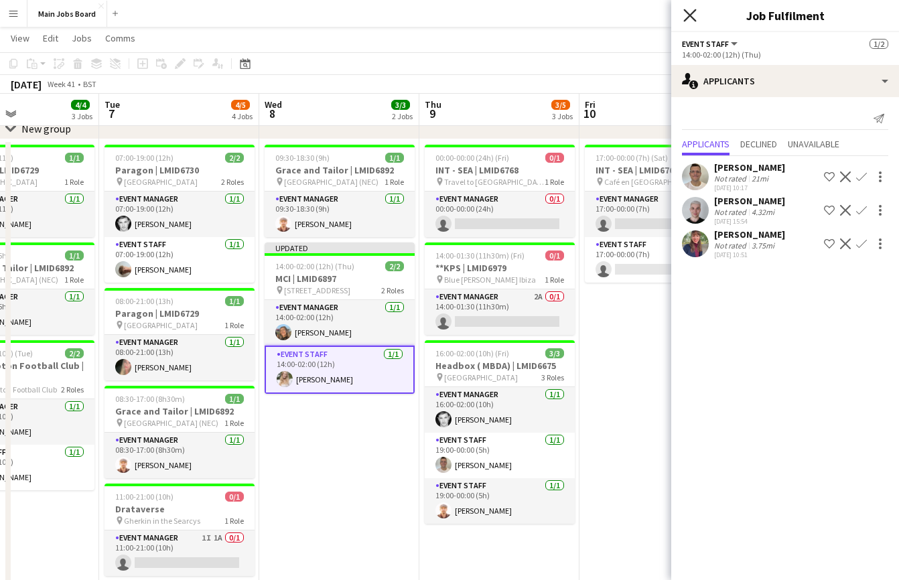
click at [687, 13] on icon at bounding box center [689, 15] width 13 height 13
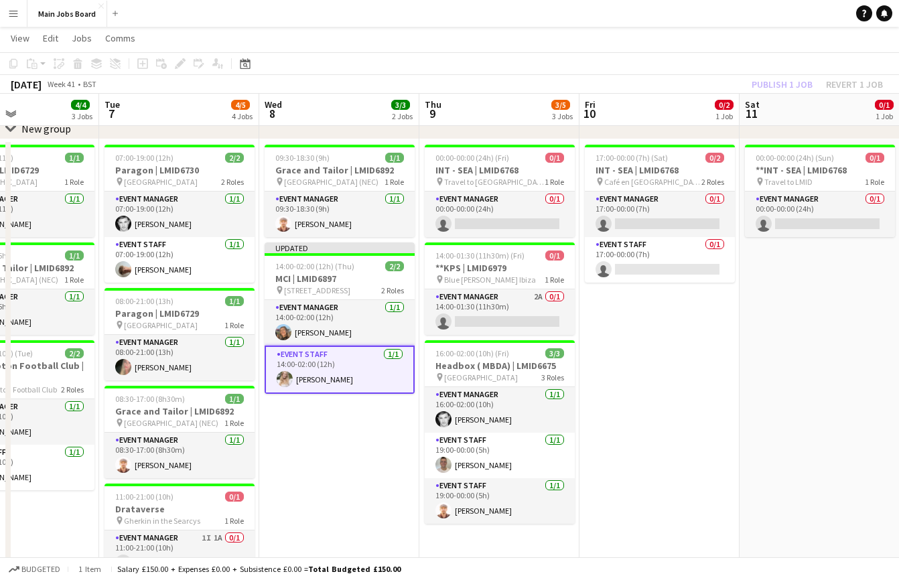
click at [760, 79] on div "Publish 1 job Revert 1 job" at bounding box center [816, 84] width 163 height 17
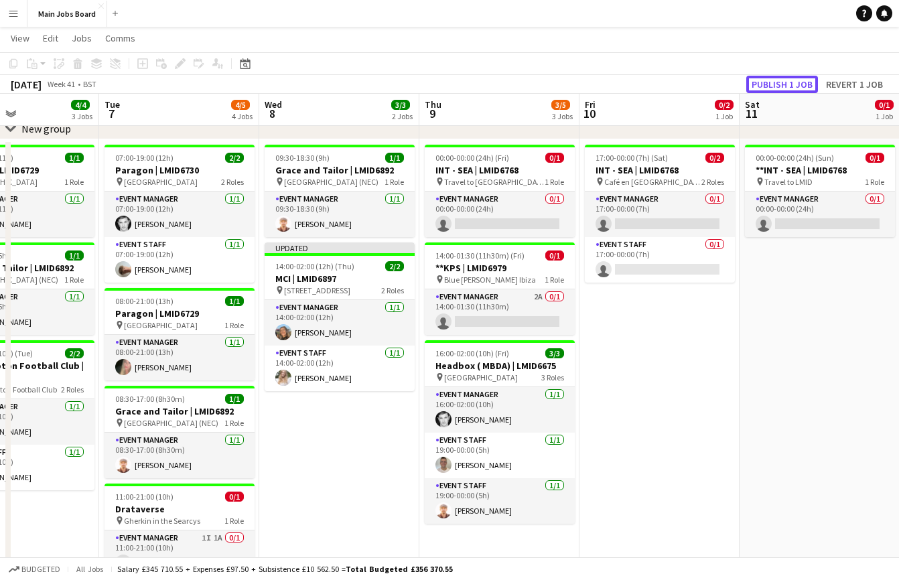
click at [760, 79] on button "Publish 1 job" at bounding box center [782, 84] width 72 height 17
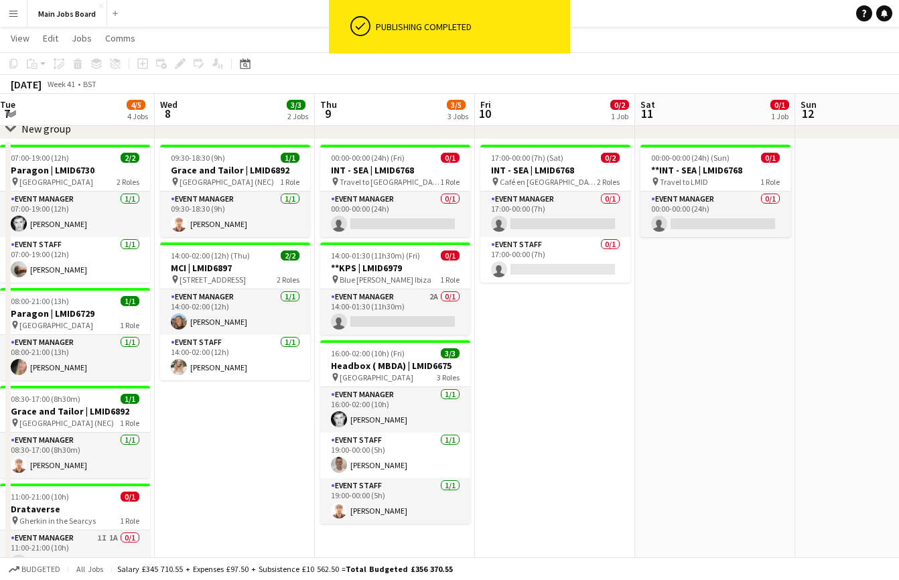
scroll to position [0, 494]
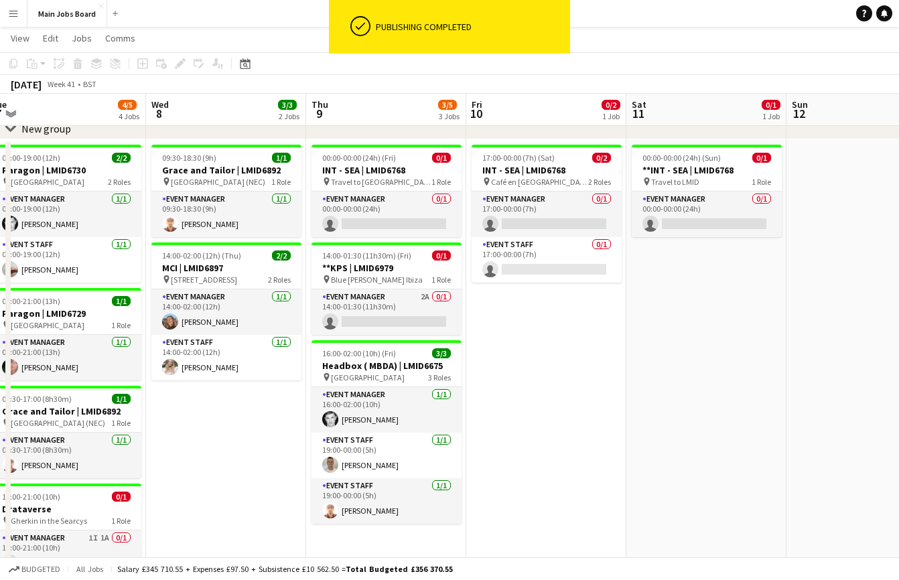
drag, startPoint x: 686, startPoint y: 401, endPoint x: 573, endPoint y: 407, distance: 114.0
click at [573, 407] on app-calendar-viewport "Sat 4 Sun 5 1/1 1 Job Mon 6 4/4 3 Jobs Tue 7 4/5 4 Jobs Wed 8 3/3 2 Jobs Thu 9 …" at bounding box center [449, 403] width 899 height 846
click at [393, 269] on h3 "**KPS | LMID6979" at bounding box center [386, 268] width 150 height 12
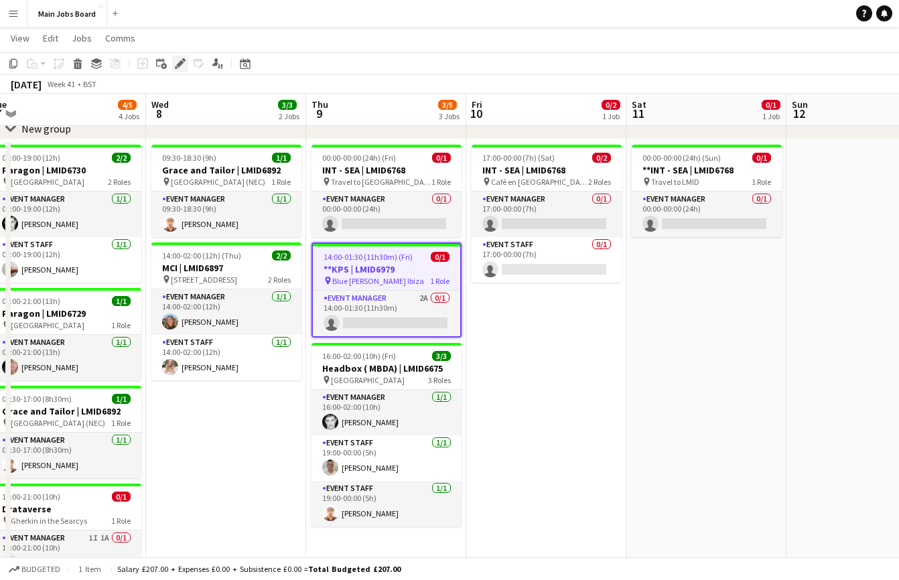
click at [180, 66] on icon "Edit" at bounding box center [180, 63] width 11 height 11
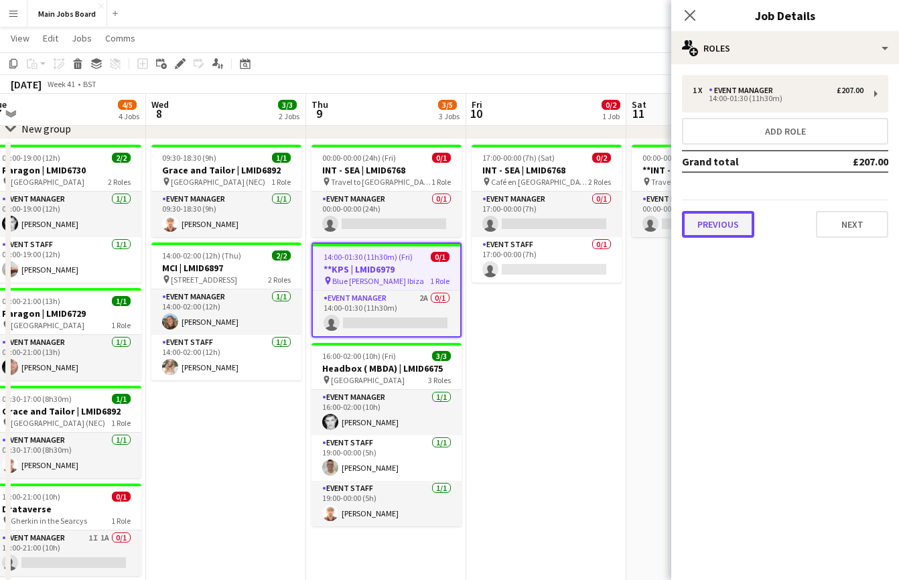
click at [694, 220] on button "Previous" at bounding box center [718, 224] width 72 height 27
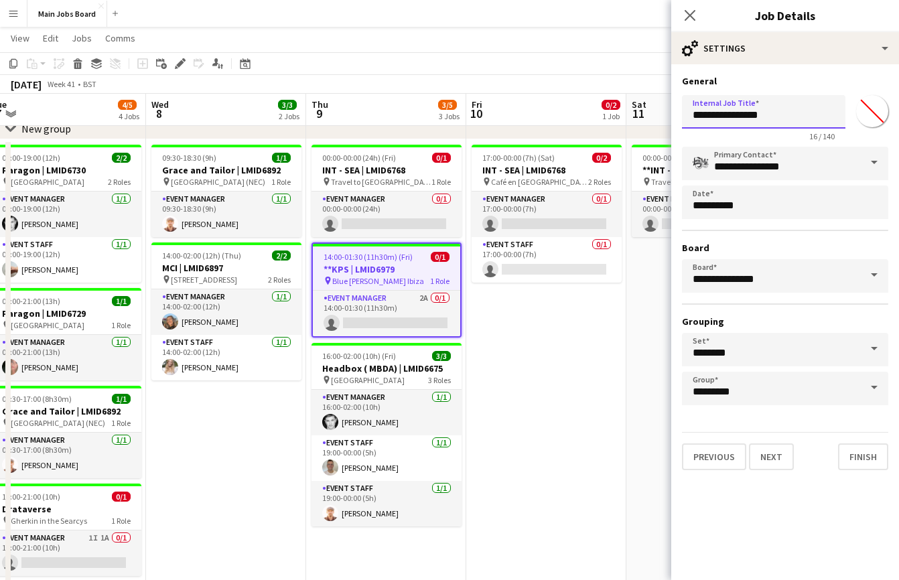
drag, startPoint x: 702, startPoint y: 113, endPoint x: 667, endPoint y: 113, distance: 35.5
click at [682, 113] on input "**********" at bounding box center [763, 111] width 163 height 33
type input "**********"
click at [781, 459] on button "Next" at bounding box center [771, 456] width 45 height 27
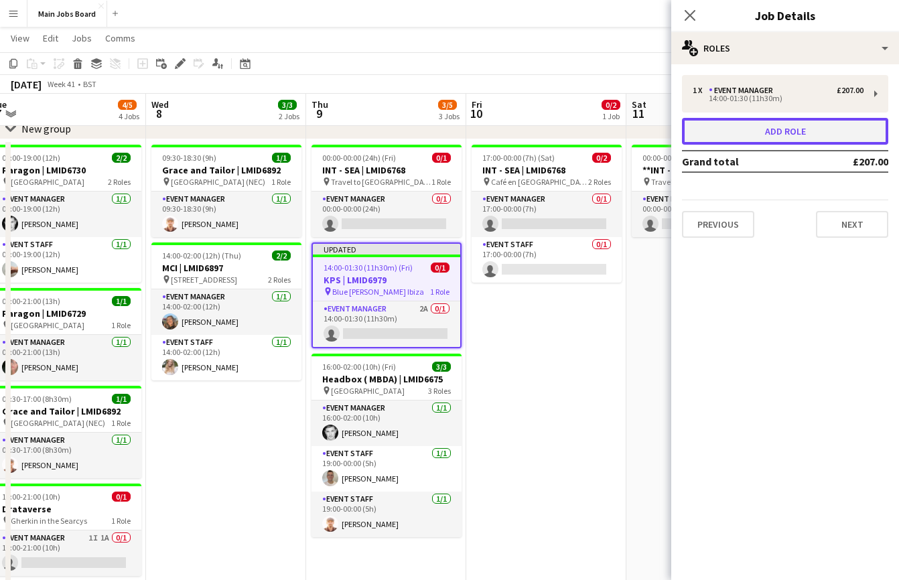
click at [743, 133] on button "Add role" at bounding box center [785, 131] width 206 height 27
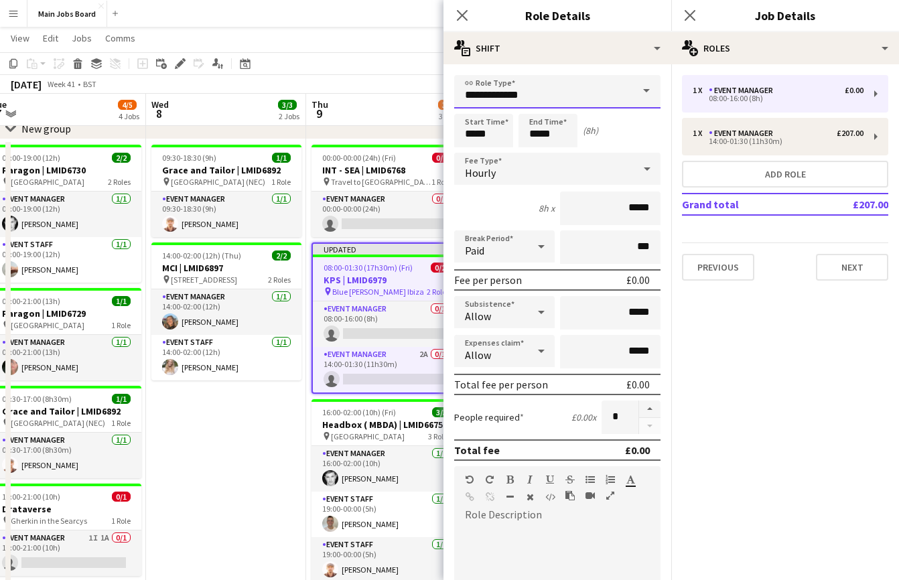
click at [608, 94] on input "**********" at bounding box center [557, 91] width 206 height 33
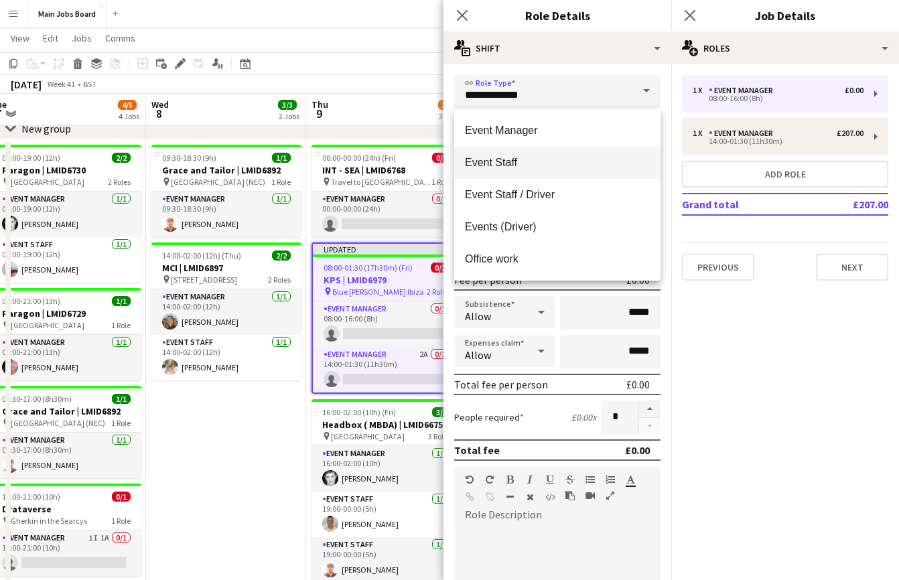
click at [556, 165] on span "Event Staff" at bounding box center [557, 162] width 185 height 13
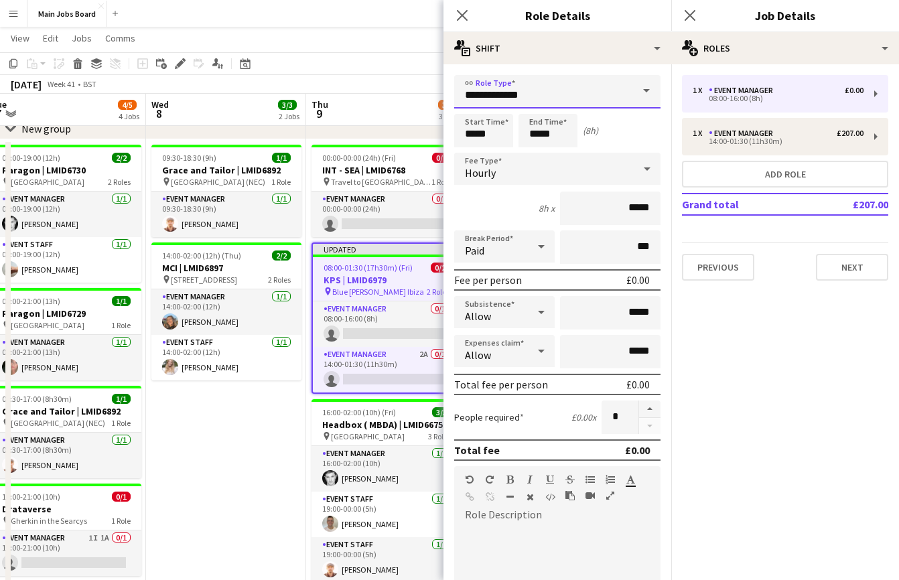
type input "**********"
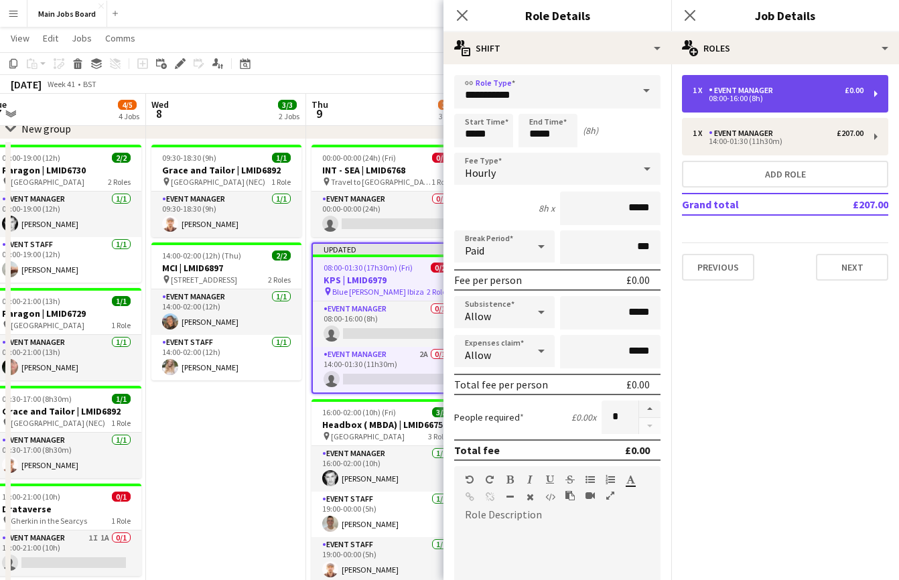
click at [799, 102] on div "1 x Event Manager £0.00 08:00-16:00 (8h)" at bounding box center [785, 94] width 206 height 38
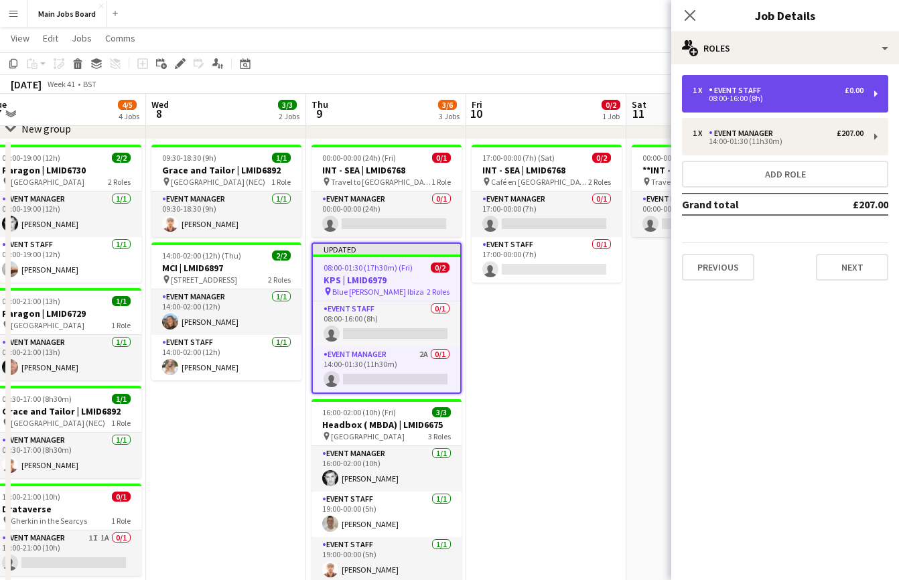
click at [799, 102] on div "1 x Event Staff £0.00 08:00-16:00 (8h)" at bounding box center [785, 94] width 206 height 38
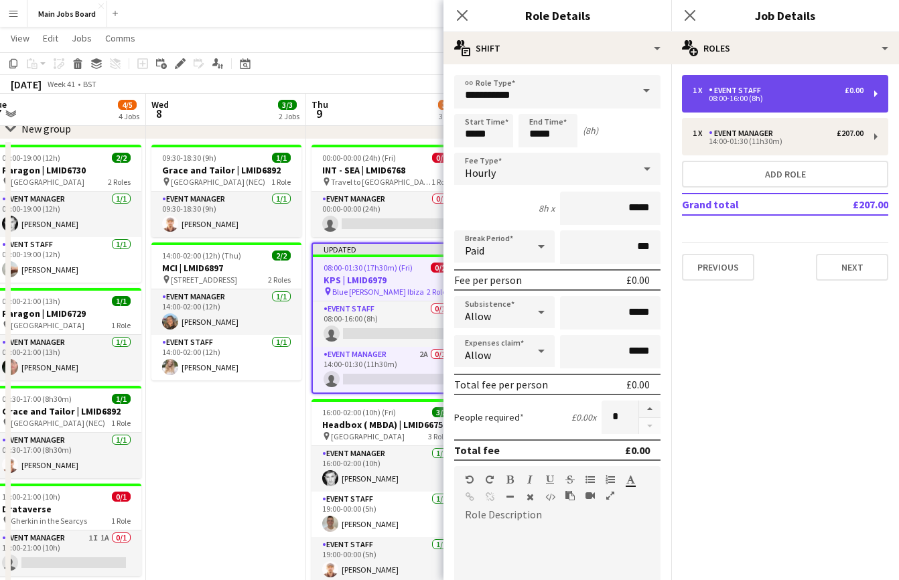
click at [754, 105] on div "1 x Event Staff £0.00 08:00-16:00 (8h)" at bounding box center [785, 94] width 206 height 38
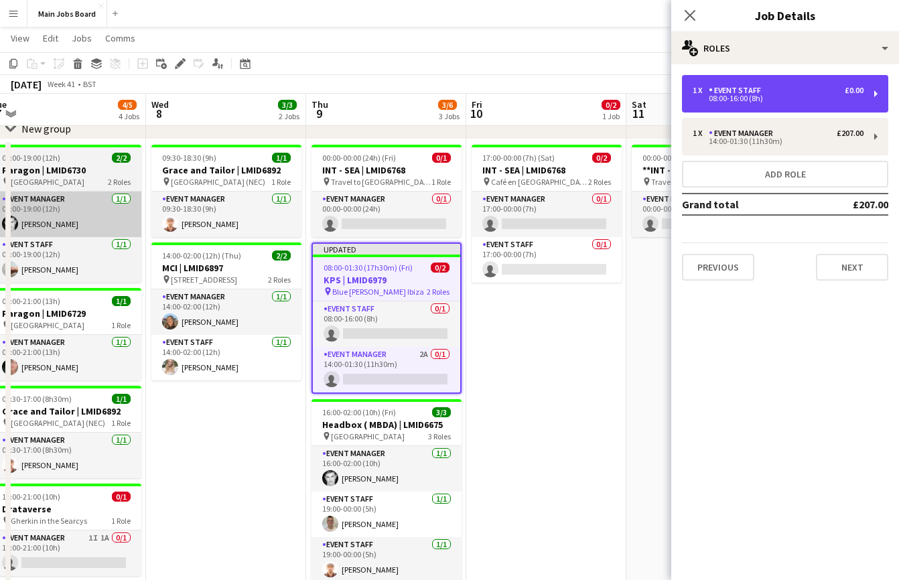
click at [735, 102] on div "08:00-16:00 (8h)" at bounding box center [777, 98] width 171 height 7
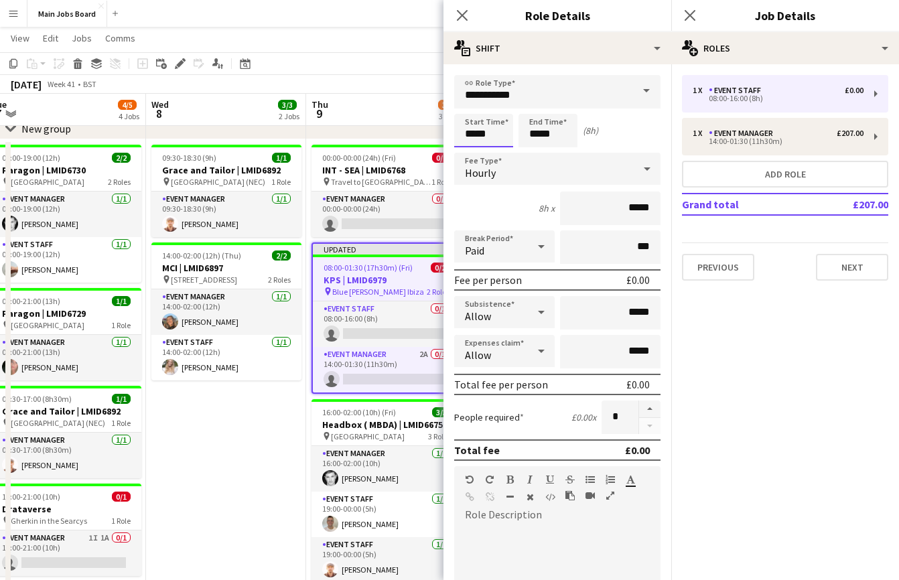
click at [490, 135] on input "*****" at bounding box center [483, 130] width 59 height 33
type input "*****"
click at [571, 136] on input "*****" at bounding box center [547, 130] width 59 height 33
type input "*****"
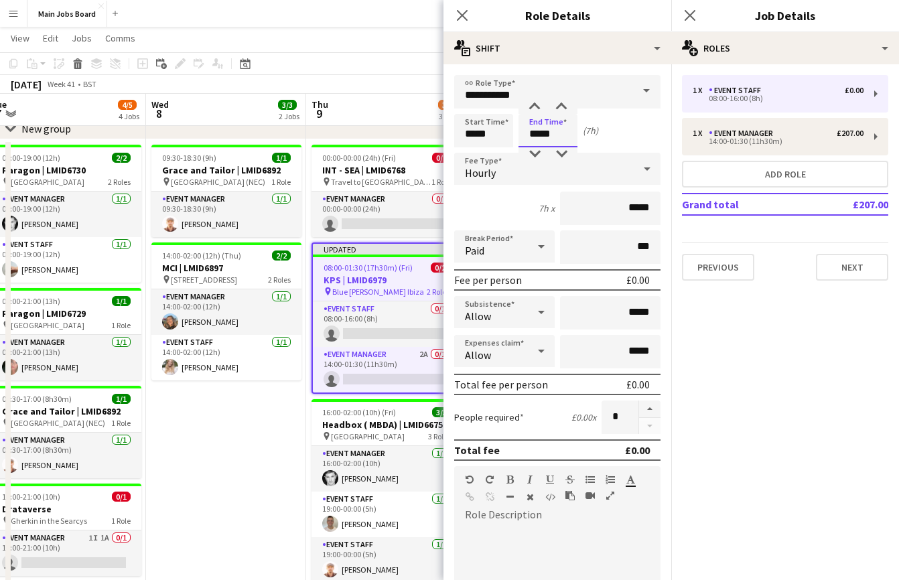
type input "*****"
click at [648, 205] on input "*****" at bounding box center [610, 208] width 100 height 33
type input "**"
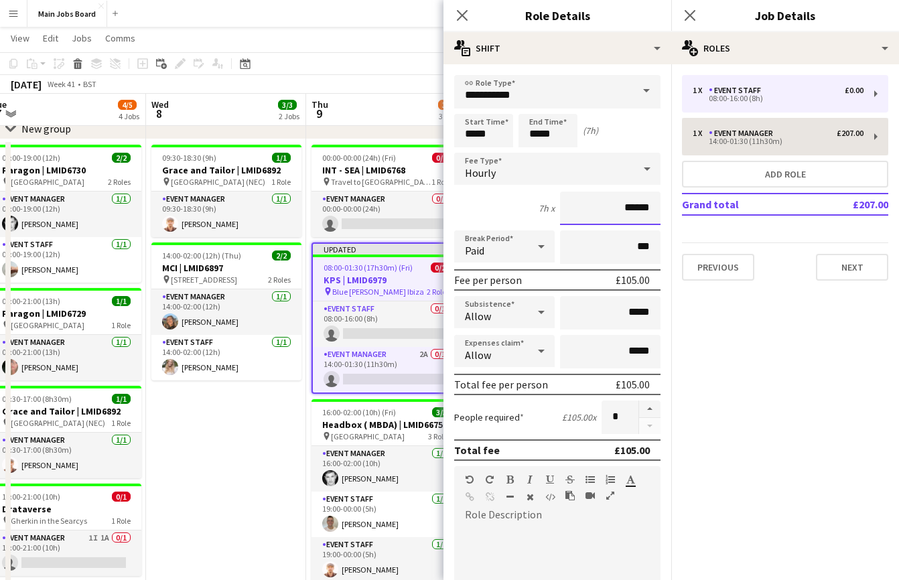
type input "******"
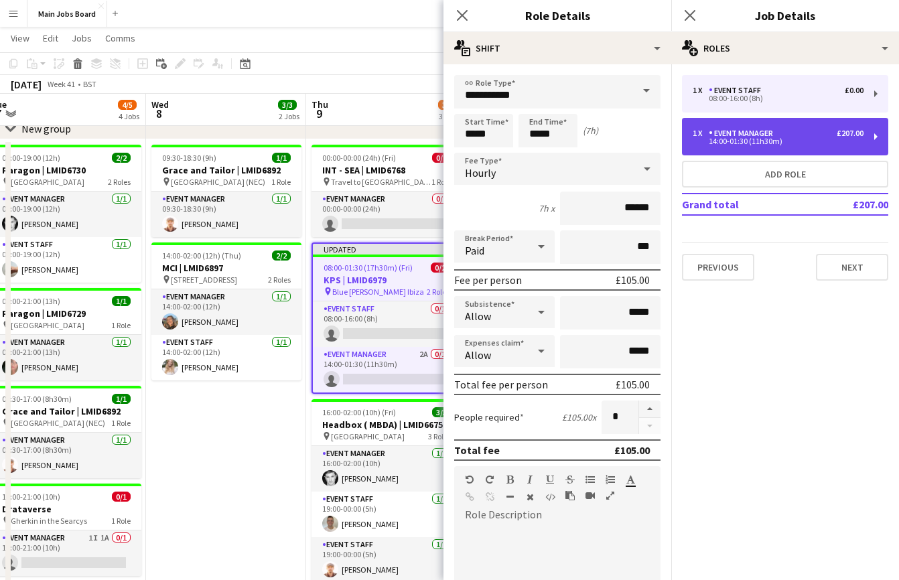
click at [775, 140] on div "14:00-01:30 (11h30m)" at bounding box center [777, 141] width 171 height 7
type input "**********"
type input "*****"
type input "******"
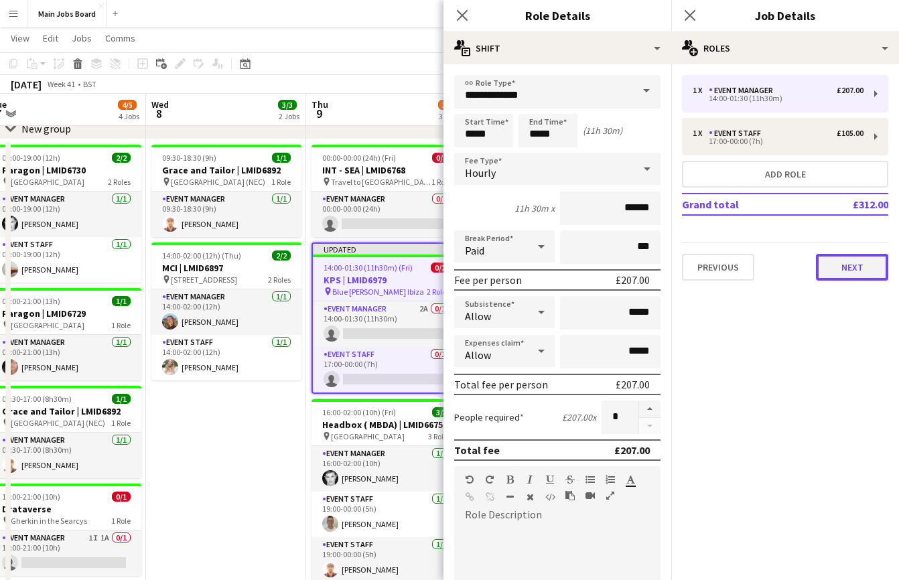
click at [840, 260] on button "Next" at bounding box center [852, 267] width 72 height 27
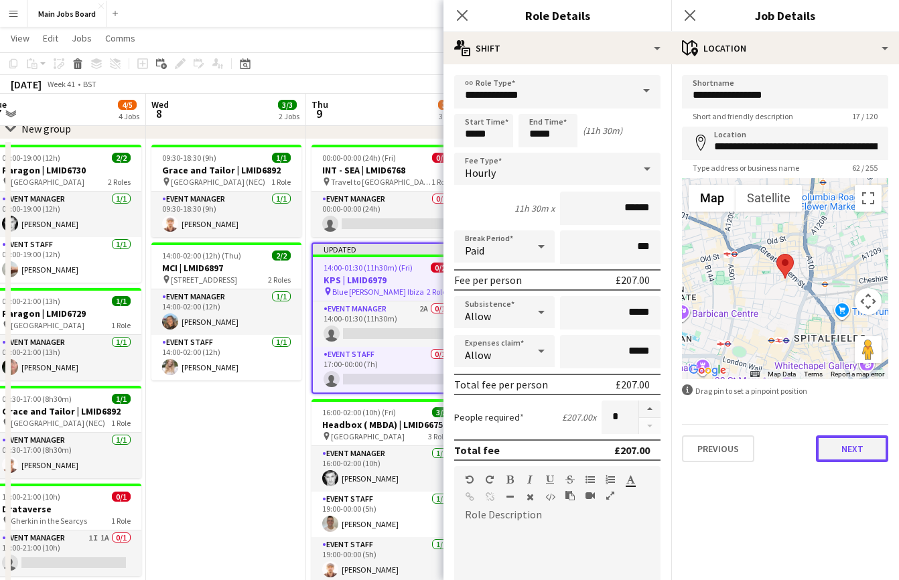
click at [842, 449] on button "Next" at bounding box center [852, 448] width 72 height 27
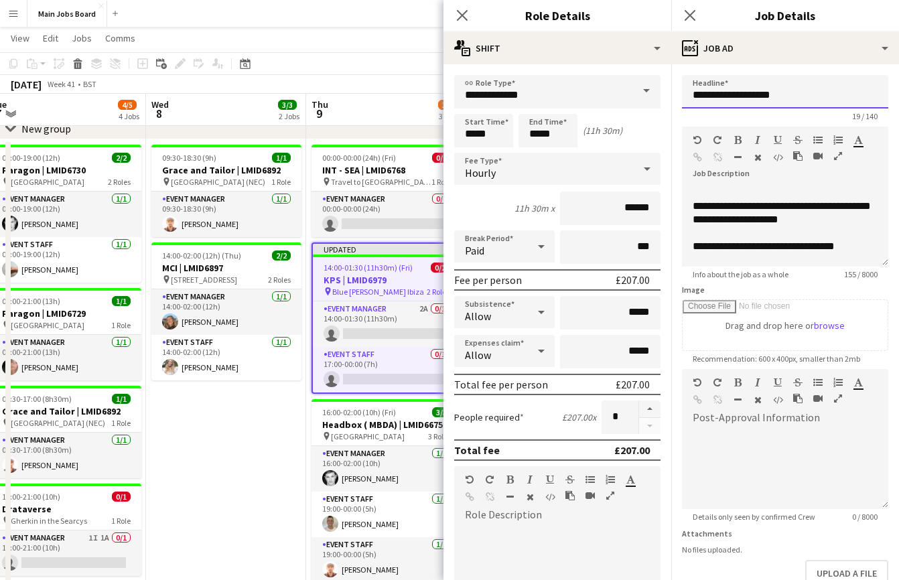
click at [733, 94] on input "**********" at bounding box center [785, 91] width 206 height 33
type input "**********"
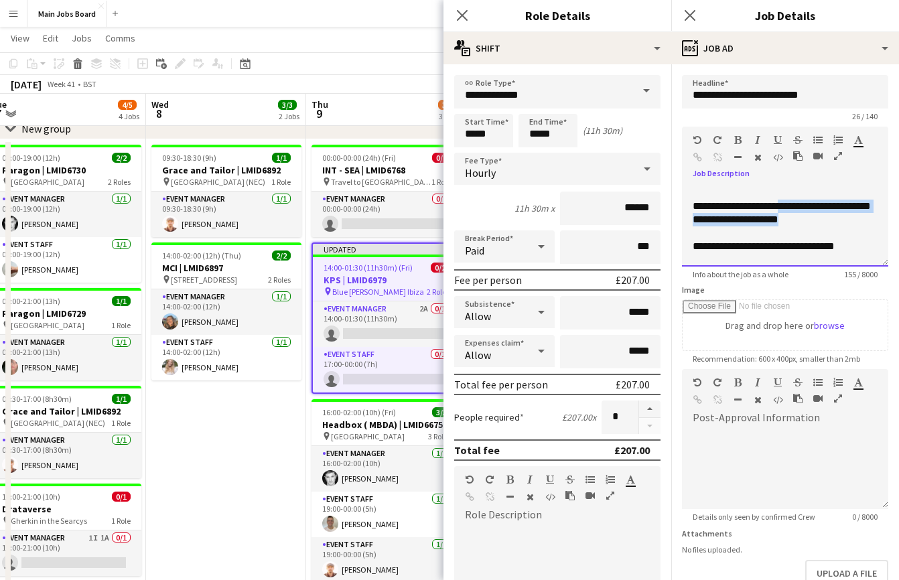
drag, startPoint x: 807, startPoint y: 224, endPoint x: 784, endPoint y: 207, distance: 28.3
click at [784, 207] on div "**********" at bounding box center [785, 226] width 206 height 80
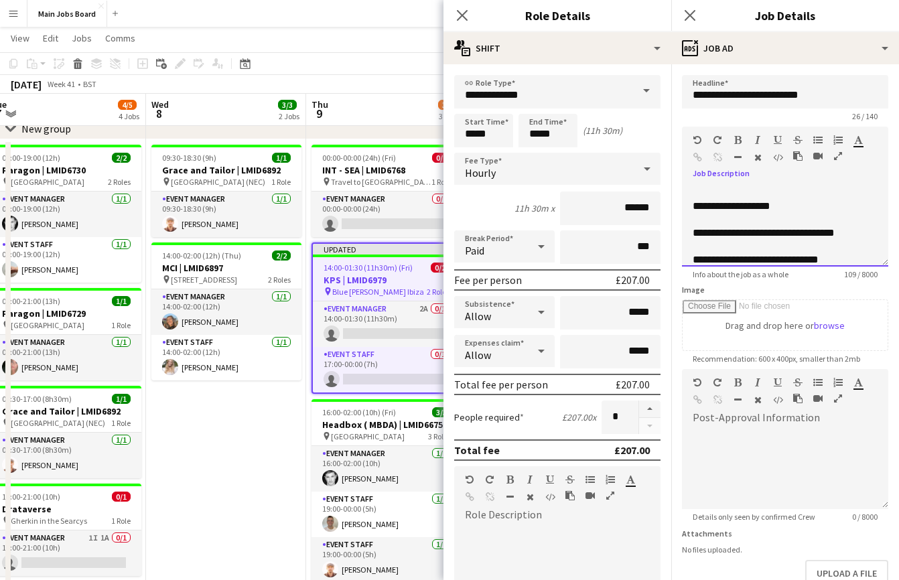
click at [863, 237] on div "**********" at bounding box center [785, 226] width 206 height 80
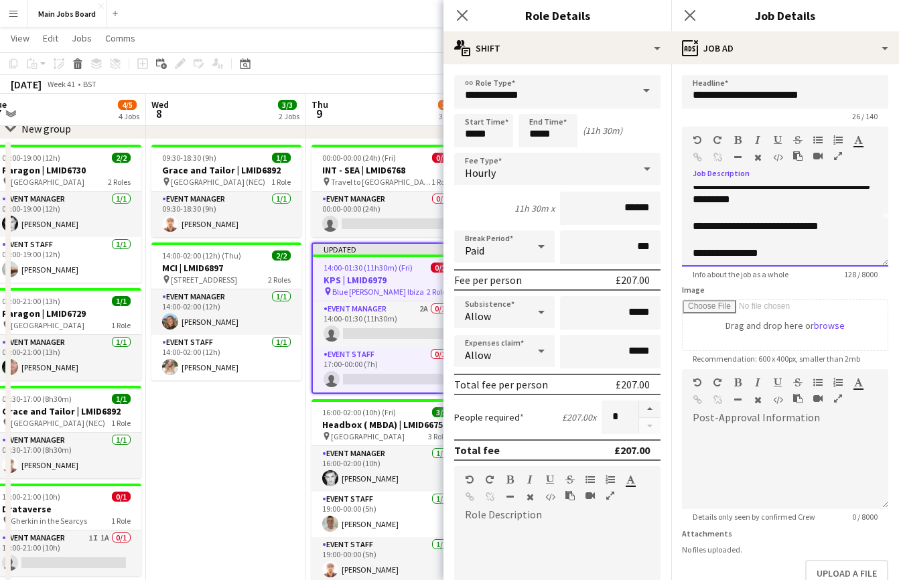
scroll to position [51, 0]
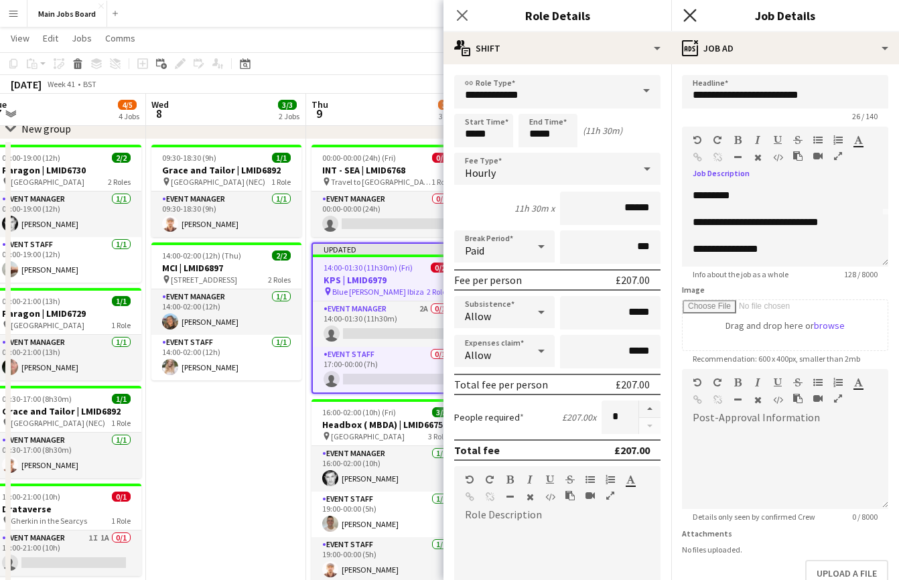
click at [689, 18] on icon "Close pop-in" at bounding box center [689, 15] width 13 height 13
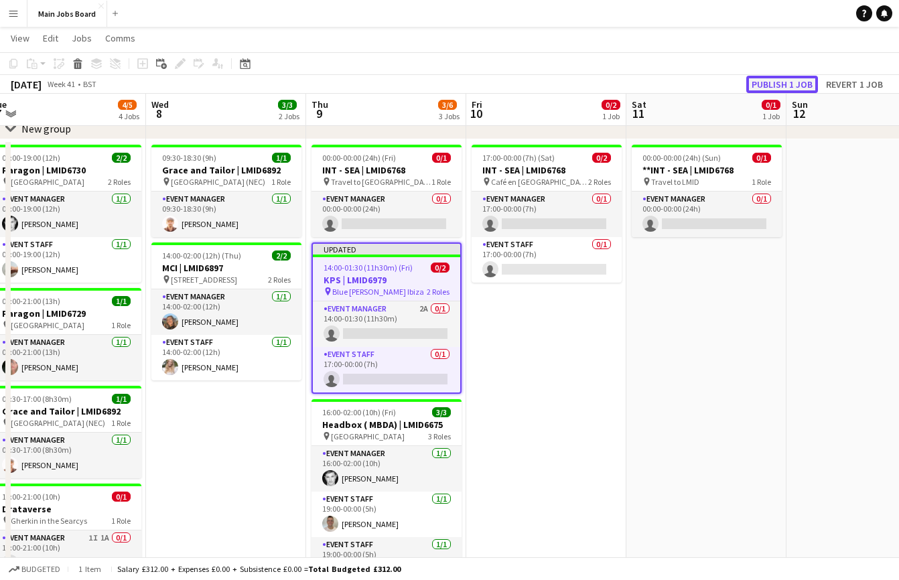
click at [767, 77] on button "Publish 1 job" at bounding box center [782, 84] width 72 height 17
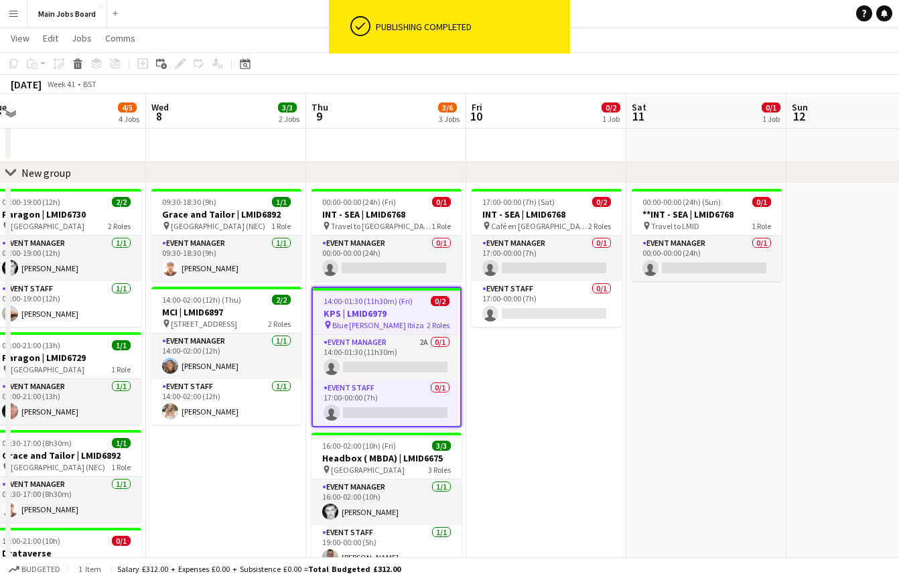
scroll to position [17, 0]
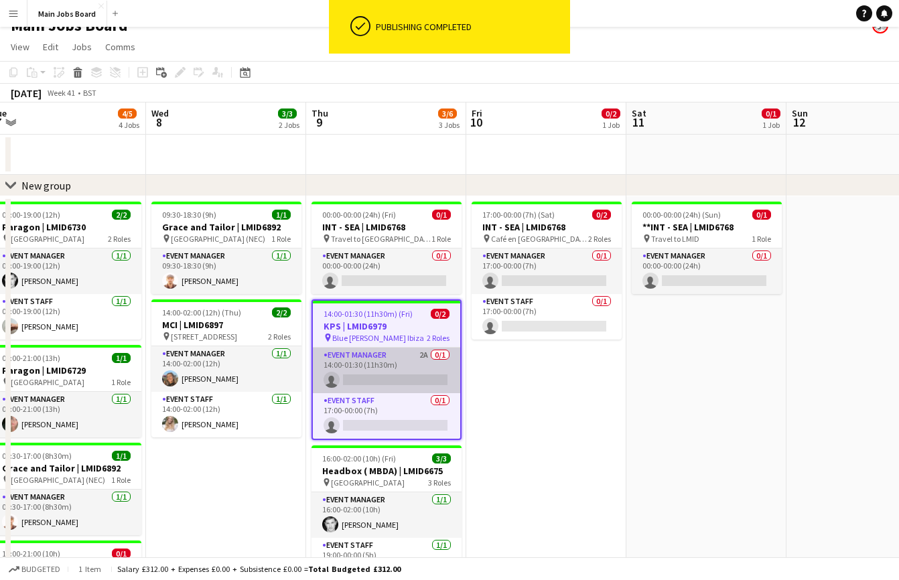
click at [421, 356] on app-card-role "Event Manager 2A 0/1 14:00-01:30 (11h30m) single-neutral-actions" at bounding box center [386, 371] width 147 height 46
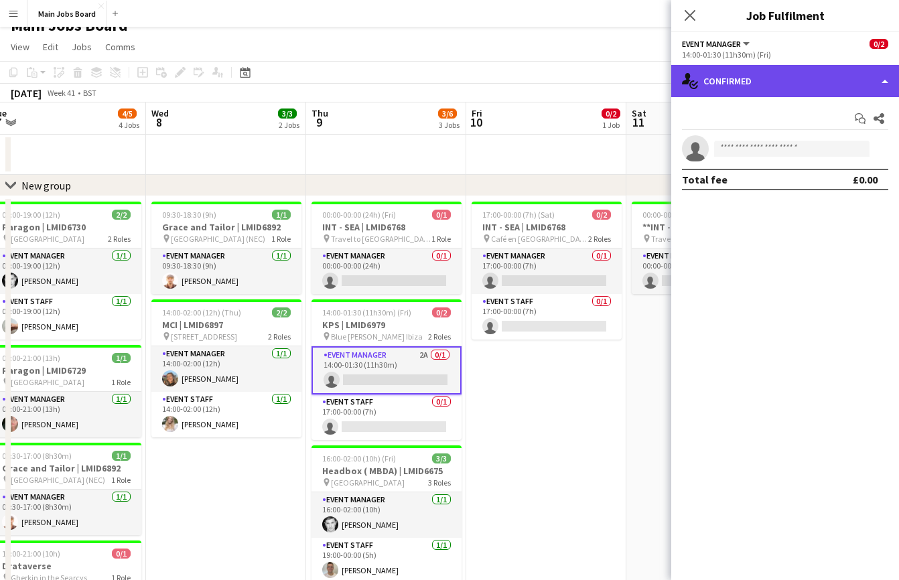
click at [735, 86] on div "single-neutral-actions-check-2 Confirmed" at bounding box center [785, 81] width 228 height 32
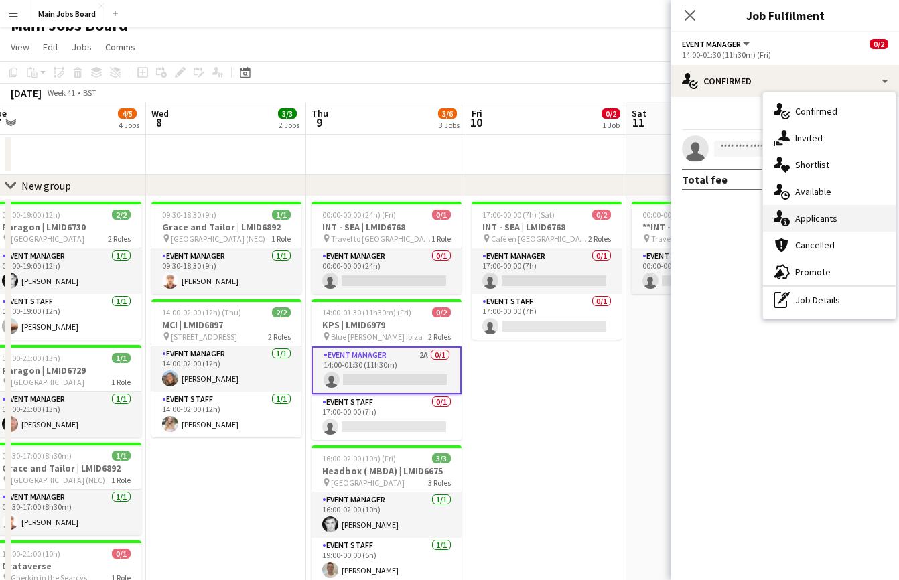
click at [826, 220] on span "Applicants" at bounding box center [816, 218] width 42 height 12
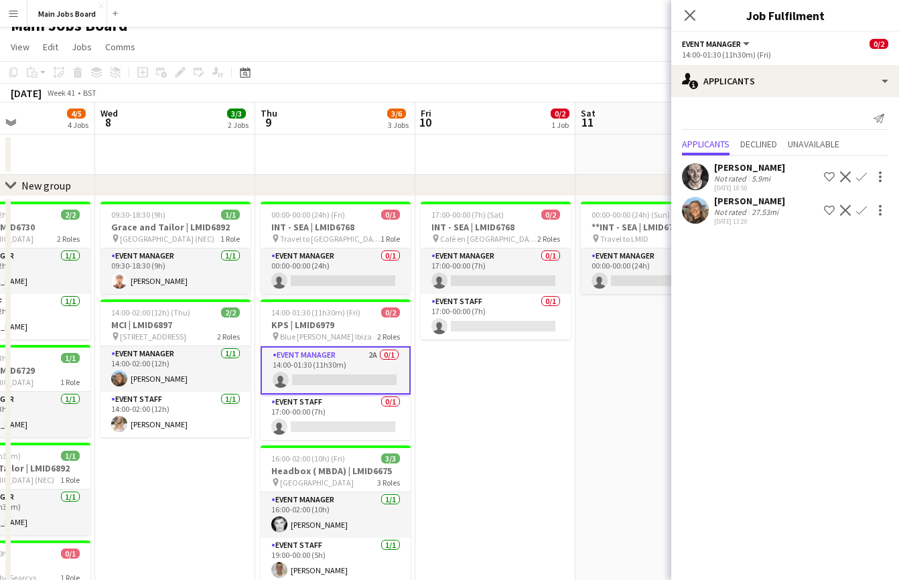
scroll to position [0, 588]
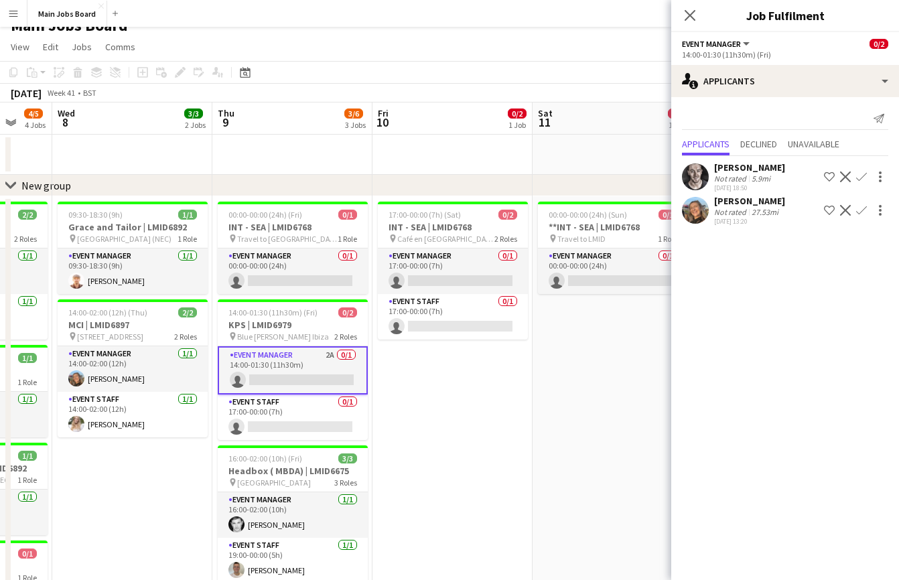
drag, startPoint x: 639, startPoint y: 358, endPoint x: 545, endPoint y: 358, distance: 93.8
click at [545, 358] on app-calendar-viewport "Sat 4 Sun 5 1/1 1 Job Mon 6 4/4 3 Jobs Tue 7 4/5 4 Jobs Wed 8 3/3 2 Jobs Thu 9 …" at bounding box center [449, 492] width 899 height 780
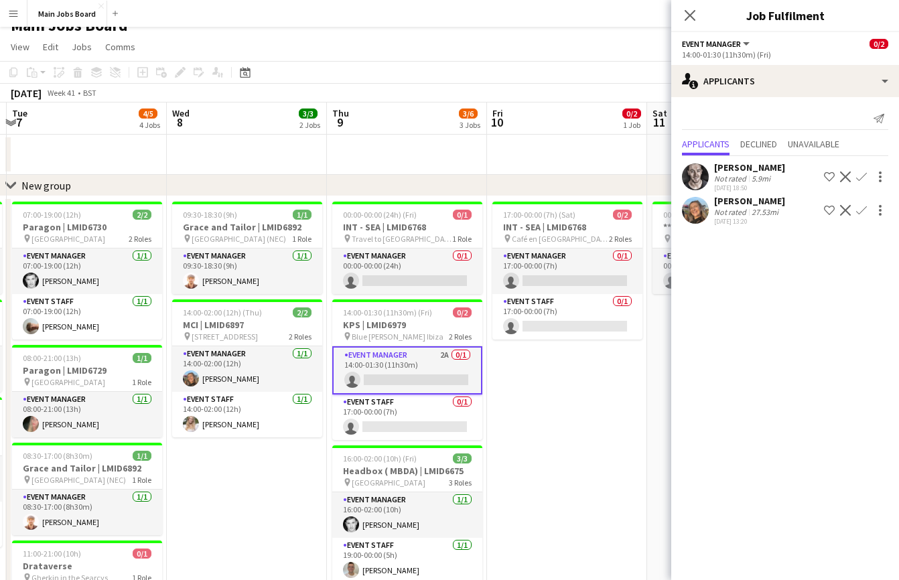
drag, startPoint x: 459, startPoint y: 449, endPoint x: 407, endPoint y: 449, distance: 51.6
click at [407, 449] on app-calendar-viewport "Sat 4 Sun 5 1/1 1 Job Mon 6 4/4 3 Jobs Tue 7 4/5 4 Jobs Wed 8 3/3 2 Jobs Thu 9 …" at bounding box center [449, 492] width 899 height 780
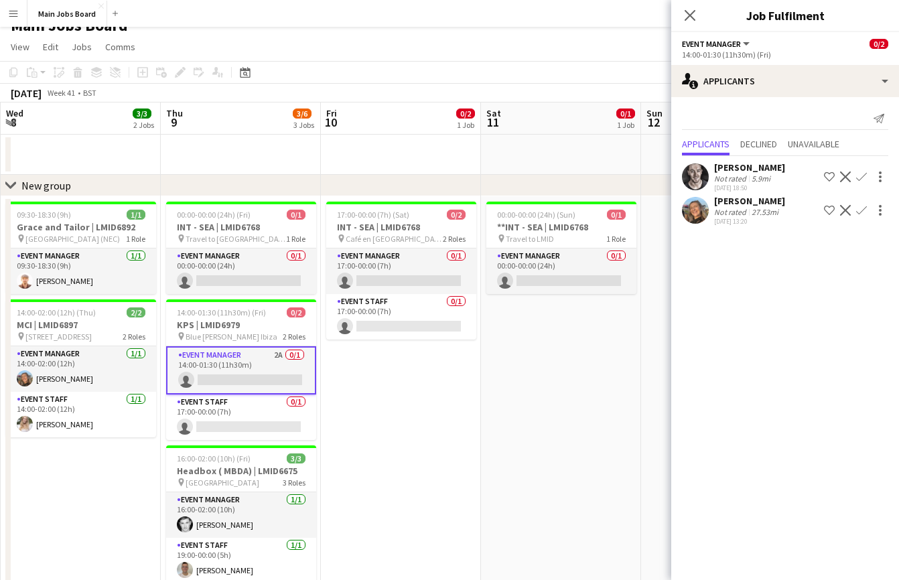
click at [283, 361] on app-card-role "Event Manager 2A 0/1 14:00-01:30 (11h30m) single-neutral-actions" at bounding box center [241, 370] width 150 height 48
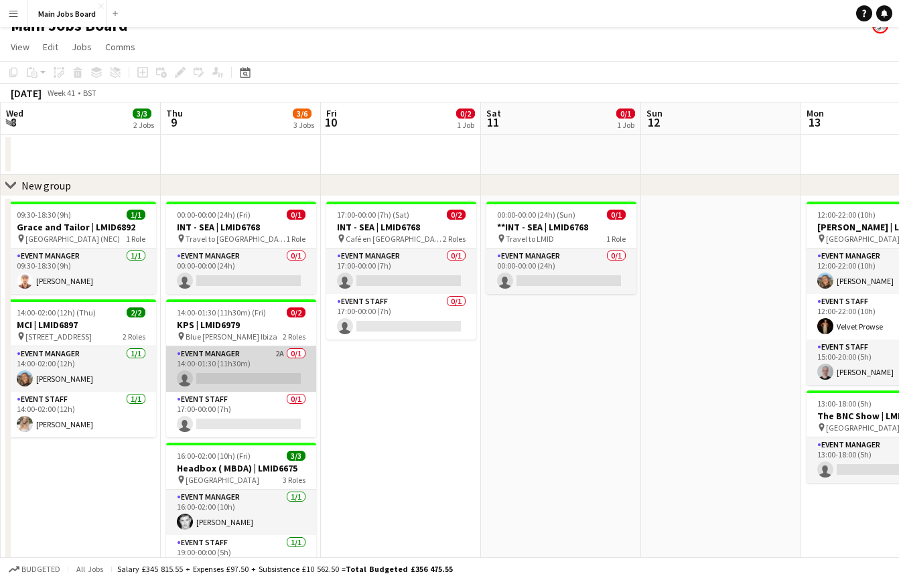
click at [283, 361] on app-card-role "Event Manager 2A 0/1 14:00-01:30 (11h30m) single-neutral-actions" at bounding box center [241, 369] width 150 height 46
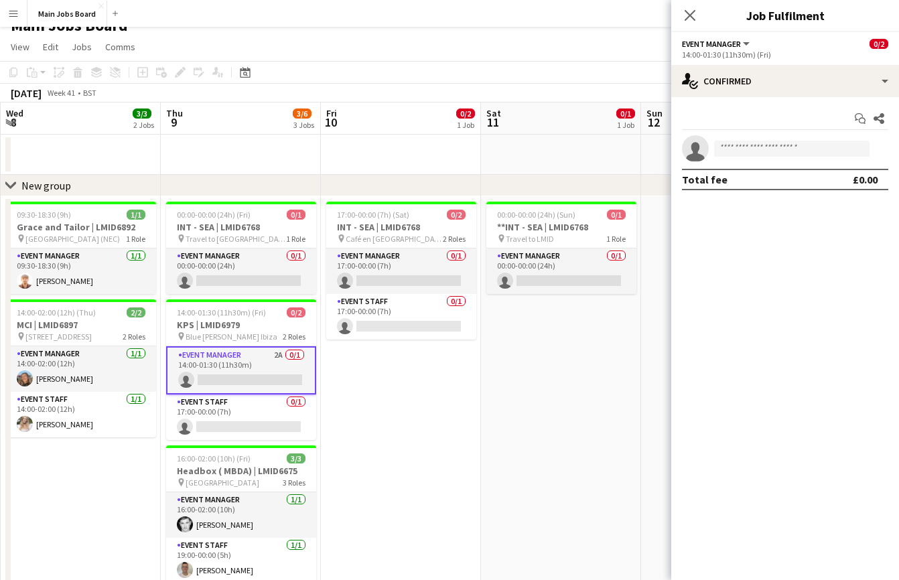
click at [779, 63] on app-options-switcher "Event Manager All roles Event Manager 0/2 14:00-01:30 (11h30m) (Fri)" at bounding box center [785, 48] width 228 height 33
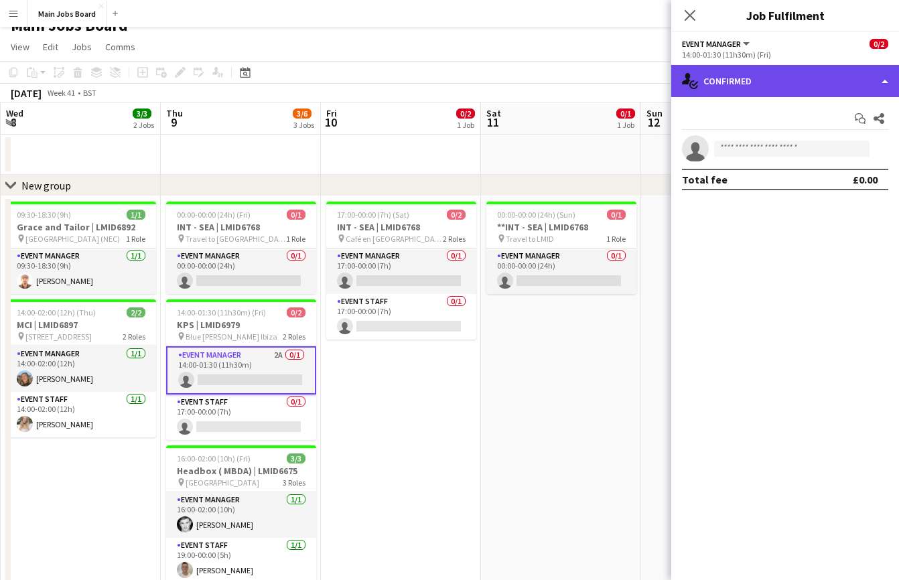
click at [778, 69] on div "single-neutral-actions-check-2 Confirmed" at bounding box center [785, 81] width 228 height 32
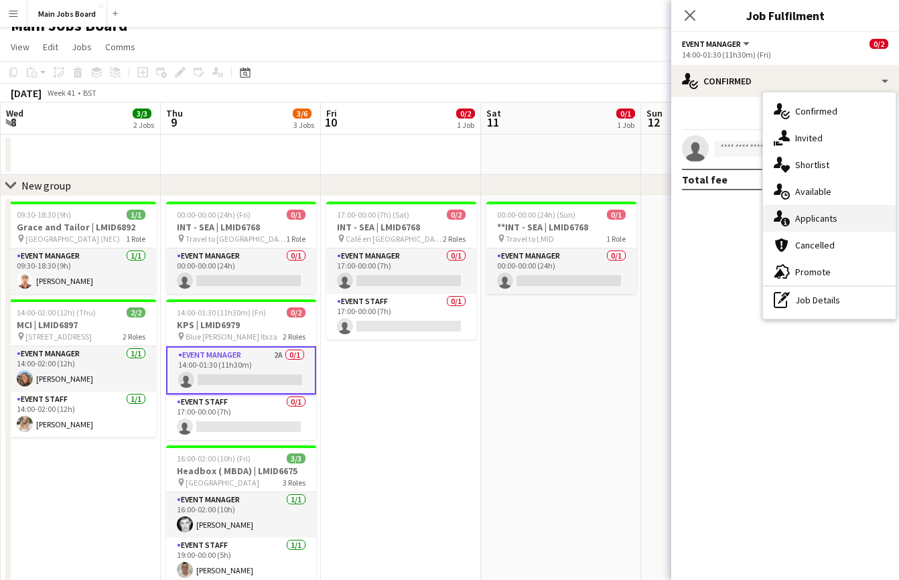
click at [830, 210] on div "single-neutral-actions-information Applicants" at bounding box center [829, 218] width 133 height 27
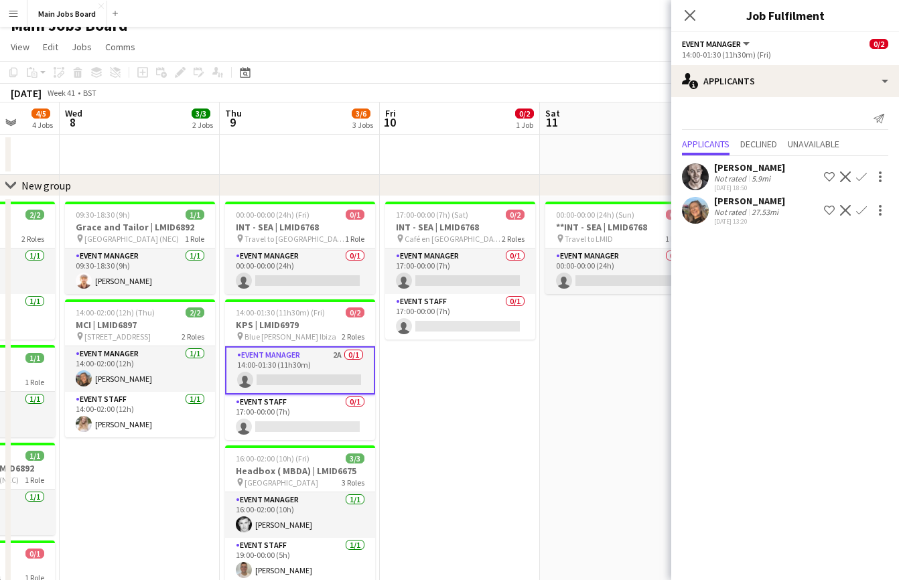
drag, startPoint x: 586, startPoint y: 392, endPoint x: 644, endPoint y: 364, distance: 64.7
click at [644, 364] on app-calendar-viewport "Sun 5 1/1 1 Job Mon 6 4/4 3 Jobs Tue 7 4/5 4 Jobs Wed 8 3/3 2 Jobs Thu 9 3/6 3 …" at bounding box center [449, 492] width 899 height 780
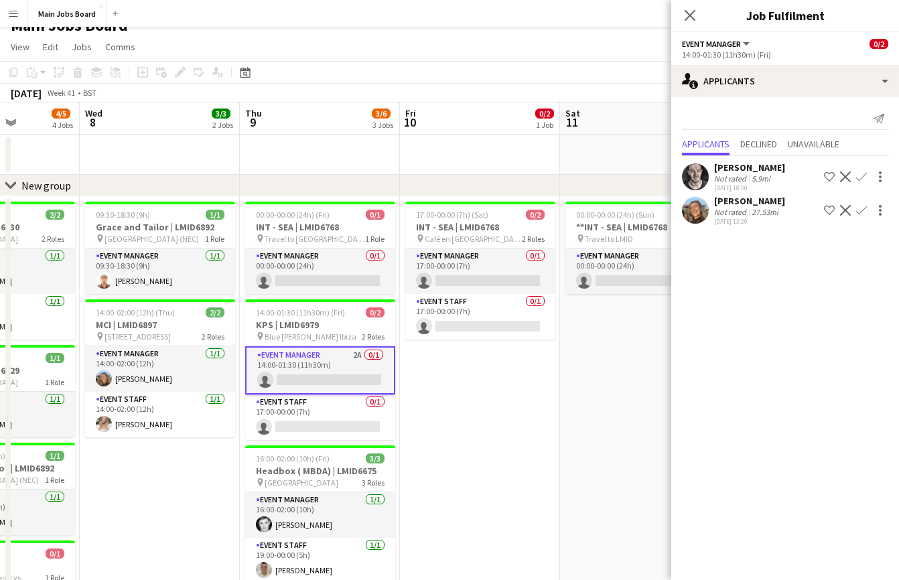
scroll to position [0, 391]
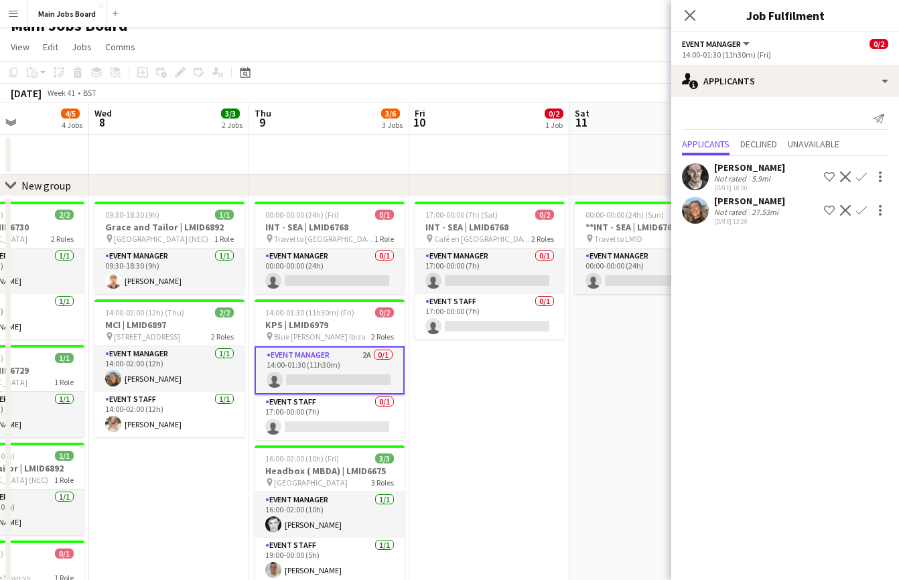
drag, startPoint x: 504, startPoint y: 374, endPoint x: 534, endPoint y: 374, distance: 30.1
click at [534, 374] on app-calendar-viewport "Sun 5 1/1 1 Job Mon 6 4/4 3 Jobs Tue 7 4/5 4 Jobs Wed 8 3/3 2 Jobs Thu 9 3/6 3 …" at bounding box center [449, 492] width 899 height 780
click at [862, 176] on app-icon "Confirm" at bounding box center [861, 176] width 11 height 11
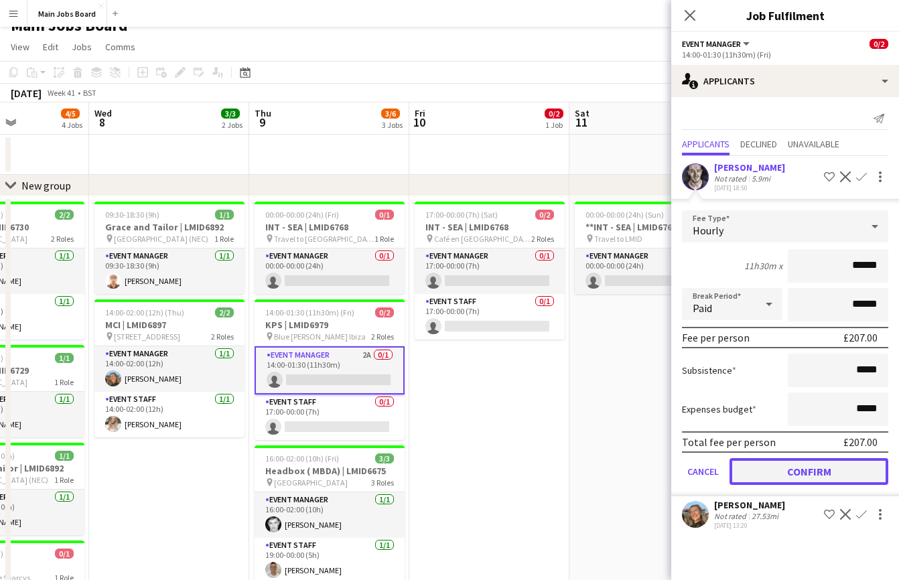
click at [817, 473] on button "Confirm" at bounding box center [808, 471] width 159 height 27
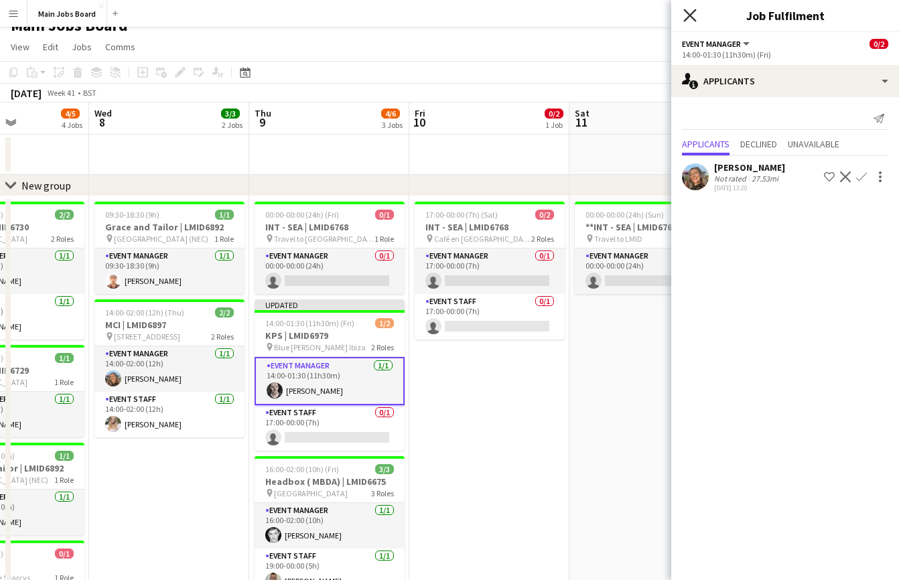
click at [685, 14] on icon "Close pop-in" at bounding box center [689, 15] width 13 height 13
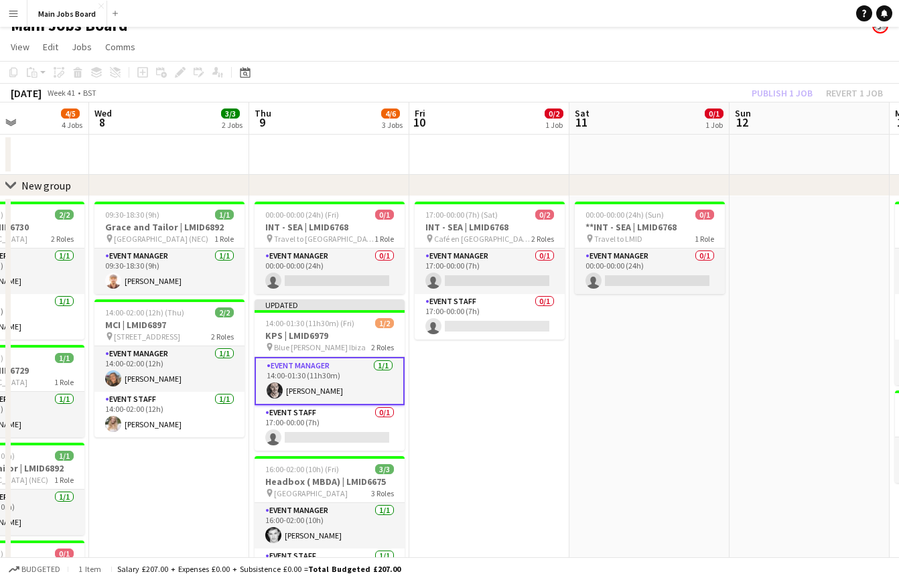
click at [782, 102] on div "[DATE] Week 41 • BST Publish 1 job Revert 1 job" at bounding box center [449, 93] width 899 height 19
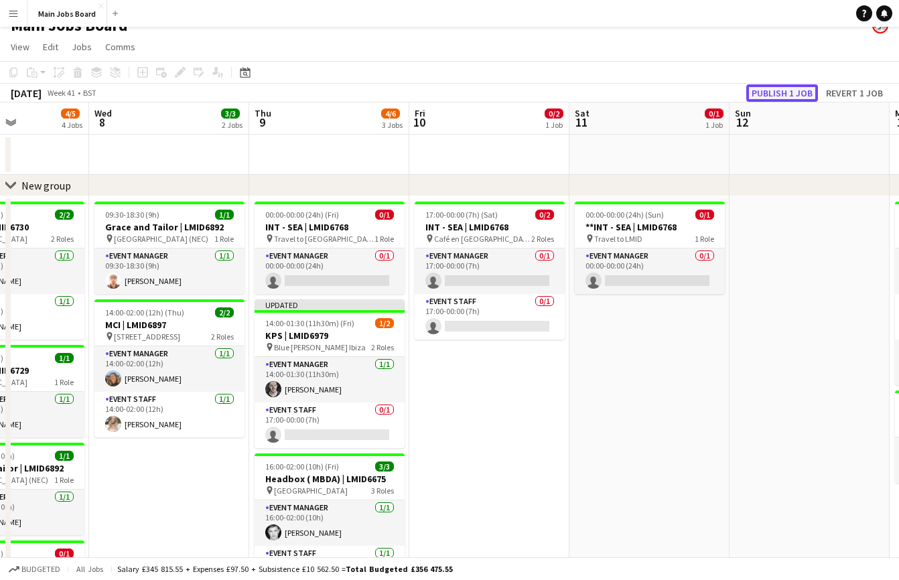
click at [781, 93] on button "Publish 1 job" at bounding box center [782, 92] width 72 height 17
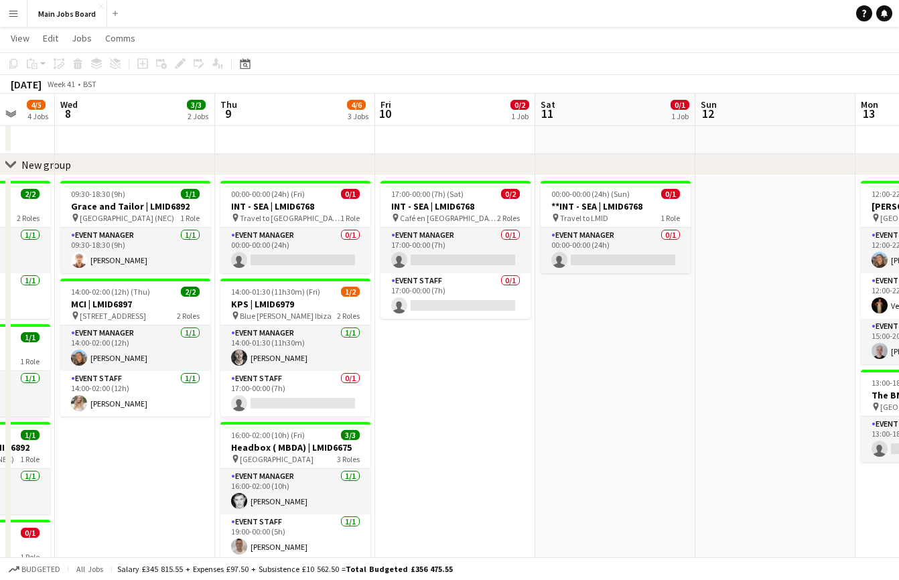
scroll to position [0, 430]
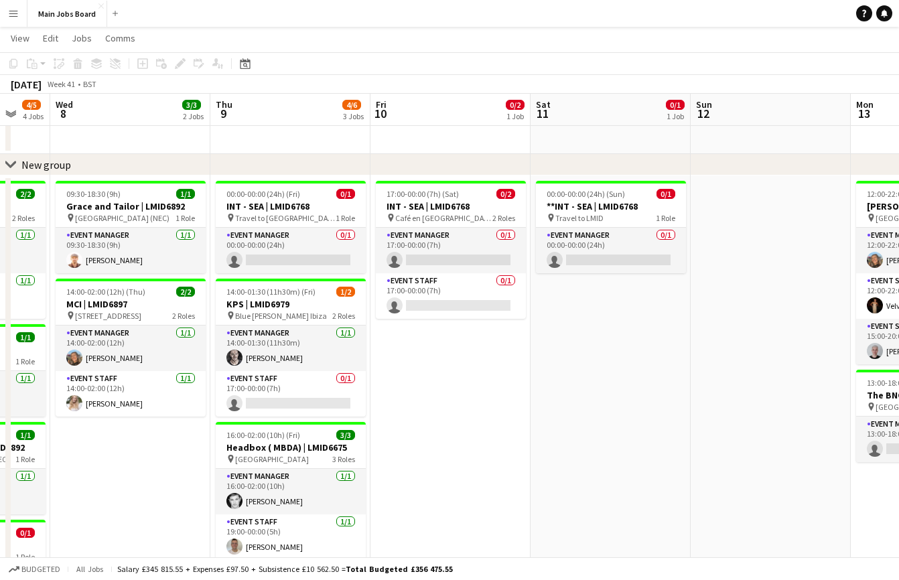
drag, startPoint x: 236, startPoint y: 493, endPoint x: 198, endPoint y: 493, distance: 38.2
click at [197, 493] on app-calendar-viewport "Sun 5 1/1 1 Job Mon 6 4/4 3 Jobs Tue 7 4/5 4 Jobs Wed 8 3/3 2 Jobs Thu 9 4/6 3 …" at bounding box center [449, 439] width 899 height 846
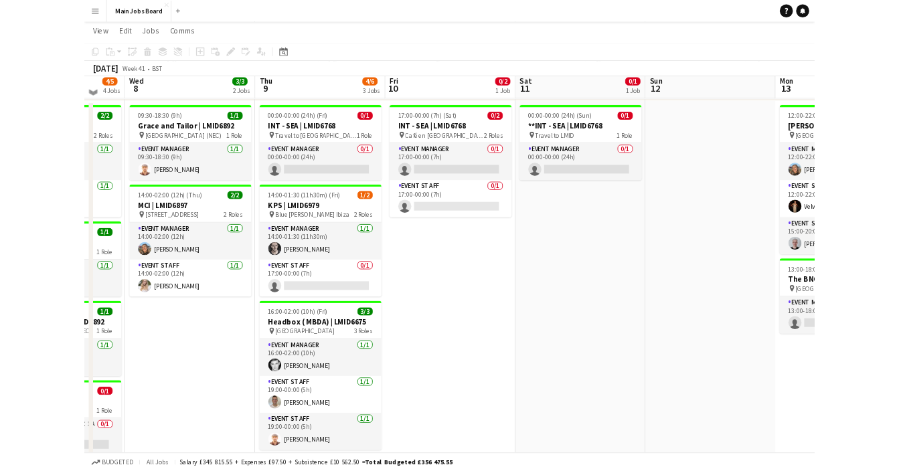
scroll to position [91, 0]
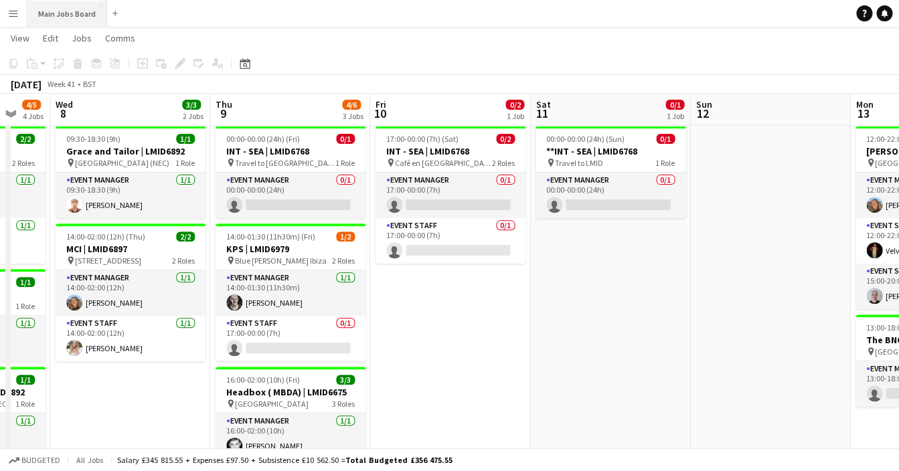
click at [67, 9] on button "Main Jobs Board Close" at bounding box center [67, 14] width 80 height 26
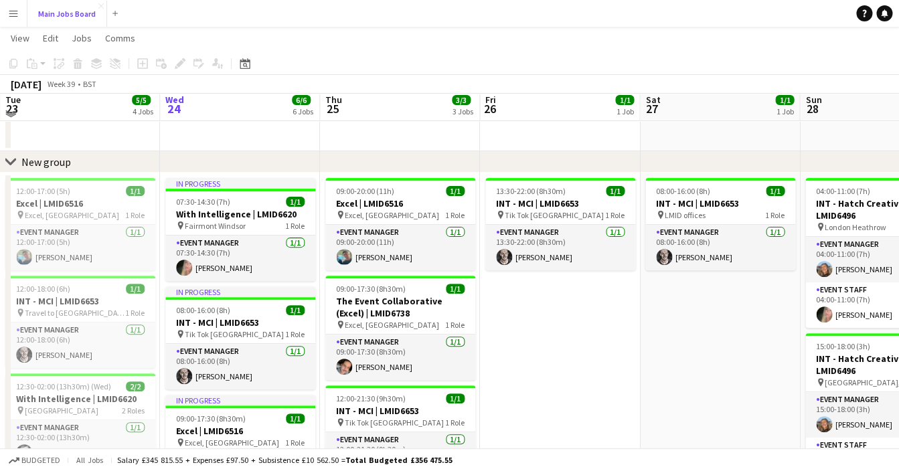
scroll to position [44, 0]
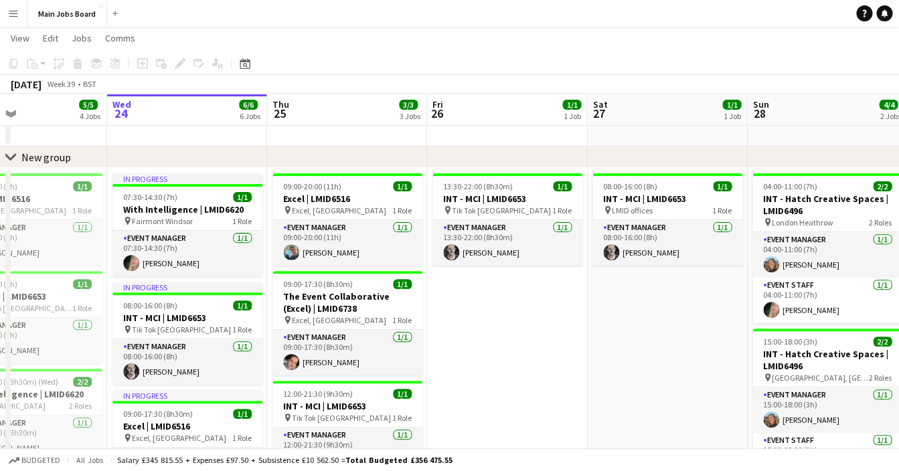
drag, startPoint x: 639, startPoint y: 365, endPoint x: 586, endPoint y: 364, distance: 52.9
click at [586, 365] on app-calendar-viewport "Sun 21 Mon 22 9/9 3 Jobs Tue 23 5/5 4 Jobs Wed 24 6/6 6 Jobs Thu 25 3/3 3 Jobs …" at bounding box center [449, 432] width 899 height 846
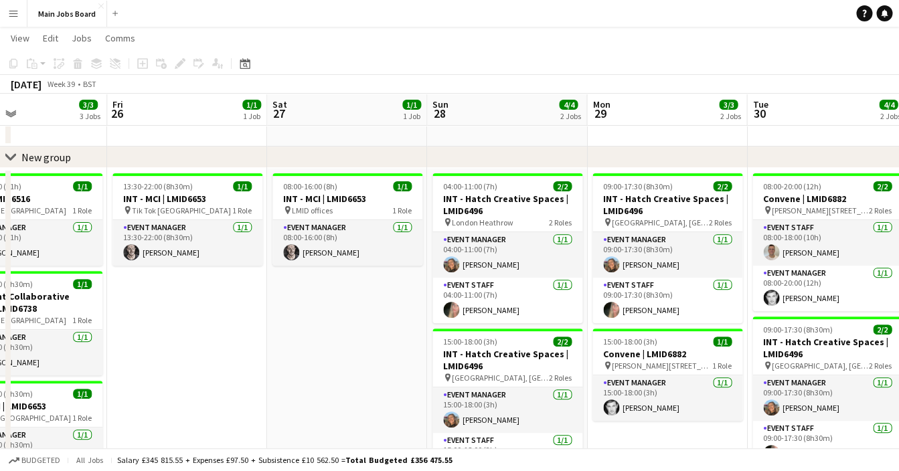
drag, startPoint x: 654, startPoint y: 361, endPoint x: 367, endPoint y: 352, distance: 286.7
click at [368, 358] on app-calendar-viewport "Tue 23 5/5 4 Jobs Wed 24 6/6 6 Jobs Thu 25 3/3 3 Jobs Fri 26 1/1 1 Job Sat 27 1…" at bounding box center [449, 432] width 899 height 846
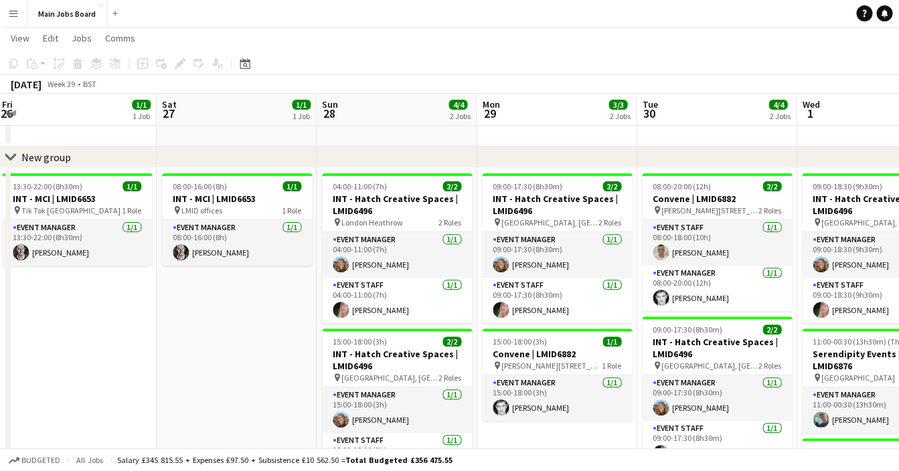
drag, startPoint x: 484, startPoint y: 360, endPoint x: 340, endPoint y: 359, distance: 144.6
click at [340, 359] on app-calendar-viewport "Tue 23 5/5 4 Jobs Wed 24 6/6 6 Jobs Thu 25 3/3 3 Jobs Fri 26 1/1 1 Job Sat 27 1…" at bounding box center [449, 432] width 899 height 846
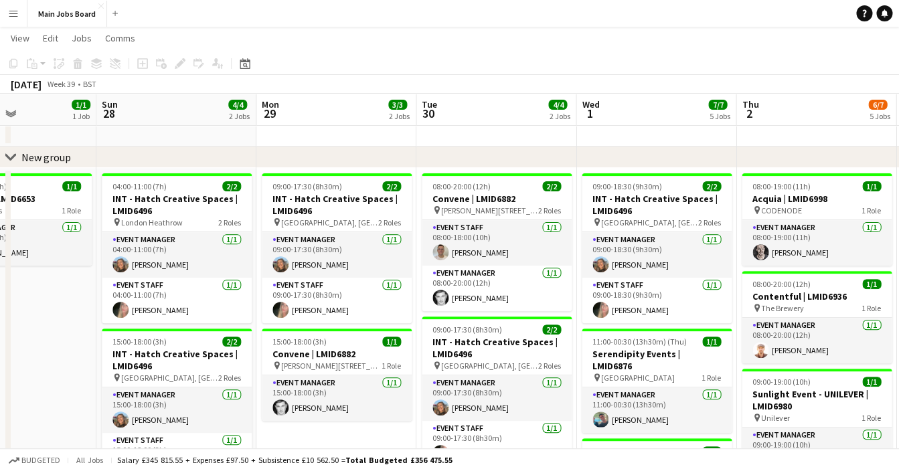
scroll to position [0, 475]
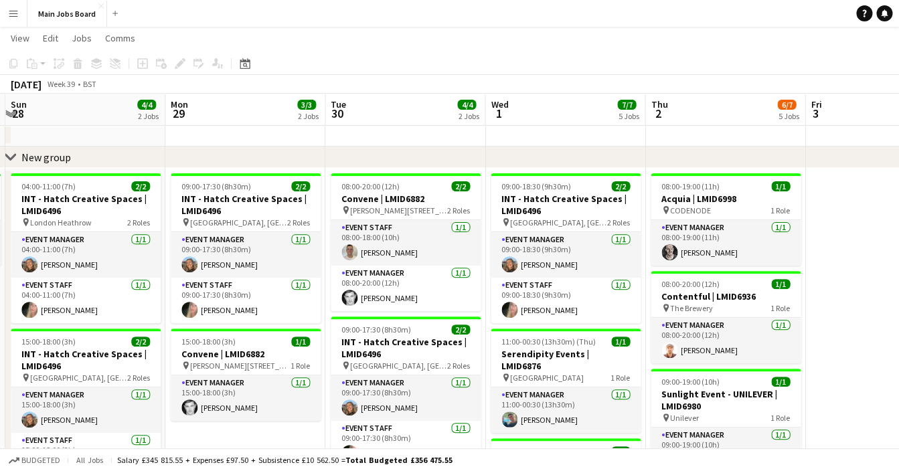
drag, startPoint x: 636, startPoint y: 421, endPoint x: 325, endPoint y: 421, distance: 310.7
click at [325, 421] on app-calendar-viewport "Thu 25 3/3 3 Jobs Fri 26 1/1 1 Job Sat 27 1/1 1 Job Sun 28 4/4 2 Jobs Mon 29 3/…" at bounding box center [449, 432] width 899 height 846
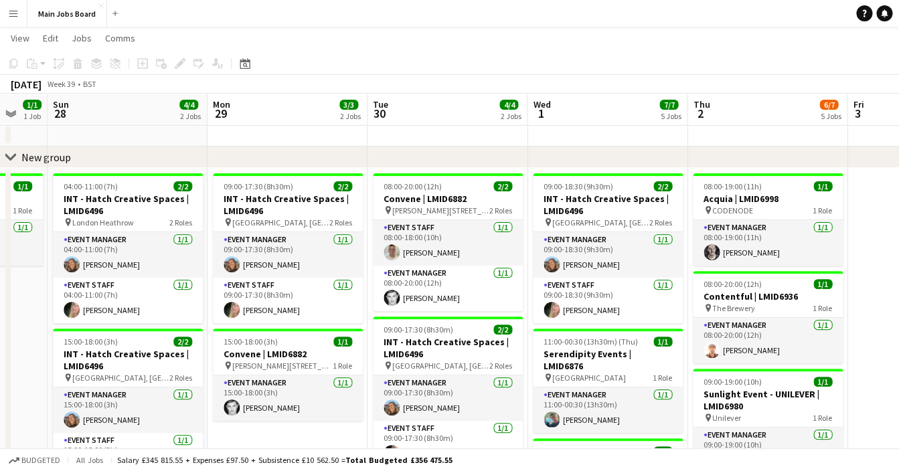
drag, startPoint x: 462, startPoint y: 360, endPoint x: 503, endPoint y: 364, distance: 41.1
click at [504, 364] on app-calendar-viewport "Thu 25 3/3 3 Jobs Fri 26 1/1 1 Job Sat 27 1/1 1 Job Sun 28 4/4 2 Jobs Mon 29 3/…" at bounding box center [449, 432] width 899 height 846
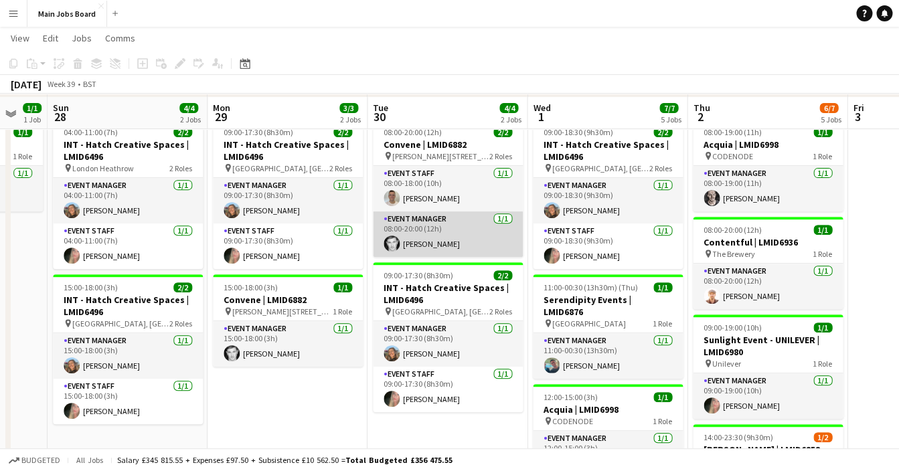
scroll to position [115, 0]
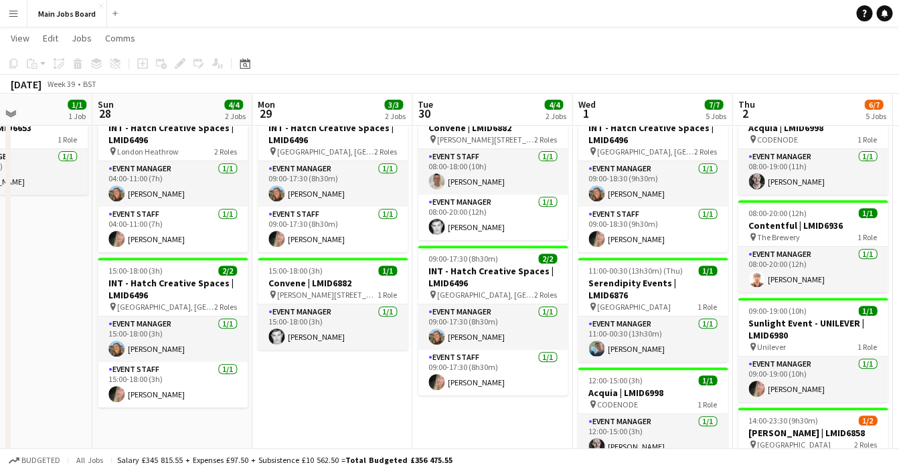
drag, startPoint x: 252, startPoint y: 376, endPoint x: 301, endPoint y: 385, distance: 49.0
click at [301, 385] on app-calendar-viewport "Thu 25 3/3 3 Jobs Fri 26 1/1 1 Job Sat 27 1/1 1 Job Sun 28 4/4 2 Jobs Mon 29 3/…" at bounding box center [449, 361] width 899 height 846
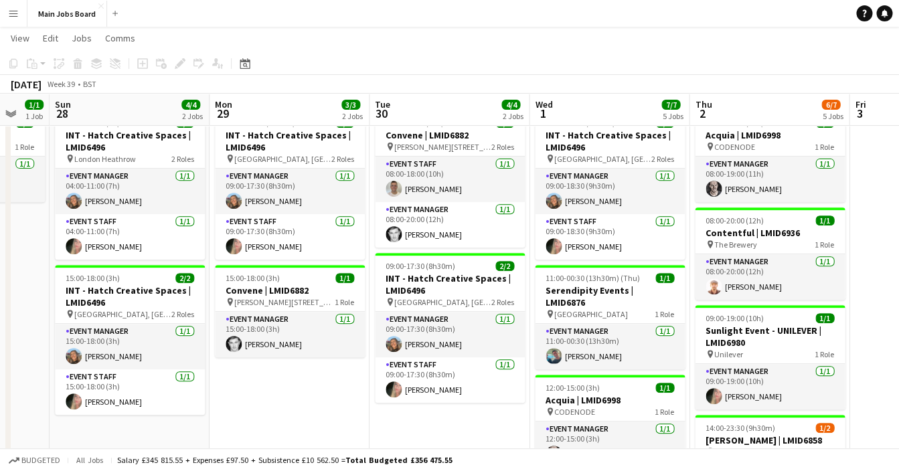
scroll to position [0, 435]
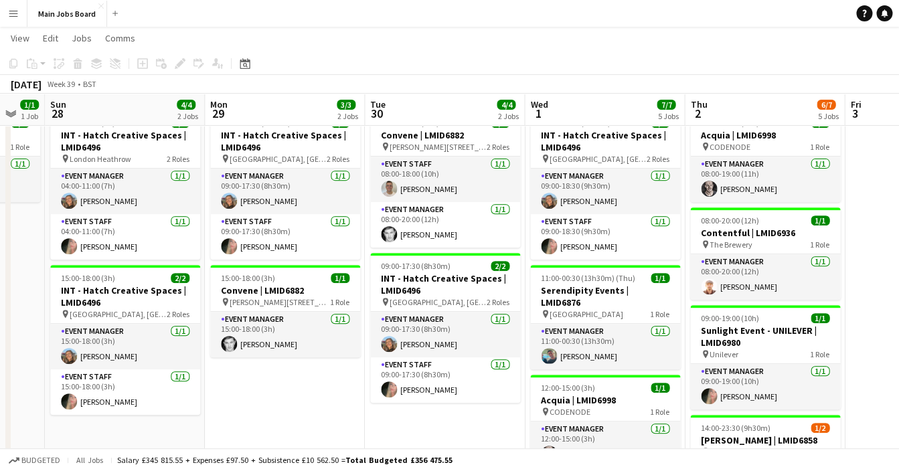
drag, startPoint x: 335, startPoint y: 398, endPoint x: 284, endPoint y: 394, distance: 51.7
click at [284, 396] on app-calendar-viewport "Thu 25 3/3 3 Jobs Fri 26 1/1 1 Job Sat 27 1/1 1 Job Sun 28 4/4 2 Jobs Mon 29 3/…" at bounding box center [449, 368] width 899 height 846
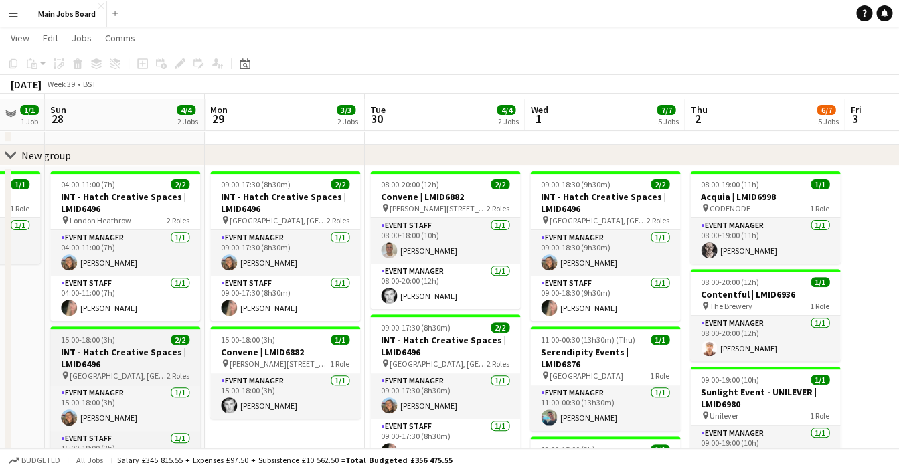
scroll to position [44, 0]
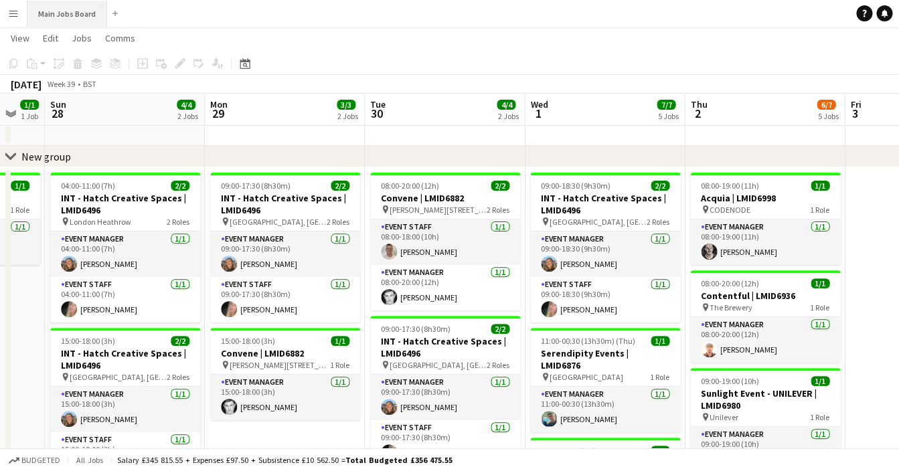
click at [85, 17] on button "Main Jobs Board Close" at bounding box center [67, 14] width 80 height 26
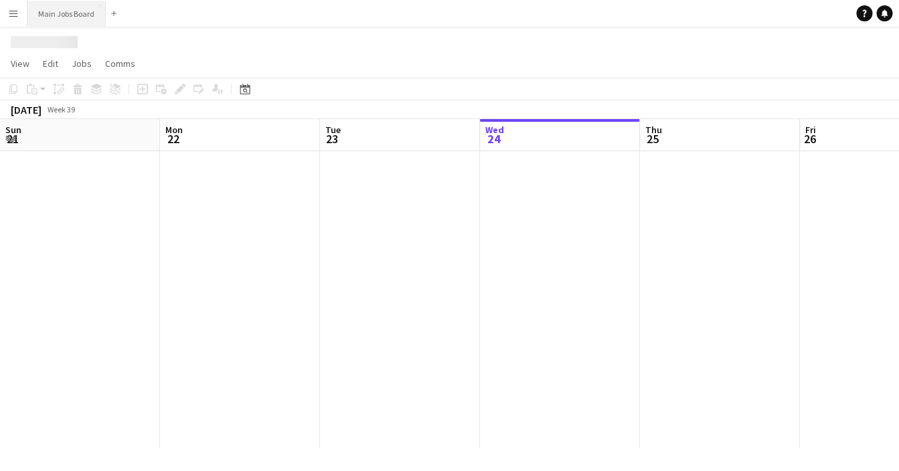
scroll to position [0, 320]
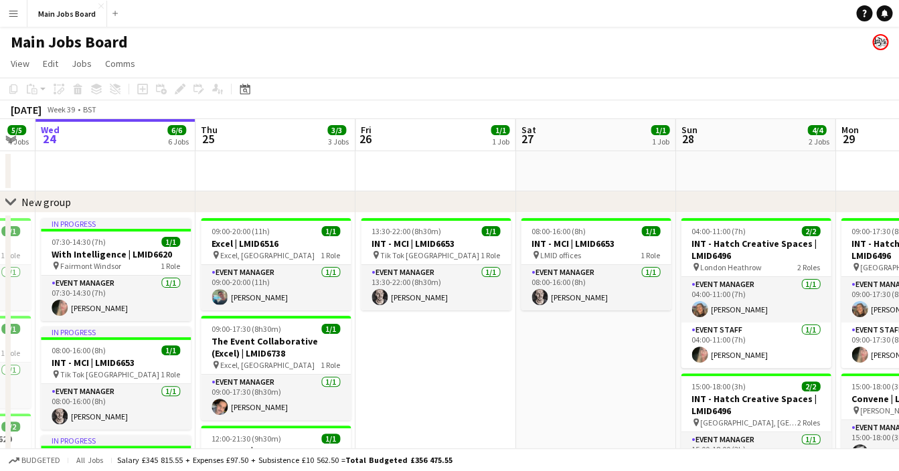
drag, startPoint x: 623, startPoint y: 366, endPoint x: 496, endPoint y: 372, distance: 127.3
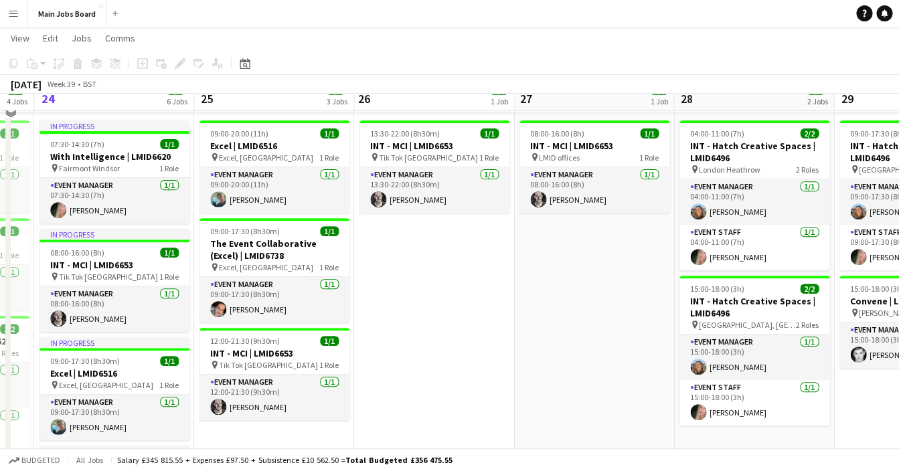
scroll to position [81, 0]
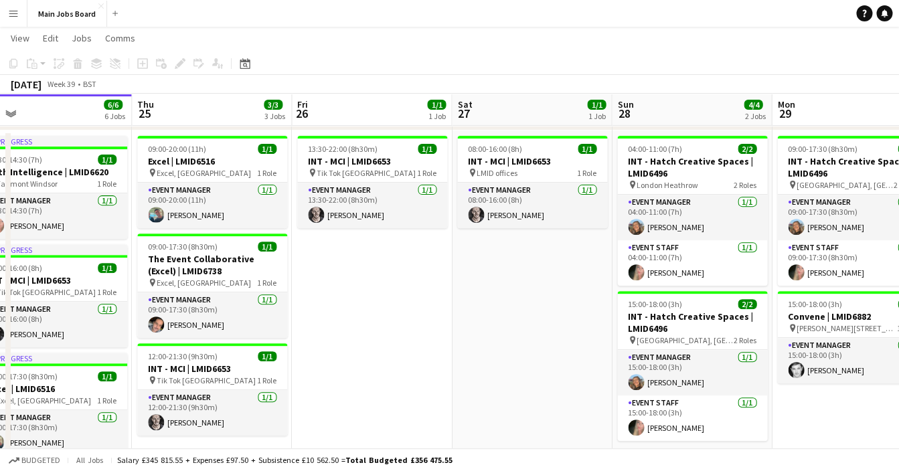
drag, startPoint x: 588, startPoint y: 373, endPoint x: 333, endPoint y: 372, distance: 255.1
click at [334, 373] on app-calendar-viewport "Sun 21 Mon 22 9/9 3 Jobs Tue 23 5/5 4 Jobs Wed 24 6/6 6 Jobs Thu 25 3/3 3 Jobs …" at bounding box center [449, 394] width 899 height 846
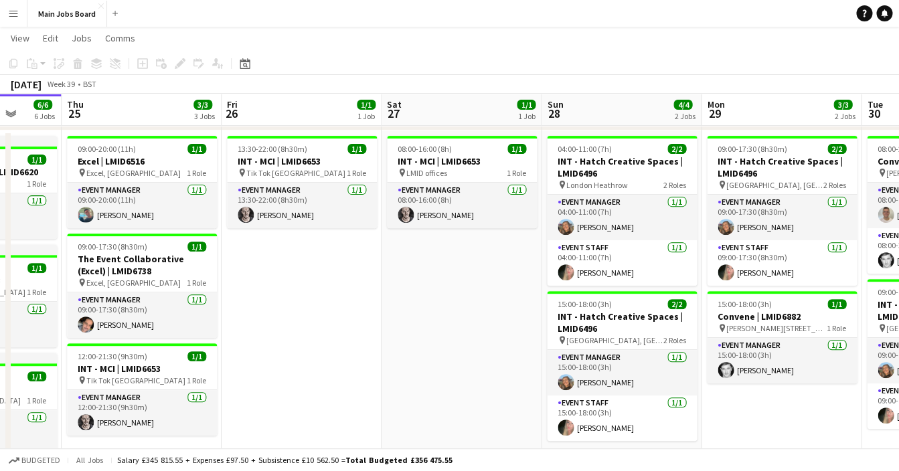
drag, startPoint x: 539, startPoint y: 331, endPoint x: 327, endPoint y: 337, distance: 211.7
click at [327, 337] on app-calendar-viewport "Mon 22 9/9 3 Jobs Tue 23 5/5 4 Jobs Wed 24 6/6 6 Jobs Thu 25 3/3 3 Jobs Fri 26 …" at bounding box center [449, 394] width 899 height 846
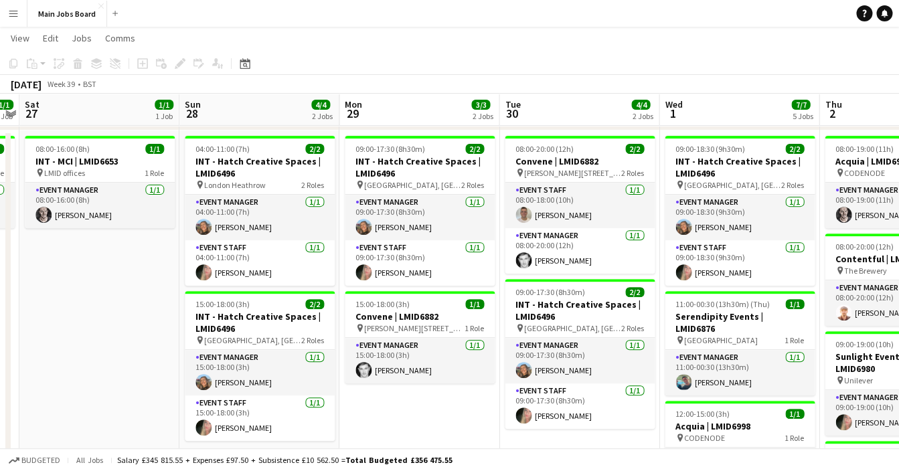
drag, startPoint x: 498, startPoint y: 315, endPoint x: 301, endPoint y: 313, distance: 197.6
click at [301, 313] on app-calendar-viewport "Wed 24 6/6 6 Jobs Thu 25 3/3 3 Jobs Fri 26 1/1 1 Job Sat 27 1/1 1 Job Sun 28 4/…" at bounding box center [449, 394] width 899 height 846
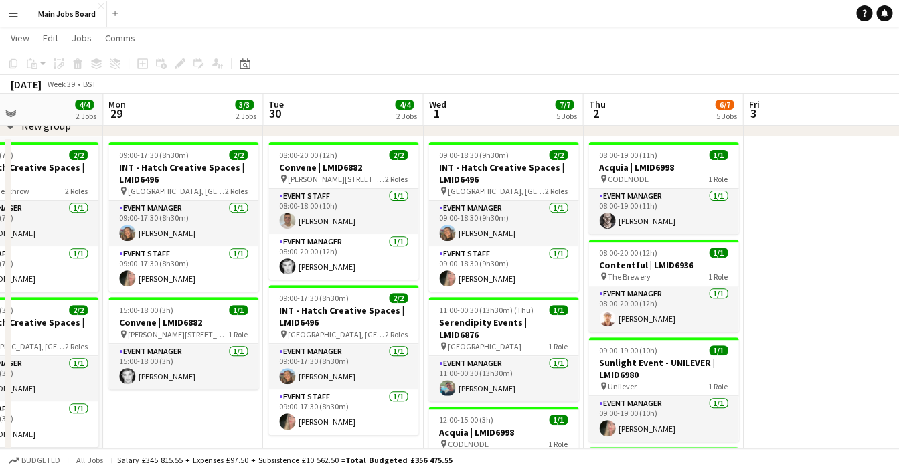
scroll to position [0, 550]
drag, startPoint x: 568, startPoint y: 344, endPoint x: 486, endPoint y: 342, distance: 81.7
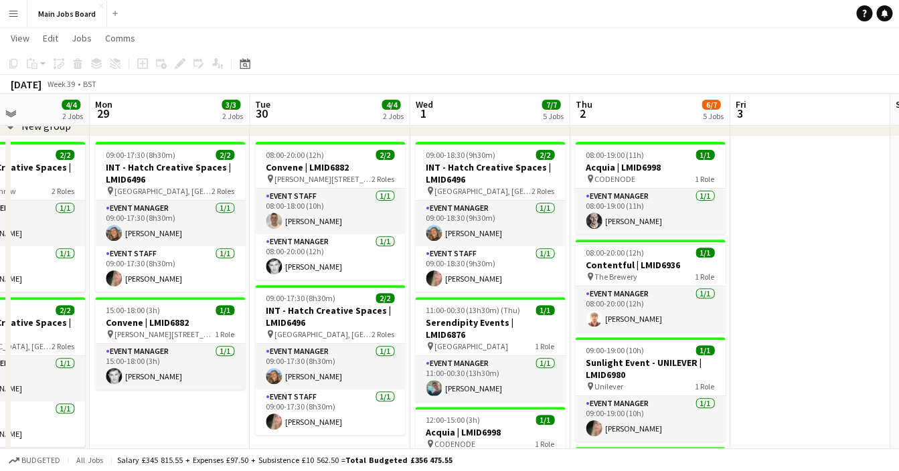
click at [486, 342] on app-calendar-viewport "Thu 25 3/3 3 Jobs Fri 26 1/1 1 Job Sat 27 1/1 1 Job Sun 28 4/4 2 Jobs Mon 29 3/…" at bounding box center [449, 400] width 899 height 846
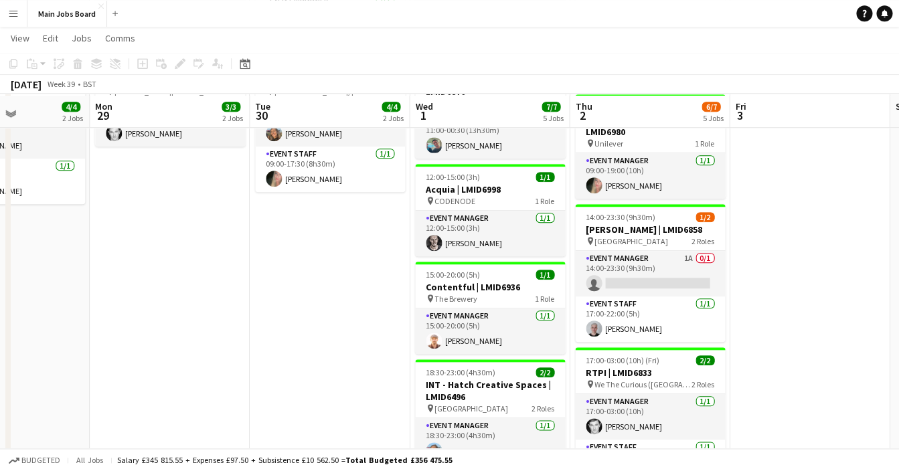
scroll to position [323, 0]
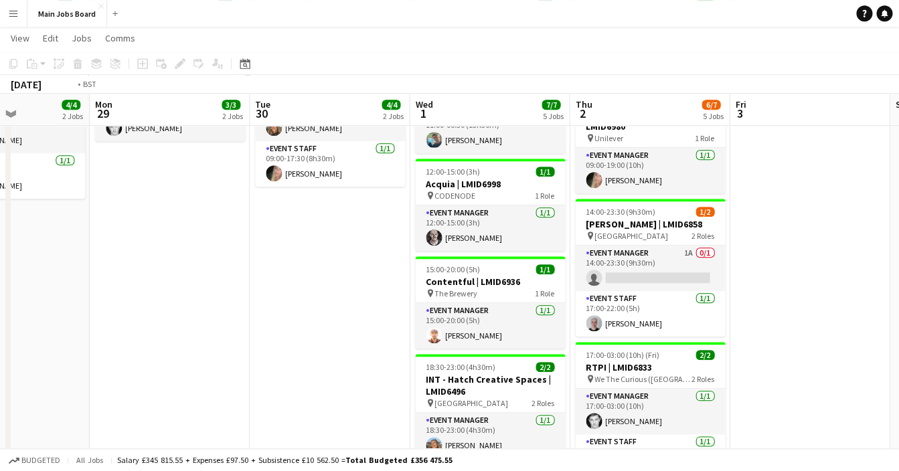
drag, startPoint x: 635, startPoint y: 346, endPoint x: 366, endPoint y: 353, distance: 269.3
click at [370, 352] on app-calendar-viewport "Thu 25 3/3 3 Jobs Fri 26 1/1 1 Job Sat 27 1/1 1 Job Sun 28 4/4 2 Jobs Mon 29 3/…" at bounding box center [449, 152] width 899 height 846
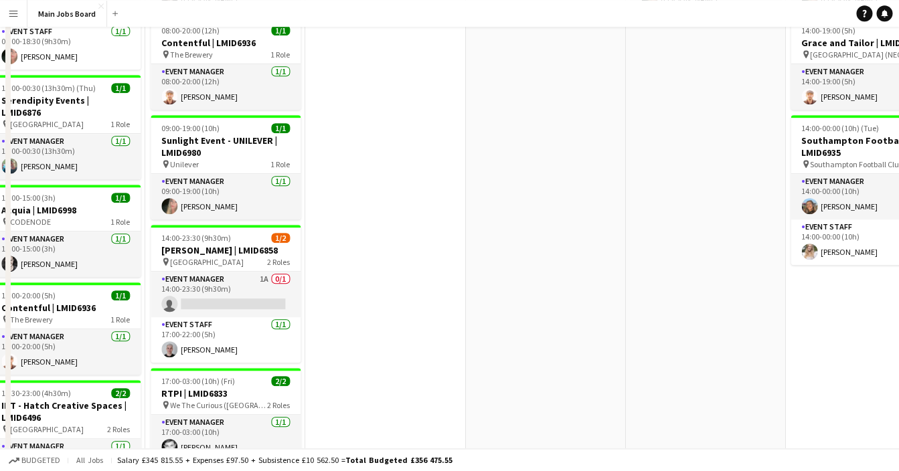
scroll to position [0, 0]
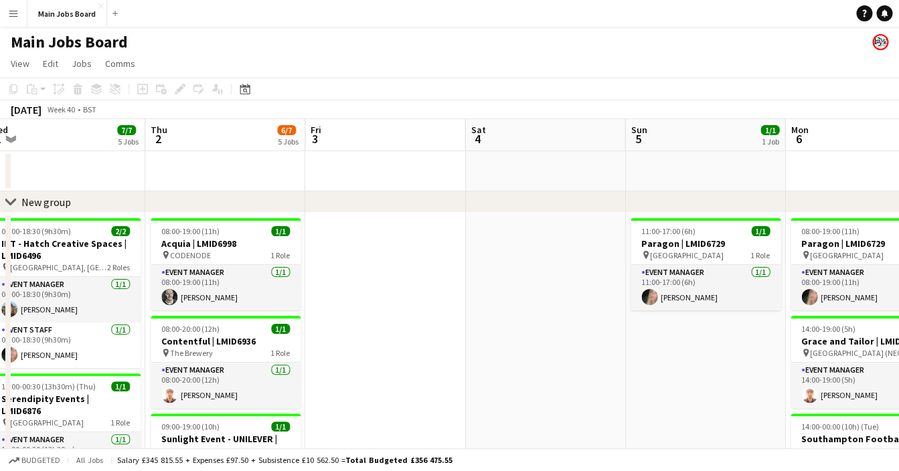
drag, startPoint x: 551, startPoint y: 281, endPoint x: 402, endPoint y: 281, distance: 149.3
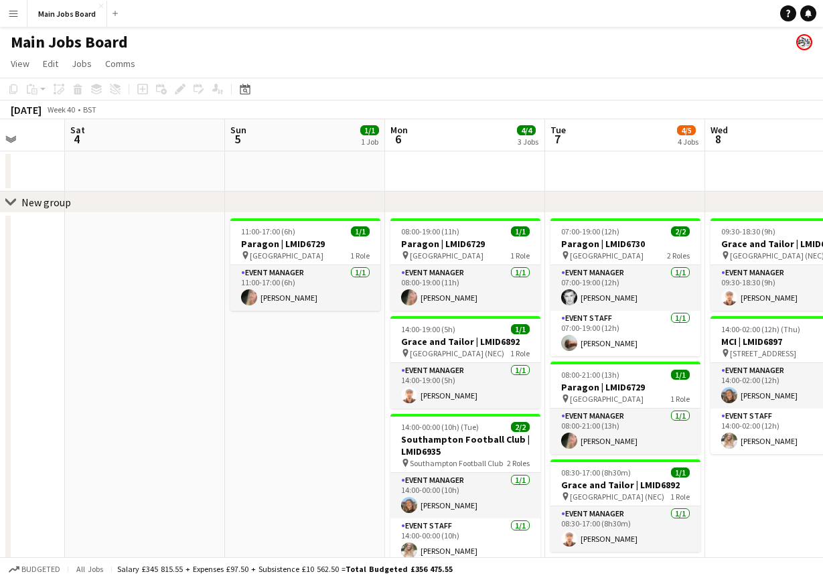
scroll to position [0, 639]
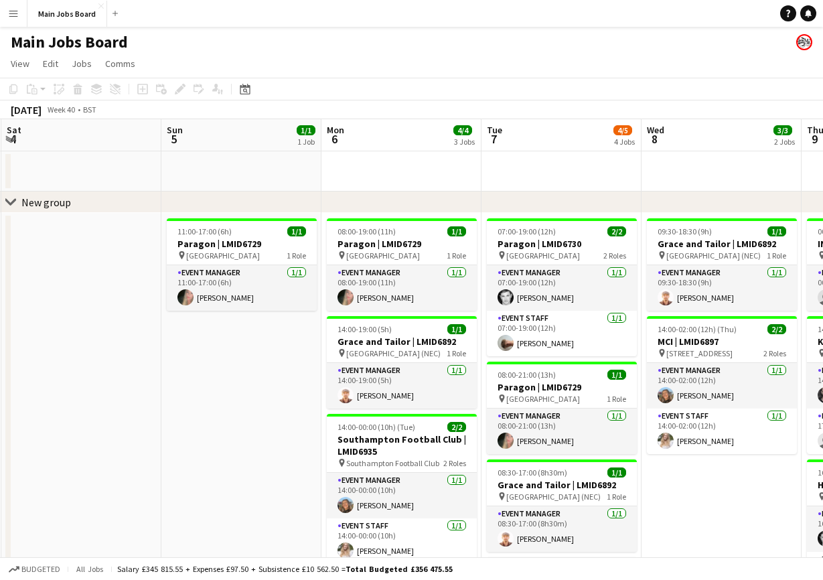
drag, startPoint x: 390, startPoint y: 463, endPoint x: 235, endPoint y: 463, distance: 154.7
click at [235, 463] on app-calendar-viewport "Tue 30 4/4 2 Jobs Wed 1 7/7 5 Jobs Thu 2 6/7 5 Jobs Fri 3 Sat 4 Sun 5 1/1 1 Job…" at bounding box center [411, 509] width 823 height 780
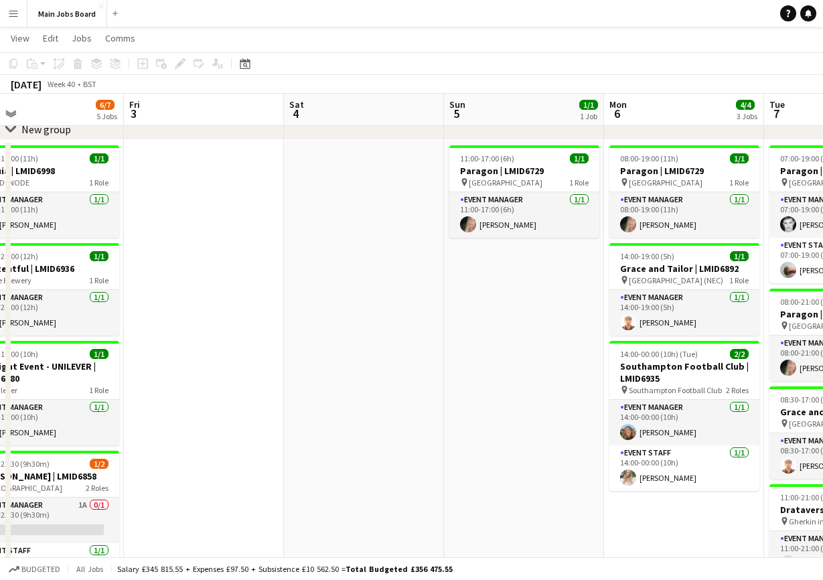
scroll to position [0, 415]
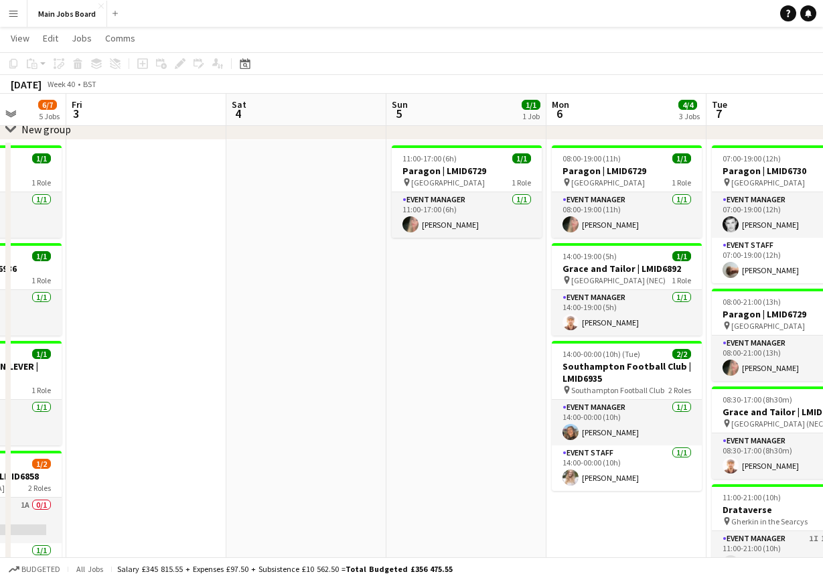
drag, startPoint x: 706, startPoint y: 461, endPoint x: 609, endPoint y: 461, distance: 97.1
click at [609, 461] on app-calendar-viewport "Tue 30 4/4 2 Jobs Wed 1 7/7 5 Jobs Thu 2 6/7 5 Jobs Fri 3 Sat 4 Sun 5 1/1 1 Job…" at bounding box center [411, 404] width 823 height 846
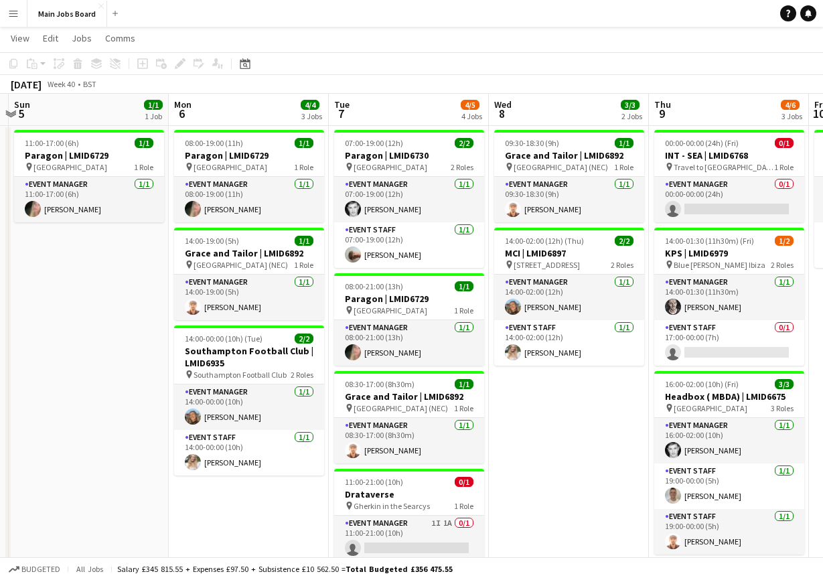
scroll to position [0, 492]
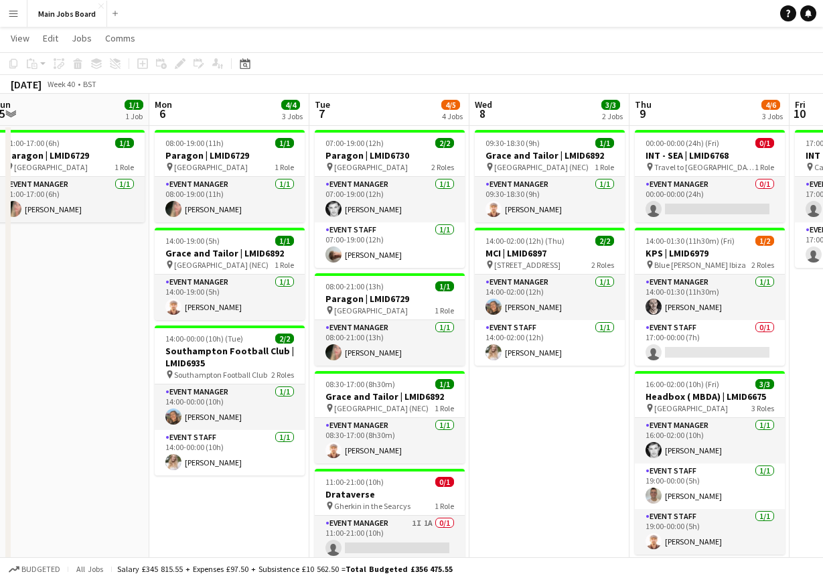
drag, startPoint x: 609, startPoint y: 461, endPoint x: 532, endPoint y: 461, distance: 76.3
click at [532, 461] on app-calendar-viewport "Thu 2 6/7 5 Jobs Fri 3 Sat 4 Sun 5 1/1 1 Job Mon 6 4/4 3 Jobs Tue 7 4/5 4 Jobs …" at bounding box center [411, 388] width 823 height 846
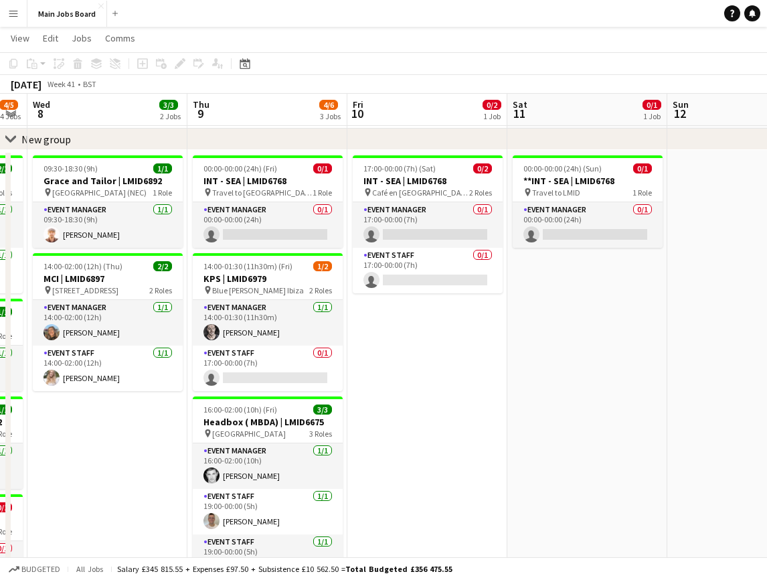
scroll to position [0, 459]
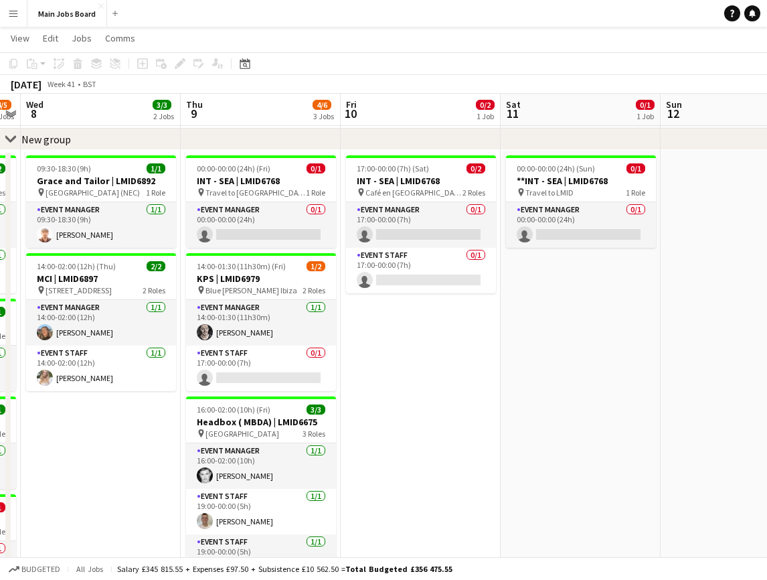
drag, startPoint x: 528, startPoint y: 437, endPoint x: 240, endPoint y: 450, distance: 288.3
click at [240, 450] on app-calendar-viewport "Sun 5 1/1 1 Job Mon 6 4/4 3 Jobs Tue 7 4/5 4 Jobs Wed 8 3/3 2 Jobs Thu 9 4/6 3 …" at bounding box center [383, 414] width 767 height 846
click at [255, 178] on h3 "INT - SEA | LMID6768" at bounding box center [261, 181] width 150 height 12
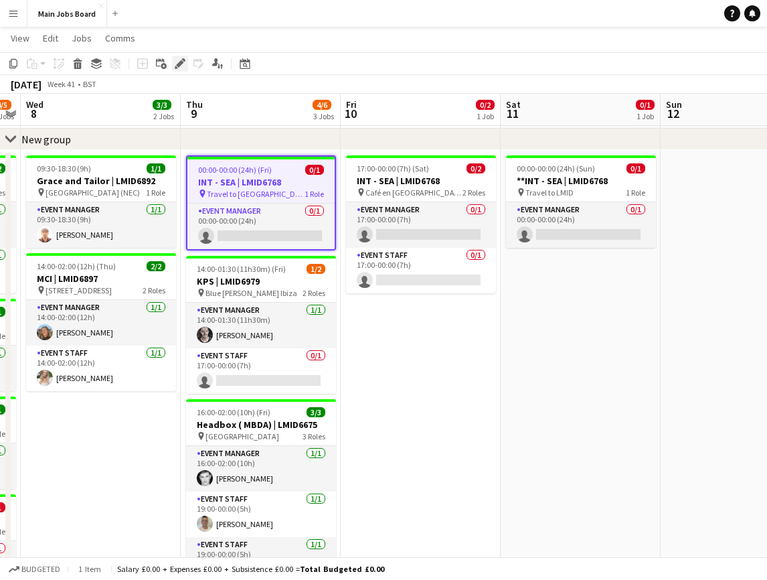
click at [179, 61] on icon "Edit" at bounding box center [180, 63] width 11 height 11
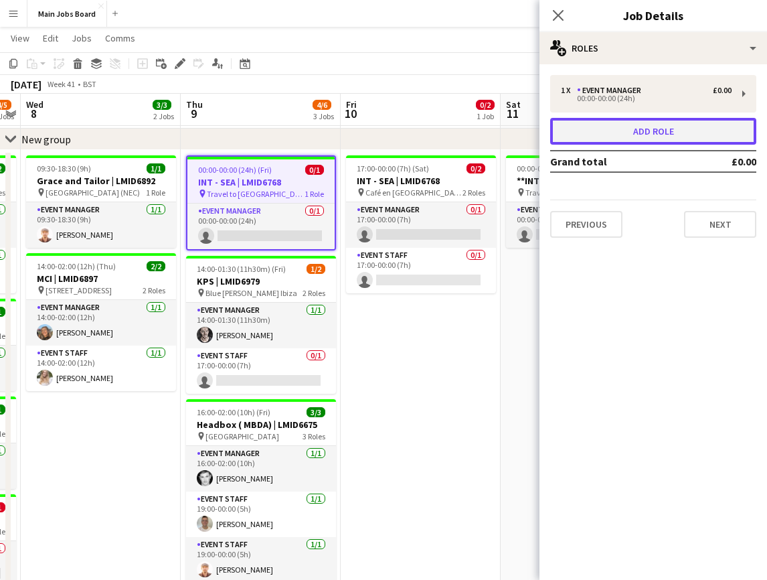
click at [642, 136] on button "Add role" at bounding box center [653, 131] width 206 height 27
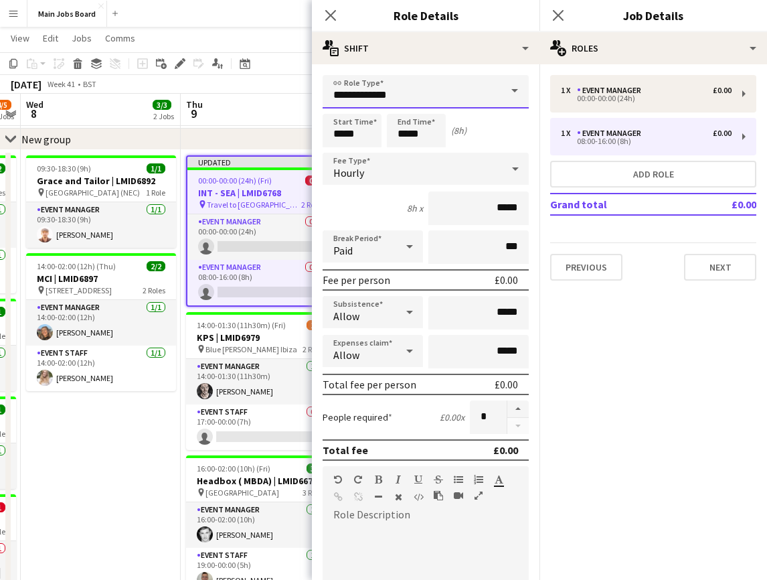
click at [463, 96] on input "**********" at bounding box center [426, 91] width 206 height 33
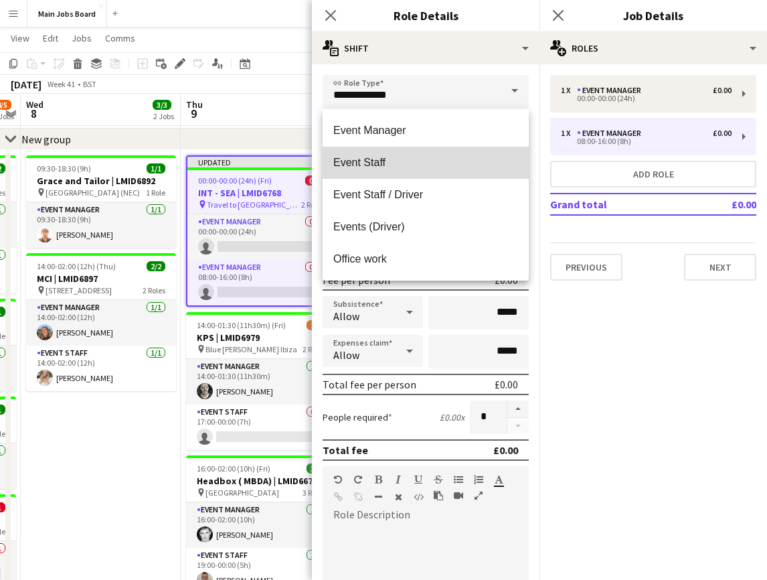
click at [421, 166] on span "Event Staff" at bounding box center [425, 162] width 185 height 13
type input "**********"
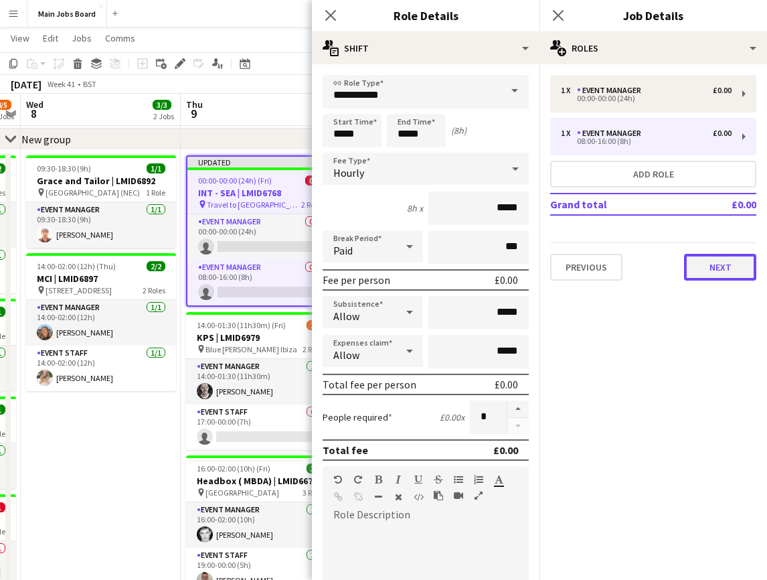
click at [711, 256] on button "Next" at bounding box center [720, 267] width 72 height 27
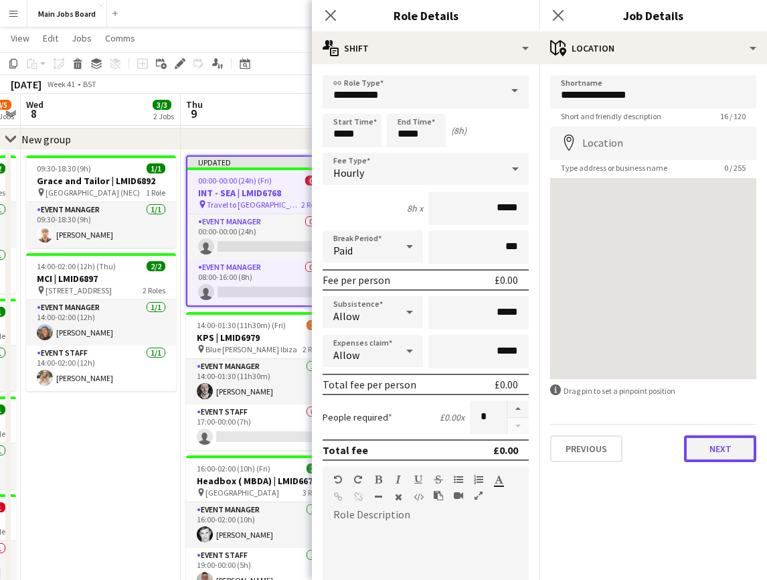
click at [733, 451] on button "Next" at bounding box center [720, 448] width 72 height 27
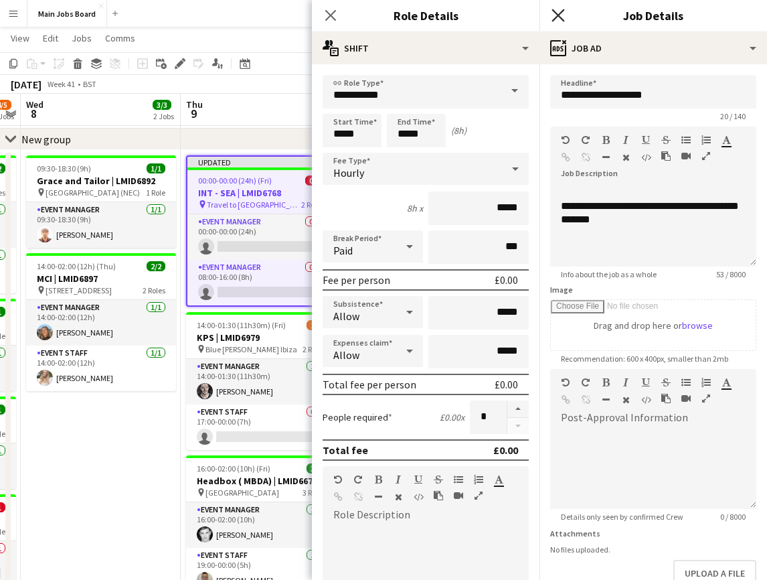
click at [559, 13] on icon "Close pop-in" at bounding box center [558, 15] width 13 height 13
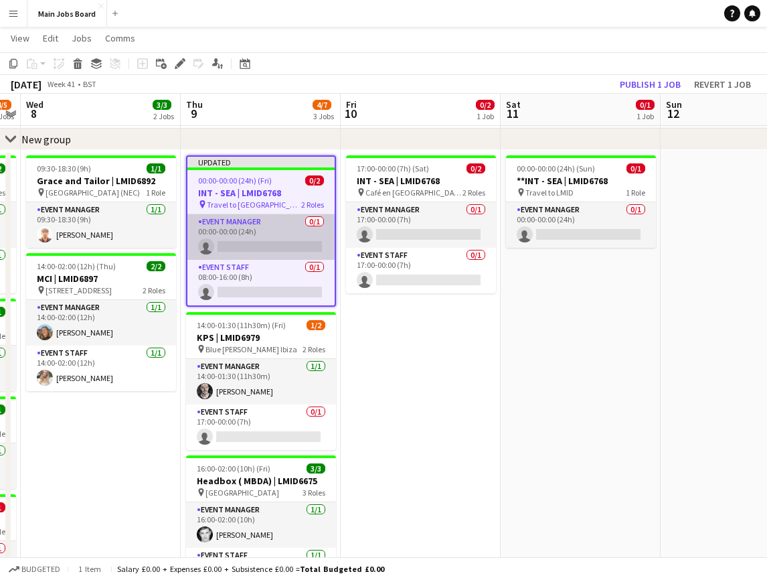
click at [271, 250] on app-card-role "Event Manager 0/1 00:00-00:00 (24h) single-neutral-actions" at bounding box center [261, 237] width 147 height 46
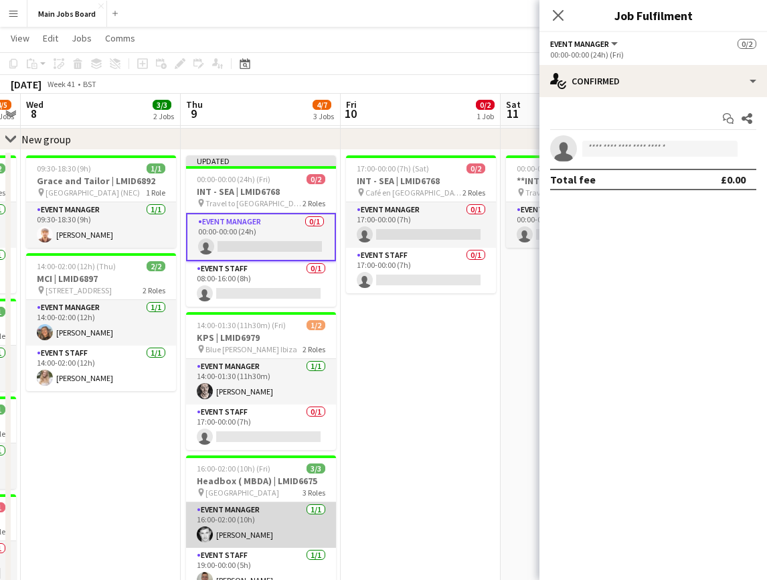
click at [269, 530] on app-card-role "Event Manager [DATE] 16:00-02:00 (10h) [PERSON_NAME]" at bounding box center [261, 525] width 150 height 46
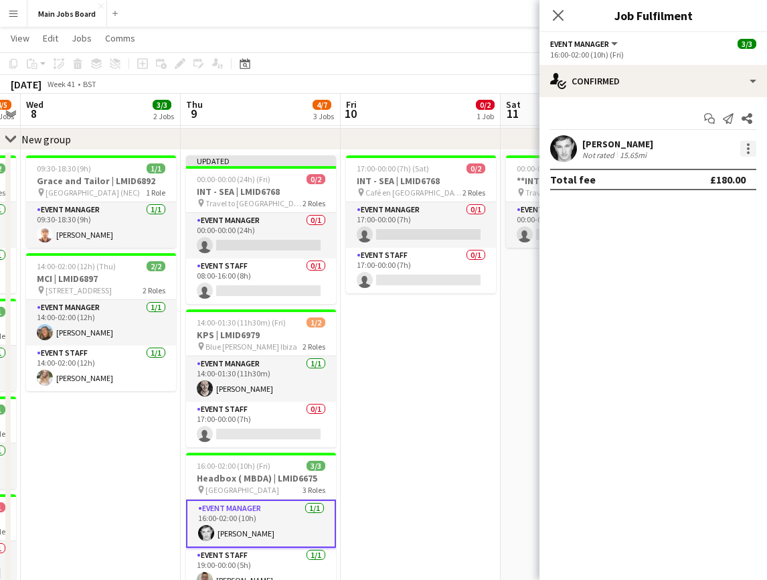
click at [743, 148] on div at bounding box center [749, 149] width 16 height 16
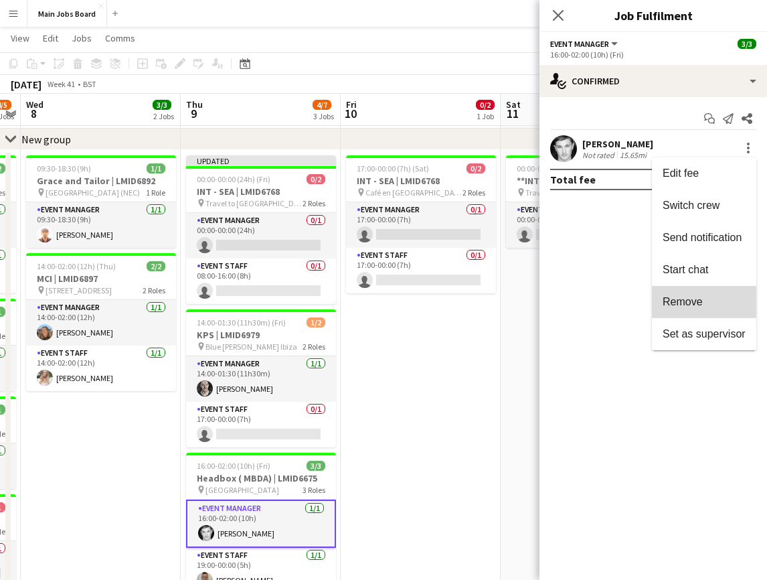
click at [702, 306] on span "Remove" at bounding box center [683, 301] width 40 height 11
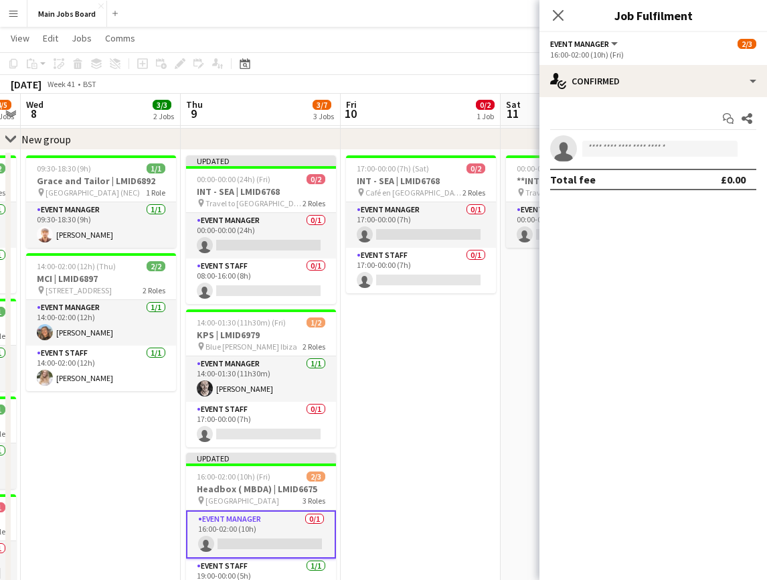
click at [554, 5] on div "Close pop-in" at bounding box center [559, 15] width 38 height 31
click at [556, 13] on icon at bounding box center [558, 15] width 13 height 13
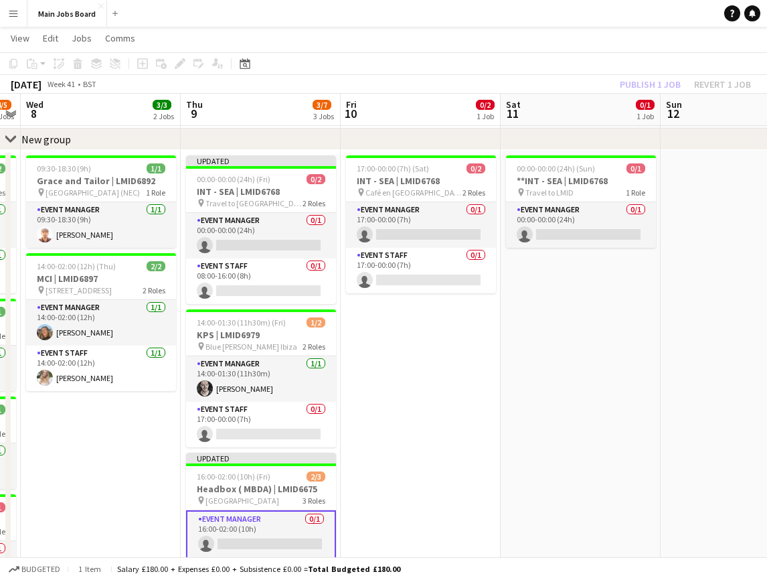
click at [640, 86] on div "Publish 1 job Revert 1 job" at bounding box center [685, 84] width 163 height 17
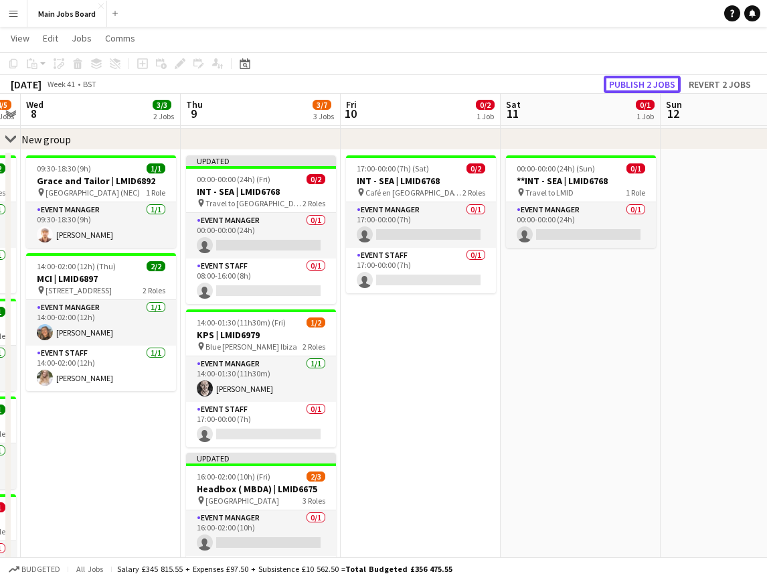
click at [640, 86] on button "Publish 2 jobs" at bounding box center [642, 84] width 77 height 17
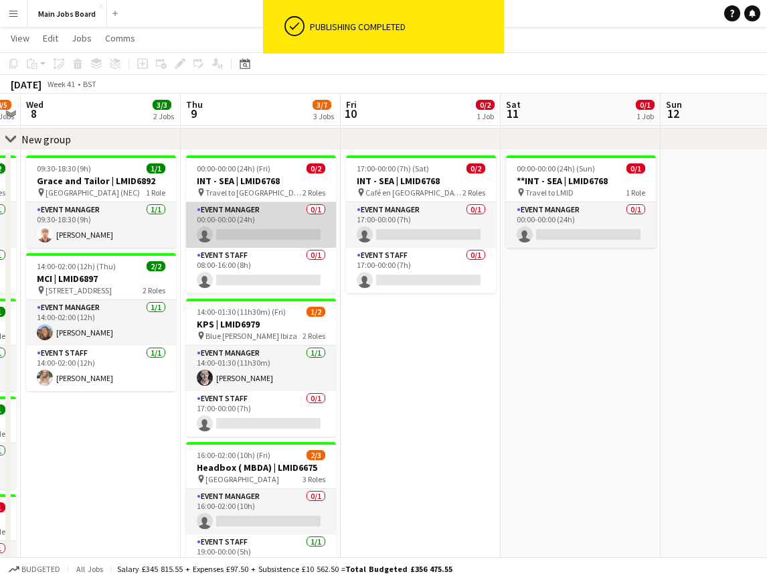
click at [277, 244] on app-card-role "Event Manager 0/1 00:00-00:00 (24h) single-neutral-actions" at bounding box center [261, 225] width 150 height 46
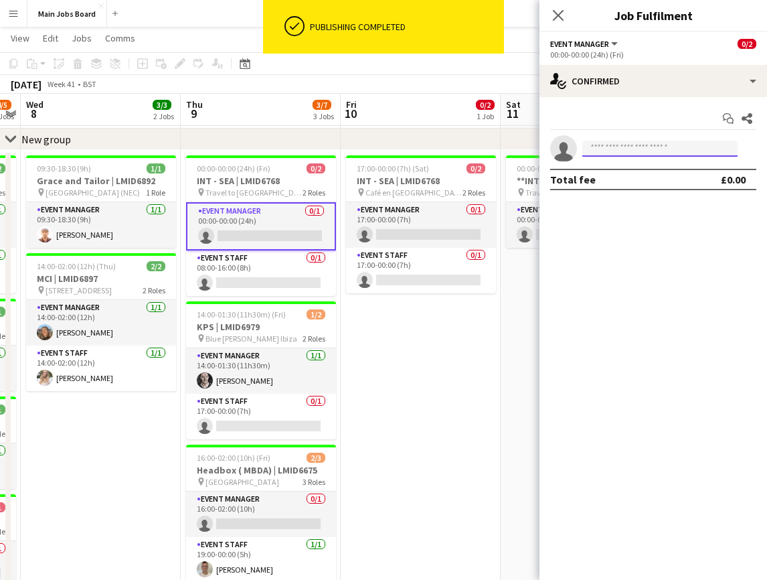
click at [609, 145] on input at bounding box center [660, 149] width 155 height 16
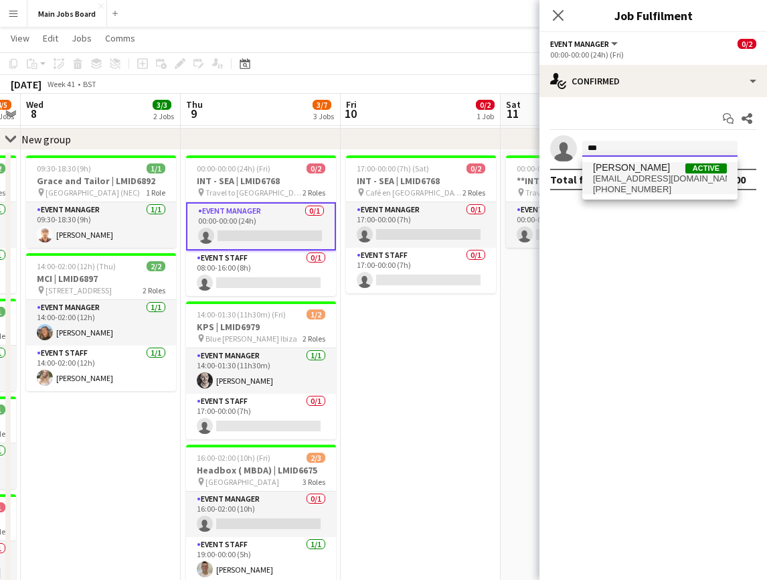
type input "***"
click at [619, 169] on span "[PERSON_NAME]" at bounding box center [631, 167] width 77 height 11
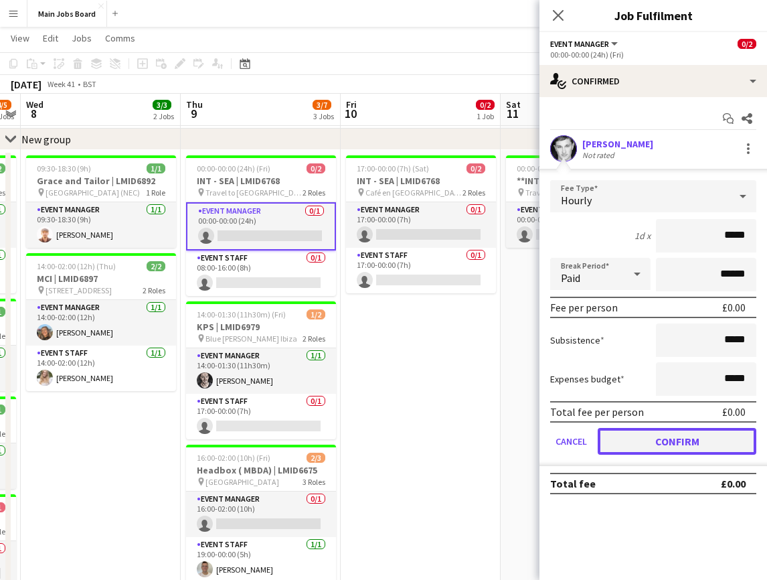
click at [644, 437] on button "Confirm" at bounding box center [677, 441] width 159 height 27
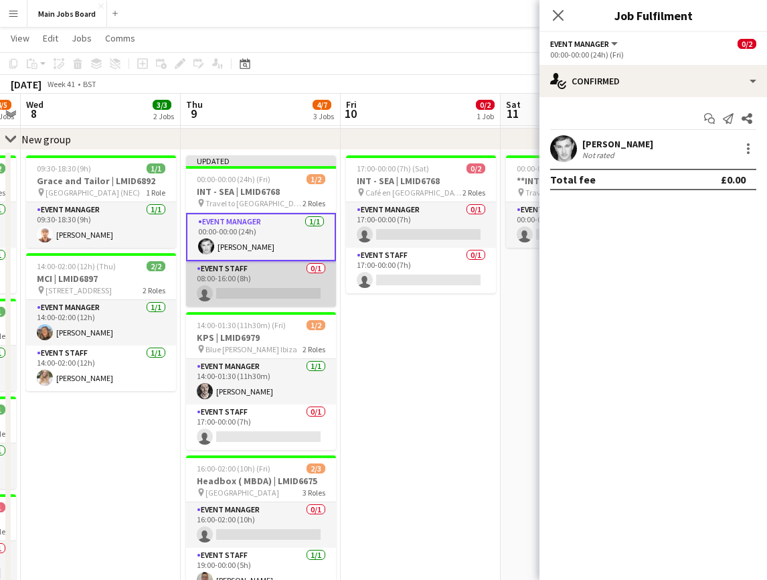
click at [293, 295] on app-card-role "Event Staff 0/1 08:00-16:00 (8h) single-neutral-actions" at bounding box center [261, 284] width 150 height 46
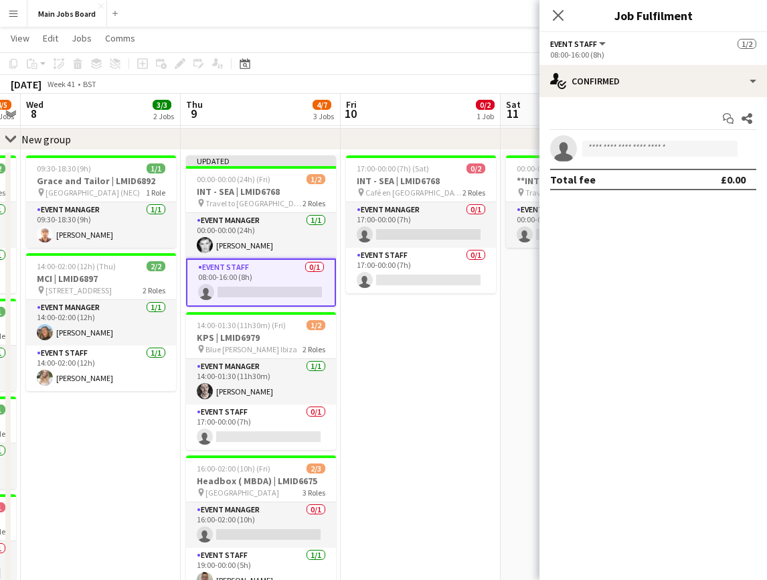
click at [589, 157] on app-invite-slot "single-neutral-actions" at bounding box center [654, 148] width 228 height 27
click at [595, 151] on input at bounding box center [660, 149] width 155 height 16
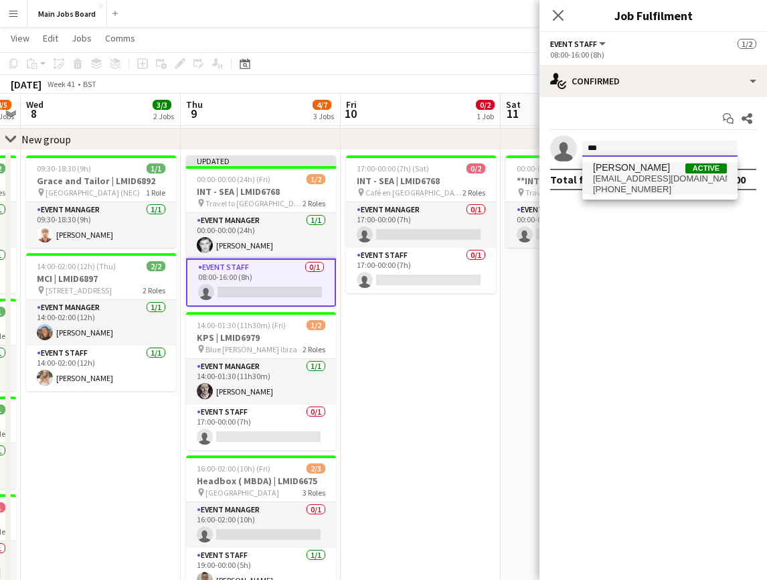
type input "***"
click at [630, 189] on span "[PHONE_NUMBER]" at bounding box center [660, 189] width 134 height 11
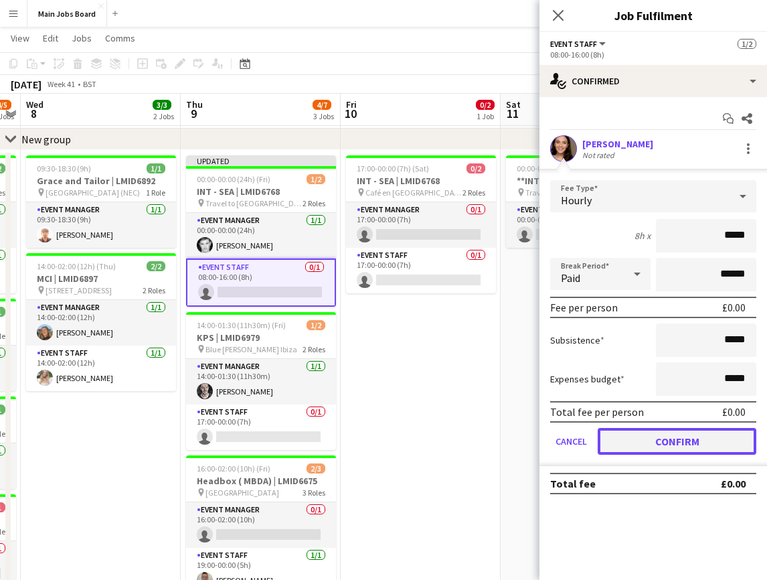
click at [641, 437] on button "Confirm" at bounding box center [677, 441] width 159 height 27
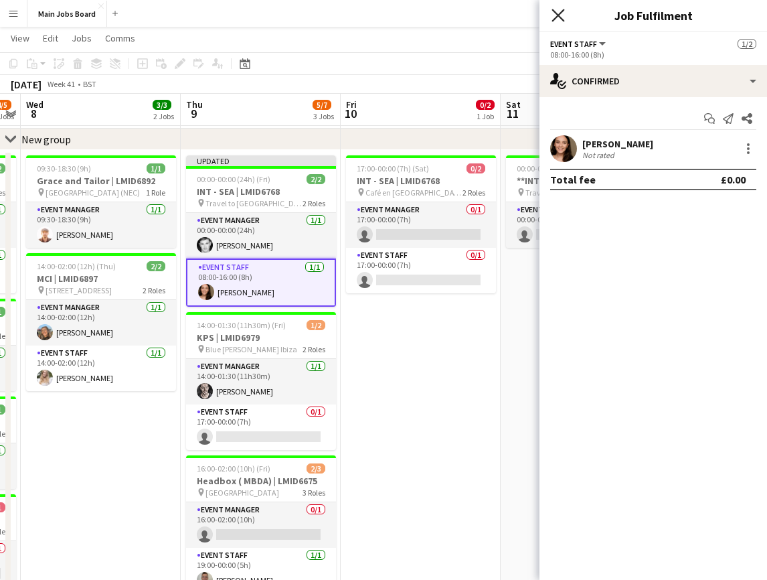
click at [564, 19] on icon "Close pop-in" at bounding box center [558, 15] width 13 height 13
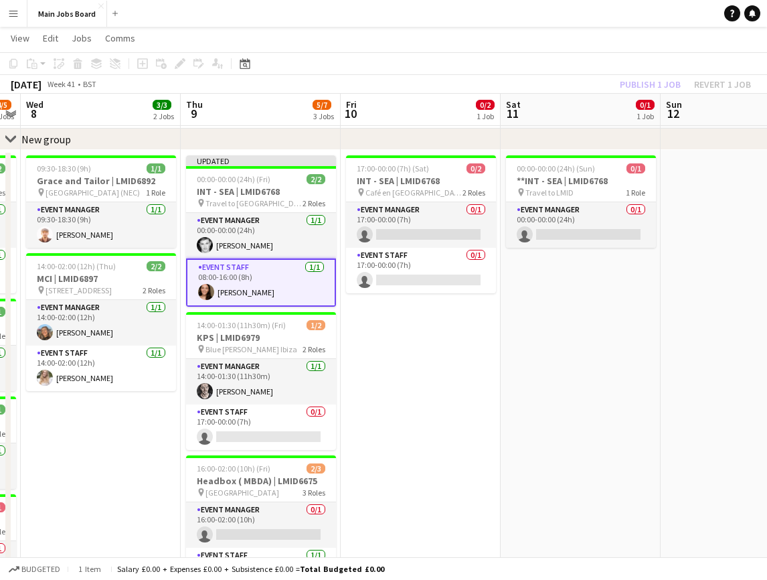
click at [654, 87] on div "Publish 1 job Revert 1 job" at bounding box center [685, 84] width 163 height 17
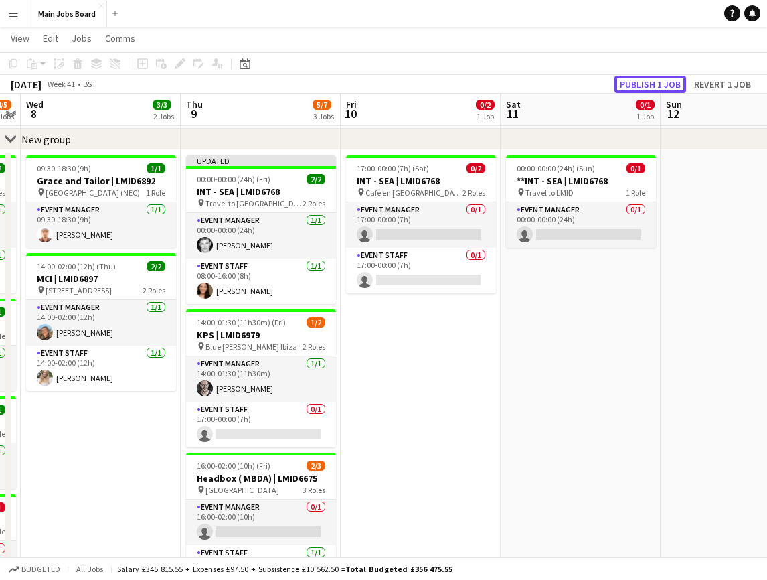
click at [654, 87] on button "Publish 1 job" at bounding box center [651, 84] width 72 height 17
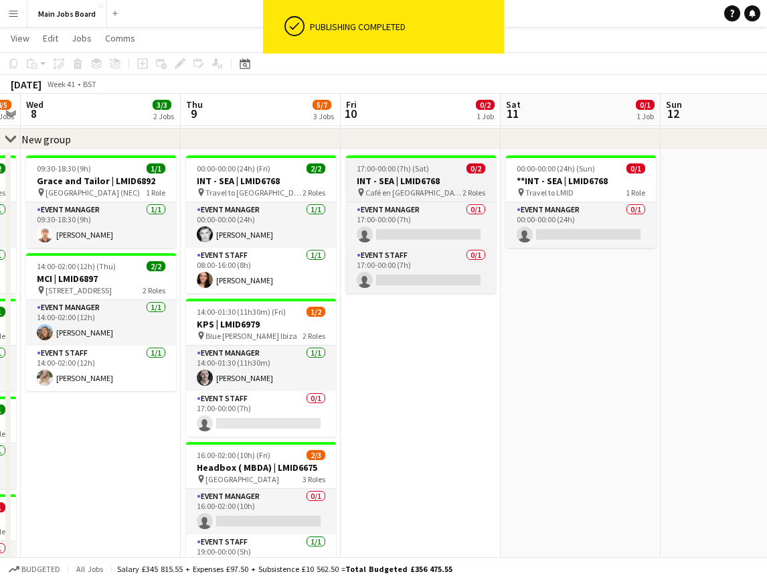
click at [400, 179] on h3 "INT - SEA | LMID6768" at bounding box center [421, 181] width 150 height 12
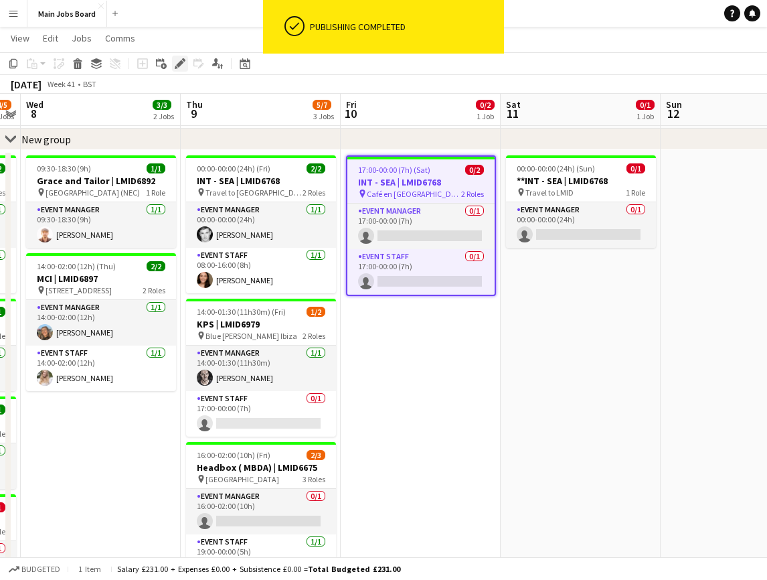
click at [181, 63] on icon at bounding box center [179, 63] width 7 height 7
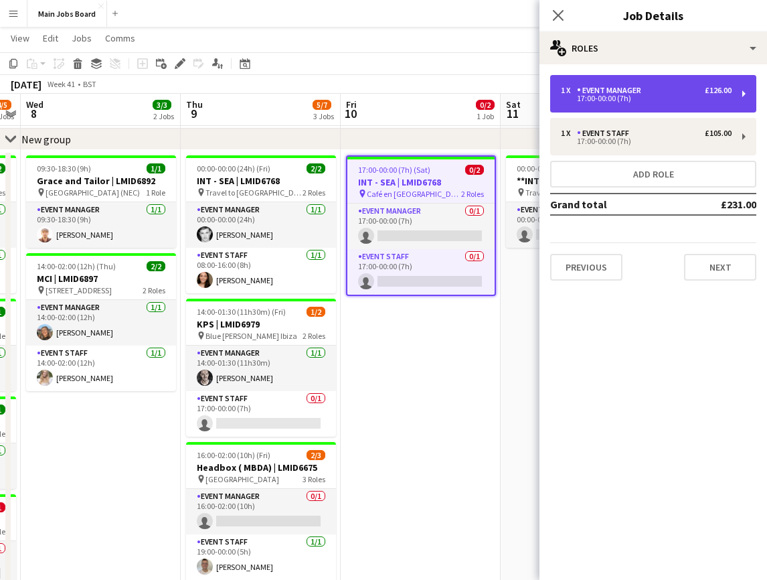
click at [619, 95] on div "17:00-00:00 (7h)" at bounding box center [646, 98] width 171 height 7
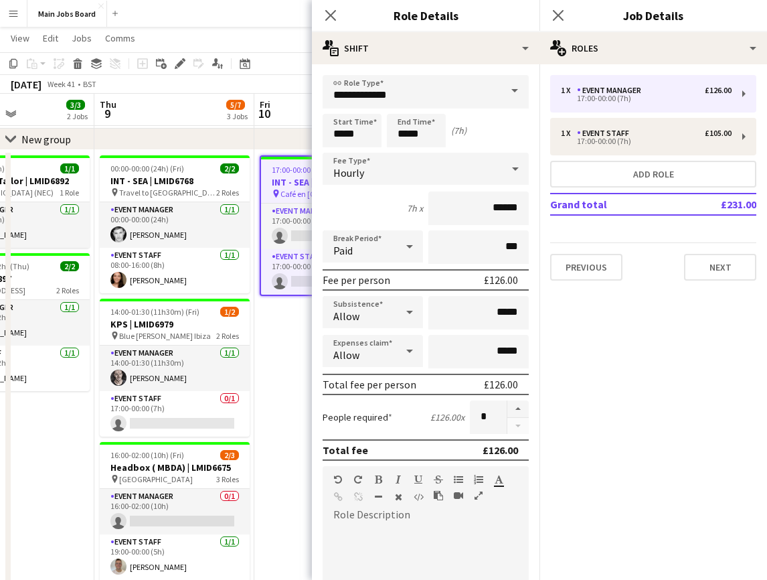
scroll to position [0, 550]
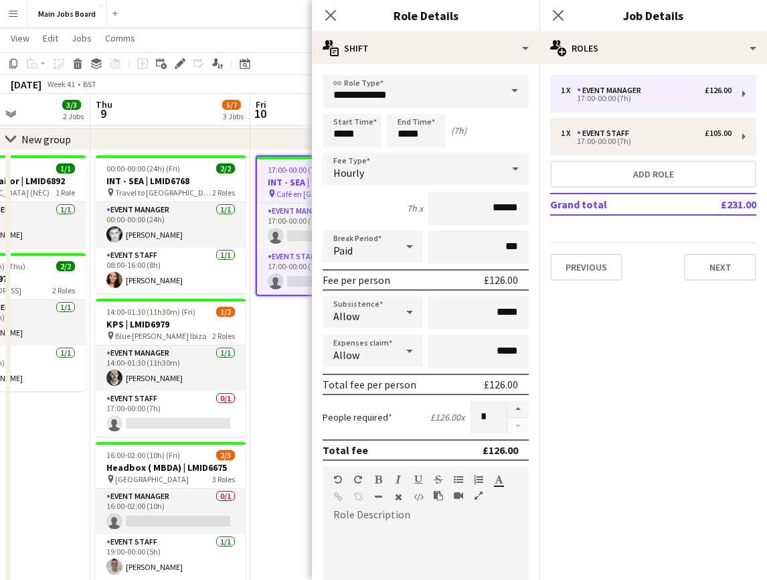
drag, startPoint x: 147, startPoint y: 444, endPoint x: 56, endPoint y: 444, distance: 90.4
click at [56, 444] on app-calendar-viewport "Sun 5 1/1 1 Job Mon 6 4/4 3 Jobs Tue 7 4/5 4 Jobs Wed 8 3/3 2 Jobs Thu 9 5/7 3 …" at bounding box center [383, 414] width 767 height 846
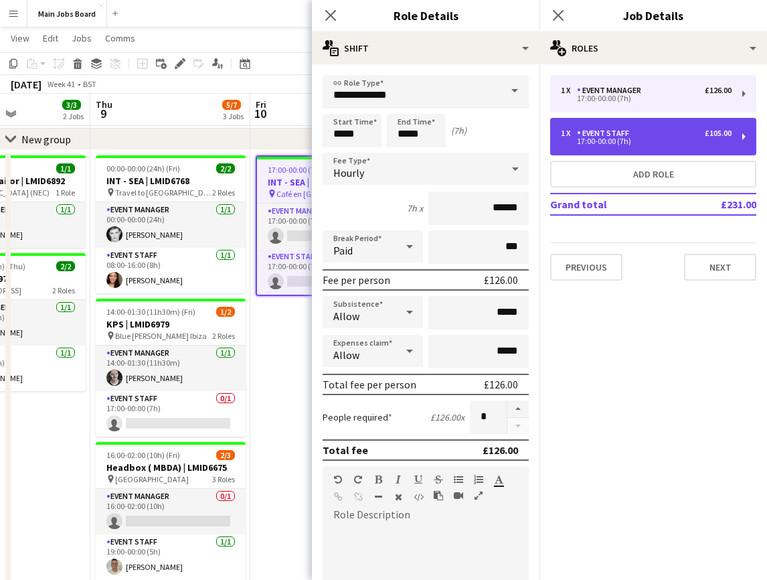
click at [648, 126] on div "1 x Event Staff £105.00 17:00-00:00 (7h)" at bounding box center [653, 137] width 206 height 38
type input "**********"
type input "******"
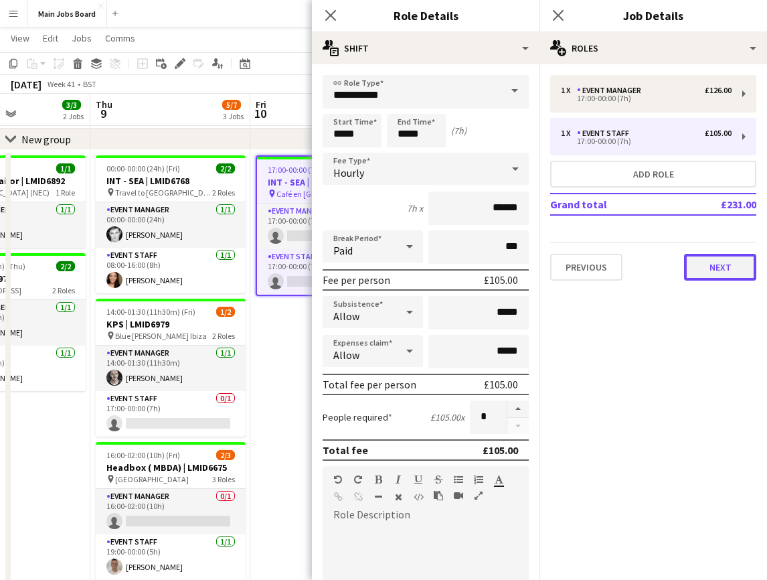
click at [708, 268] on button "Next" at bounding box center [720, 267] width 72 height 27
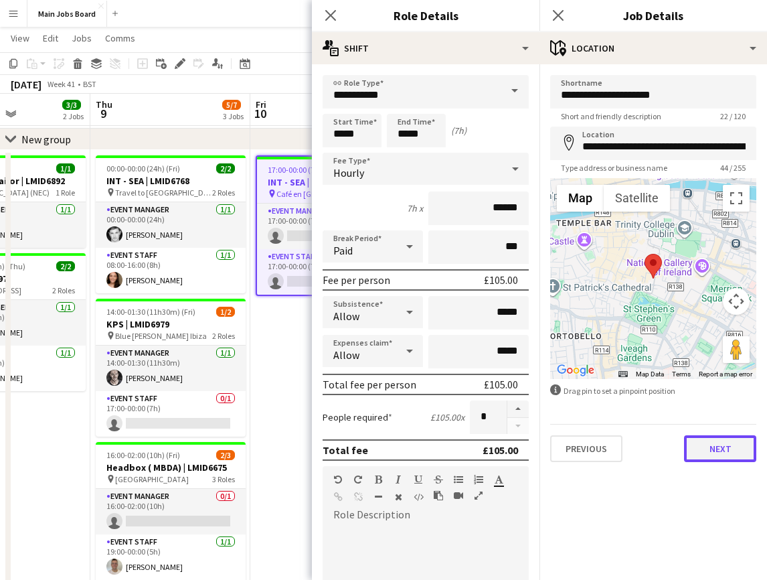
click at [710, 453] on button "Next" at bounding box center [720, 448] width 72 height 27
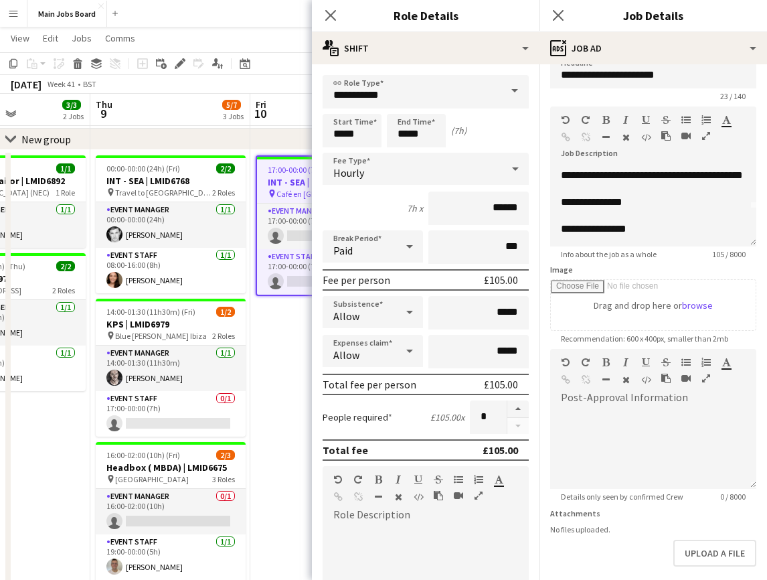
scroll to position [24, 0]
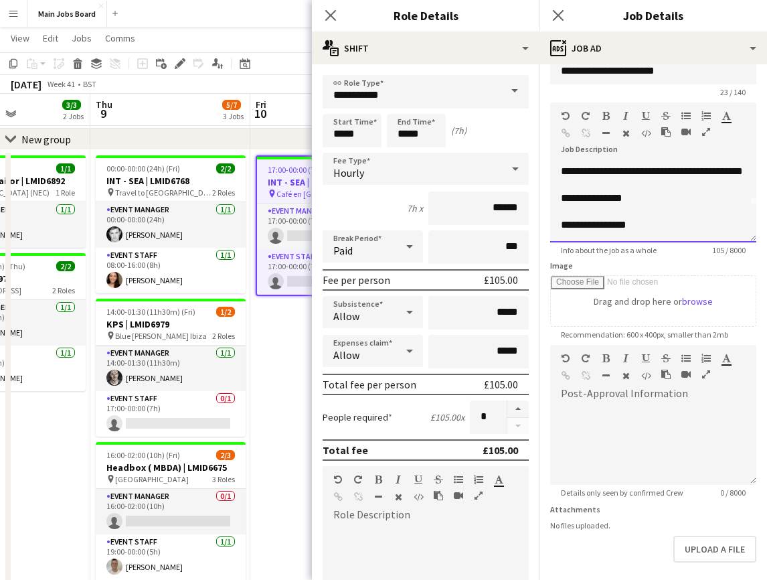
click at [656, 199] on div "**********" at bounding box center [653, 202] width 206 height 80
paste div
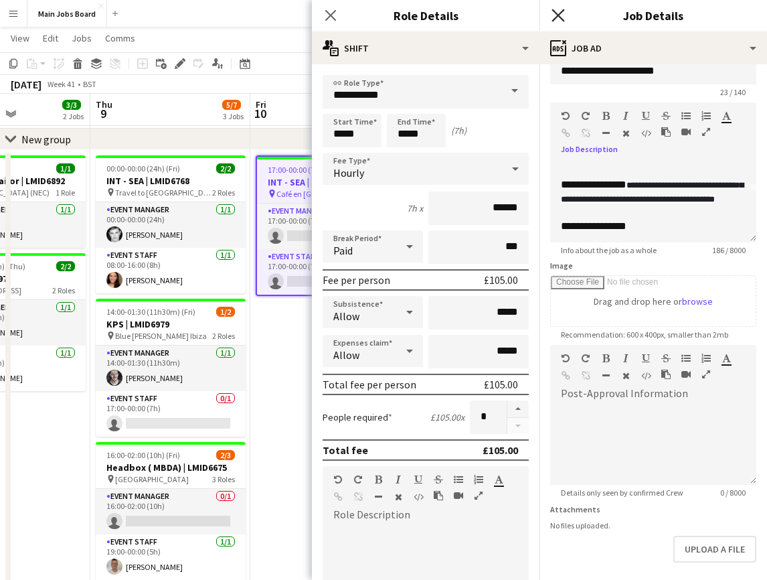
click at [559, 12] on icon "Close pop-in" at bounding box center [558, 15] width 13 height 13
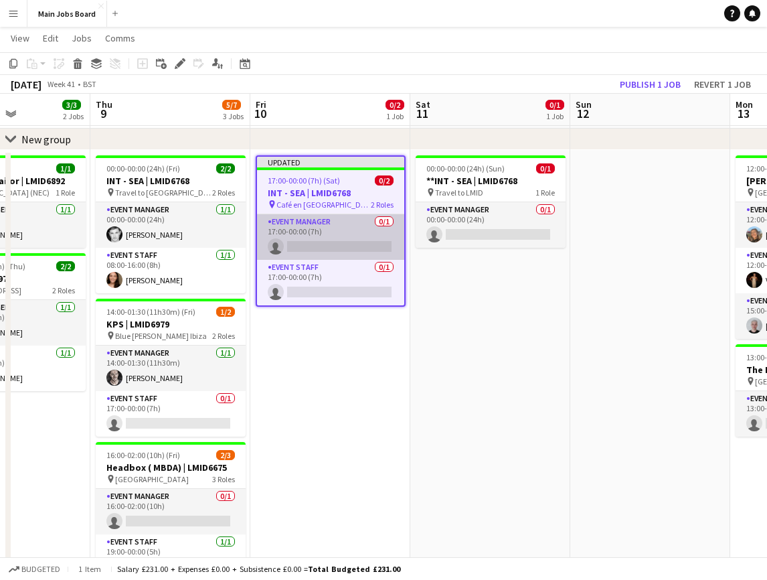
click at [332, 241] on app-card-role "Event Manager 0/1 17:00-00:00 (7h) single-neutral-actions" at bounding box center [330, 237] width 147 height 46
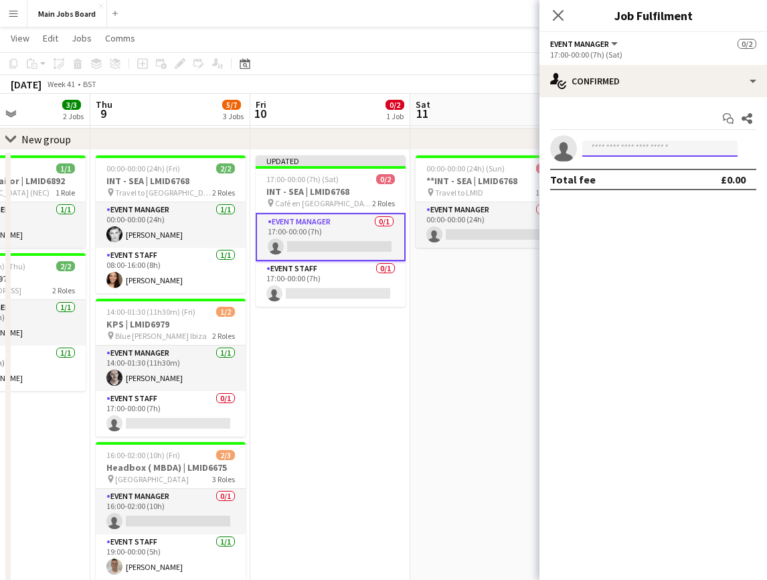
click at [615, 147] on input at bounding box center [660, 149] width 155 height 16
type input "***"
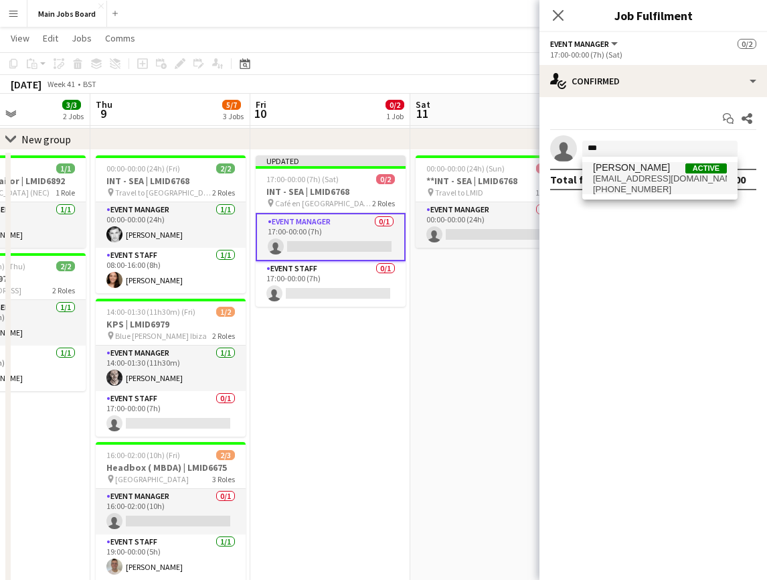
click at [638, 176] on span "[EMAIL_ADDRESS][DOMAIN_NAME]" at bounding box center [660, 178] width 134 height 11
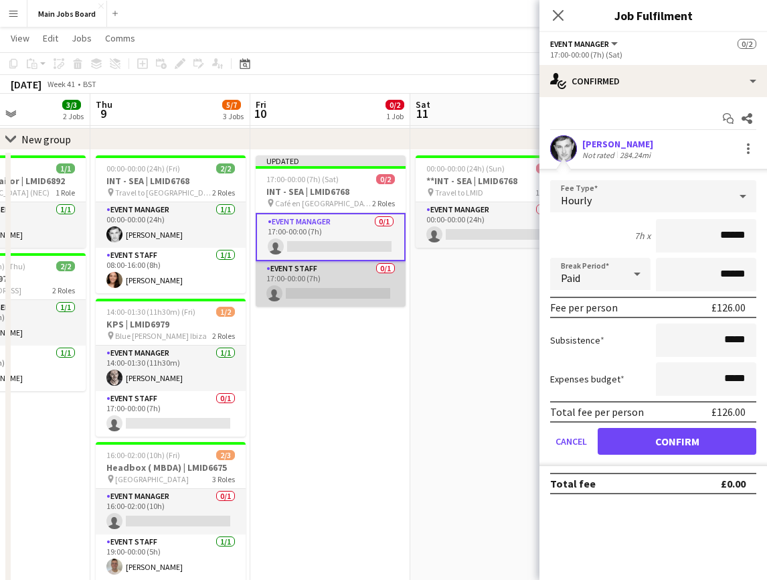
click at [311, 290] on app-card-role "Event Staff 0/1 17:00-00:00 (7h) single-neutral-actions" at bounding box center [331, 284] width 150 height 46
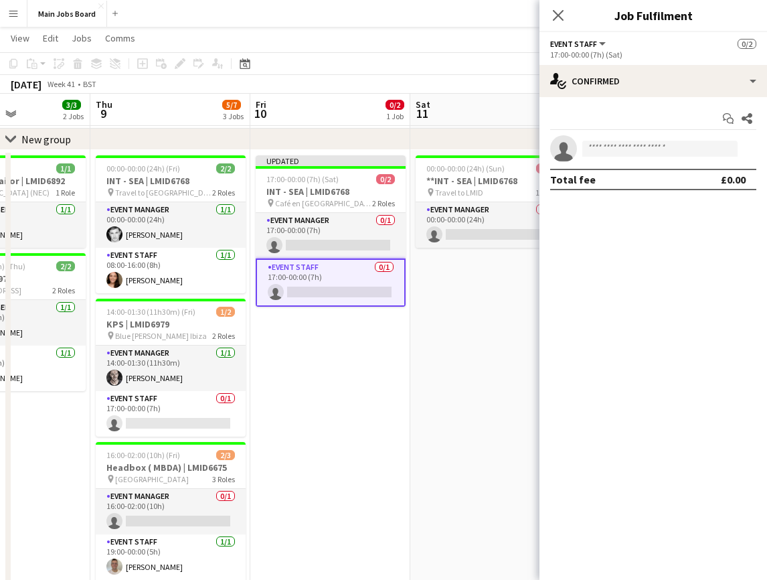
click at [625, 161] on app-invite-slot "single-neutral-actions" at bounding box center [654, 148] width 228 height 27
click at [625, 149] on input at bounding box center [660, 149] width 155 height 16
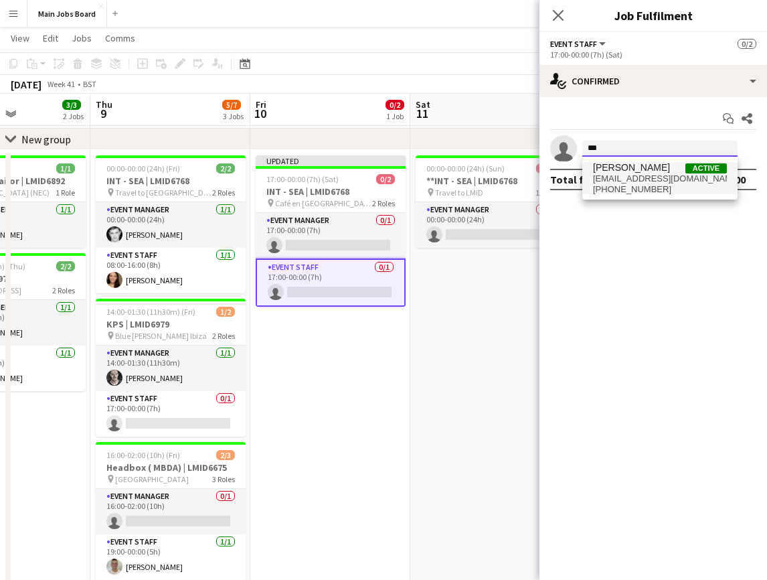
type input "***"
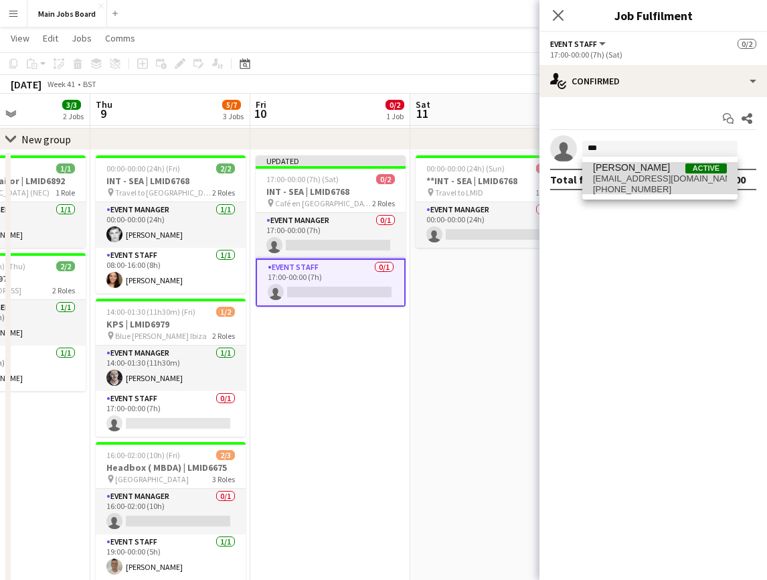
click at [624, 172] on span "[PERSON_NAME]" at bounding box center [631, 167] width 77 height 11
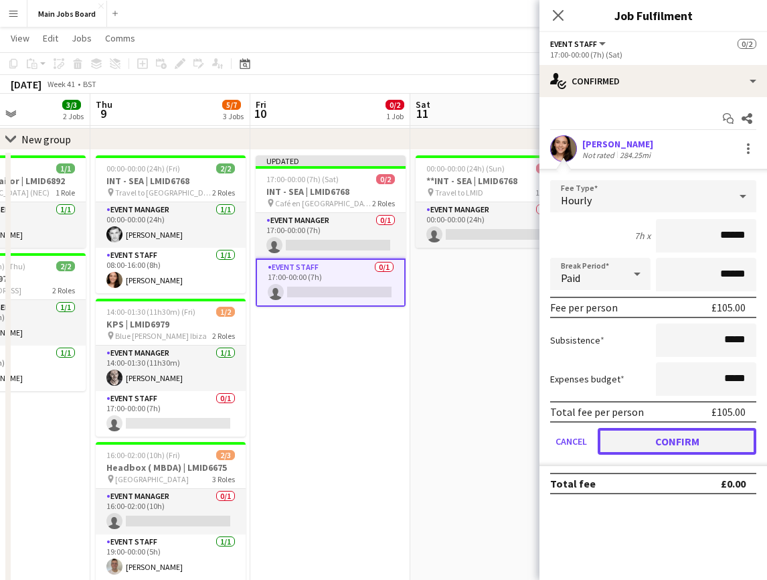
click at [642, 442] on button "Confirm" at bounding box center [677, 441] width 159 height 27
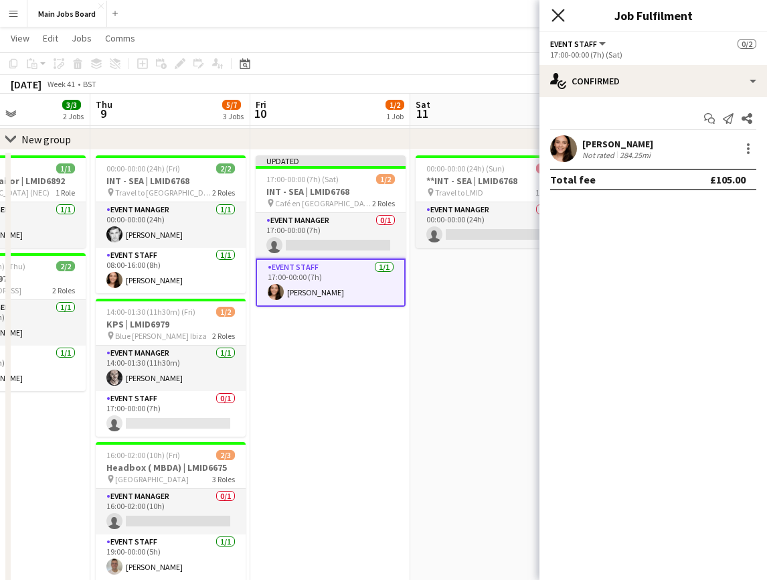
click at [559, 15] on icon at bounding box center [558, 15] width 13 height 13
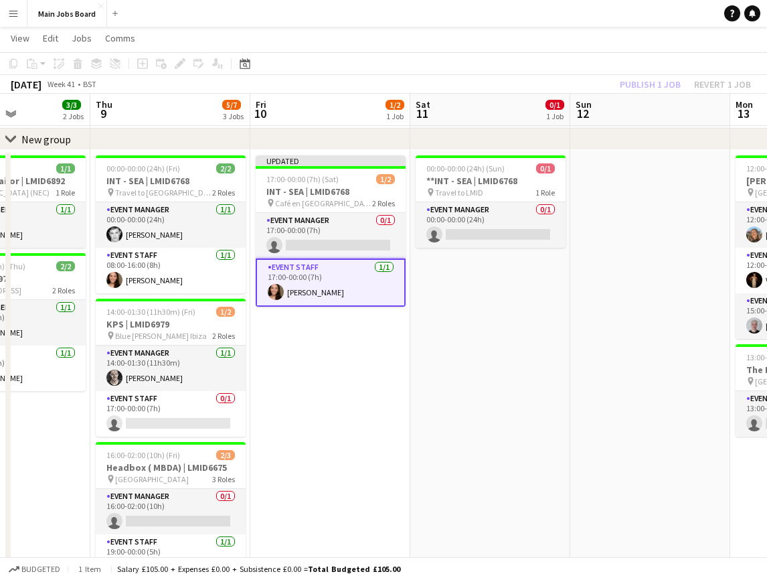
click at [639, 74] on app-toolbar "Copy Paste Paste Command V Paste with crew Command Shift V Paste linked Job [GE…" at bounding box center [383, 63] width 767 height 23
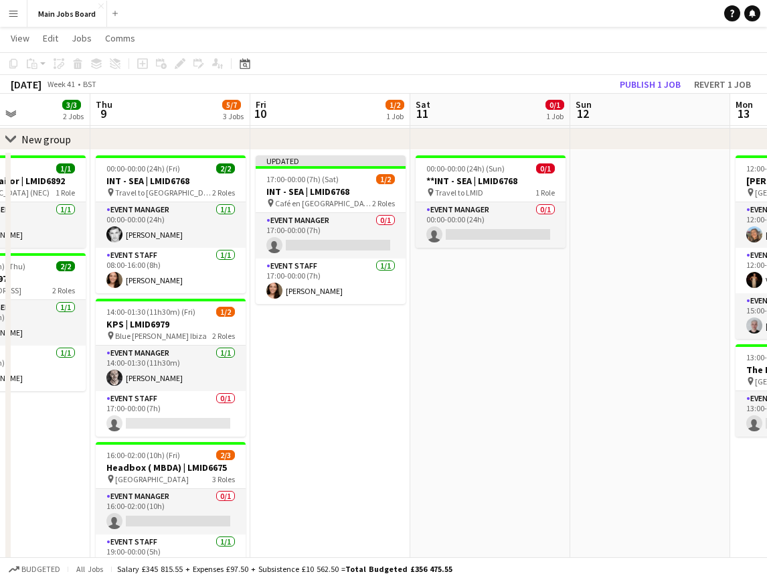
click at [639, 74] on app-toolbar "Copy Paste Paste Command V Paste with crew Command Shift V Paste linked Job [GE…" at bounding box center [383, 63] width 767 height 23
click at [639, 82] on button "Publish 1 job" at bounding box center [651, 84] width 72 height 17
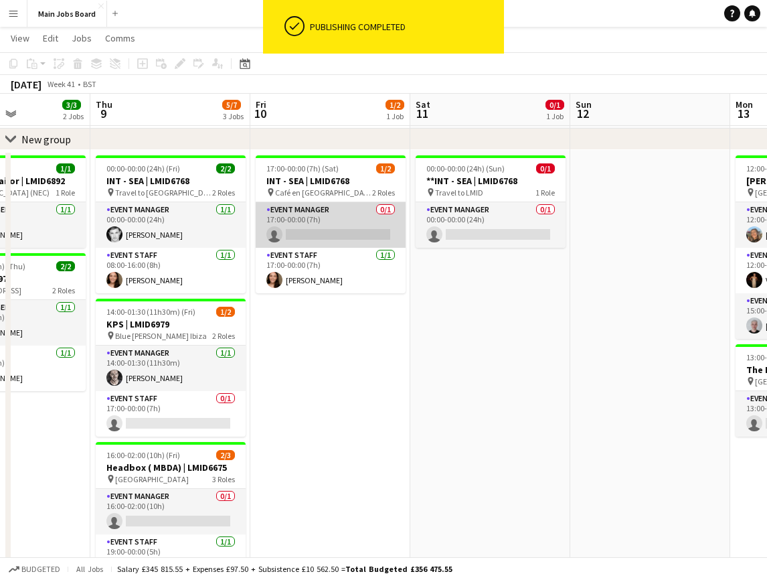
click at [360, 222] on app-card-role "Event Manager 0/1 17:00-00:00 (7h) single-neutral-actions" at bounding box center [331, 225] width 150 height 46
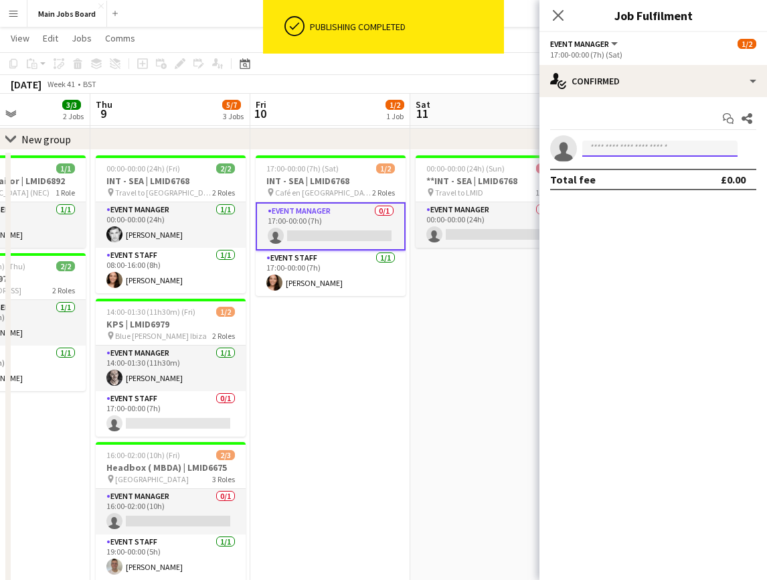
click at [632, 142] on input at bounding box center [660, 149] width 155 height 16
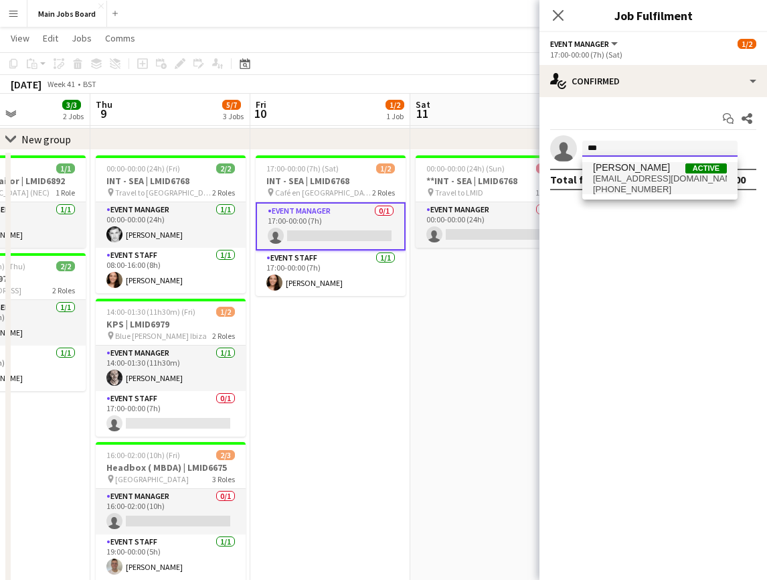
type input "***"
click at [658, 171] on span "[PERSON_NAME] Active" at bounding box center [660, 167] width 134 height 11
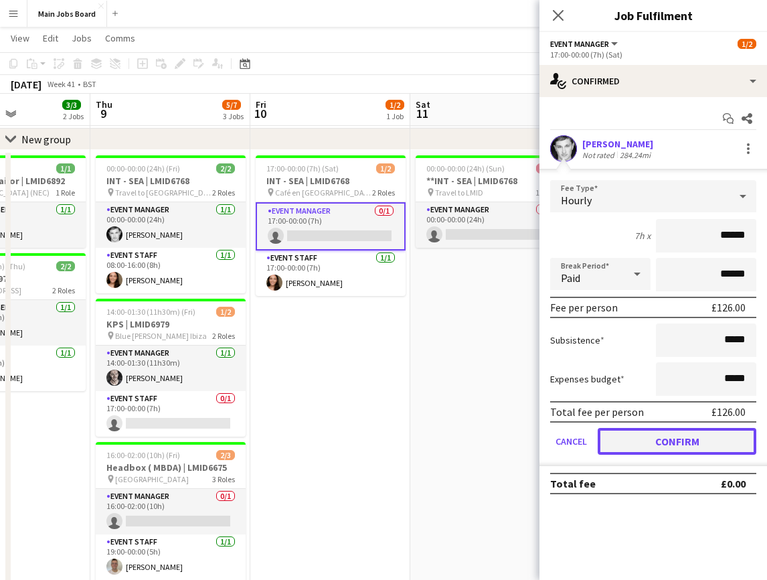
click at [646, 442] on button "Confirm" at bounding box center [677, 441] width 159 height 27
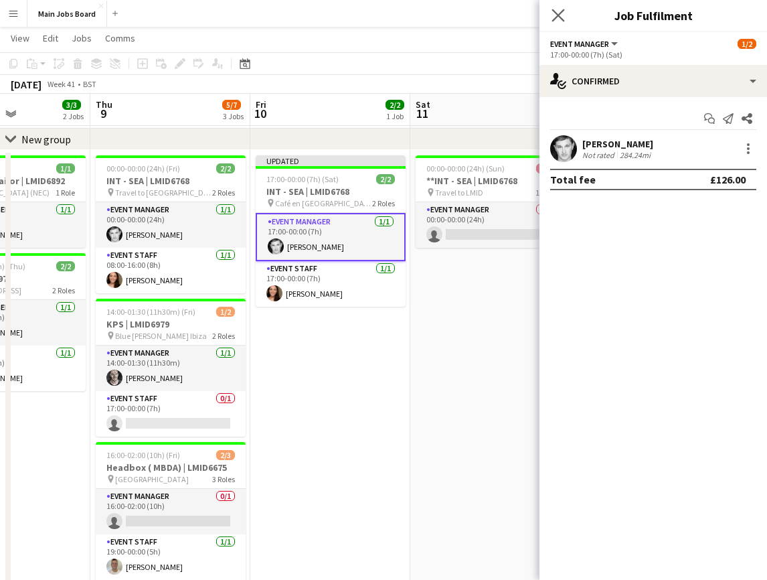
click at [552, 7] on app-icon "Close pop-in" at bounding box center [558, 15] width 19 height 19
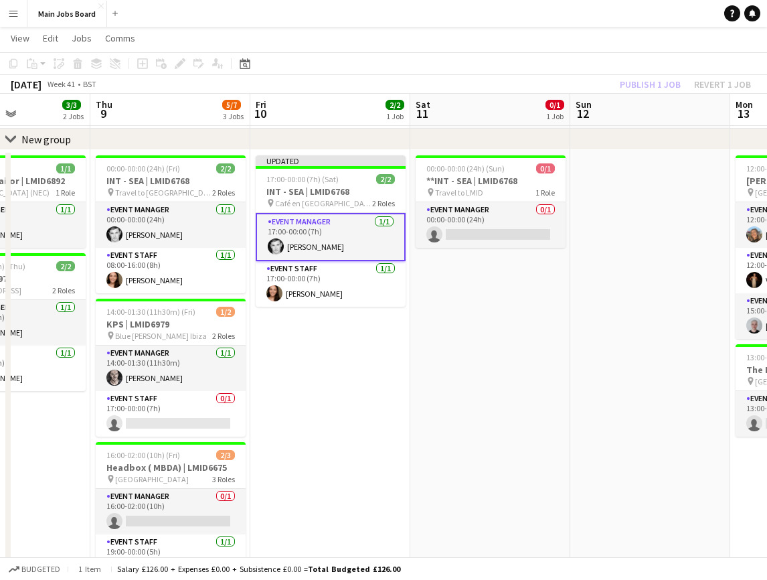
click at [646, 80] on div "Publish 1 job Revert 1 job" at bounding box center [685, 84] width 163 height 17
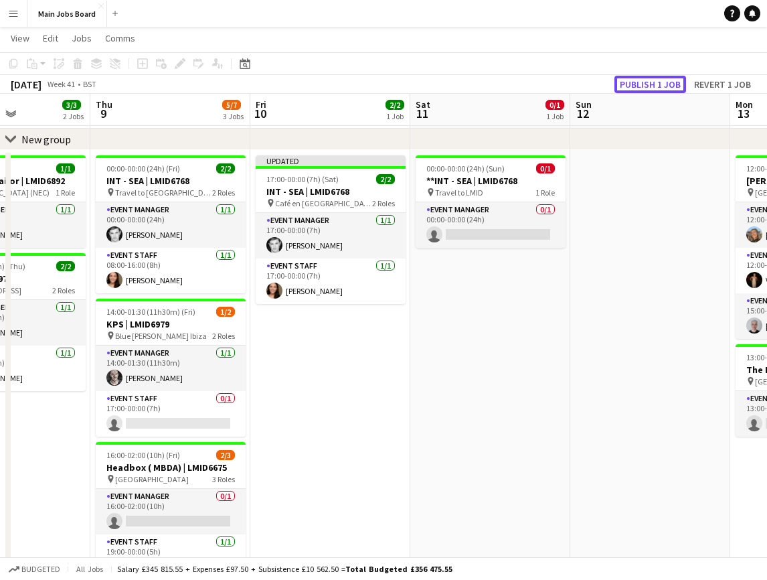
click at [646, 80] on button "Publish 1 job" at bounding box center [651, 84] width 72 height 17
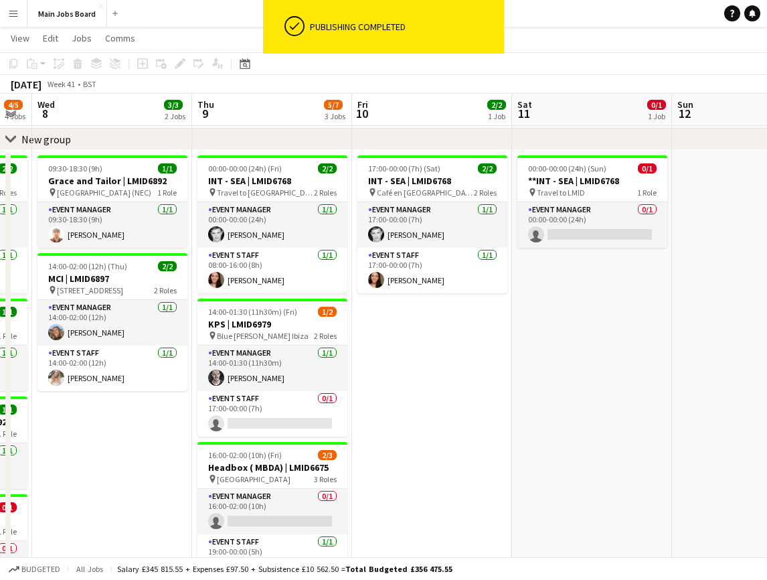
scroll to position [0, 460]
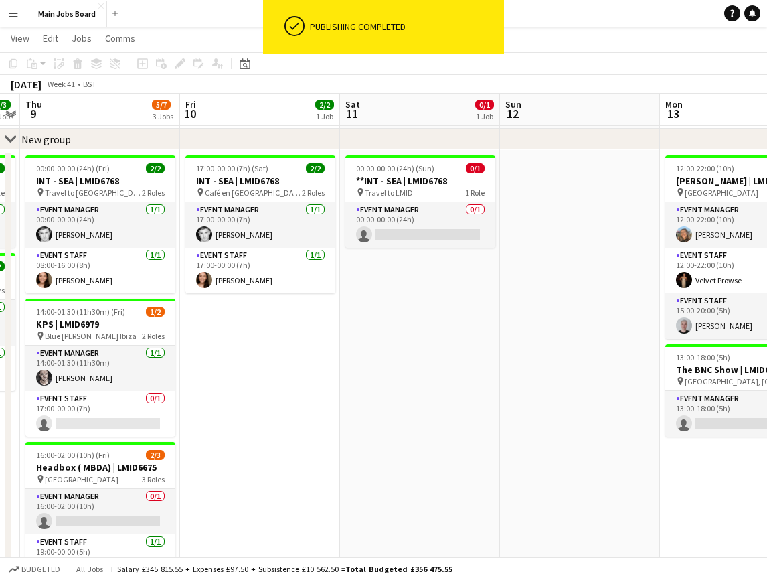
drag, startPoint x: 546, startPoint y: 392, endPoint x: 475, endPoint y: 392, distance: 70.3
click at [475, 392] on app-calendar-viewport "Mon 6 4/4 3 Jobs Tue 7 4/5 4 Jobs Wed 8 3/3 2 Jobs Thu 9 5/7 3 Jobs Fri 10 2/2 …" at bounding box center [383, 414] width 767 height 846
click at [398, 179] on h3 "**INT - SEA | LMID6768" at bounding box center [421, 181] width 150 height 12
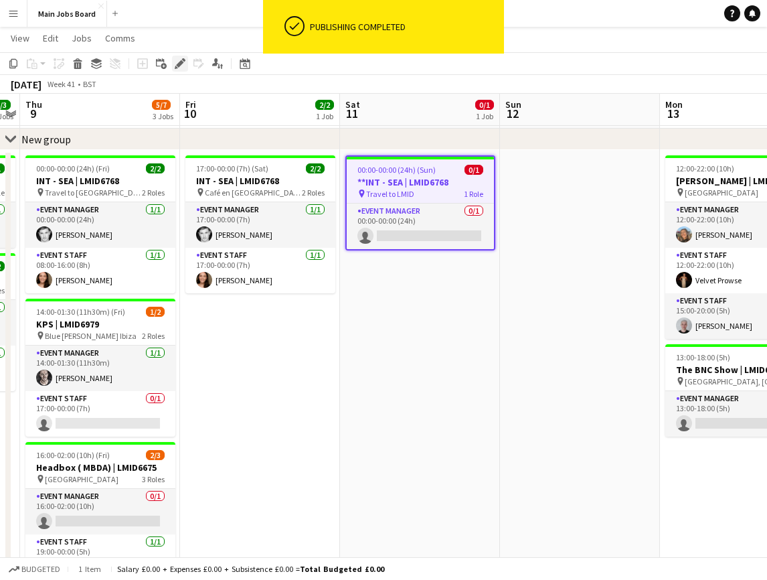
click at [176, 63] on icon "Edit" at bounding box center [180, 63] width 11 height 11
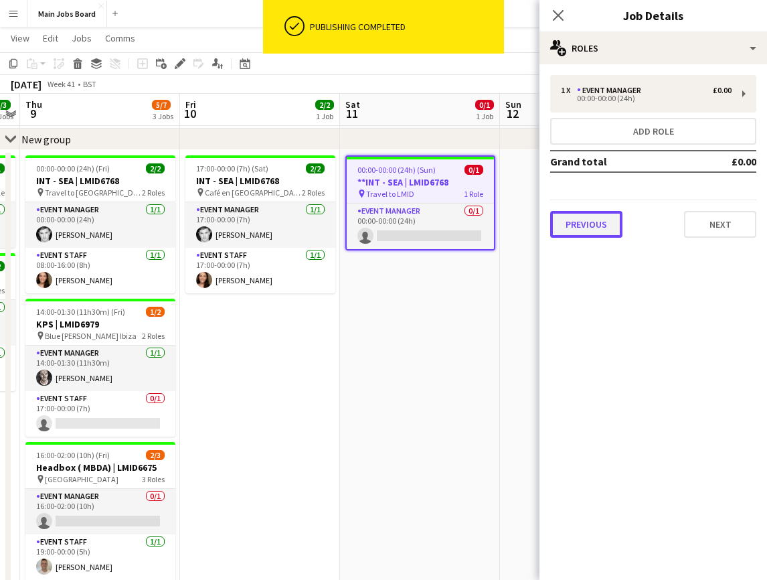
click at [582, 226] on button "Previous" at bounding box center [586, 224] width 72 height 27
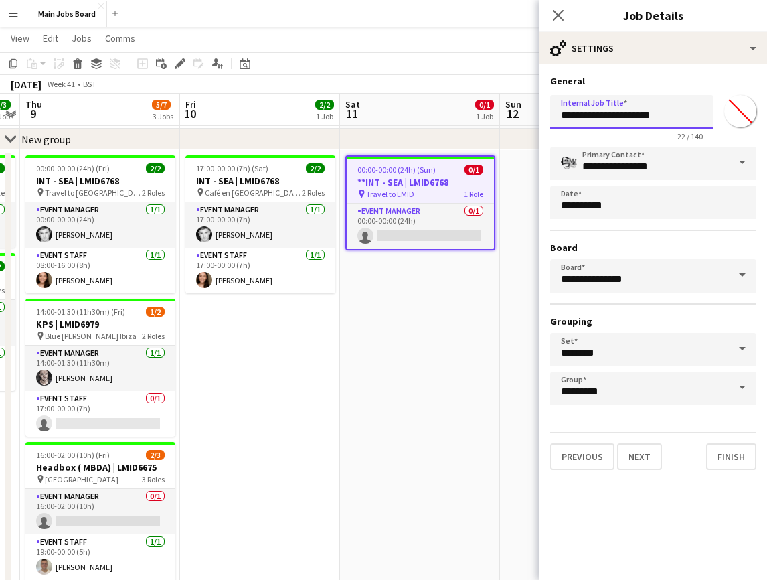
drag, startPoint x: 571, startPoint y: 119, endPoint x: 557, endPoint y: 119, distance: 14.1
click at [557, 119] on input "**********" at bounding box center [631, 111] width 163 height 33
type input "**********"
click at [643, 452] on button "Next" at bounding box center [639, 456] width 45 height 27
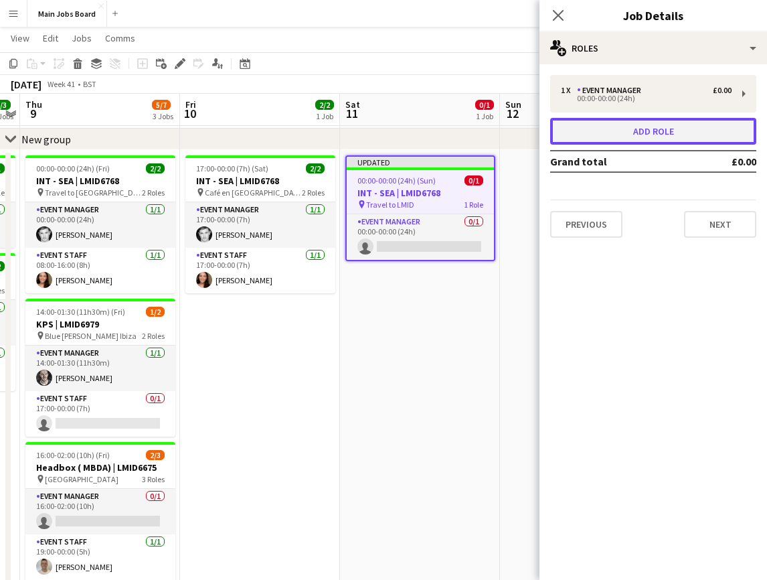
click at [668, 131] on button "Add role" at bounding box center [653, 131] width 206 height 27
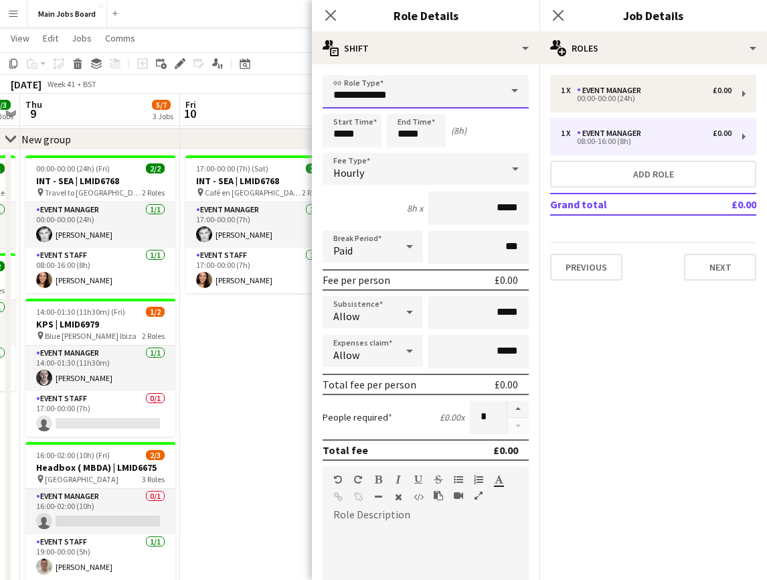
click at [479, 94] on input "**********" at bounding box center [426, 91] width 206 height 33
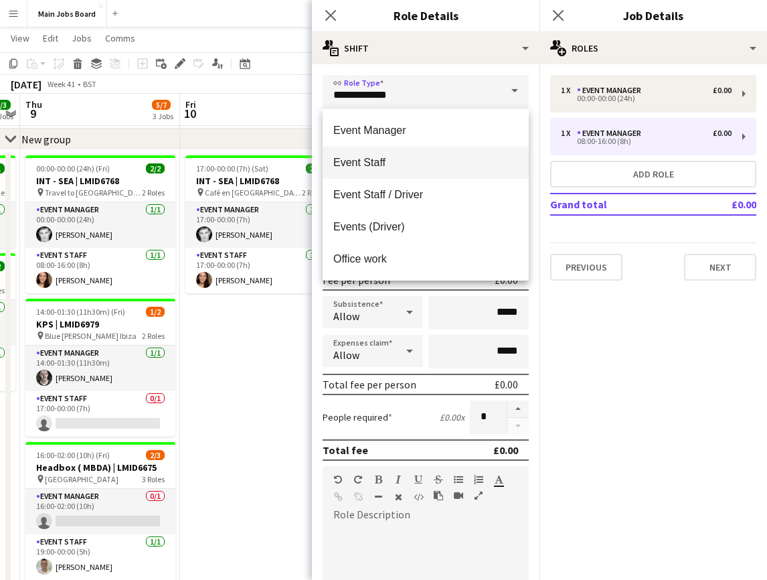
click at [399, 167] on span "Event Staff" at bounding box center [425, 162] width 185 height 13
type input "**********"
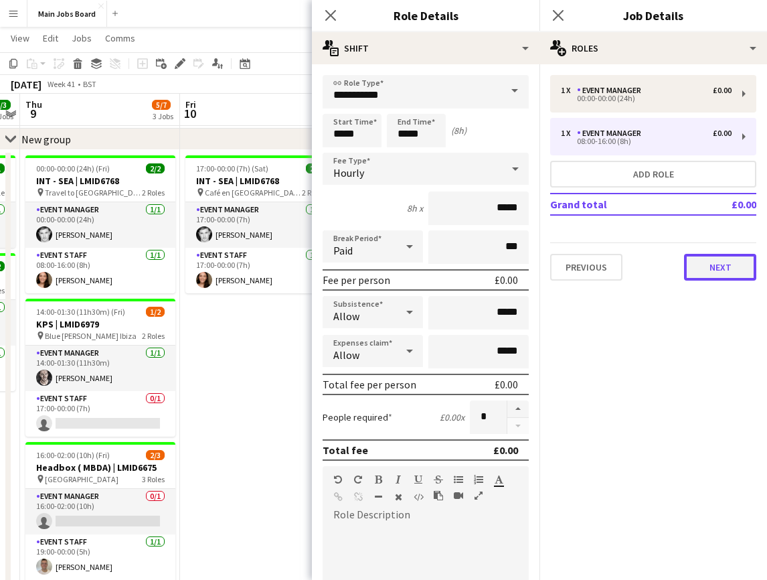
click at [710, 271] on button "Next" at bounding box center [720, 267] width 72 height 27
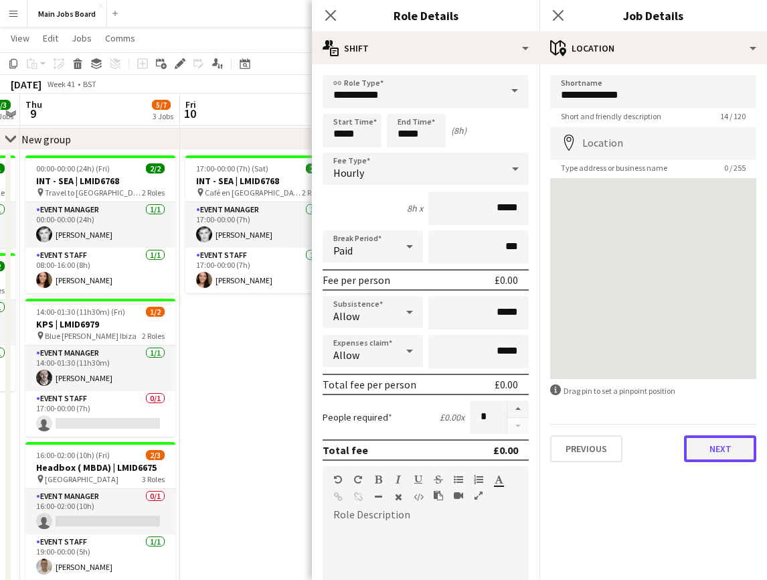
click at [725, 446] on button "Next" at bounding box center [720, 448] width 72 height 27
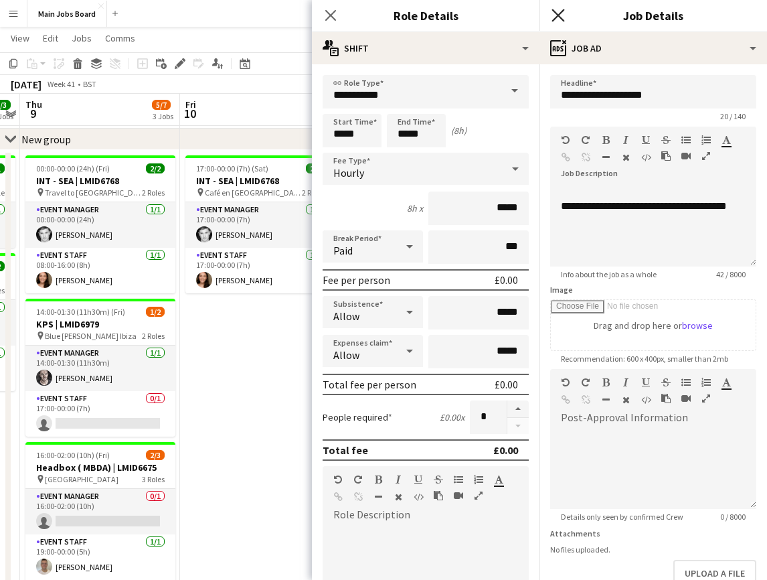
click at [556, 18] on icon at bounding box center [558, 15] width 13 height 13
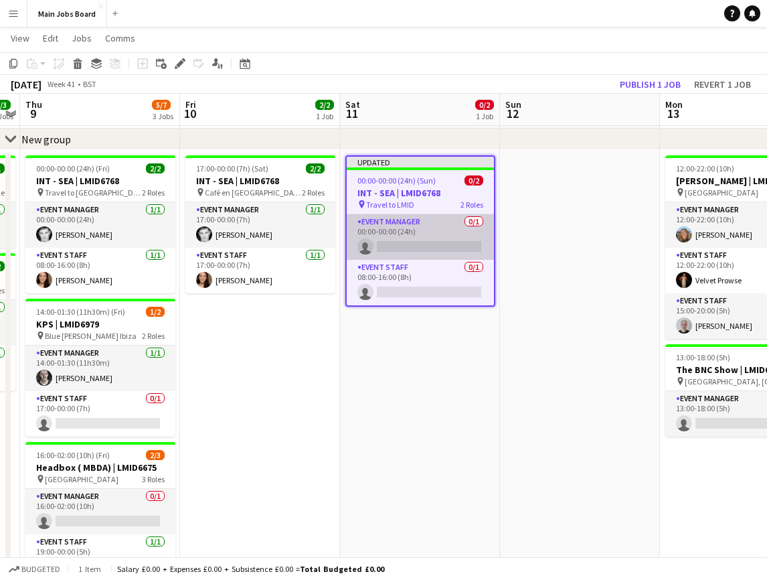
click at [429, 238] on app-card-role "Event Manager 0/1 00:00-00:00 (24h) single-neutral-actions" at bounding box center [420, 237] width 147 height 46
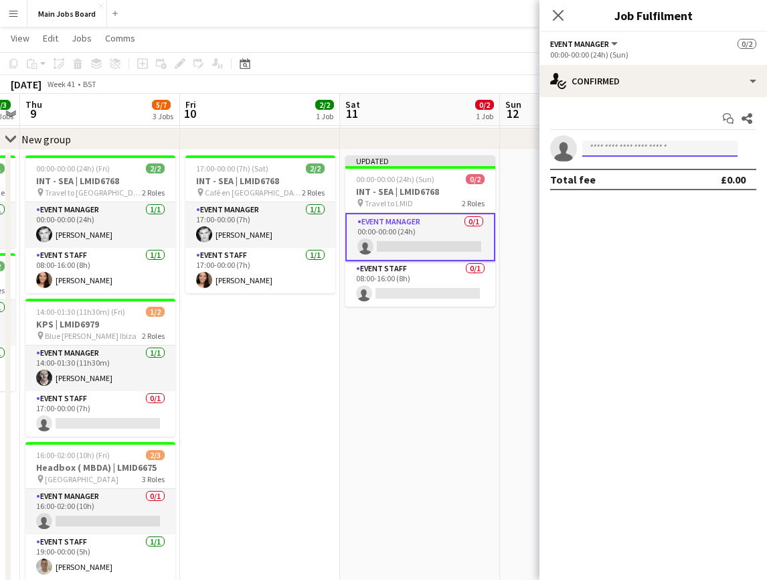
click at [599, 153] on input at bounding box center [660, 149] width 155 height 16
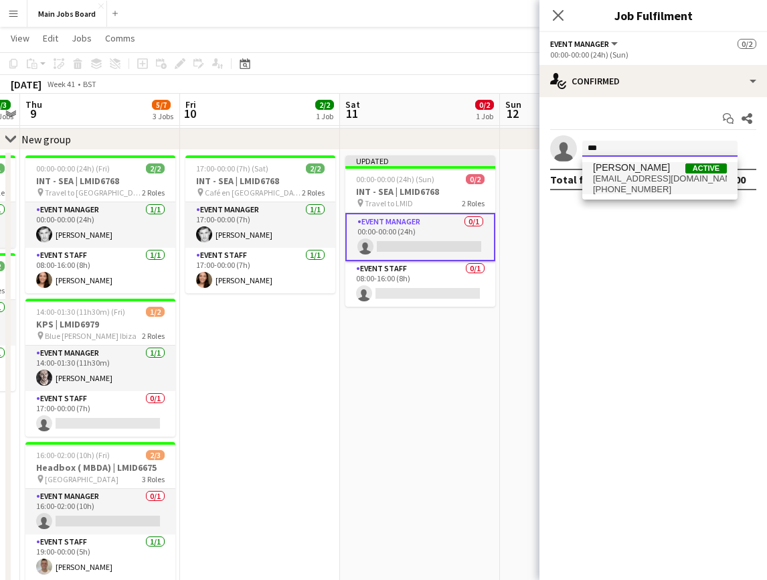
type input "***"
click at [614, 185] on span "[PHONE_NUMBER]" at bounding box center [660, 189] width 134 height 11
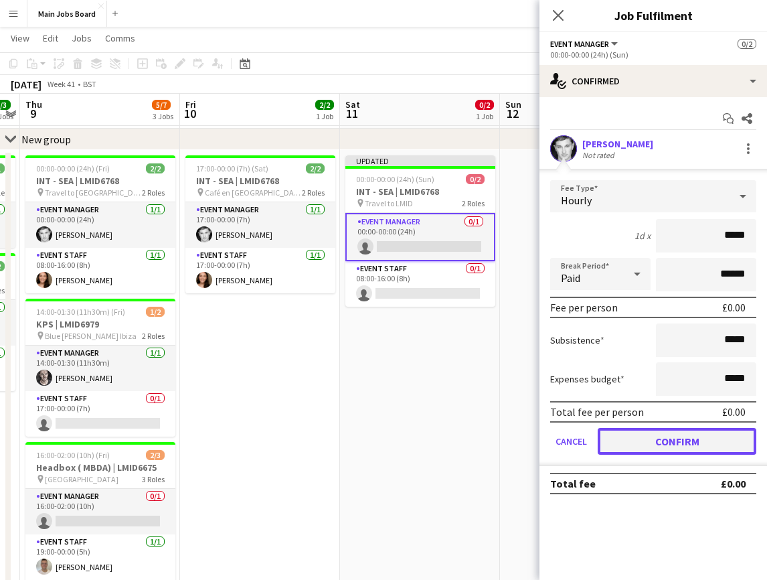
click at [625, 446] on button "Confirm" at bounding box center [677, 441] width 159 height 27
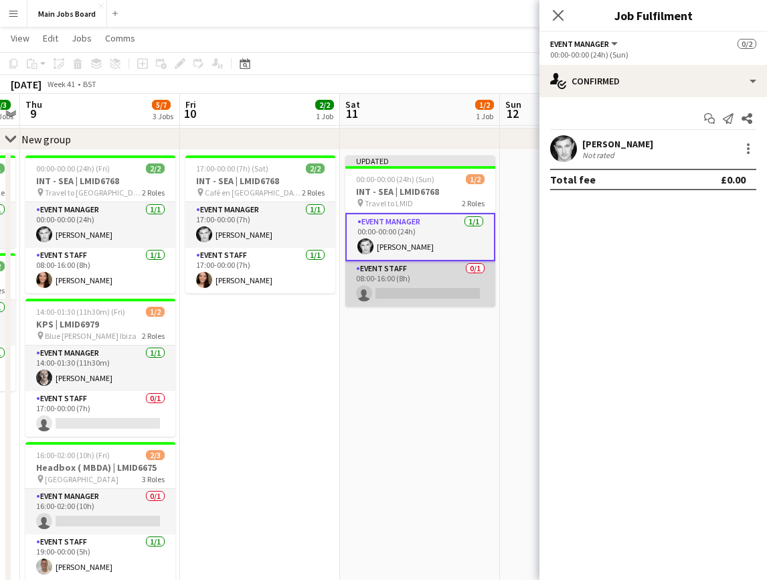
click at [402, 293] on app-card-role "Event Staff 0/1 08:00-16:00 (8h) single-neutral-actions" at bounding box center [421, 284] width 150 height 46
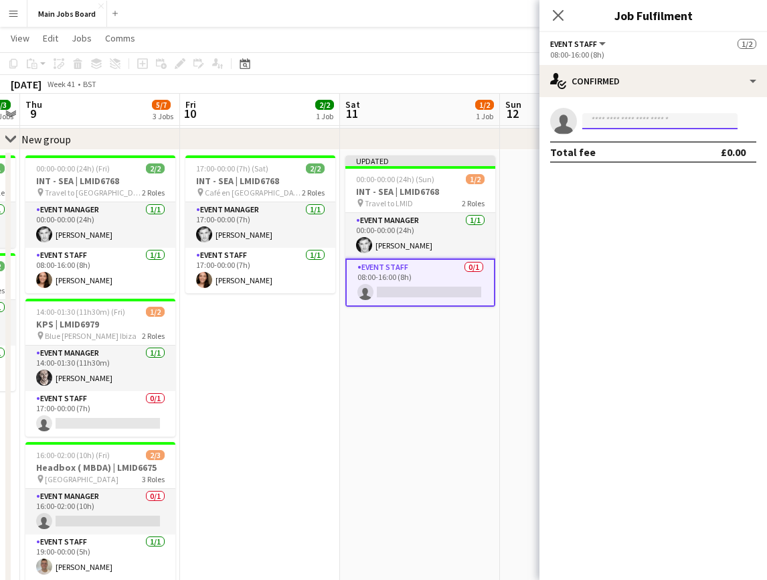
click at [617, 123] on input at bounding box center [660, 121] width 155 height 16
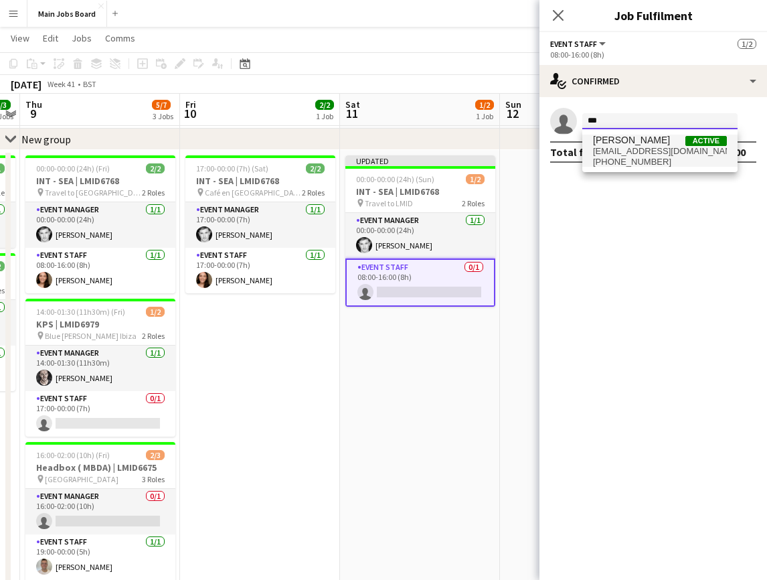
type input "***"
click at [627, 148] on span "[EMAIL_ADDRESS][DOMAIN_NAME]" at bounding box center [660, 151] width 134 height 11
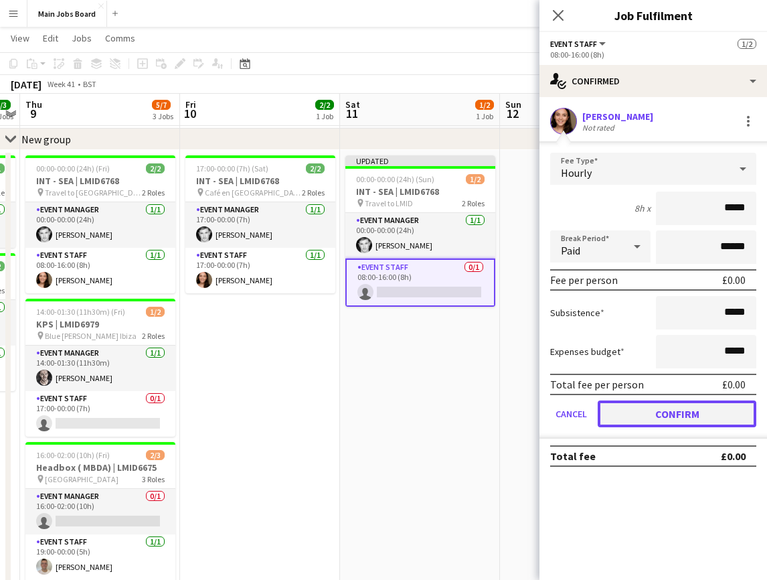
click at [622, 417] on button "Confirm" at bounding box center [677, 413] width 159 height 27
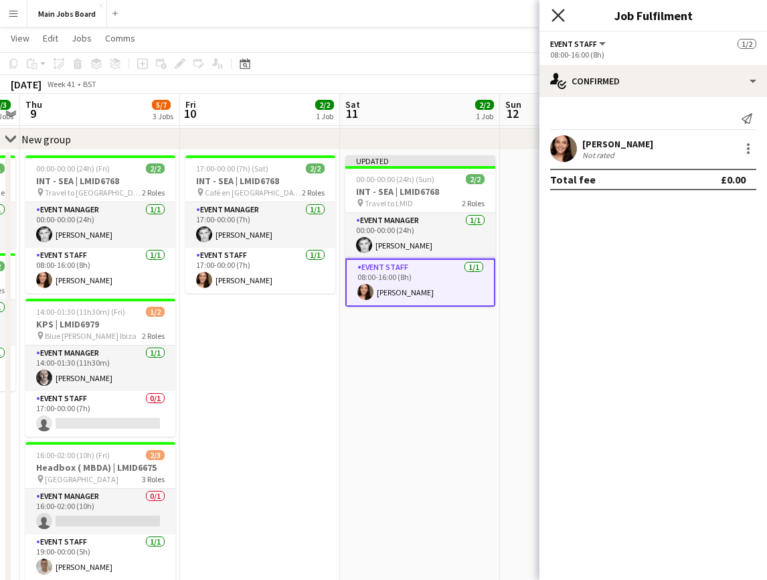
click at [557, 21] on icon "Close pop-in" at bounding box center [558, 15] width 13 height 13
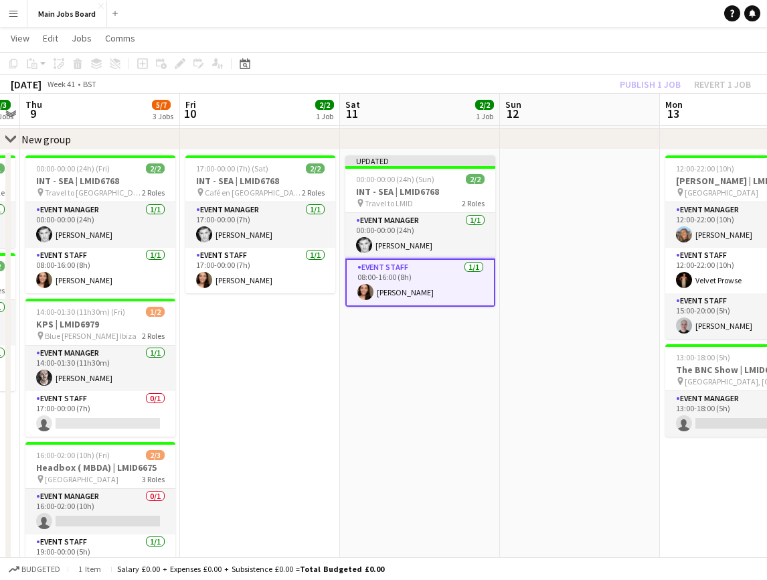
click at [628, 85] on div "Publish 1 job Revert 1 job" at bounding box center [685, 84] width 163 height 17
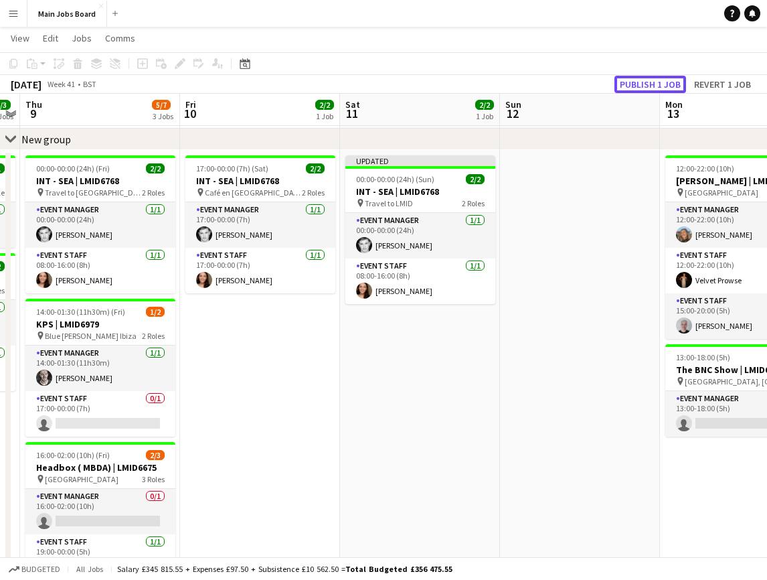
click at [628, 85] on button "Publish 1 job" at bounding box center [651, 84] width 72 height 17
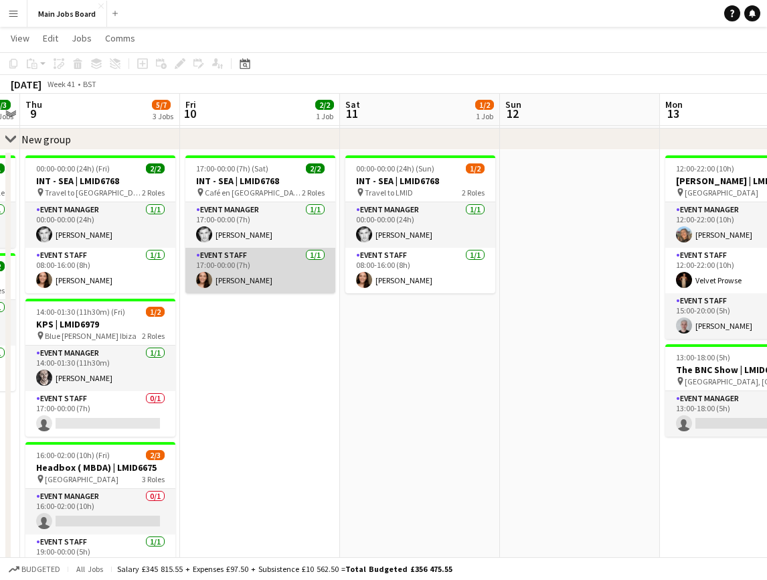
click at [234, 276] on app-card-role "Event Staff [DATE] 17:00-00:00 (7h) [PERSON_NAME]" at bounding box center [260, 271] width 150 height 46
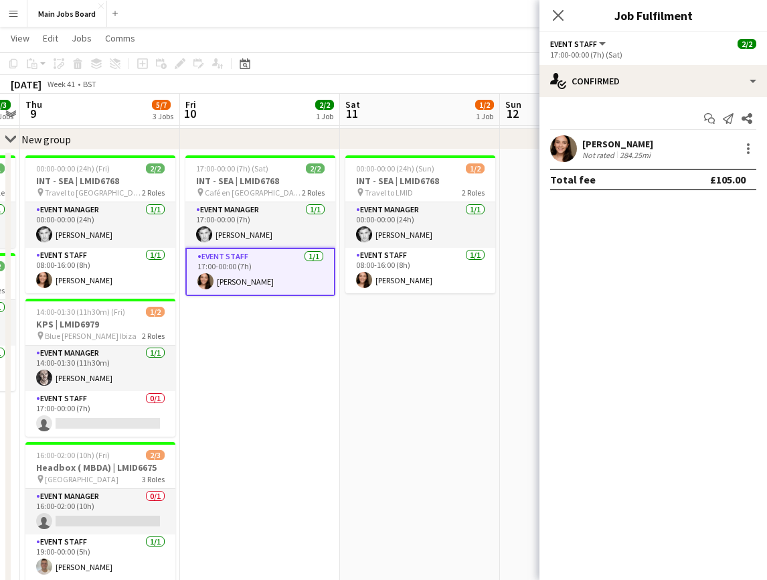
click at [564, 145] on app-user-avatar at bounding box center [563, 148] width 27 height 27
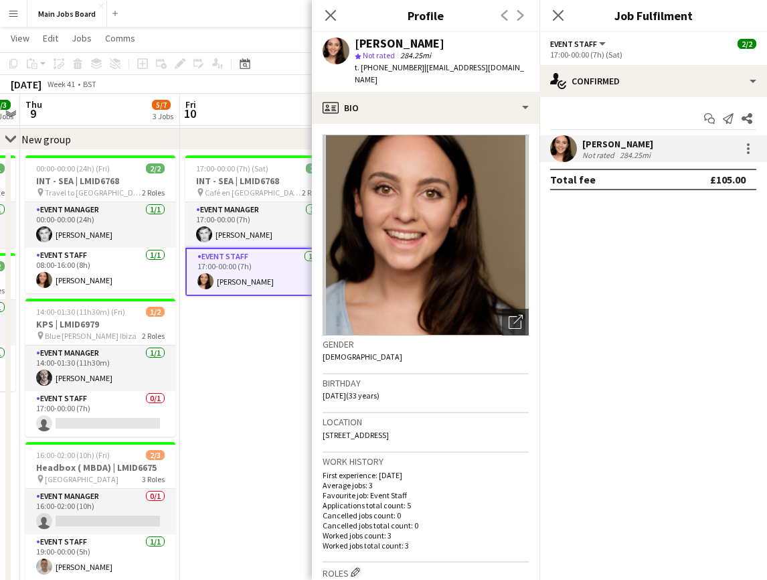
click at [388, 69] on span "t. [PHONE_NUMBER]" at bounding box center [390, 67] width 70 height 10
copy span "4407791425426"
drag, startPoint x: 423, startPoint y: 66, endPoint x: 534, endPoint y: 76, distance: 112.3
click at [534, 76] on div "[PERSON_NAME] star Not rated 284.25mi t. [PHONE_NUMBER] | [EMAIL_ADDRESS][DOMAI…" at bounding box center [426, 62] width 228 height 60
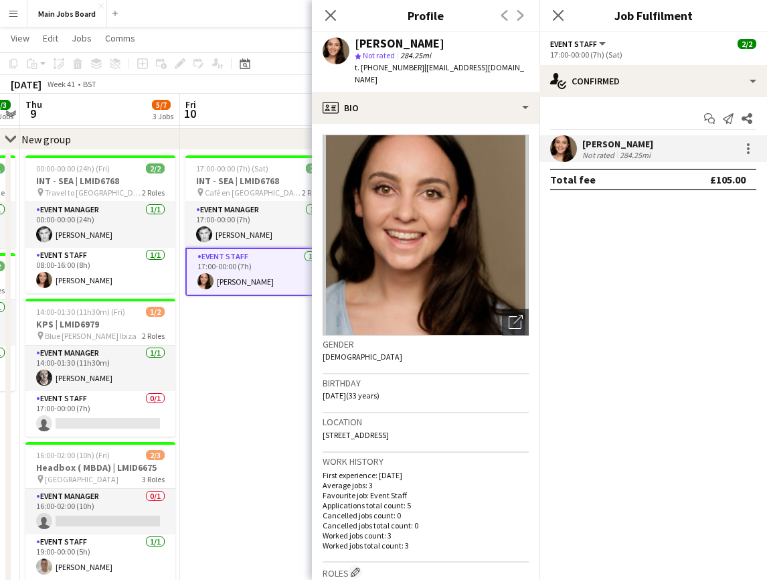
copy span "[EMAIL_ADDRESS][DOMAIN_NAME]"
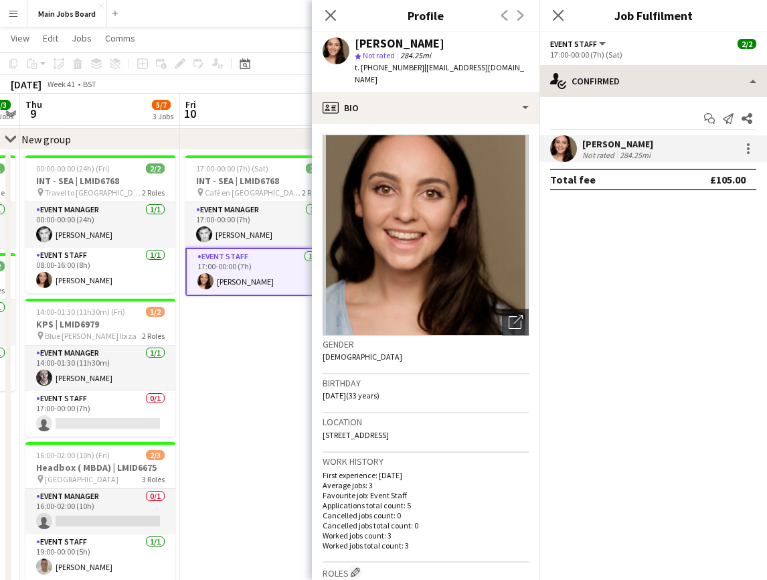
click at [334, 13] on icon at bounding box center [330, 15] width 11 height 11
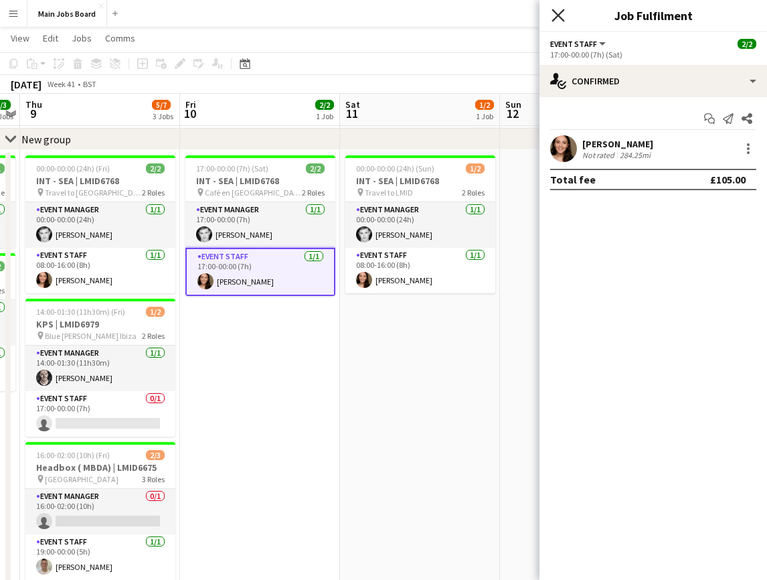
click at [557, 18] on icon "Close pop-in" at bounding box center [558, 15] width 13 height 13
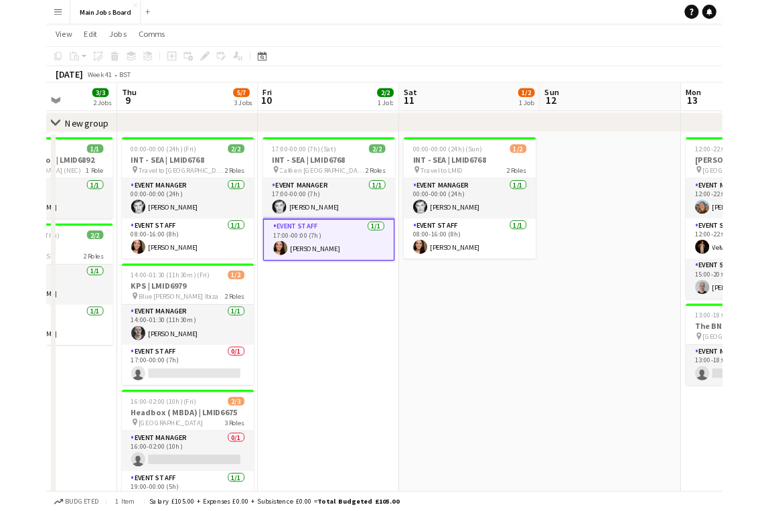
scroll to position [0, 382]
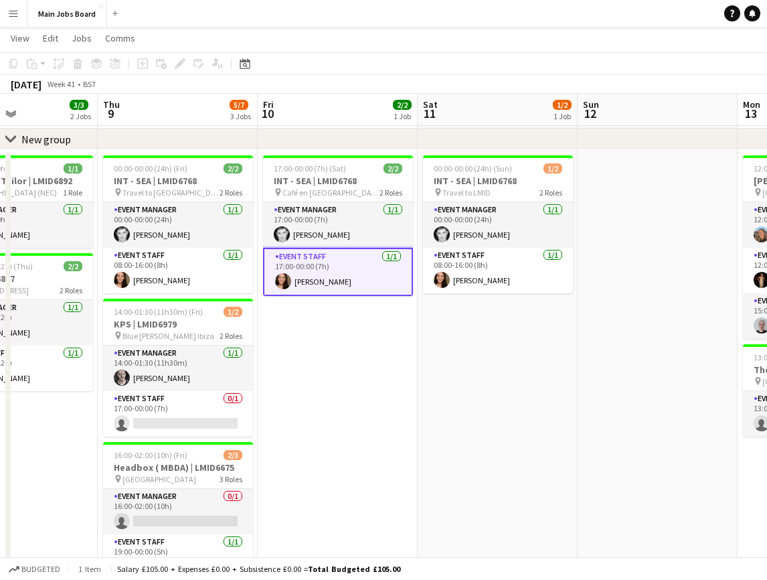
drag, startPoint x: 319, startPoint y: 350, endPoint x: 396, endPoint y: 350, distance: 77.0
click at [396, 350] on app-calendar-viewport "Mon 6 4/4 3 Jobs Tue 7 4/5 4 Jobs Wed 8 3/3 2 Jobs Thu 9 5/7 3 Jobs Fri 10 2/2 …" at bounding box center [383, 414] width 767 height 846
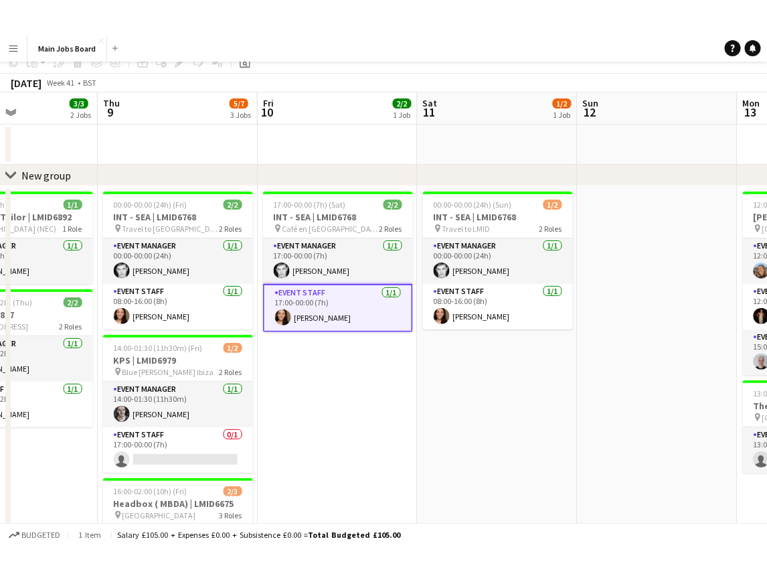
scroll to position [0, 0]
